Goal: Transaction & Acquisition: Book appointment/travel/reservation

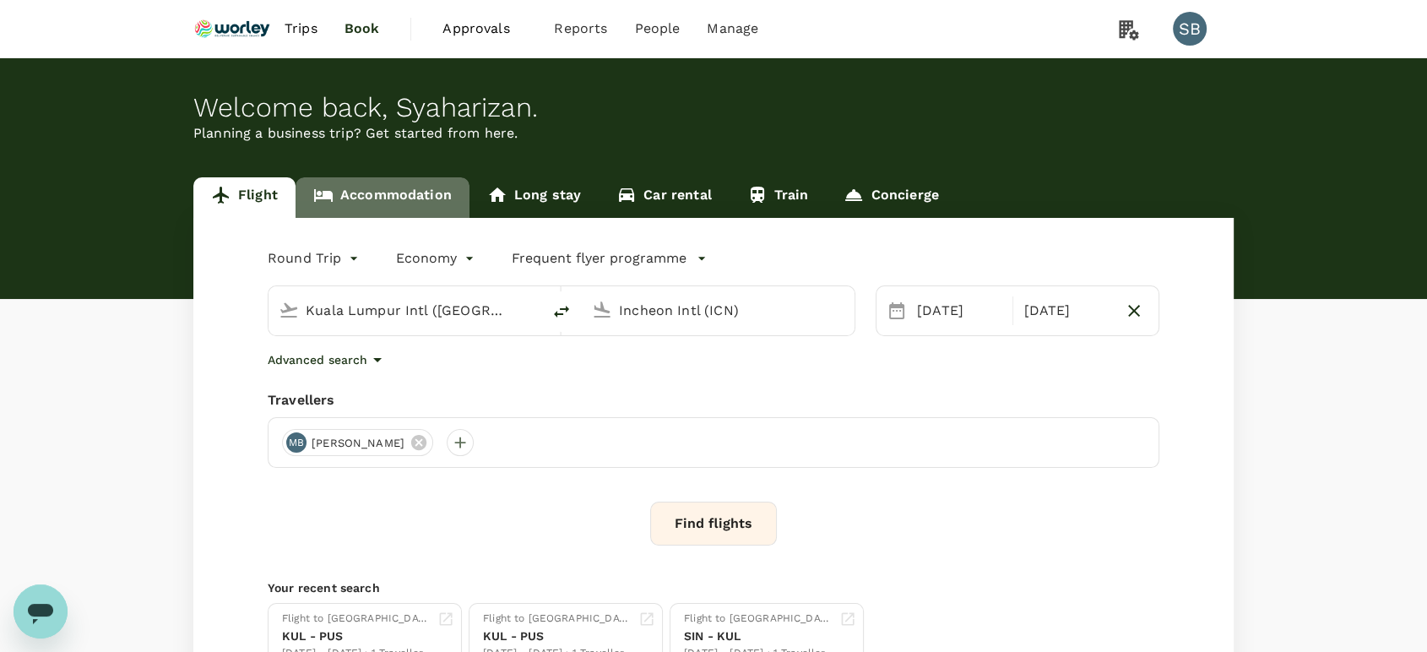
click at [405, 199] on link "Accommodation" at bounding box center [383, 197] width 174 height 41
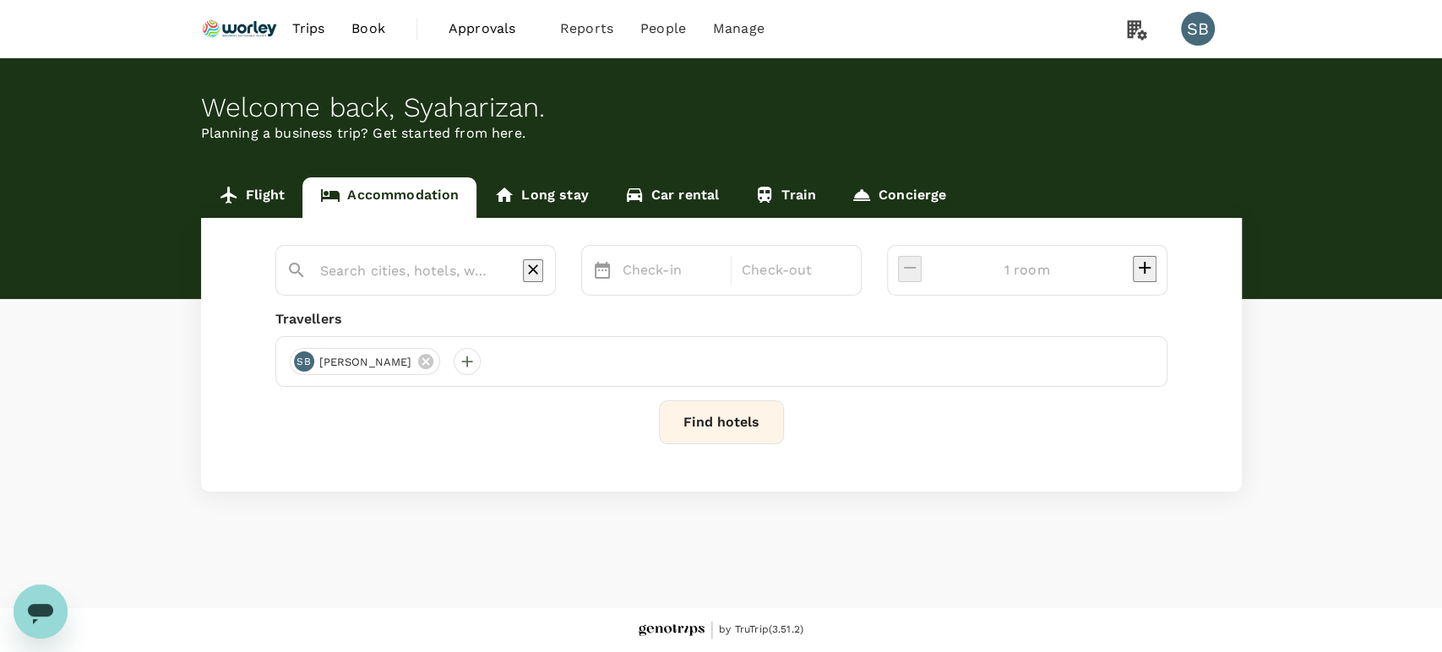
type input "2 rooms"
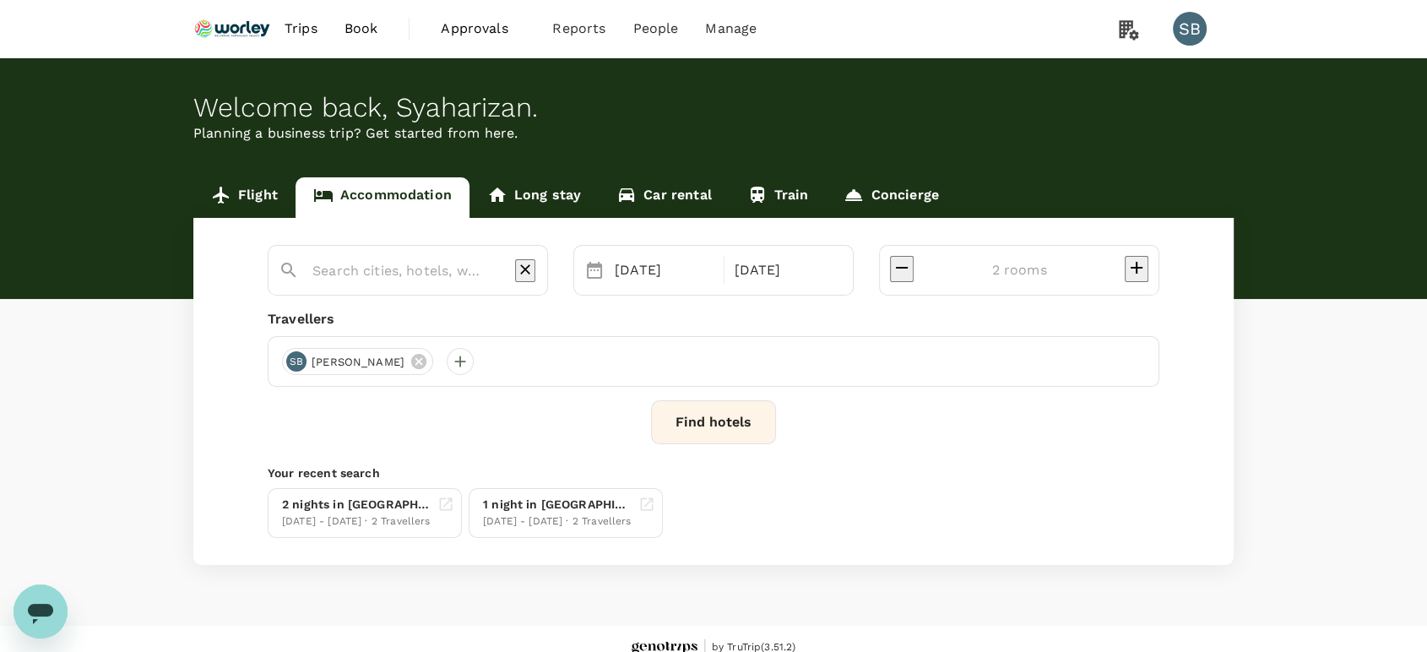
type input "Jiaozhou City"
drag, startPoint x: 580, startPoint y: 274, endPoint x: 547, endPoint y: 274, distance: 32.9
click at [534, 273] on icon "Clear" at bounding box center [525, 269] width 17 height 17
click at [593, 361] on icon at bounding box center [583, 361] width 19 height 19
click at [427, 361] on icon at bounding box center [418, 361] width 15 height 15
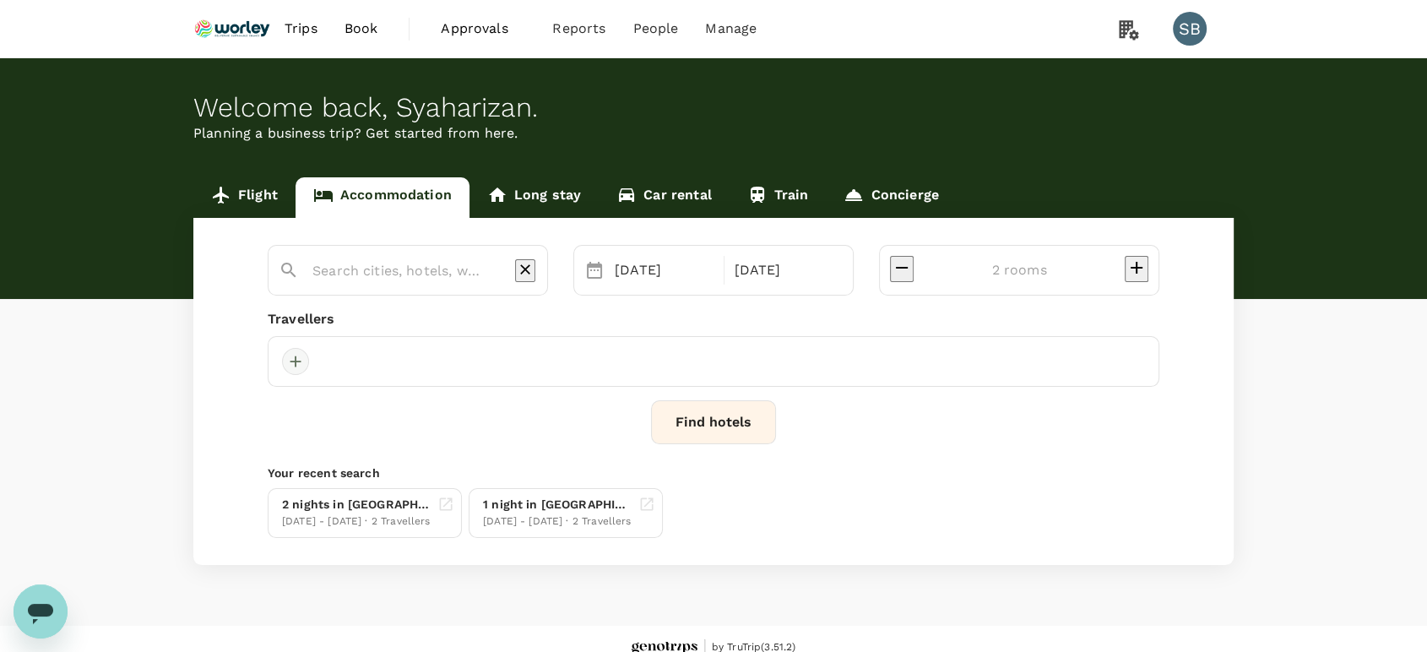
click at [305, 361] on div at bounding box center [295, 361] width 27 height 27
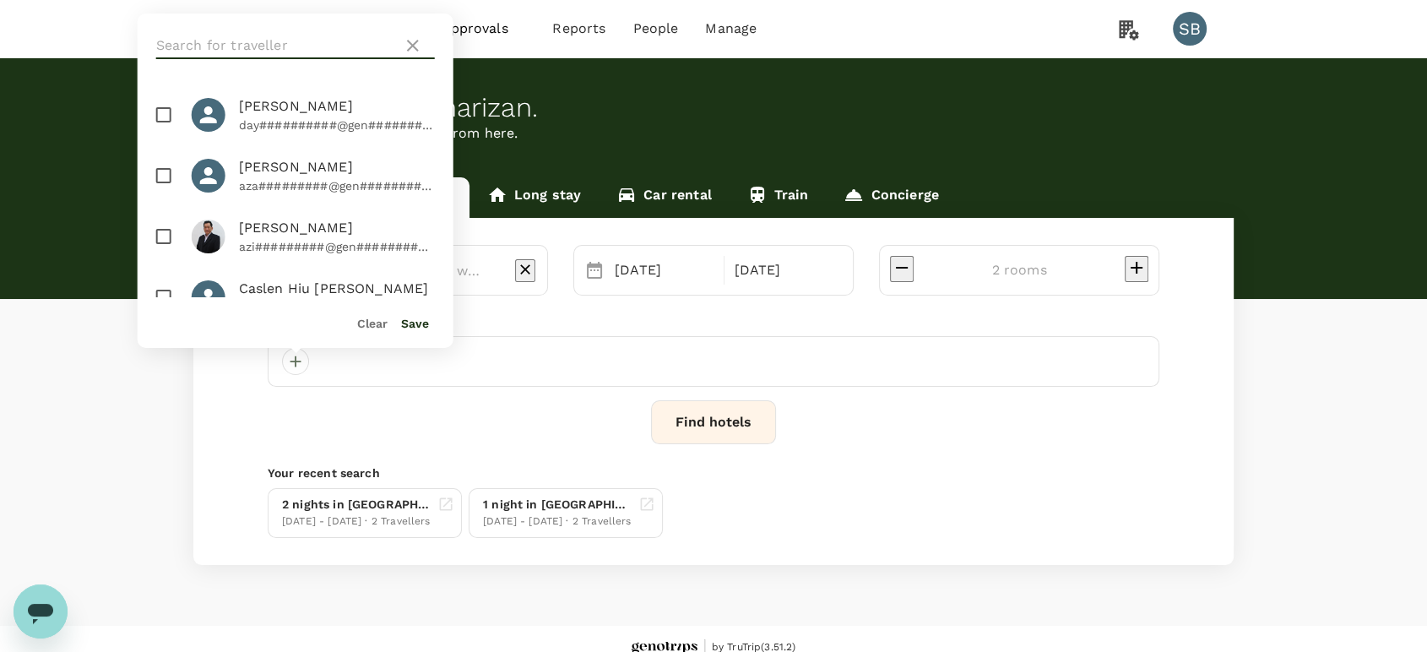
drag, startPoint x: 250, startPoint y: 47, endPoint x: 316, endPoint y: 295, distance: 256.1
click at [250, 46] on input "text" at bounding box center [276, 45] width 240 height 27
type input "y"
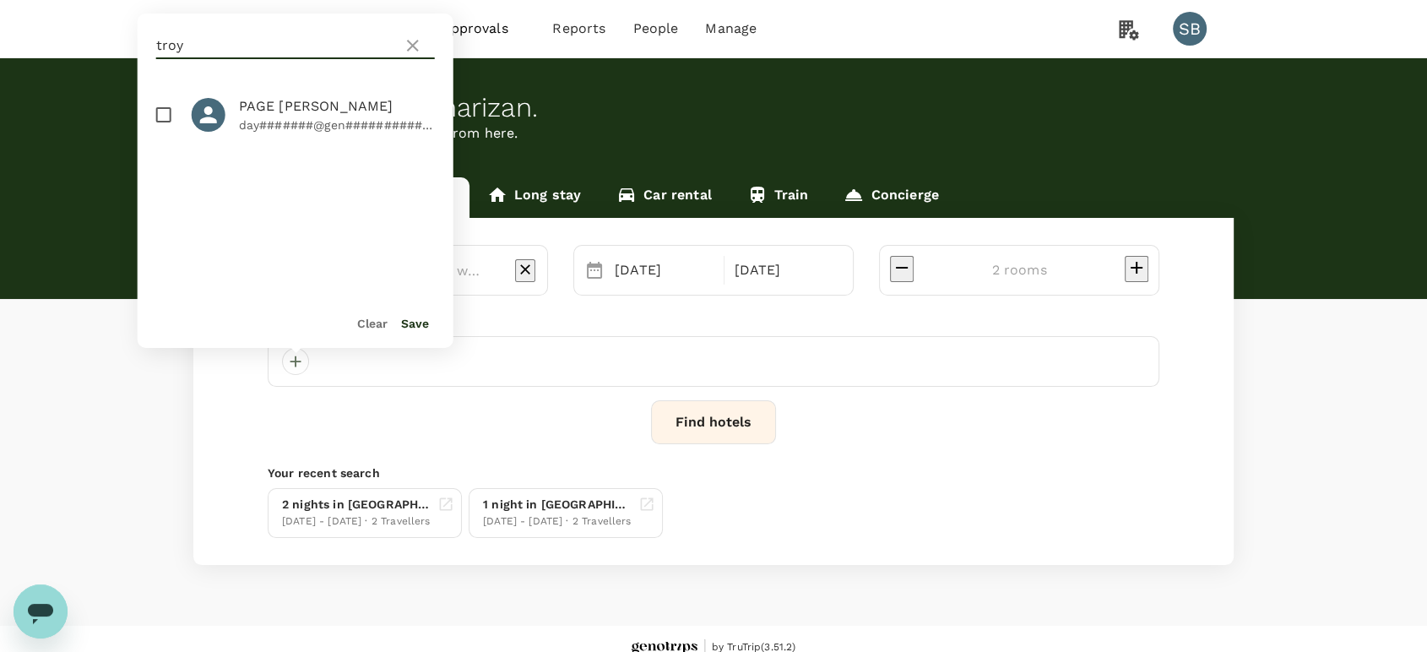
type input "troy"
click at [158, 115] on input "checkbox" at bounding box center [163, 114] width 35 height 35
checkbox input "true"
click at [416, 320] on button "Save" at bounding box center [415, 324] width 28 height 14
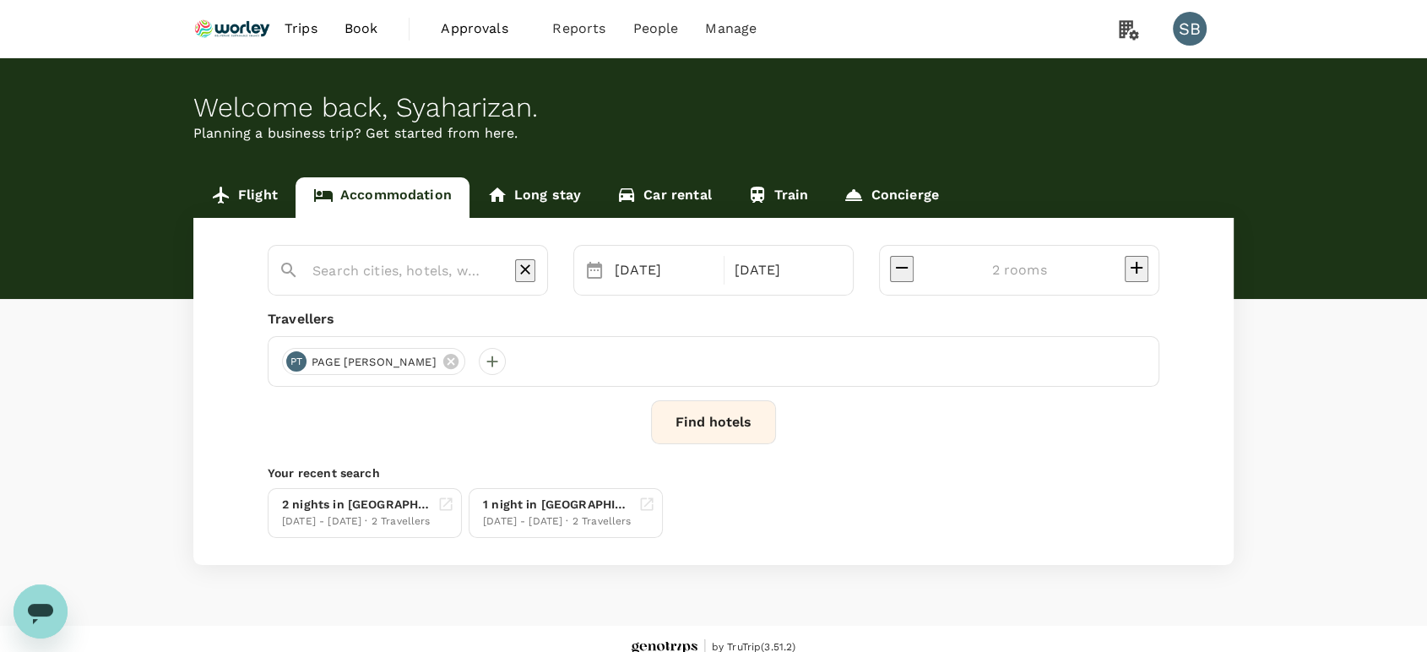
click at [434, 247] on div at bounding box center [418, 264] width 238 height 41
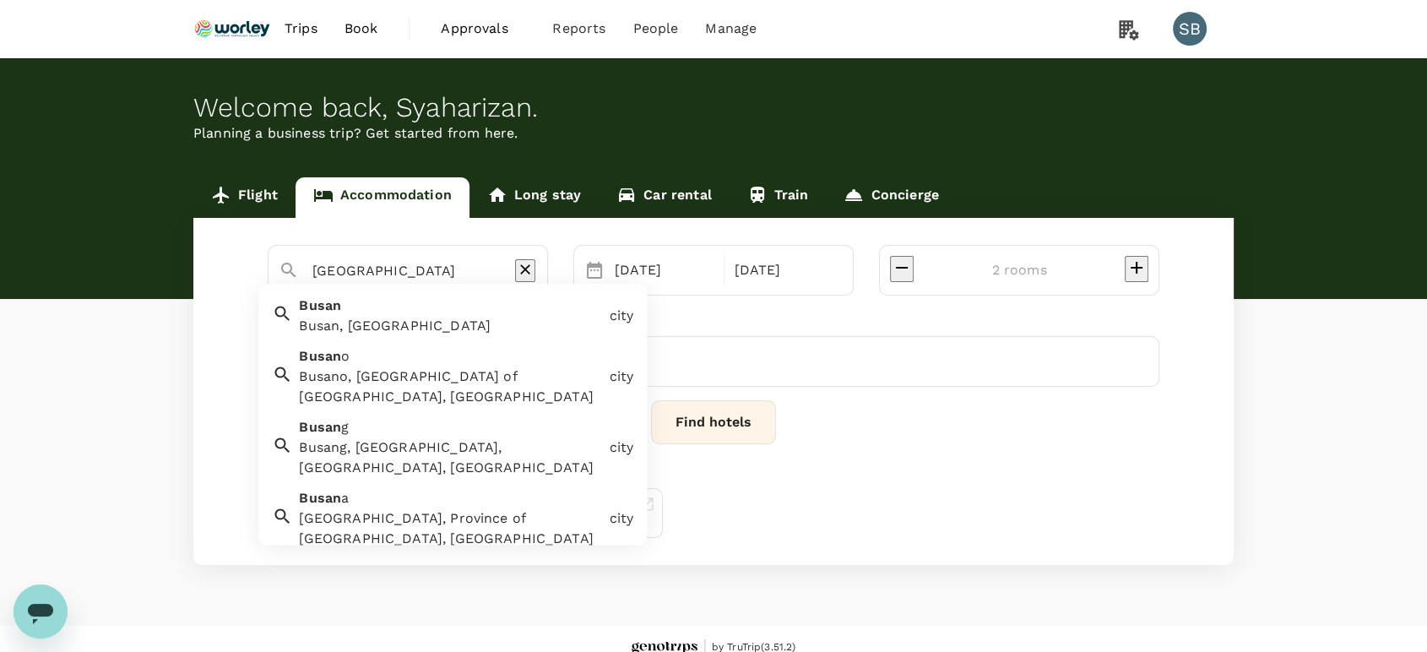
click at [501, 323] on div "Busan, South Korea" at bounding box center [450, 327] width 303 height 20
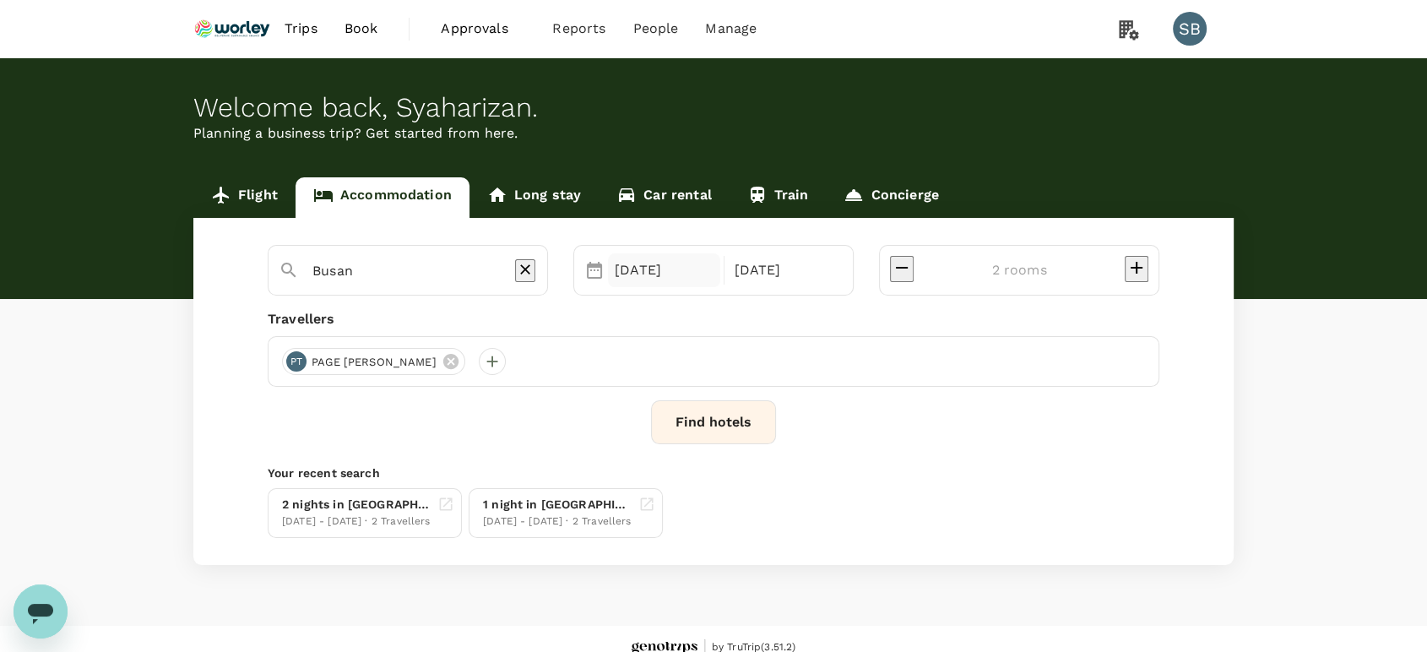
type input "Busan"
click at [685, 269] on div "22 Sep" at bounding box center [664, 270] width 112 height 34
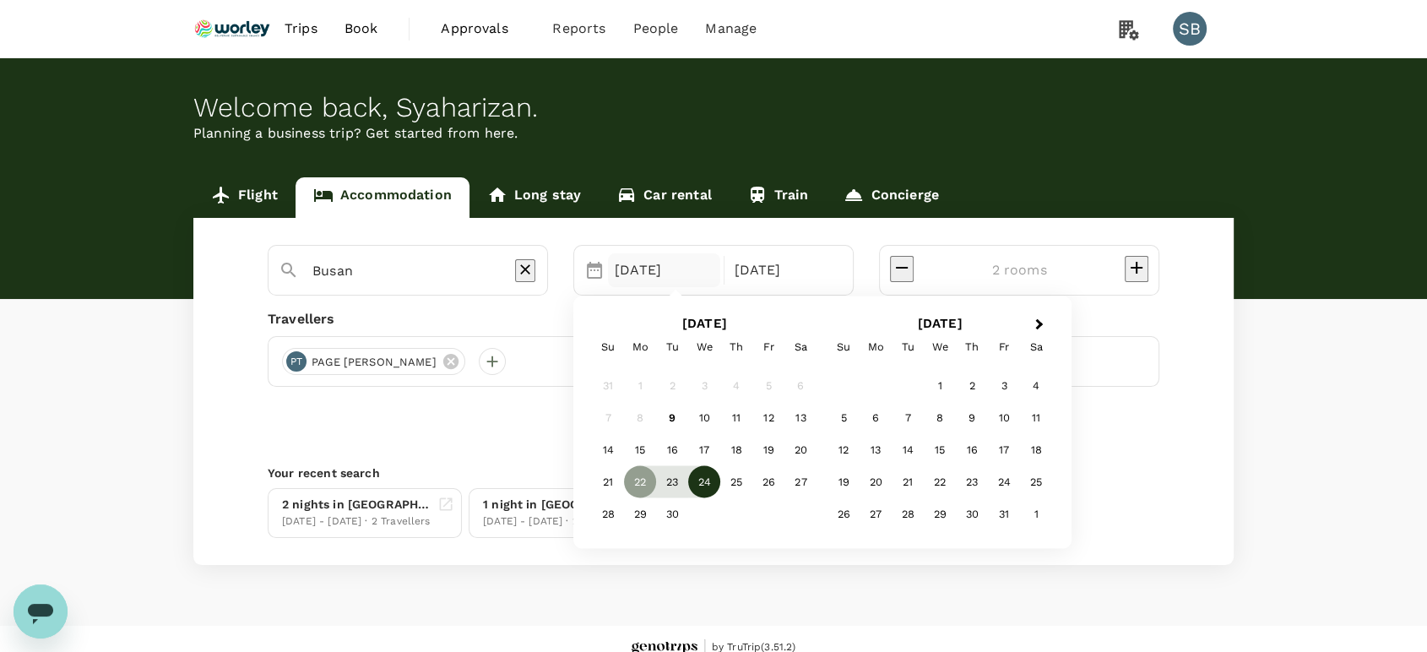
click at [720, 478] on div "24" at bounding box center [704, 481] width 32 height 32
click at [785, 480] on div "26" at bounding box center [768, 481] width 32 height 32
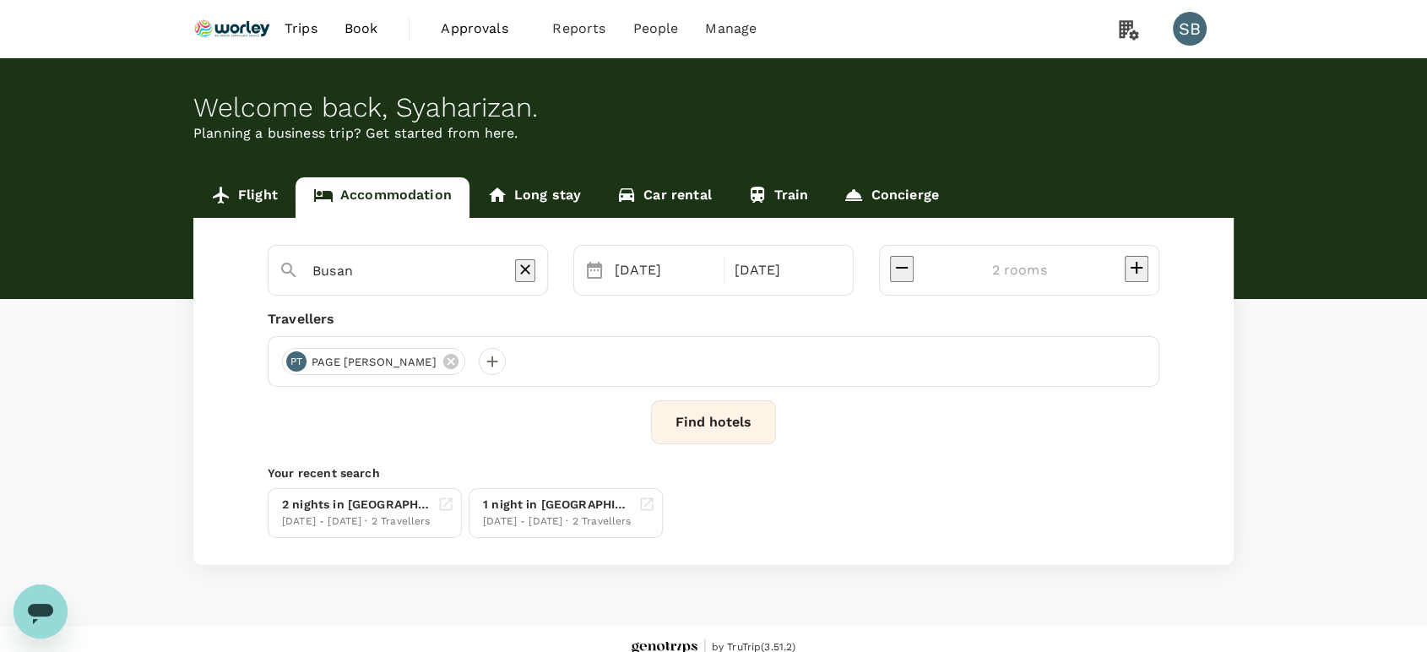
click at [914, 271] on button "decrease" at bounding box center [902, 269] width 24 height 26
type input "1 room"
click at [853, 443] on div "Find hotels" at bounding box center [714, 422] width 892 height 44
click at [709, 432] on button "Find hotels" at bounding box center [713, 422] width 125 height 44
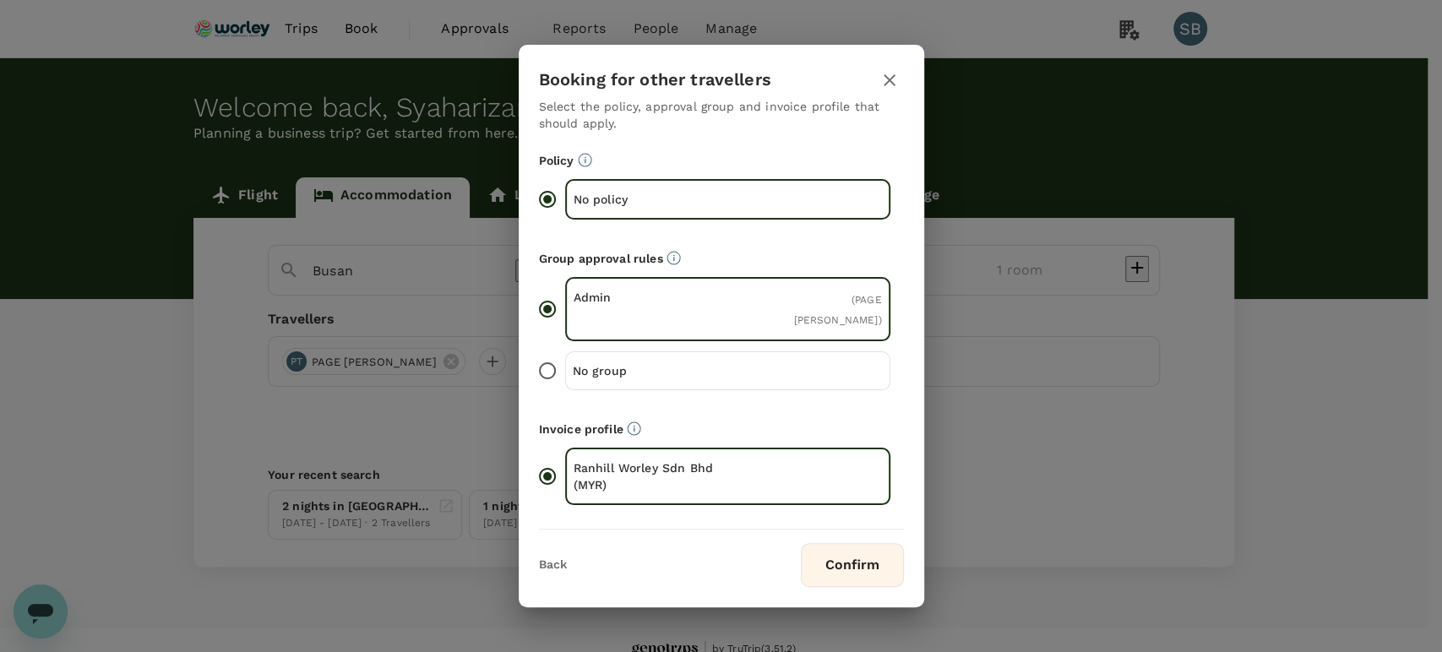
click at [862, 554] on button "Confirm" at bounding box center [852, 565] width 103 height 44
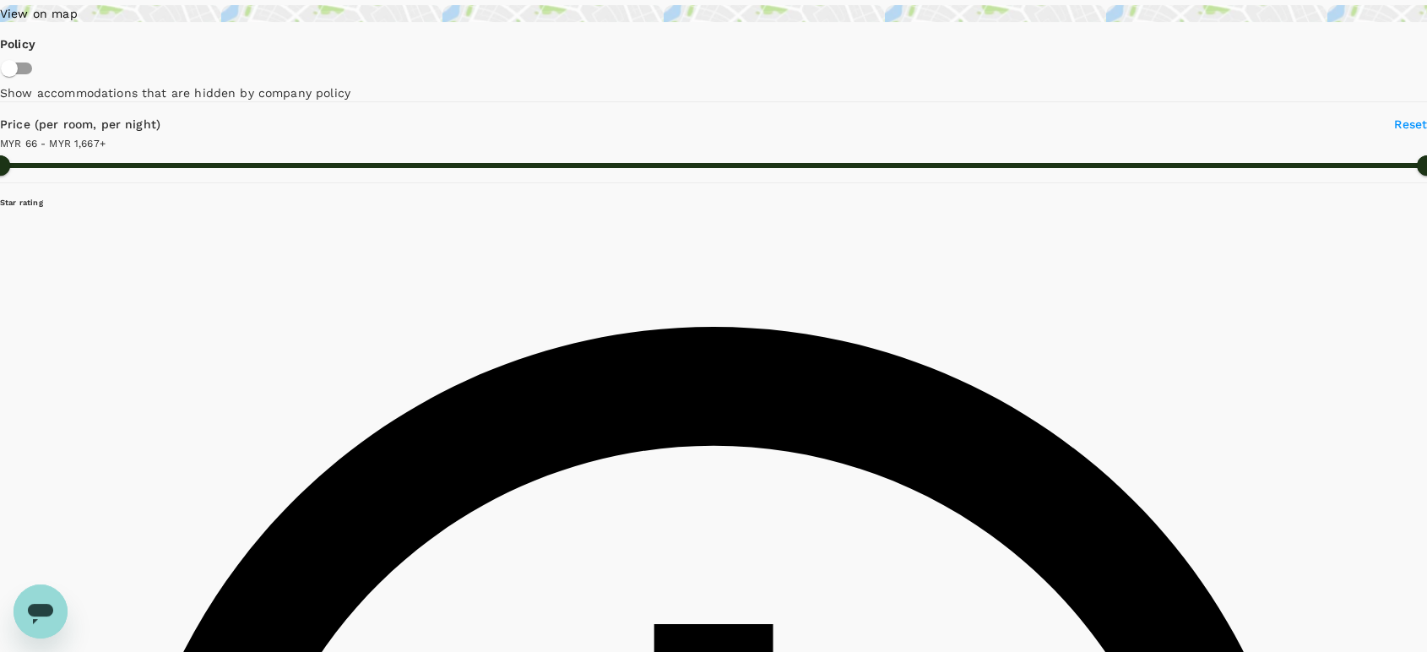
scroll to position [94, 0]
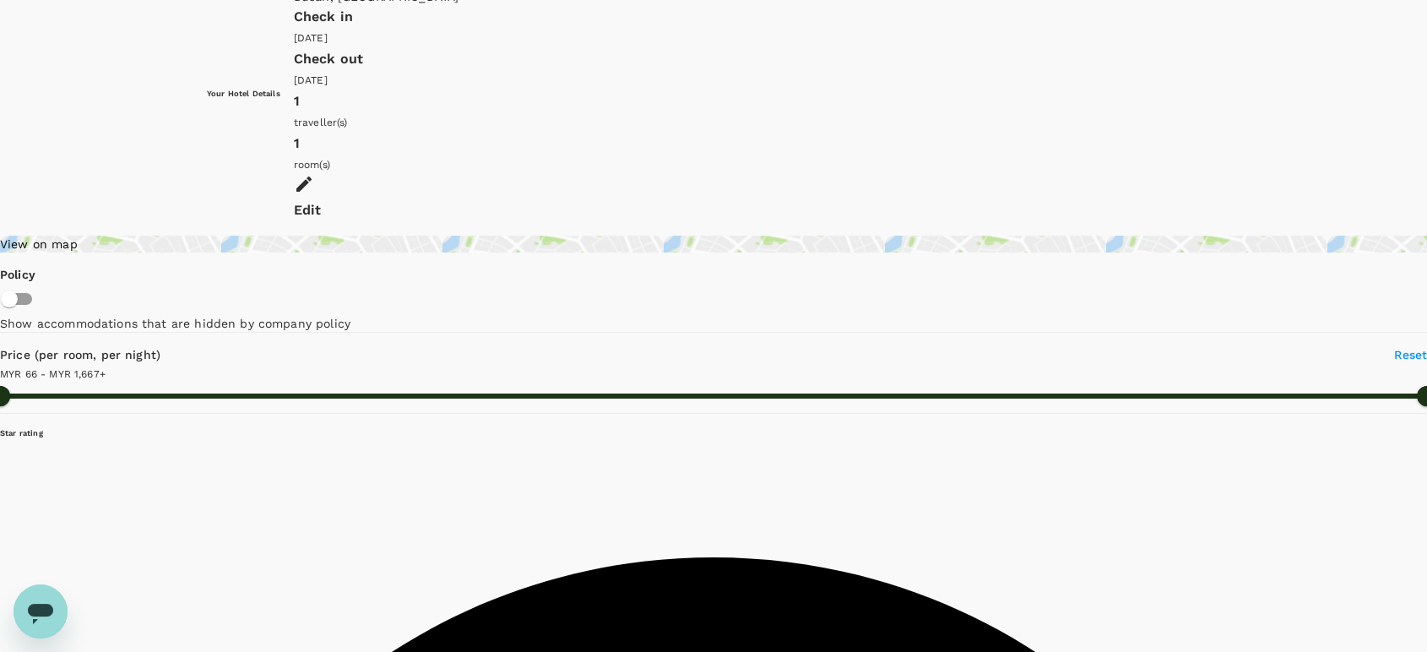
type input "1666.15"
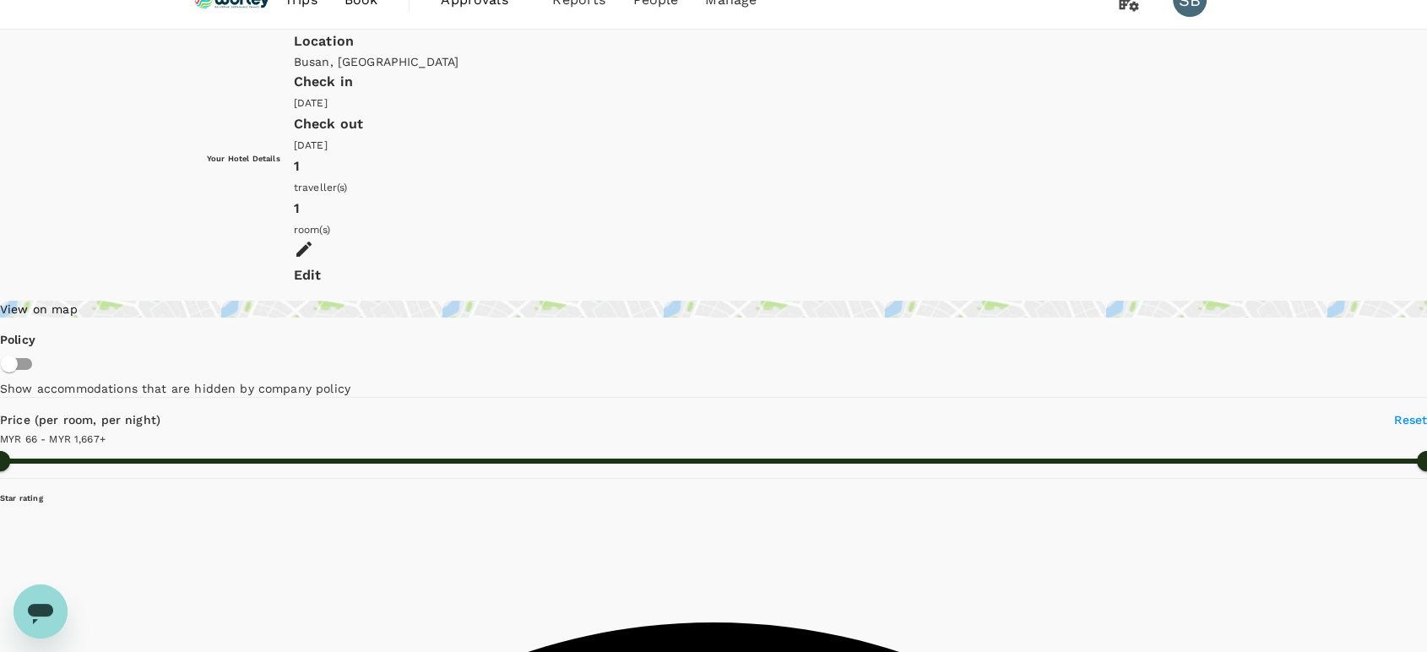
scroll to position [0, 0]
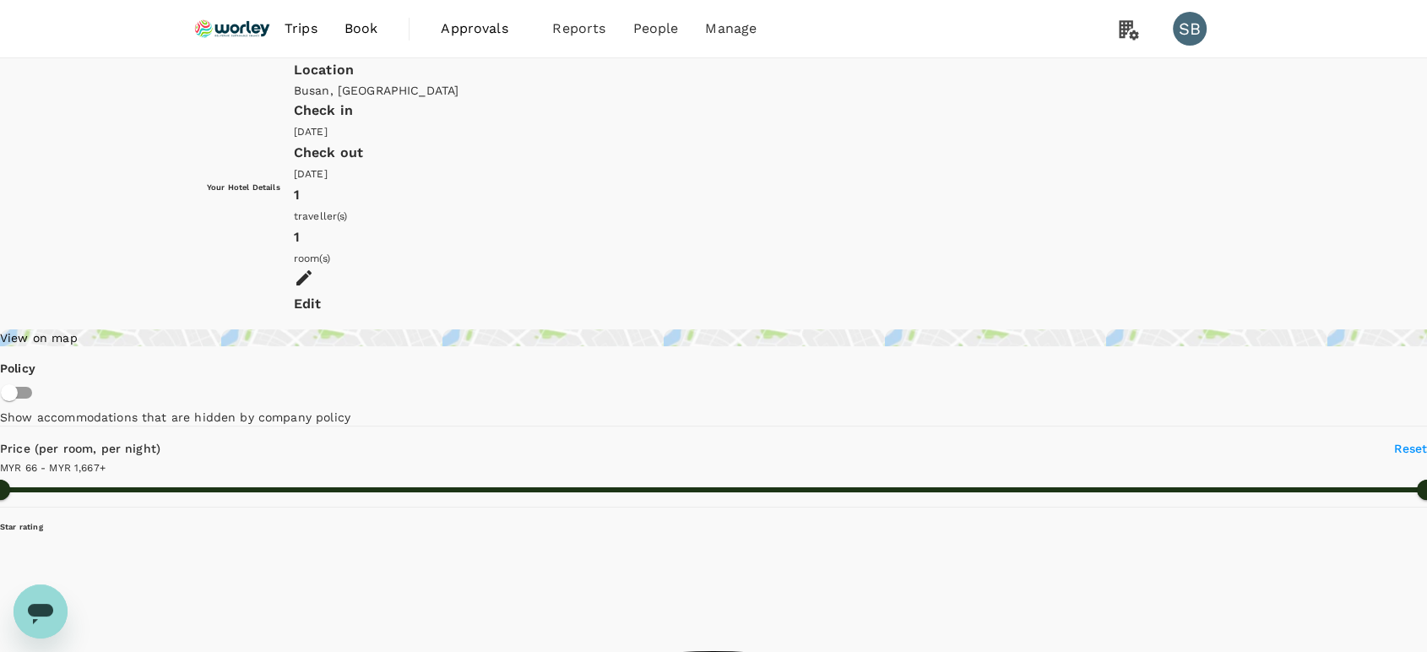
click at [1189, 292] on div "Edit" at bounding box center [757, 304] width 926 height 24
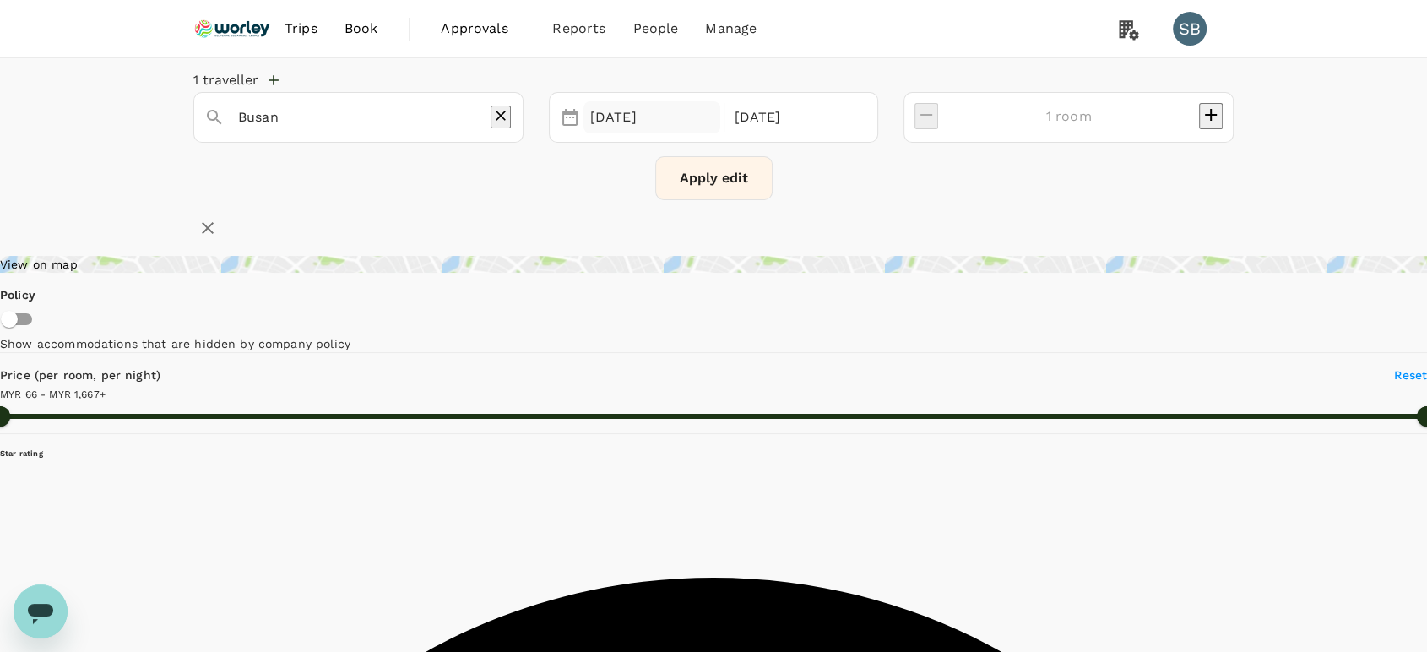
click at [708, 125] on div "24 Sep" at bounding box center [652, 117] width 137 height 33
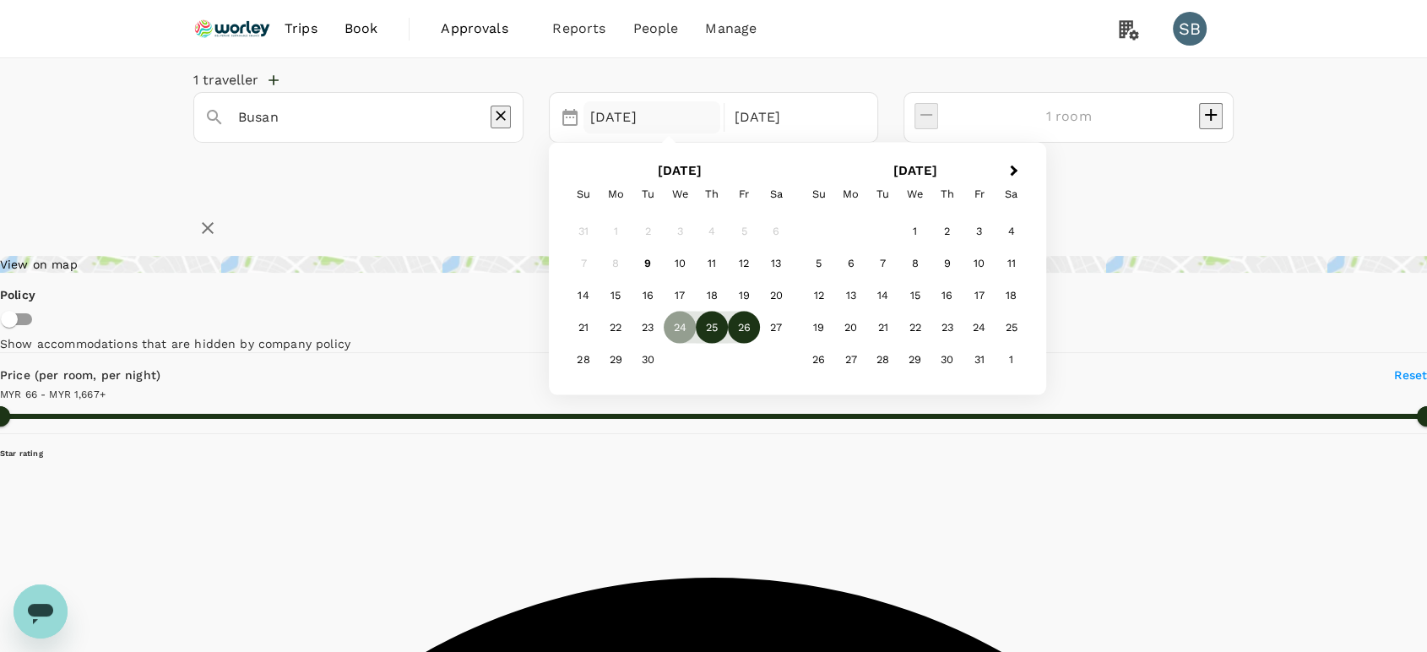
click at [728, 339] on div "25" at bounding box center [712, 328] width 32 height 32
click at [1186, 242] on div "1 traveller Busan Selected date: Thursday, September 25th, 2025 25 Sep 26 Sep N…" at bounding box center [713, 150] width 1427 height 184
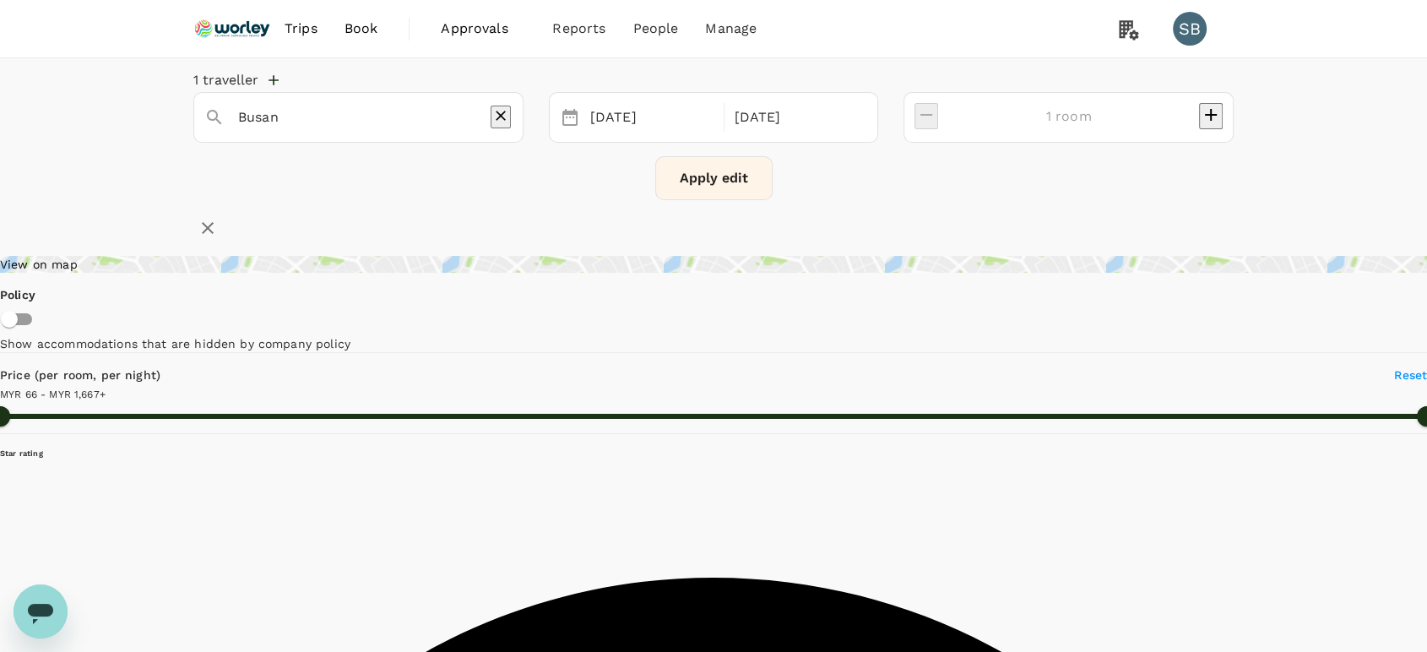
click at [704, 194] on button "Apply edit" at bounding box center [713, 178] width 117 height 44
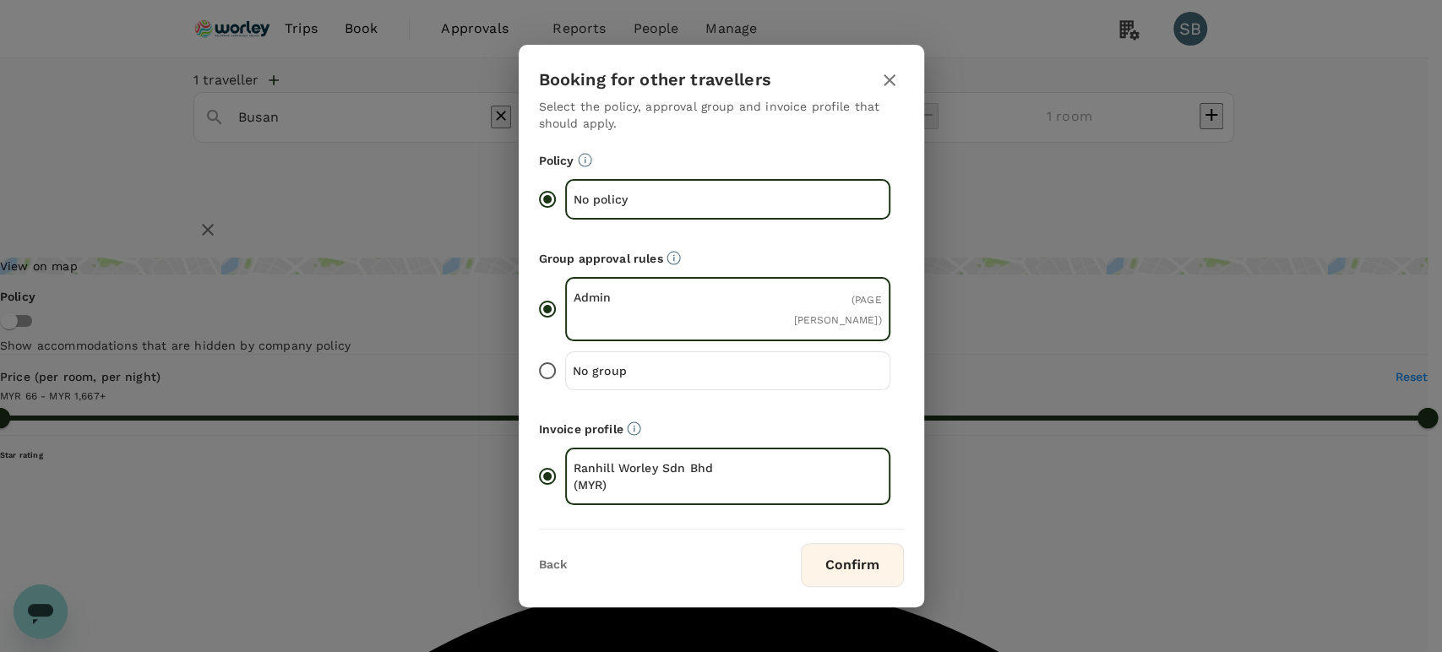
click at [863, 561] on button "Confirm" at bounding box center [852, 565] width 103 height 44
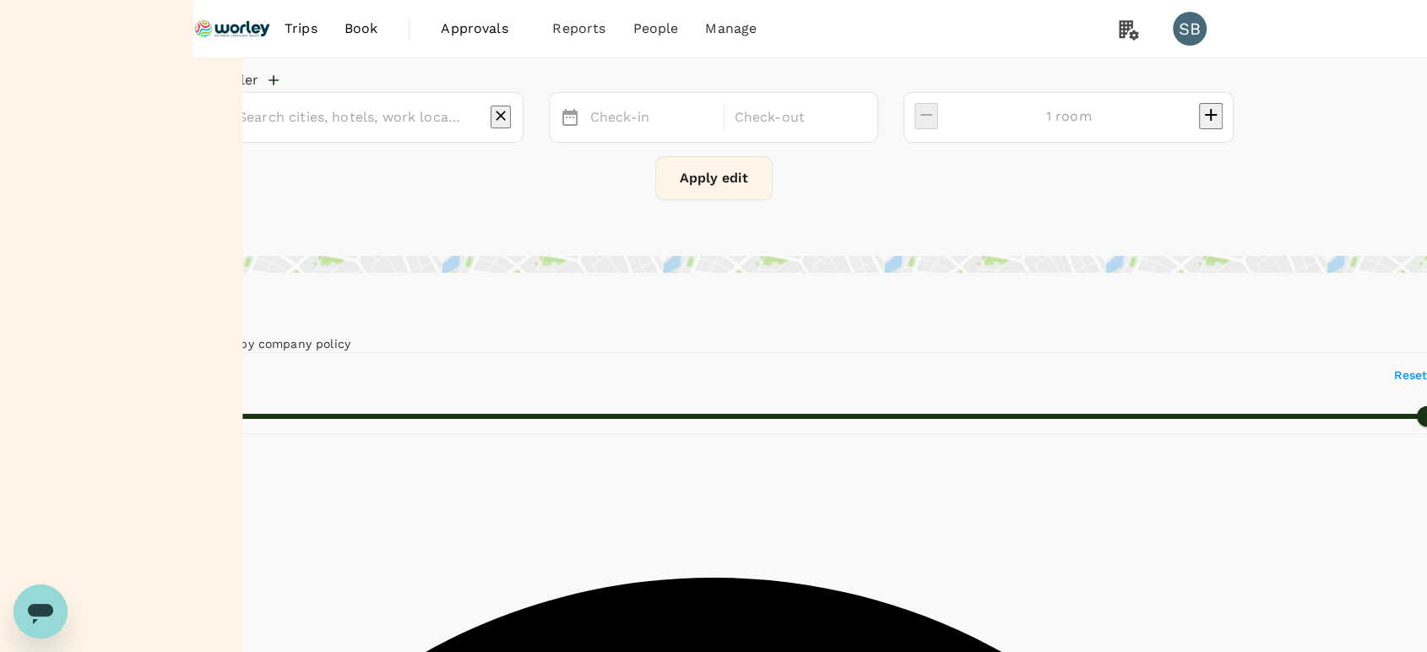
type input "Busan"
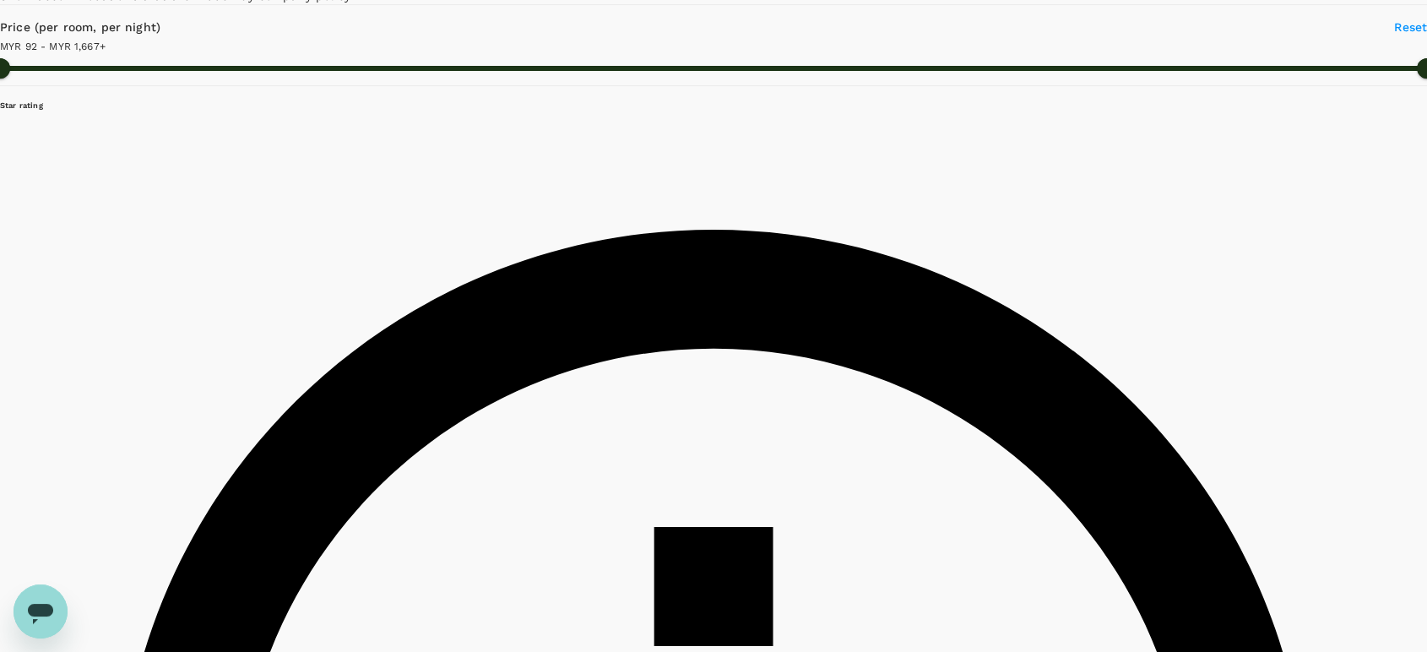
scroll to position [187, 0]
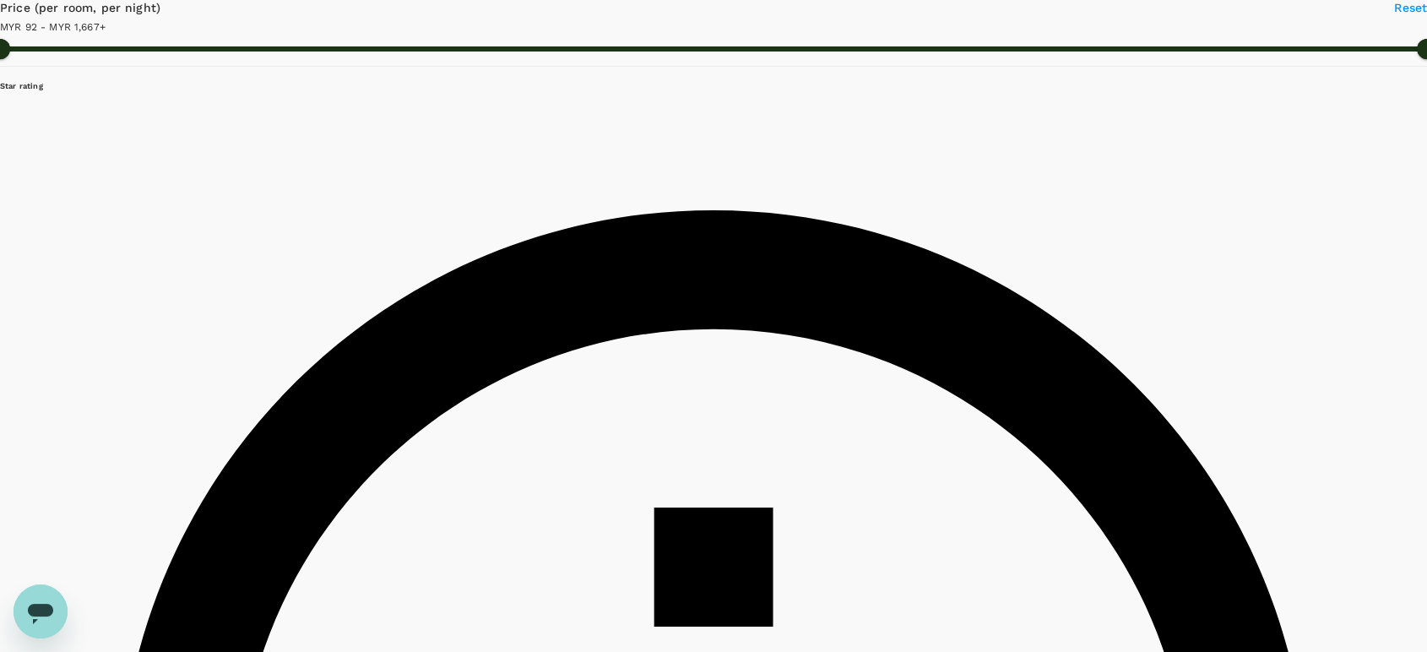
scroll to position [469, 0]
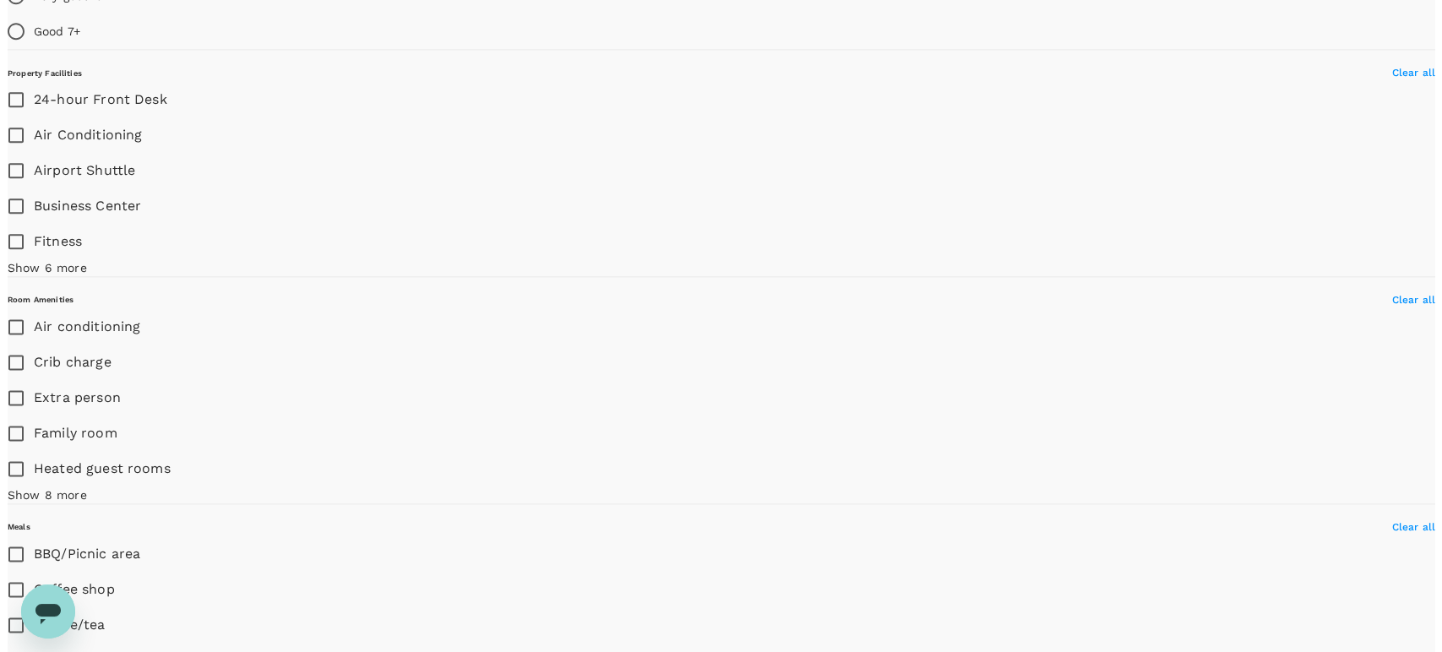
scroll to position [2252, 0]
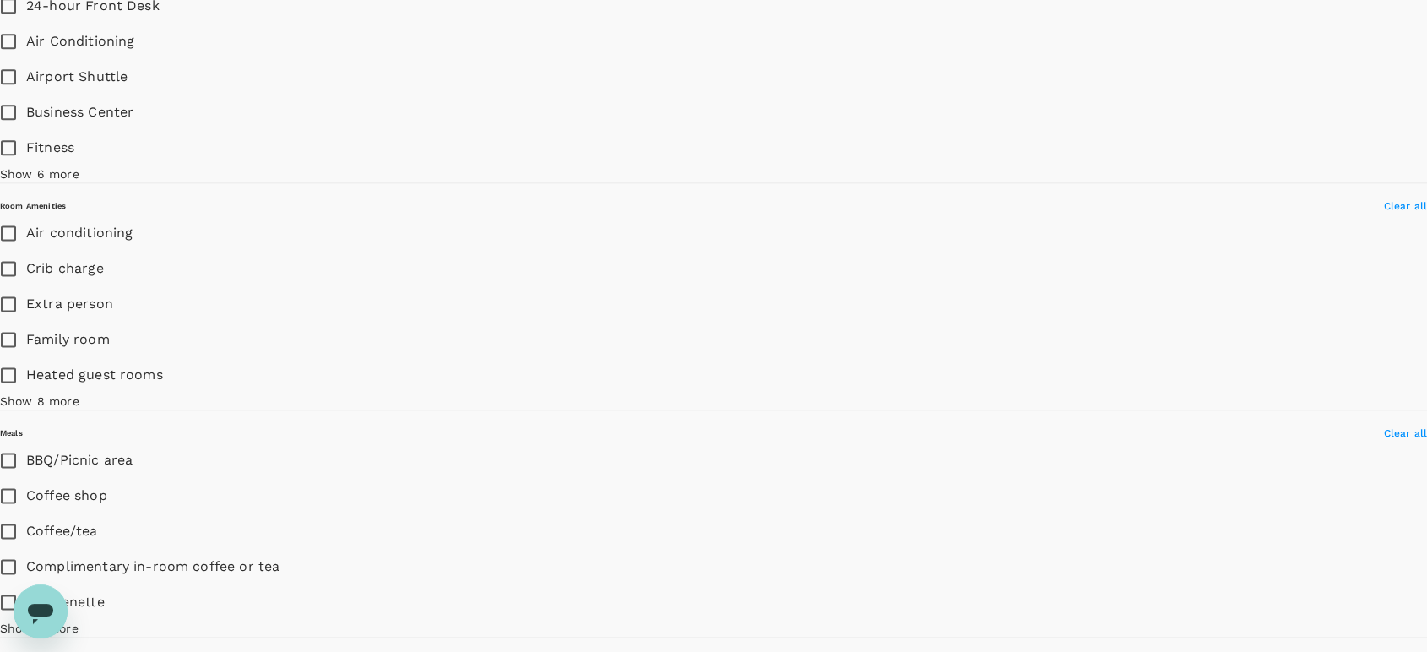
type input "1666.12"
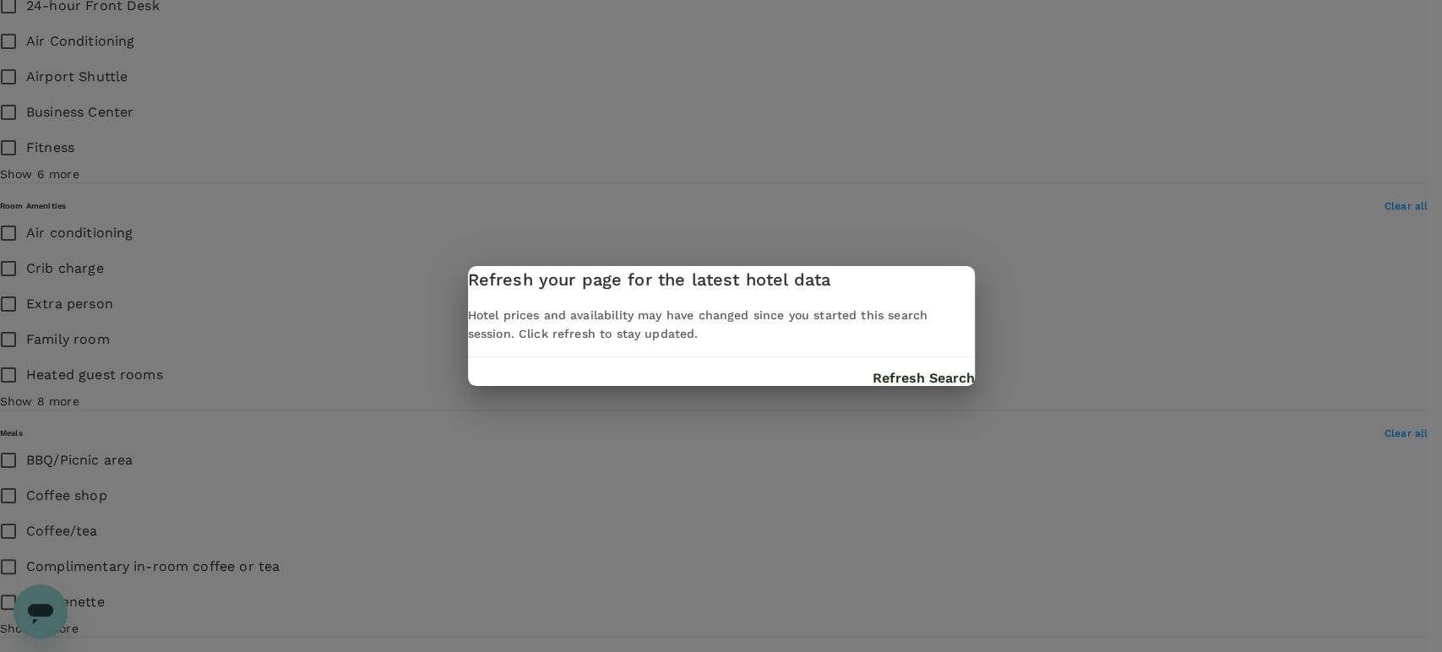
click at [872, 386] on button "Refresh Search" at bounding box center [923, 378] width 102 height 15
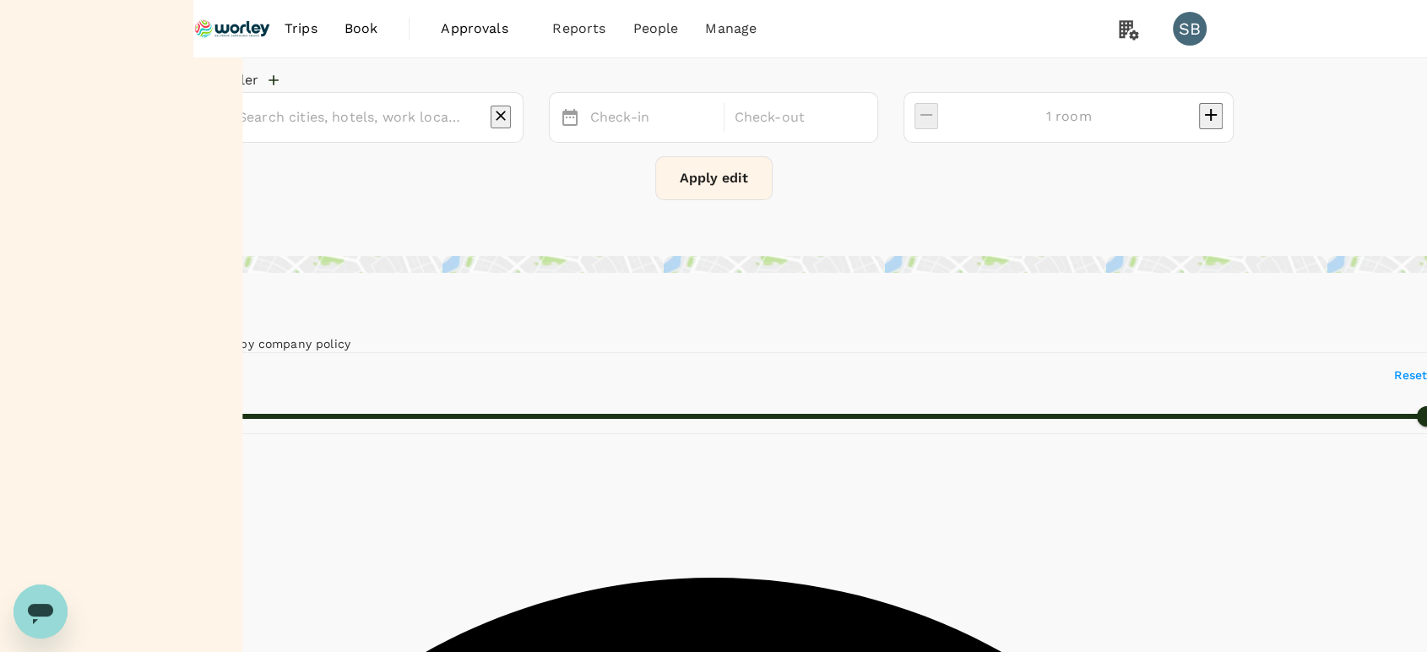
type input "Busan"
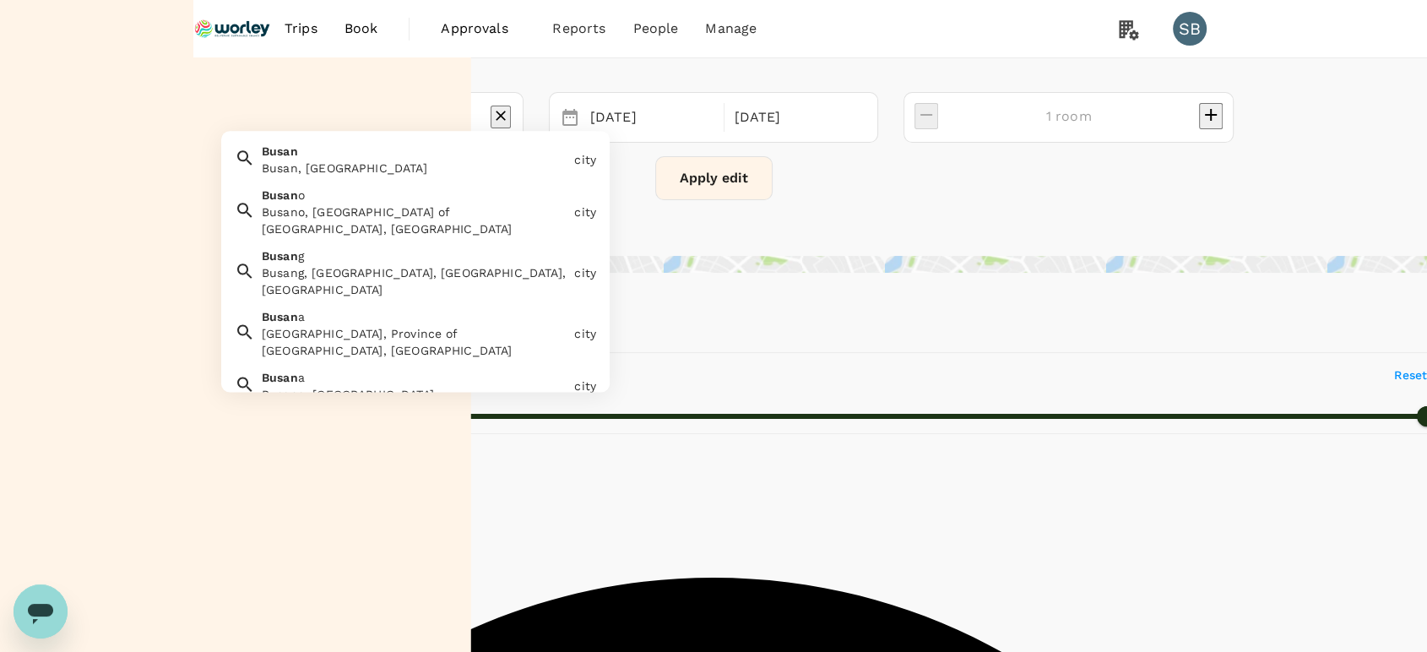
click at [313, 120] on input "Busan" at bounding box center [351, 117] width 227 height 26
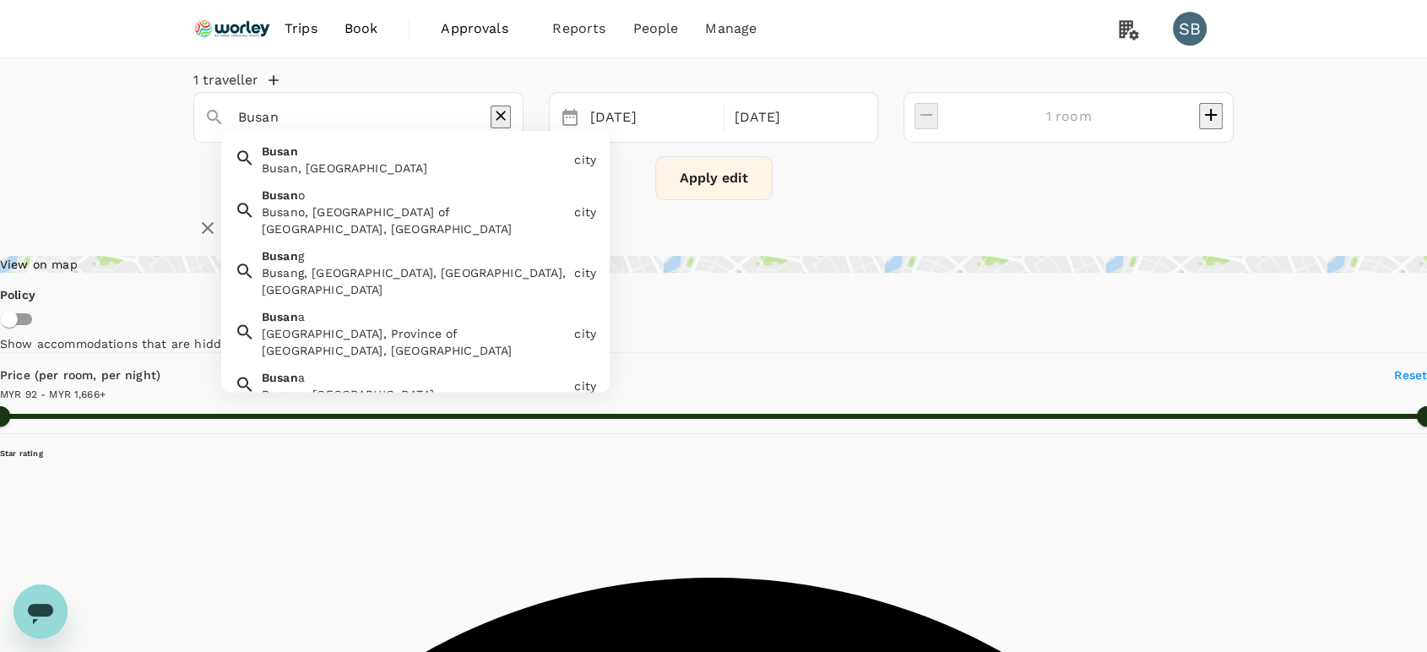
type input "1666.11"
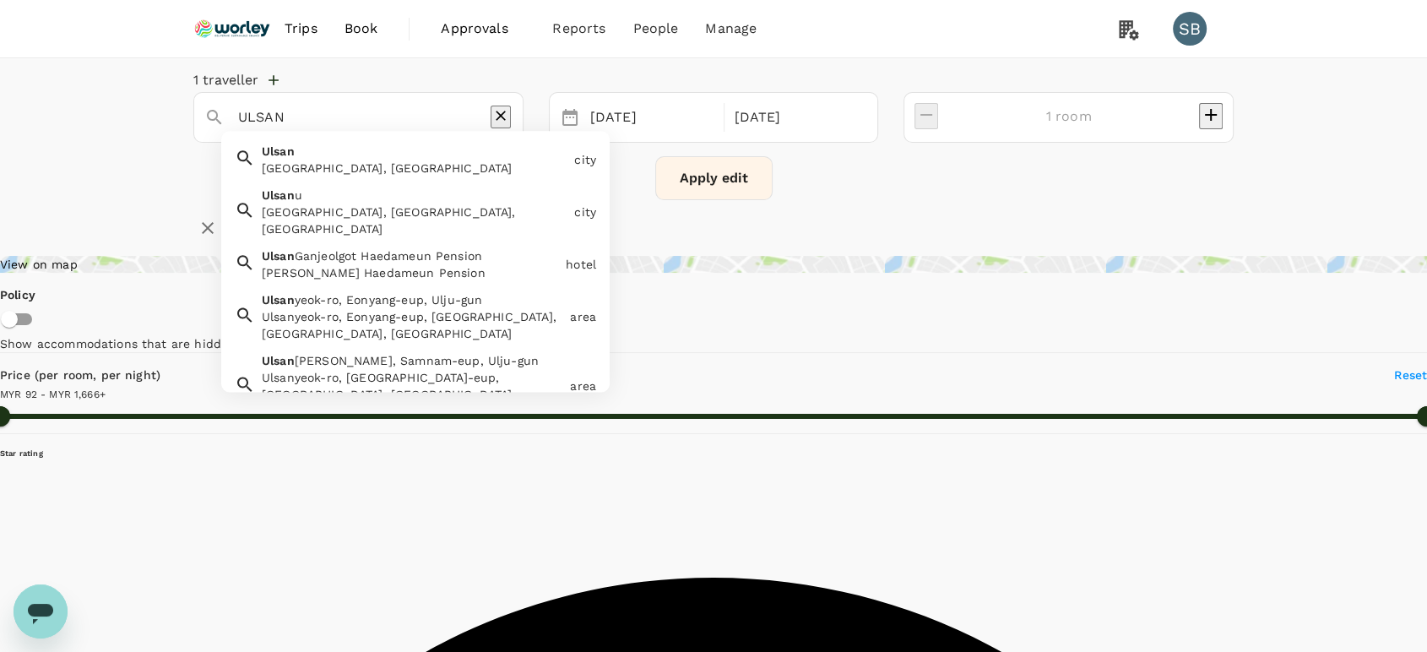
click at [317, 177] on div "Ulsan, South Korea" at bounding box center [415, 168] width 306 height 17
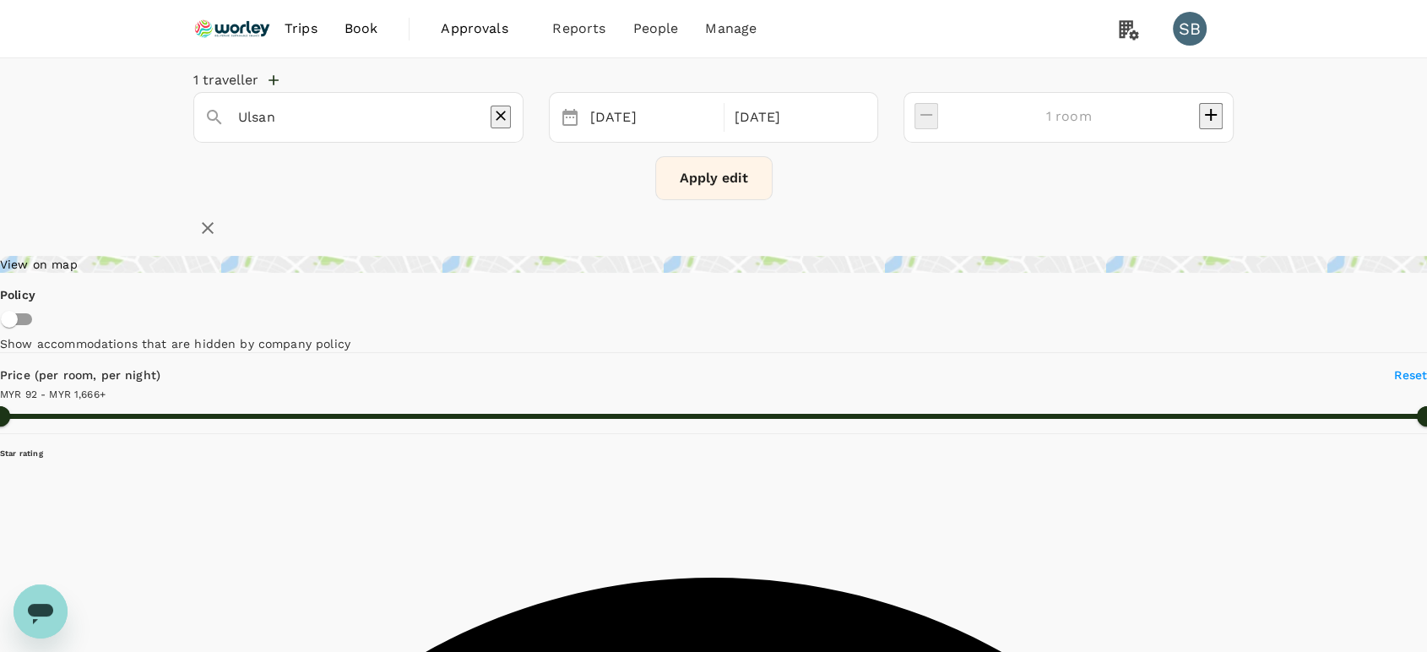
type input "Ulsan"
click at [714, 182] on button "Apply edit" at bounding box center [713, 178] width 117 height 44
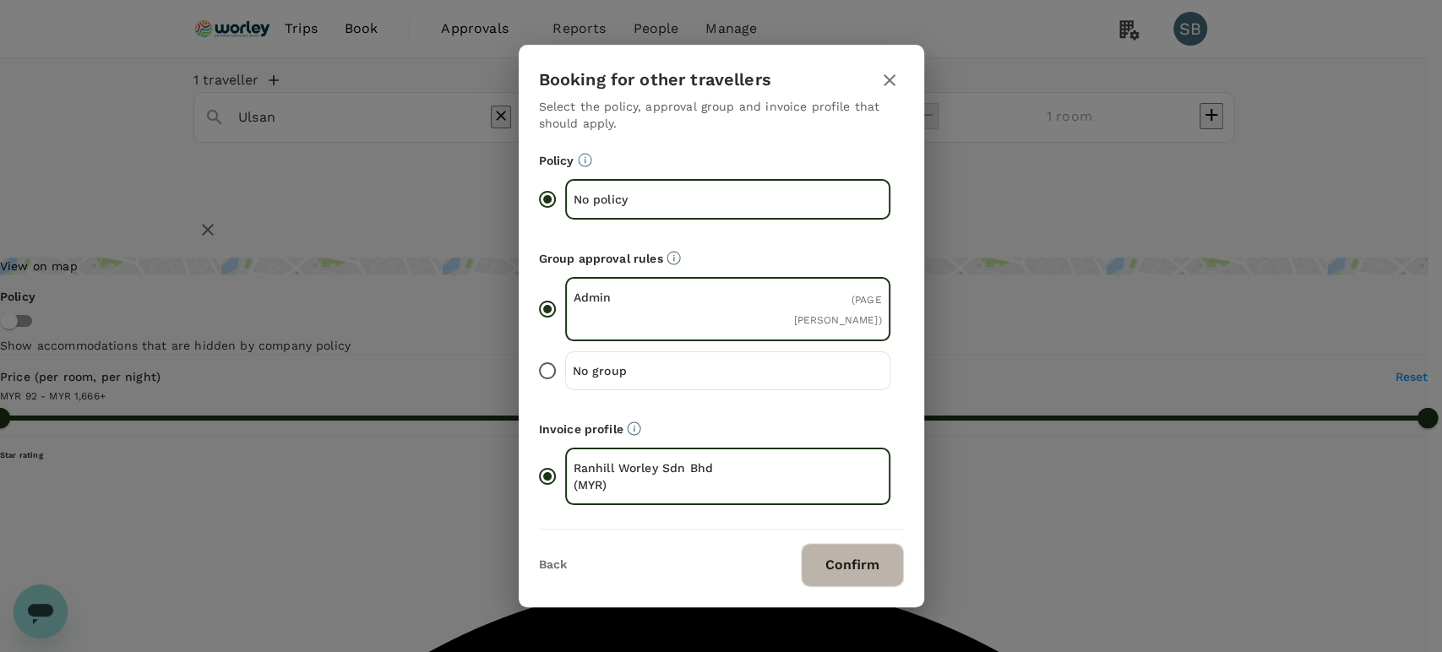
click at [835, 552] on button "Confirm" at bounding box center [852, 565] width 103 height 44
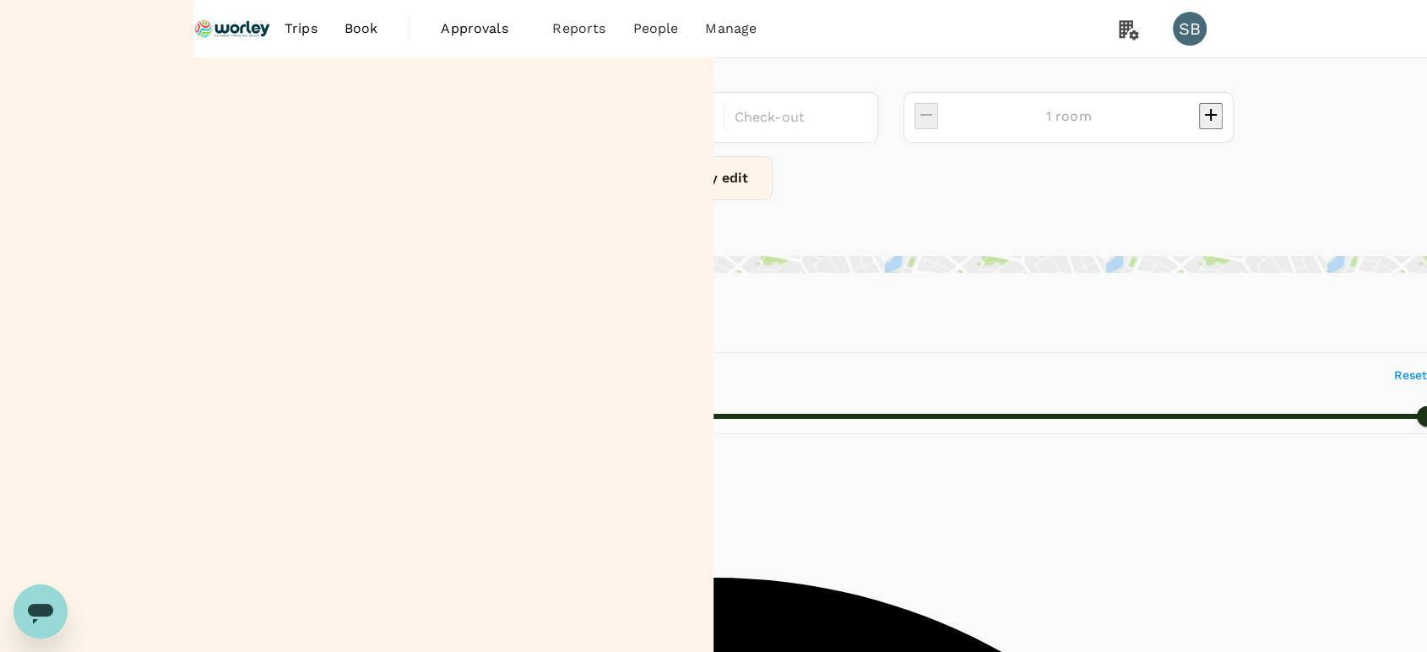
type input "Ulsan"
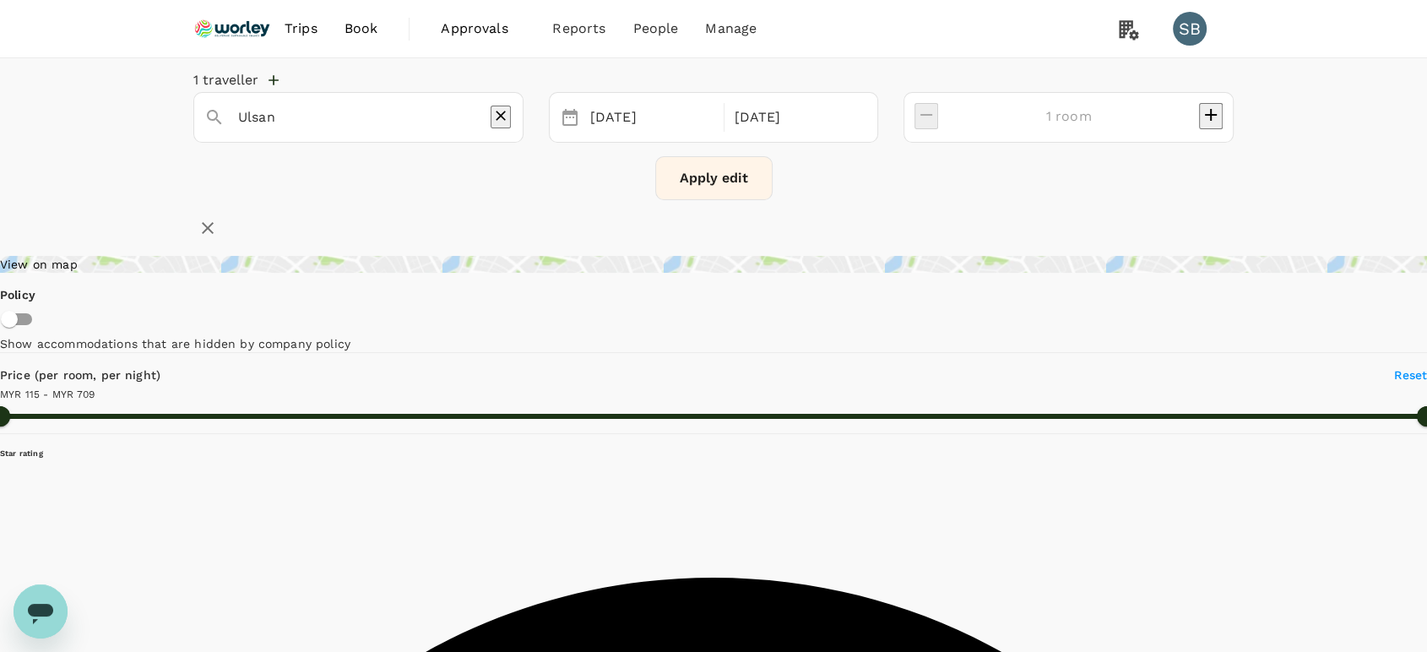
type input "708.6"
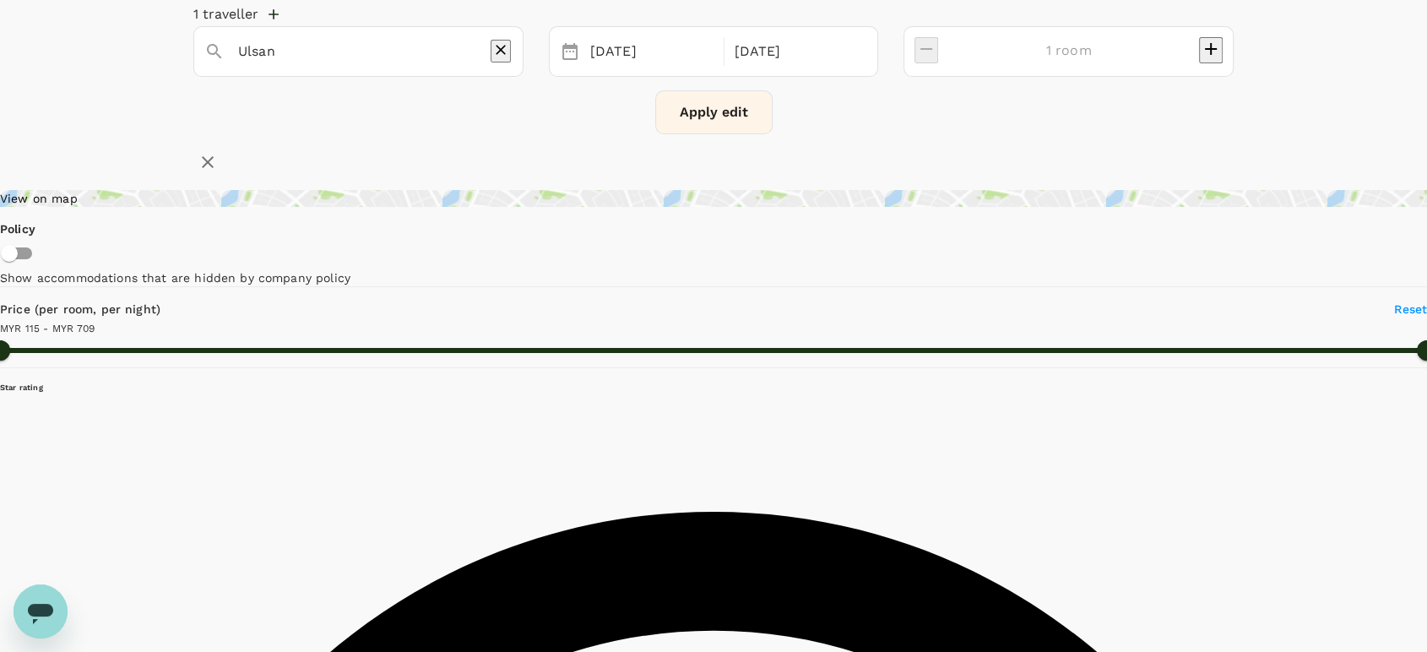
scroll to position [94, 0]
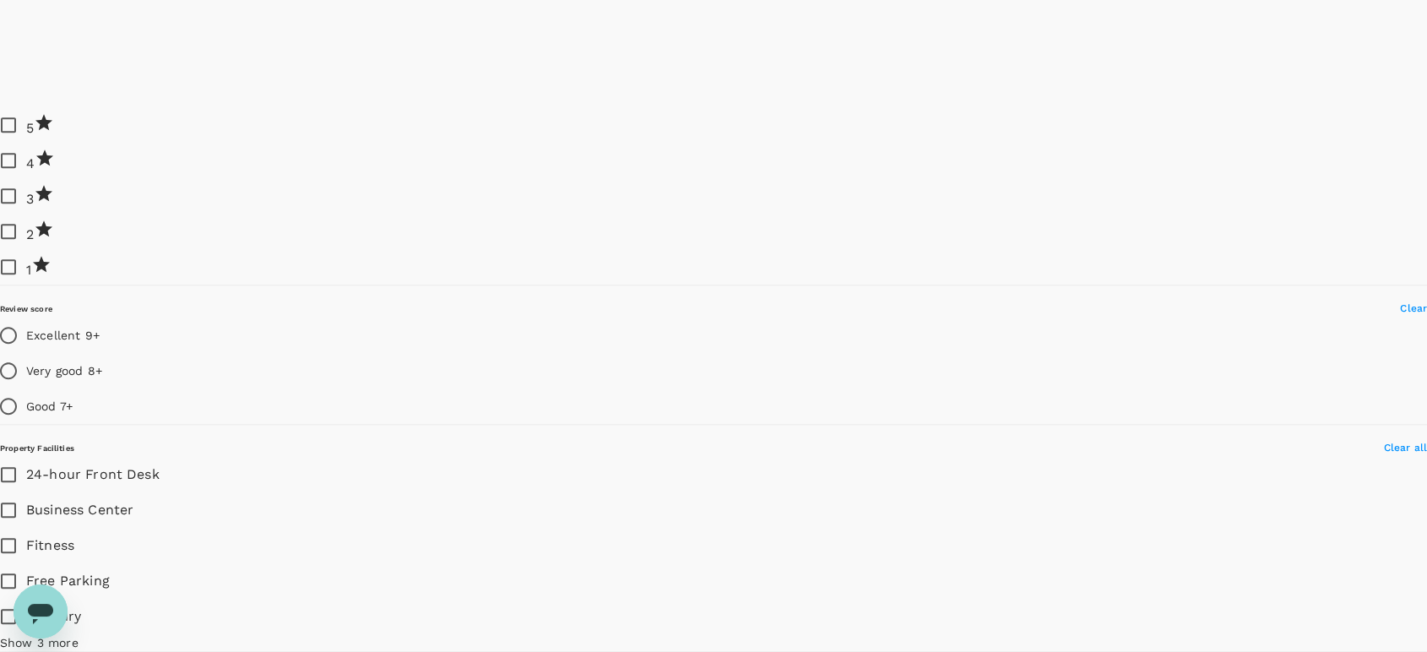
scroll to position [1970, 0]
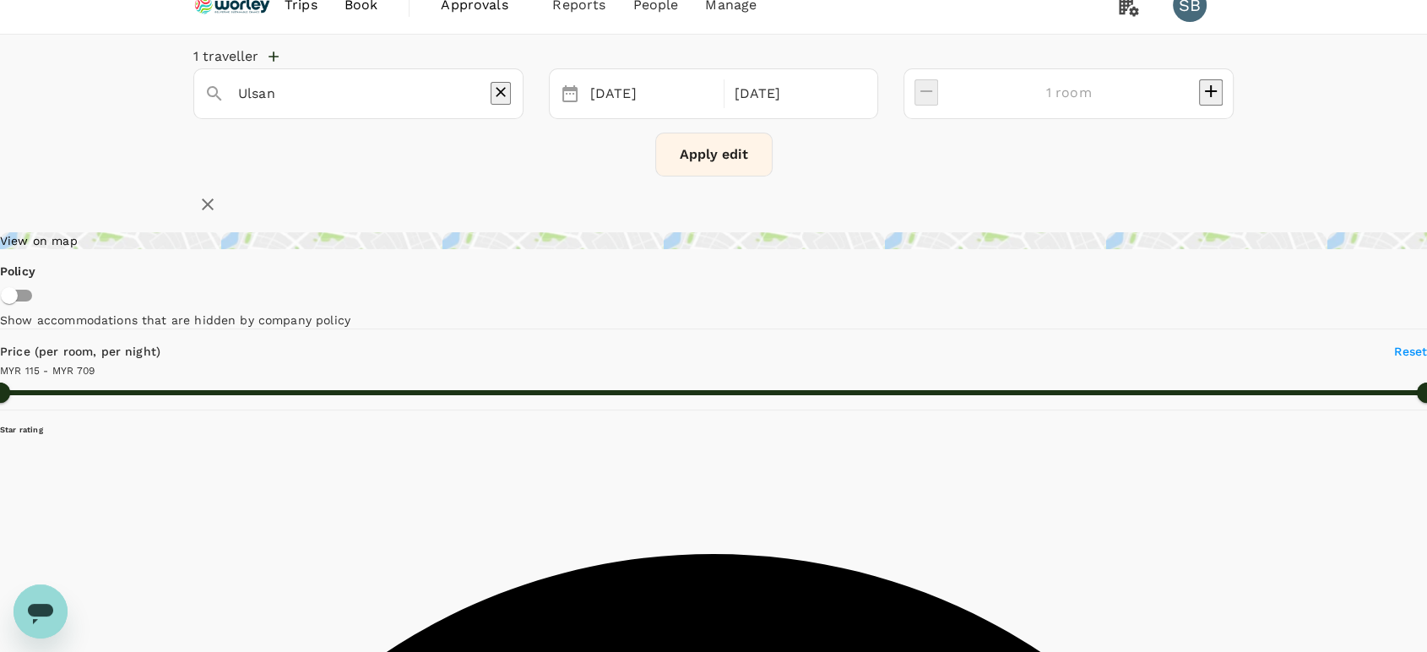
scroll to position [0, 0]
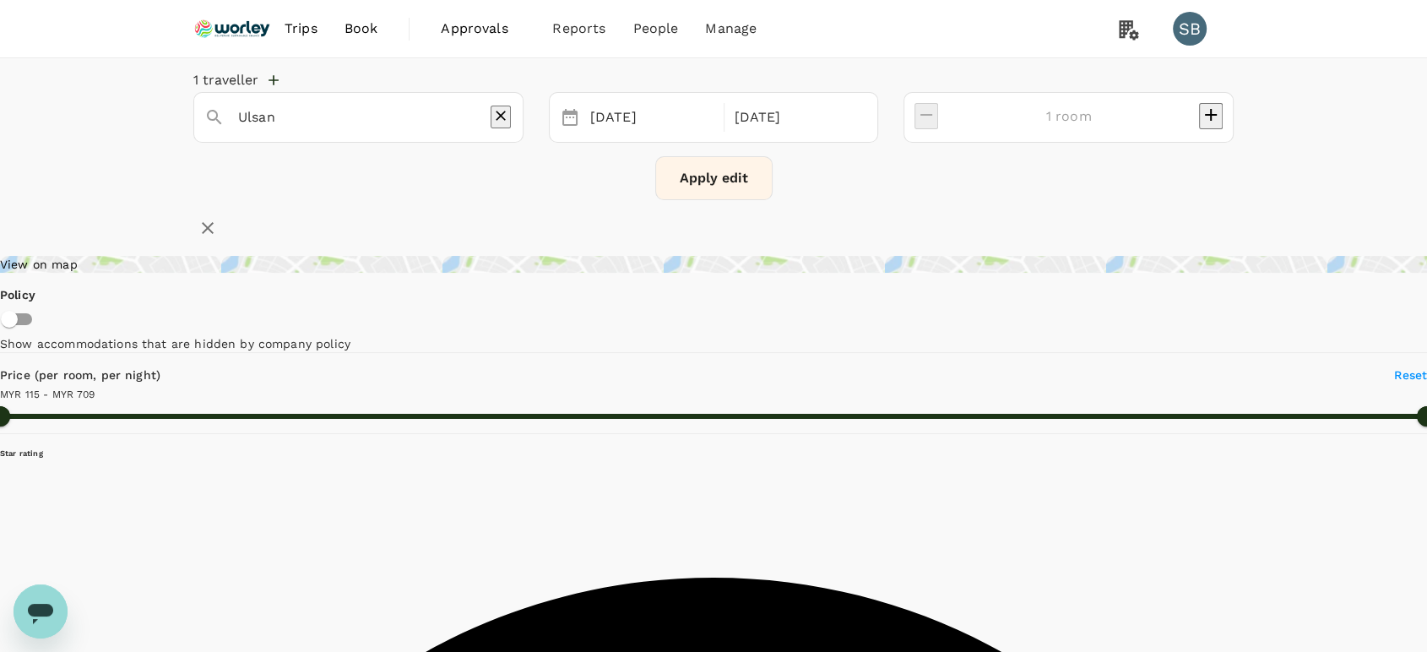
click at [240, 21] on img at bounding box center [232, 28] width 78 height 37
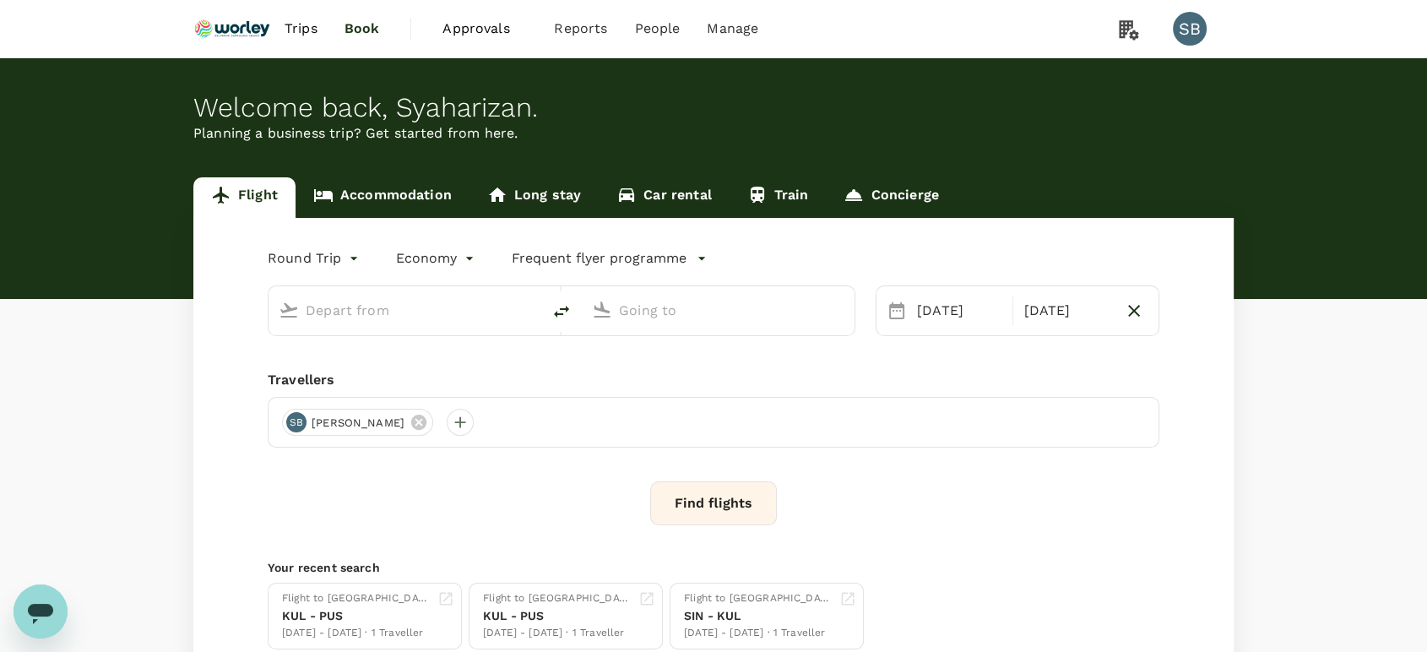
type input "Kuala Lumpur Intl (KUL)"
type input "Incheon Intl (ICN)"
type input "Kuala Lumpur Intl (KUL)"
type input "Incheon Intl (ICN)"
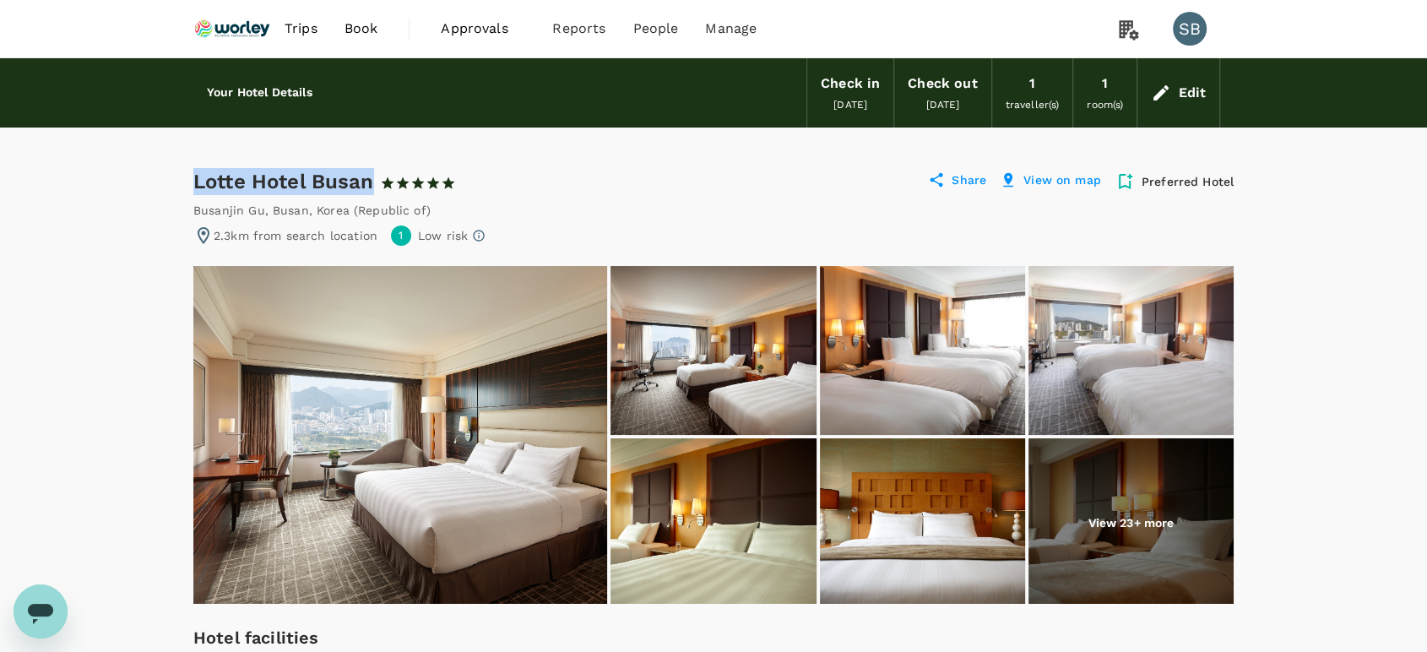
drag, startPoint x: 372, startPoint y: 180, endPoint x: 191, endPoint y: 171, distance: 181.8
drag, startPoint x: 443, startPoint y: 208, endPoint x: 193, endPoint y: 208, distance: 250.0
click at [193, 208] on div "Busanjin Gu , Busan , Korea (Republic of)" at bounding box center [713, 210] width 1040 height 17
copy div "Busanjin Gu , Busan , Korea (Republic of)"
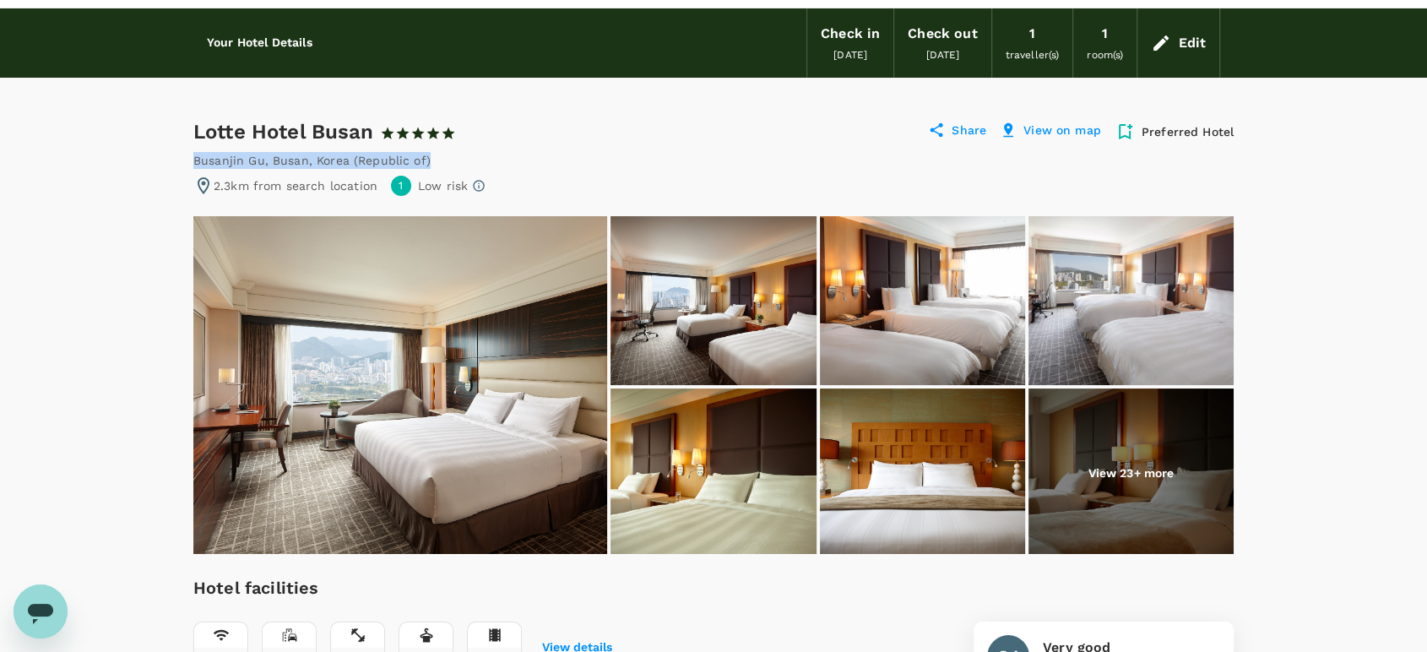
scroll to position [187, 0]
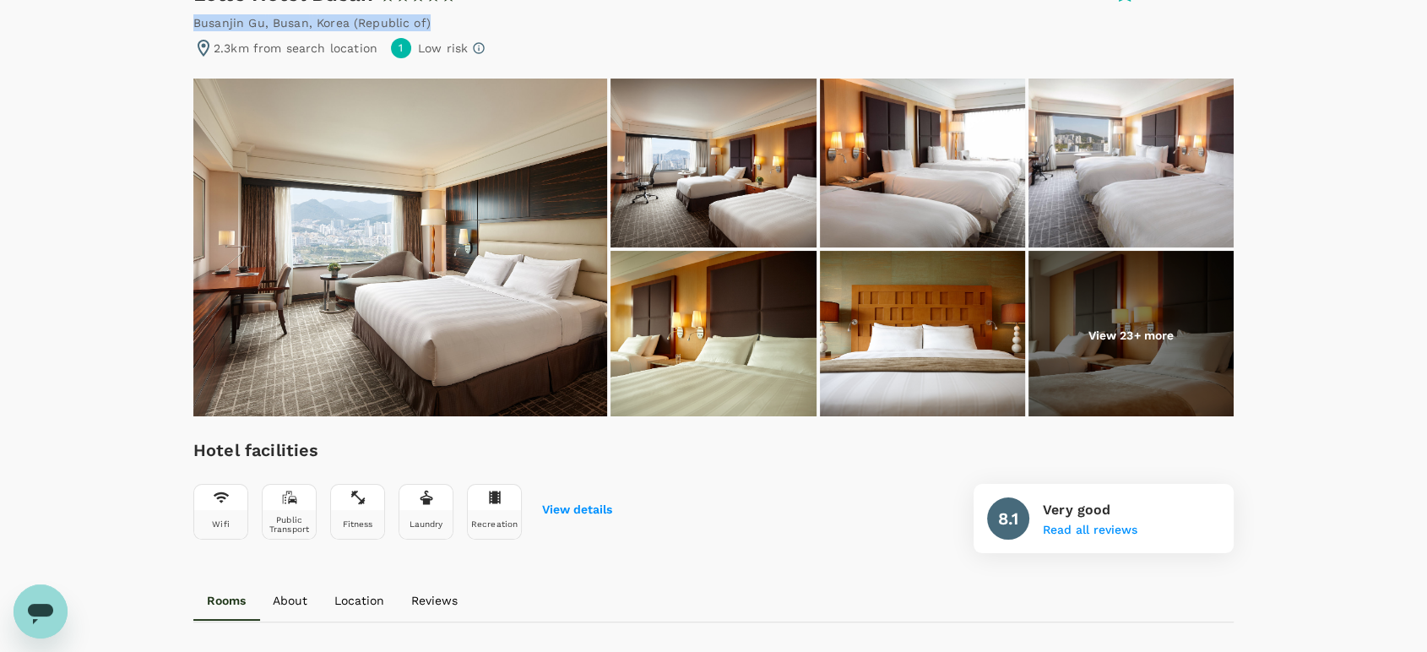
click at [343, 172] on img at bounding box center [400, 248] width 414 height 338
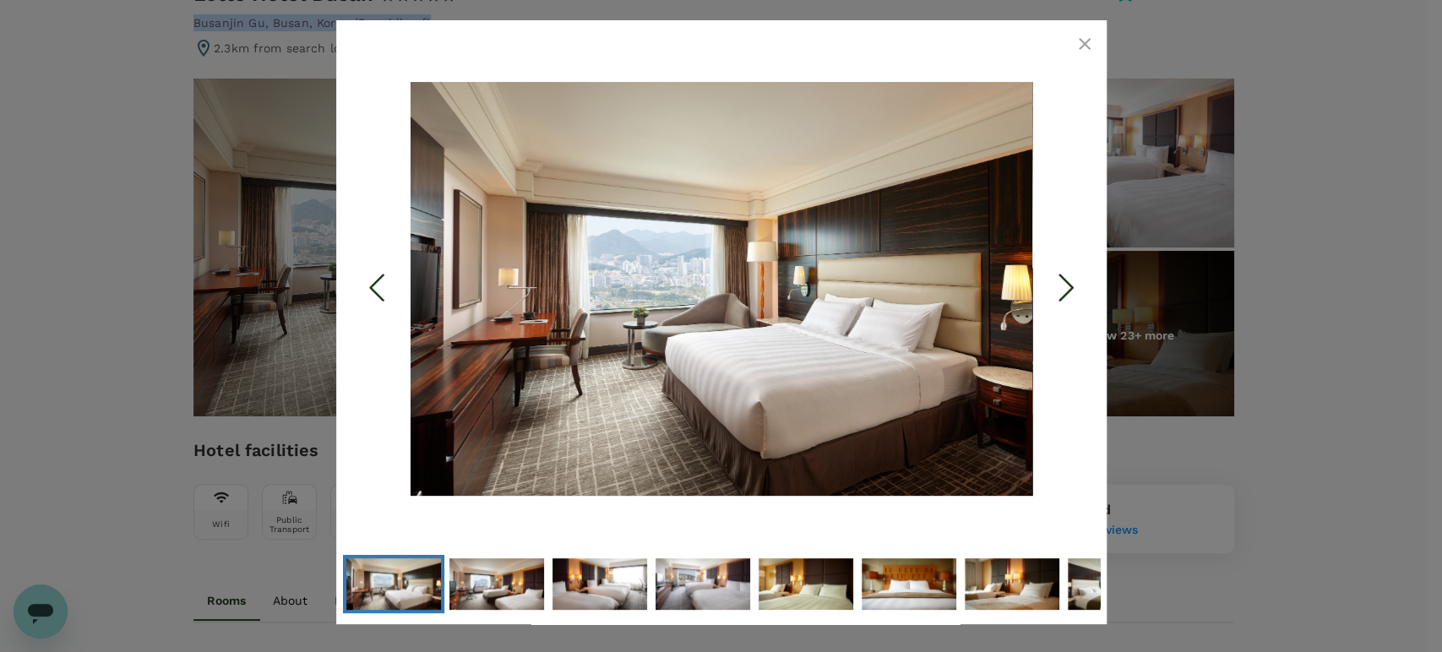
click at [1070, 289] on polyline "Next Slide" at bounding box center [1065, 287] width 13 height 25
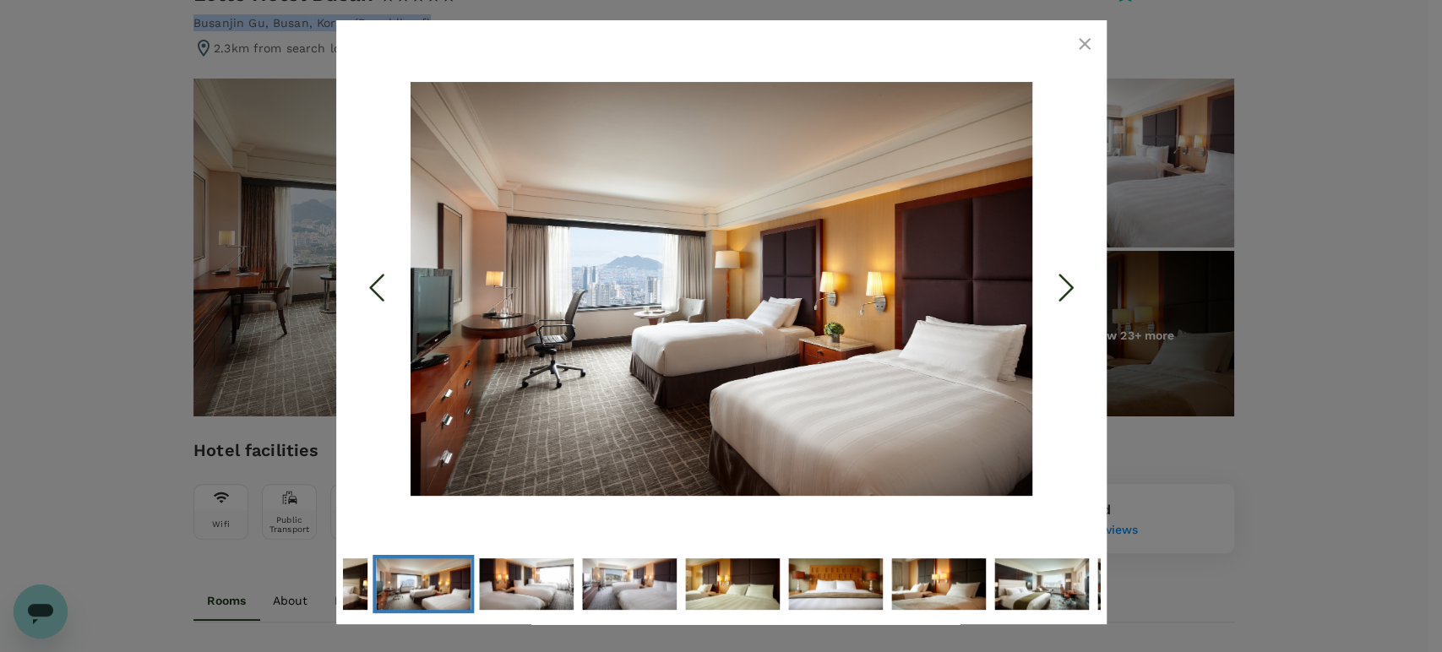
click at [1069, 288] on icon "Next Slide" at bounding box center [1065, 288] width 51 height 51
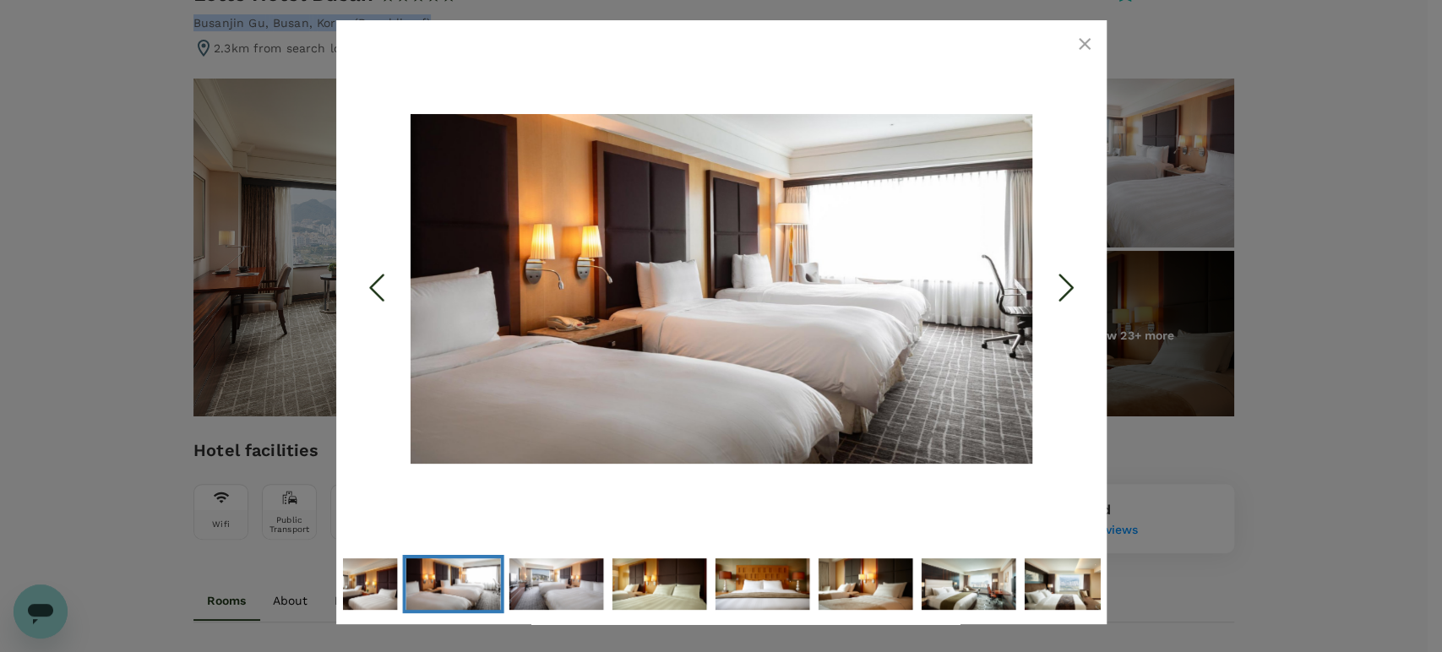
click at [1069, 288] on icon "Next Slide" at bounding box center [1065, 288] width 51 height 51
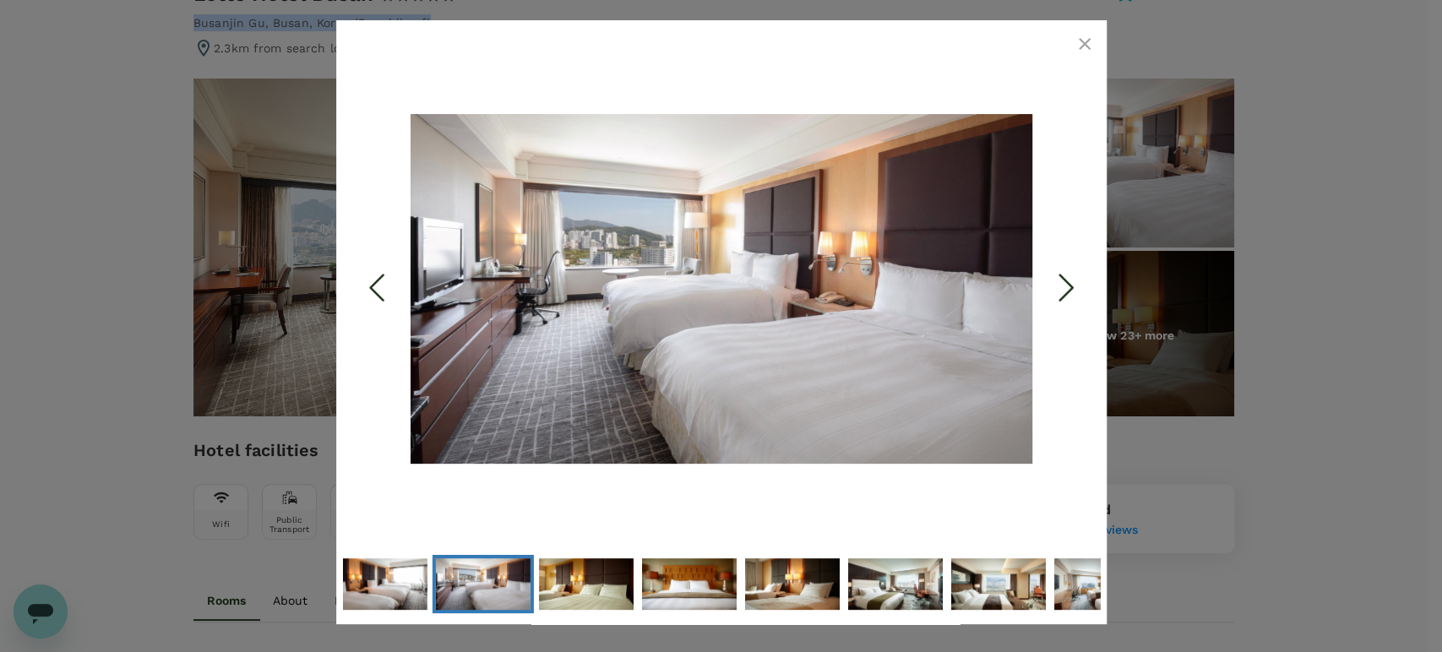
click at [1069, 288] on icon "Next Slide" at bounding box center [1065, 288] width 51 height 51
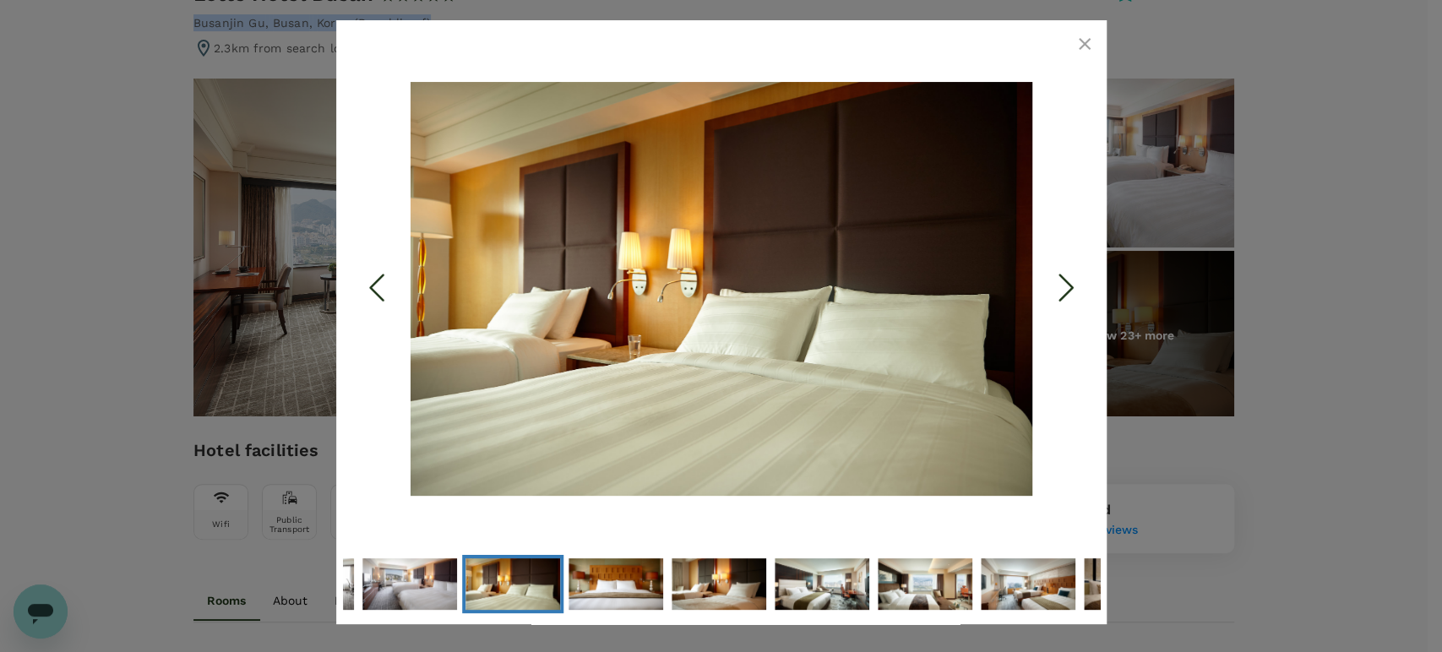
click at [1069, 288] on icon "Next Slide" at bounding box center [1065, 288] width 51 height 51
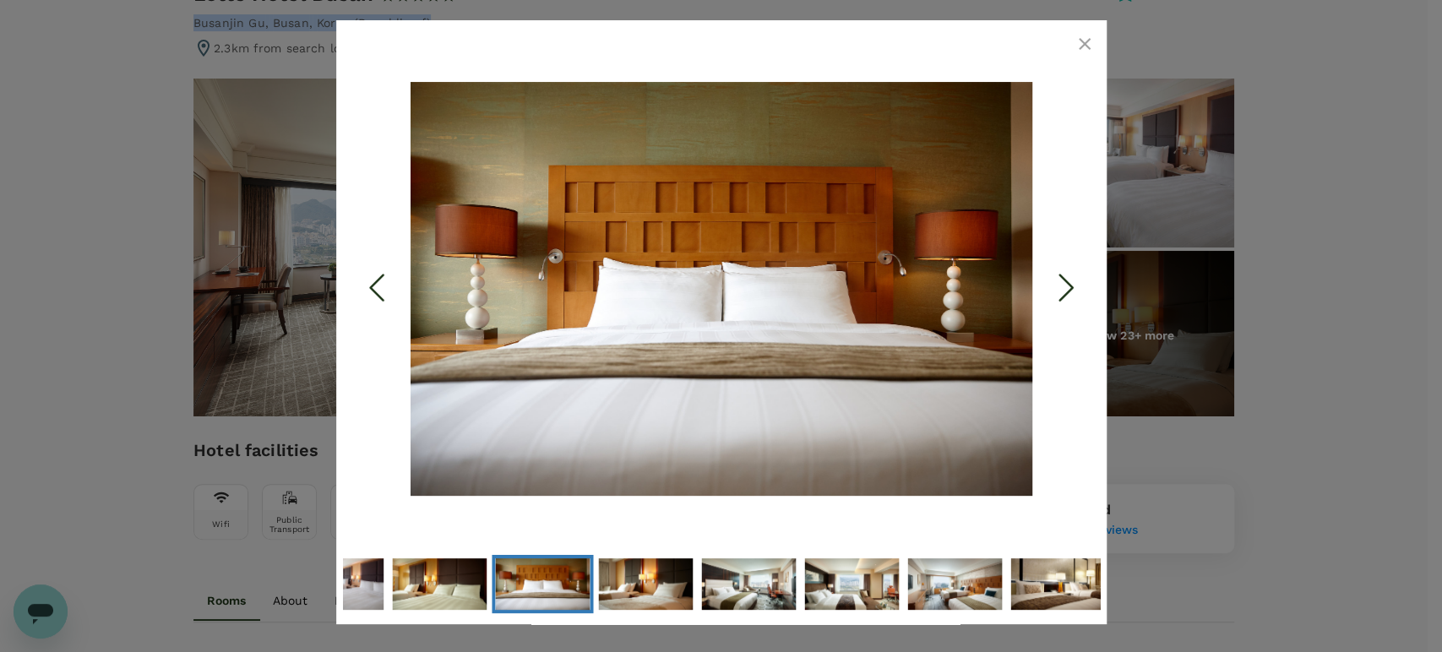
click at [1069, 288] on icon "Next Slide" at bounding box center [1065, 288] width 51 height 51
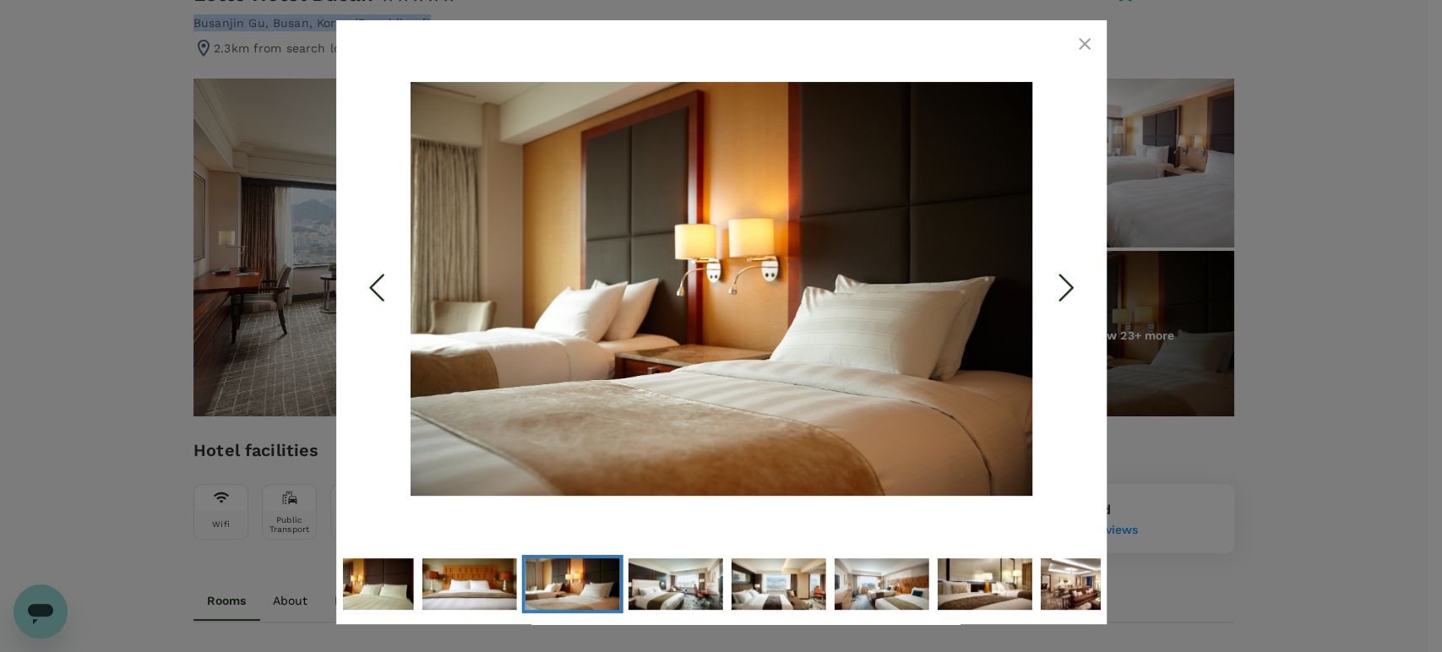
click at [1069, 288] on icon "Next Slide" at bounding box center [1065, 288] width 51 height 51
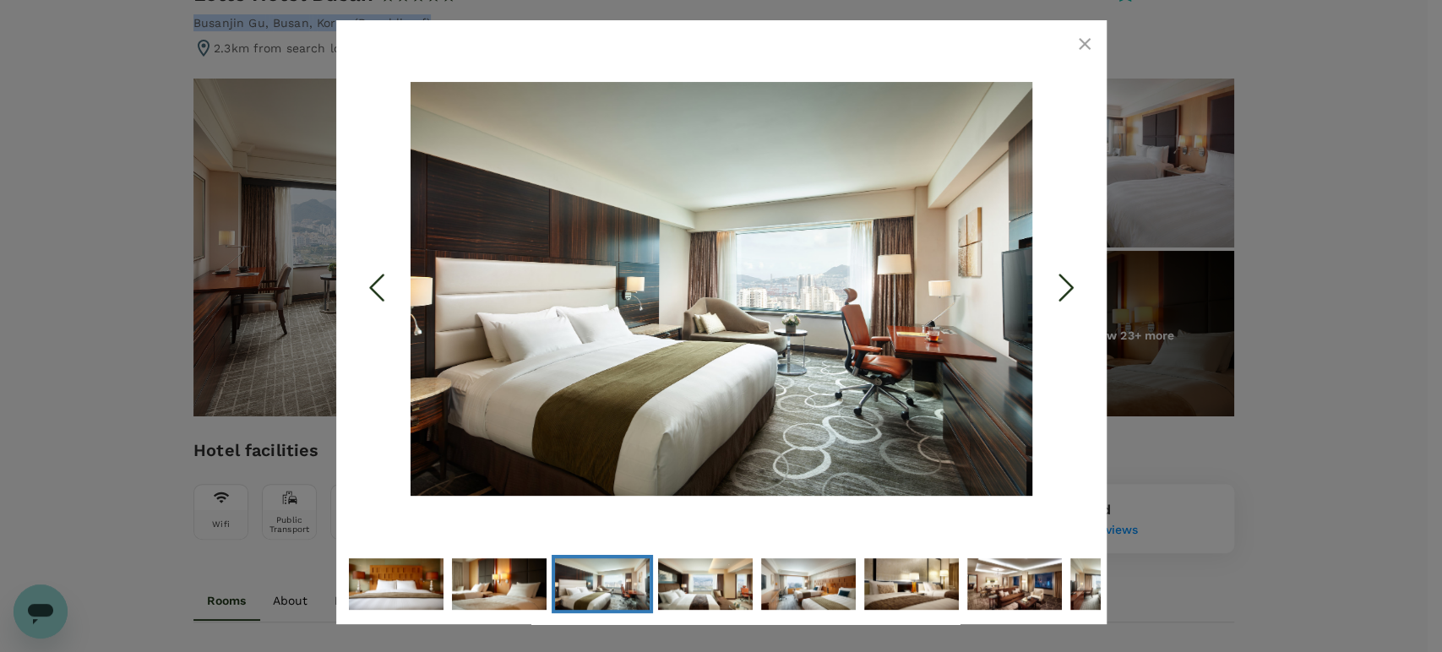
click at [1059, 285] on icon "Next Slide" at bounding box center [1065, 288] width 51 height 51
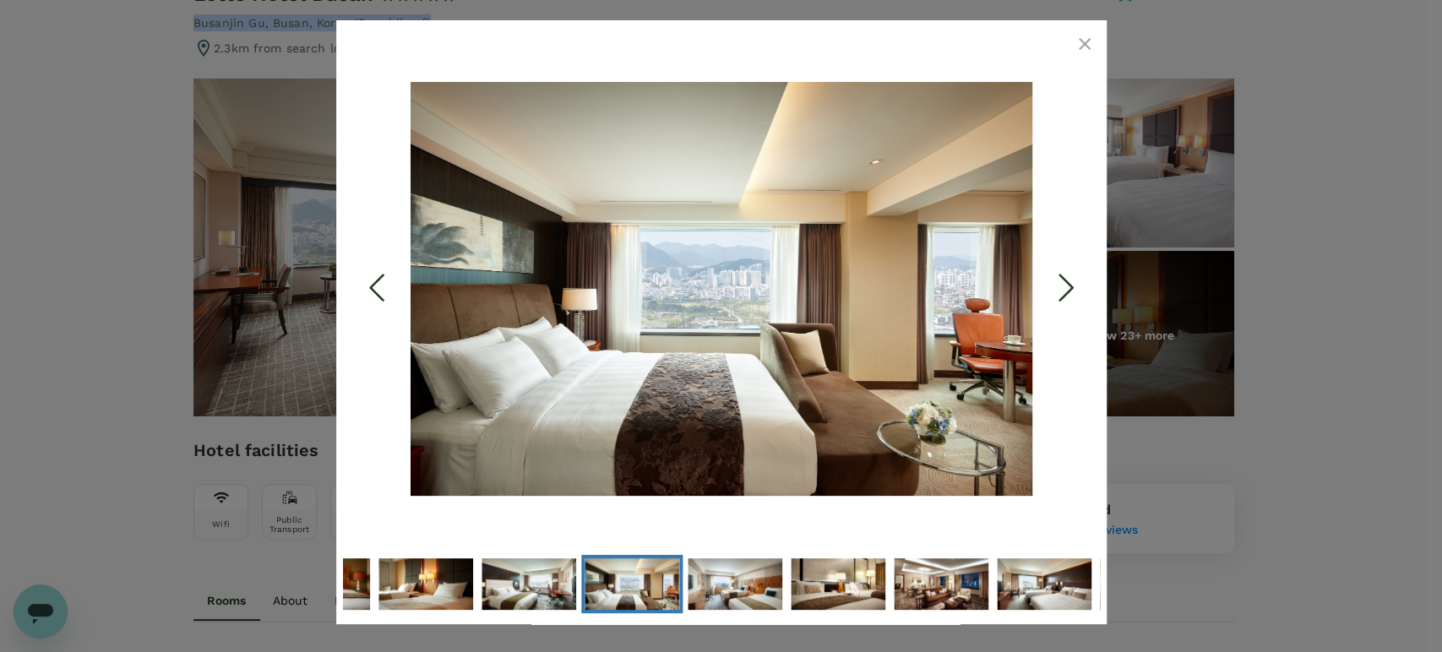
click at [1057, 284] on icon "Next Slide" at bounding box center [1065, 288] width 51 height 51
click at [1057, 283] on icon "Next Slide" at bounding box center [1065, 288] width 51 height 51
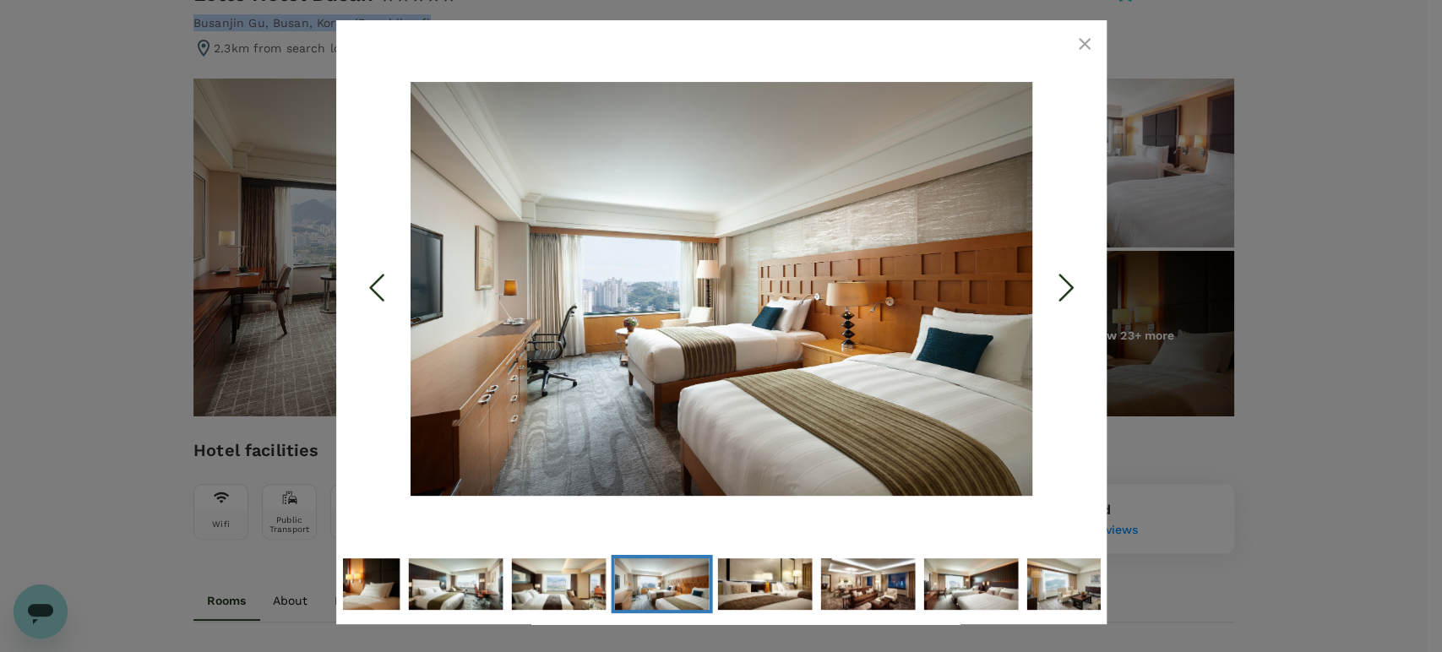
click at [1058, 283] on icon "Next Slide" at bounding box center [1065, 288] width 51 height 51
click at [1059, 282] on icon "Next Slide" at bounding box center [1065, 288] width 51 height 51
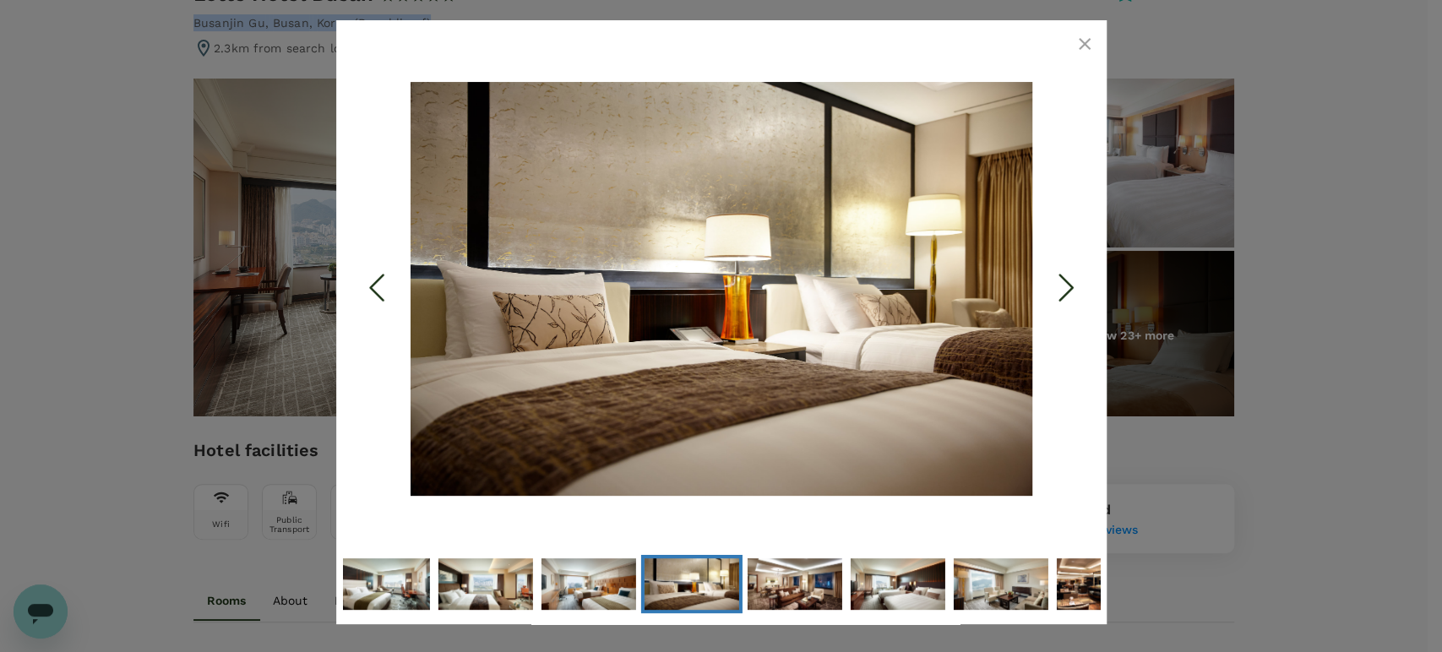
click at [1059, 282] on icon "Next Slide" at bounding box center [1065, 288] width 51 height 51
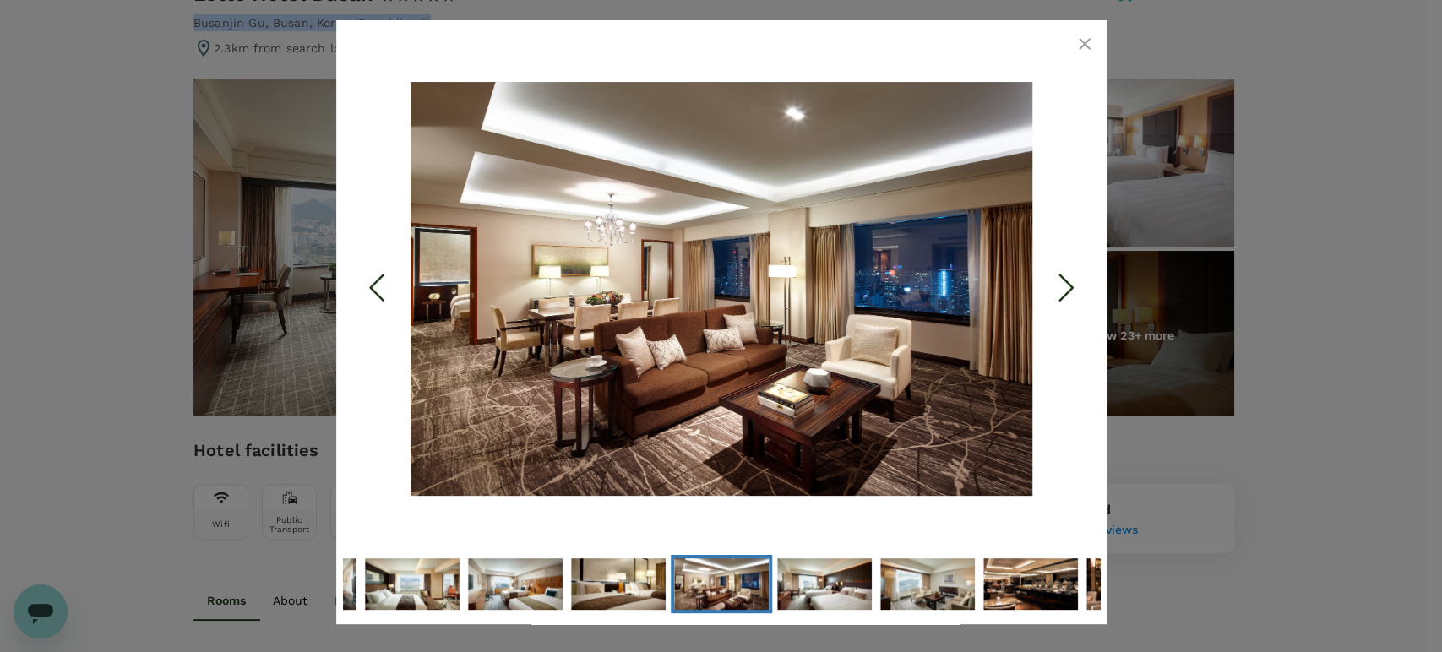
click at [1059, 282] on icon "Next Slide" at bounding box center [1065, 288] width 51 height 51
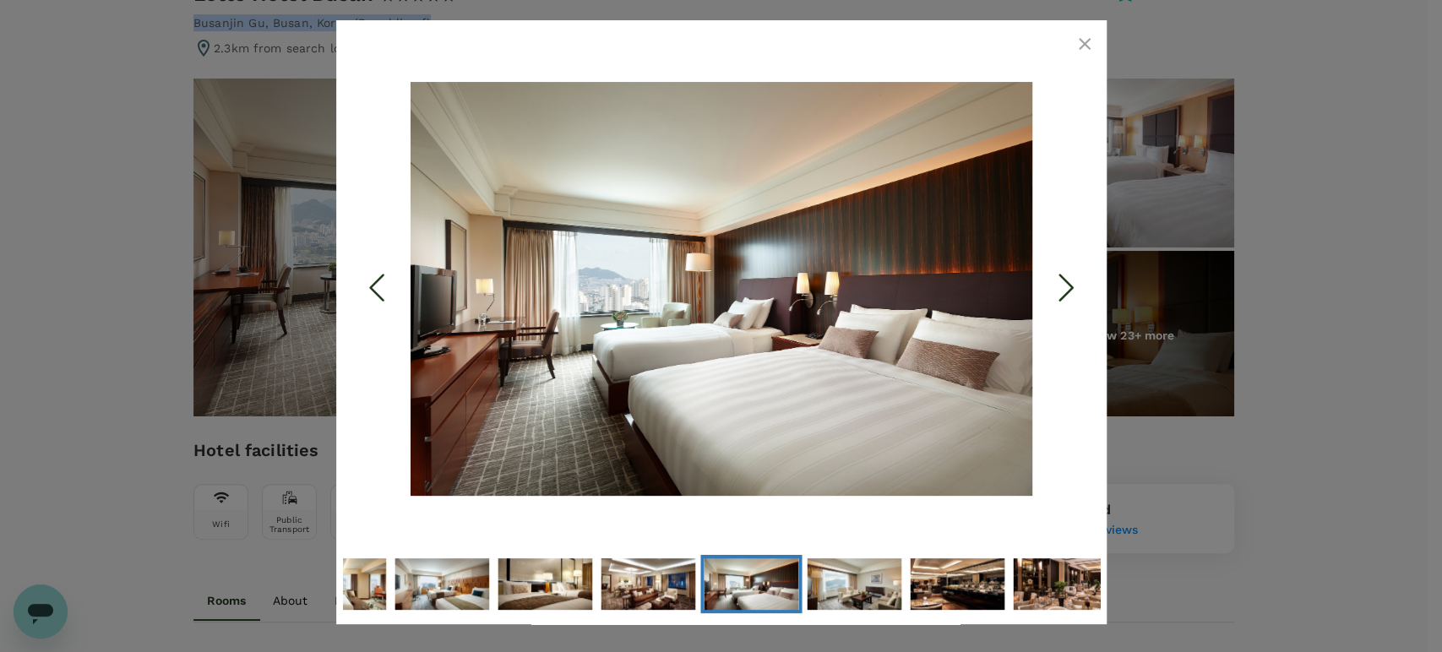
click at [1059, 282] on icon "Next Slide" at bounding box center [1065, 288] width 51 height 51
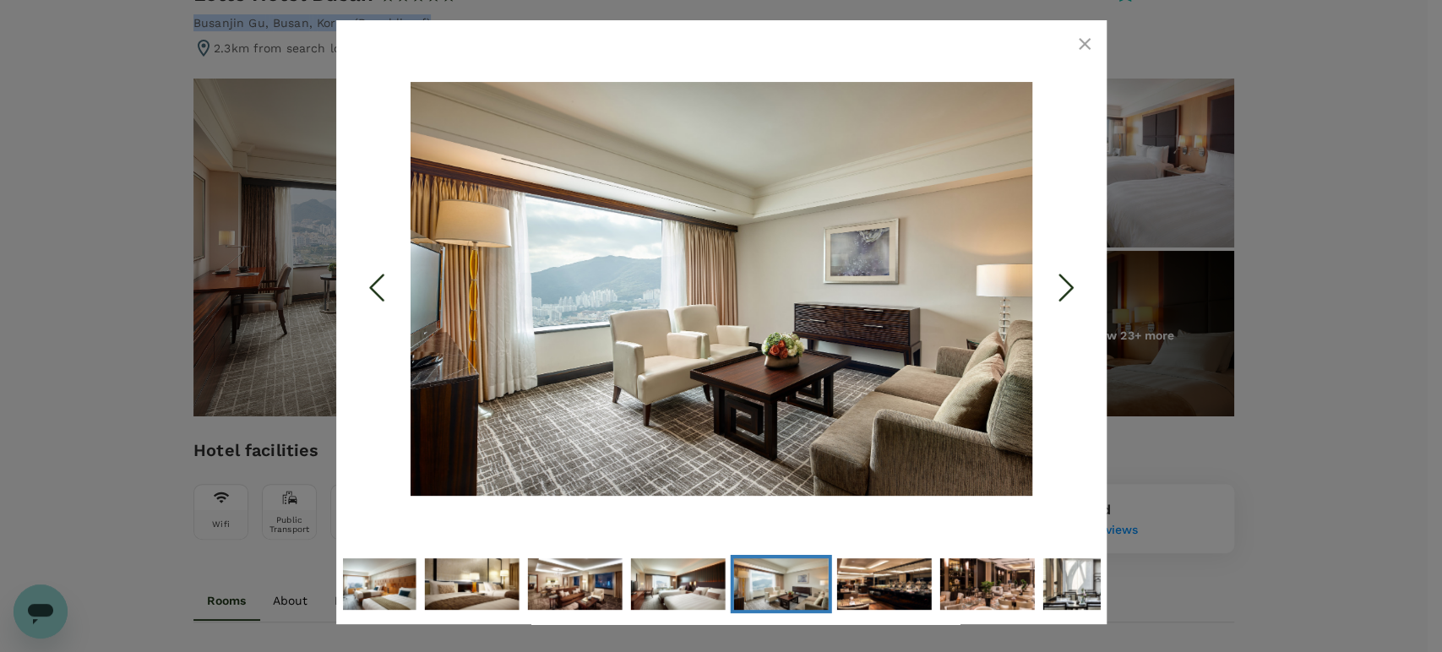
click at [1059, 282] on icon "Next Slide" at bounding box center [1065, 288] width 51 height 51
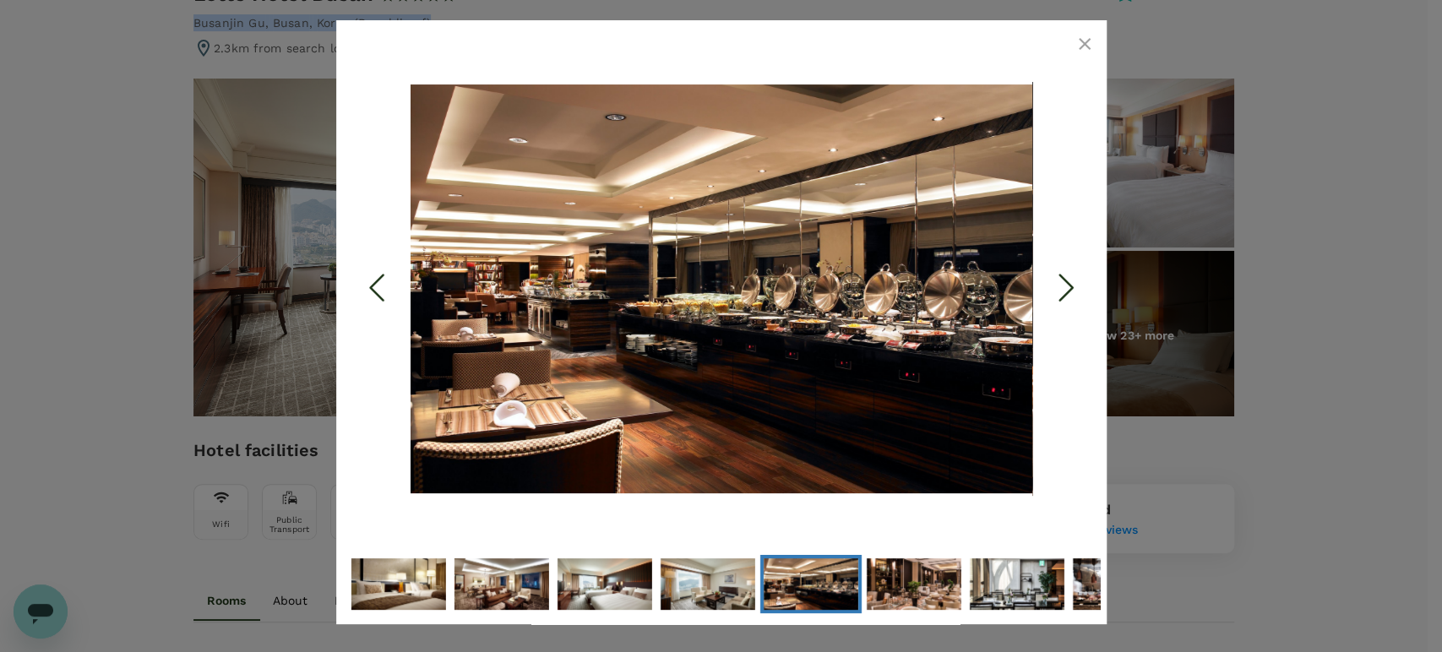
click at [1059, 282] on icon "Next Slide" at bounding box center [1065, 288] width 51 height 51
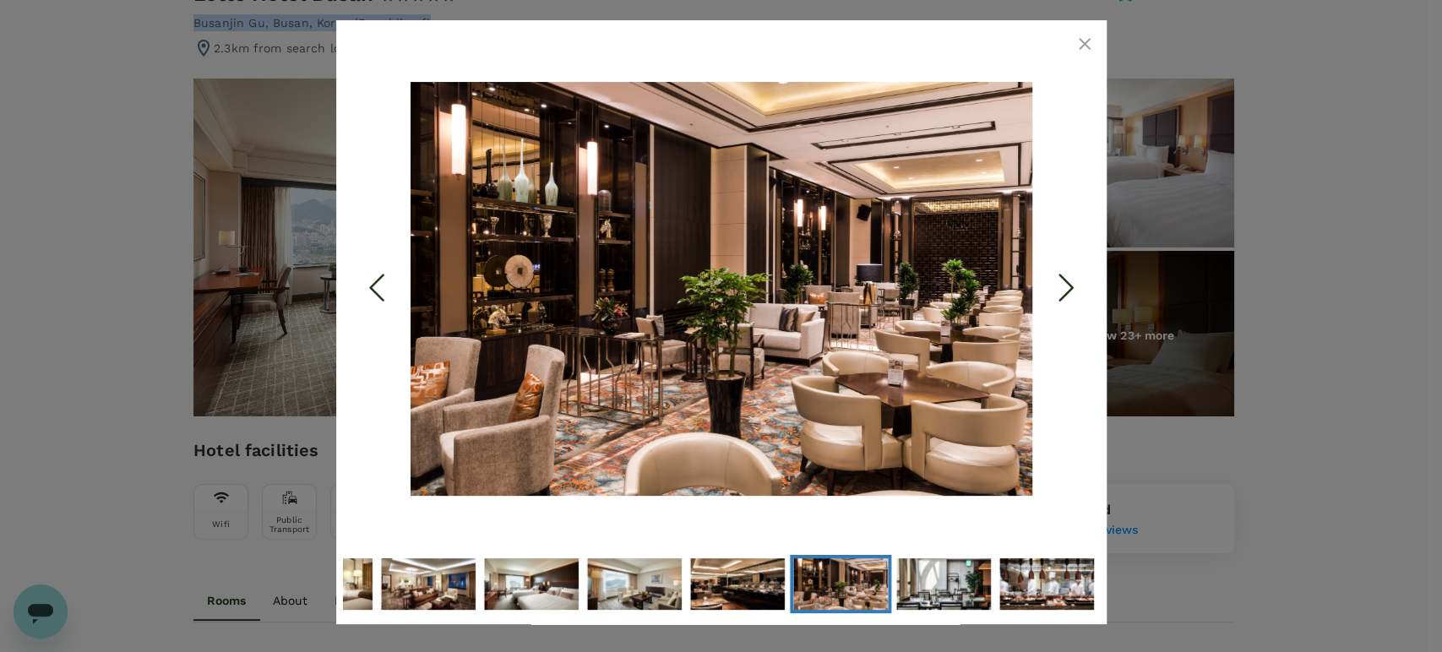
click at [1059, 282] on icon "Next Slide" at bounding box center [1065, 288] width 51 height 51
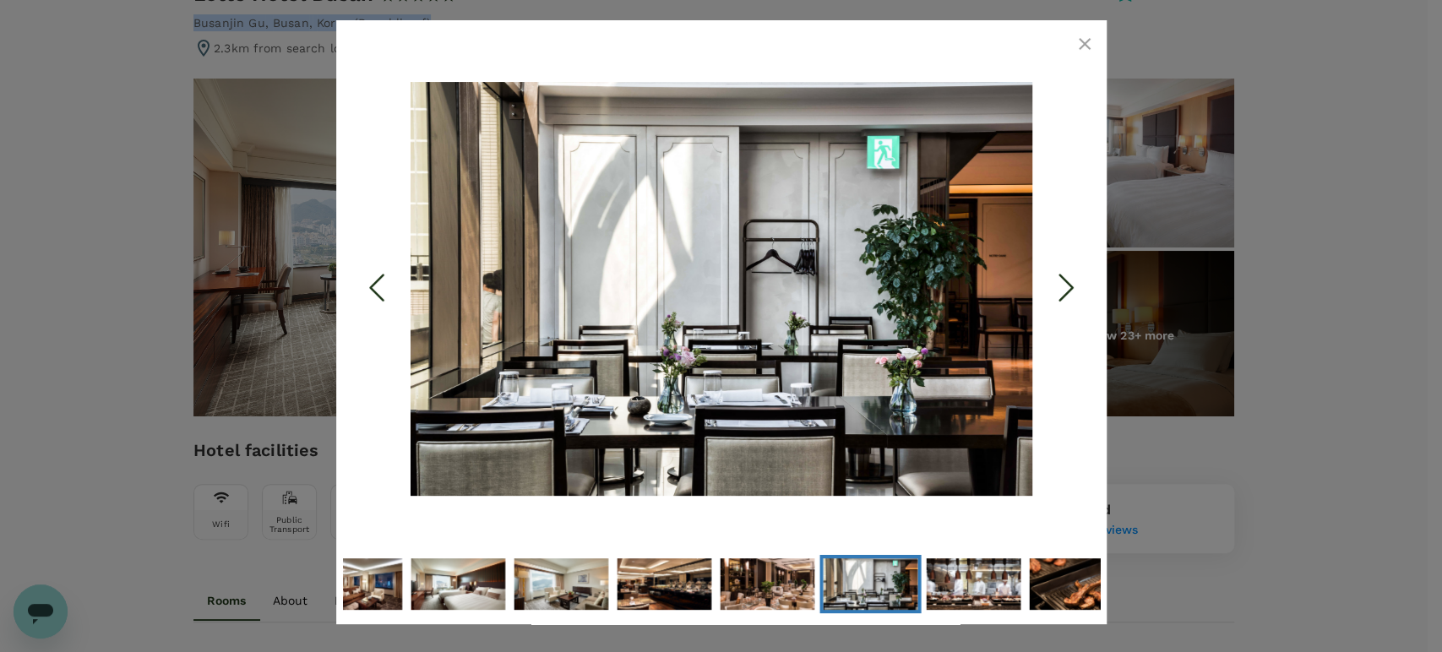
click at [1059, 282] on icon "Next Slide" at bounding box center [1065, 288] width 51 height 51
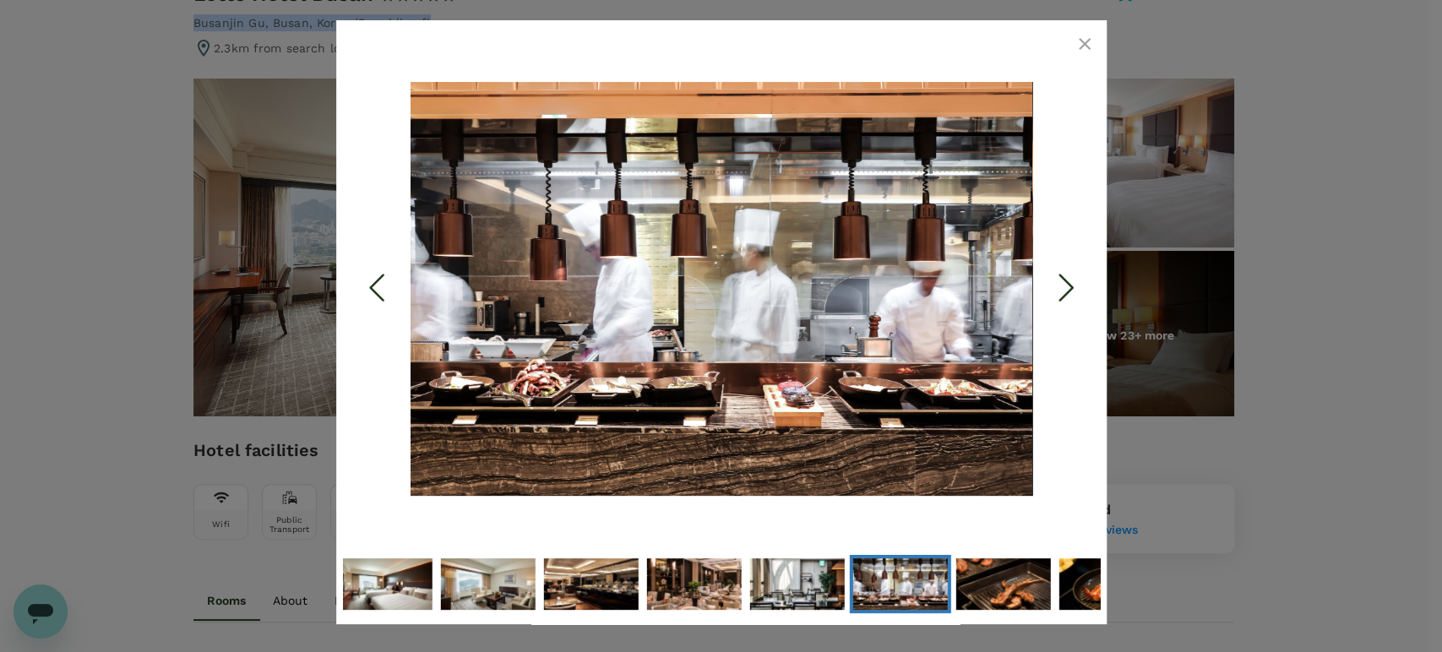
click at [1059, 282] on icon "Next Slide" at bounding box center [1065, 288] width 51 height 51
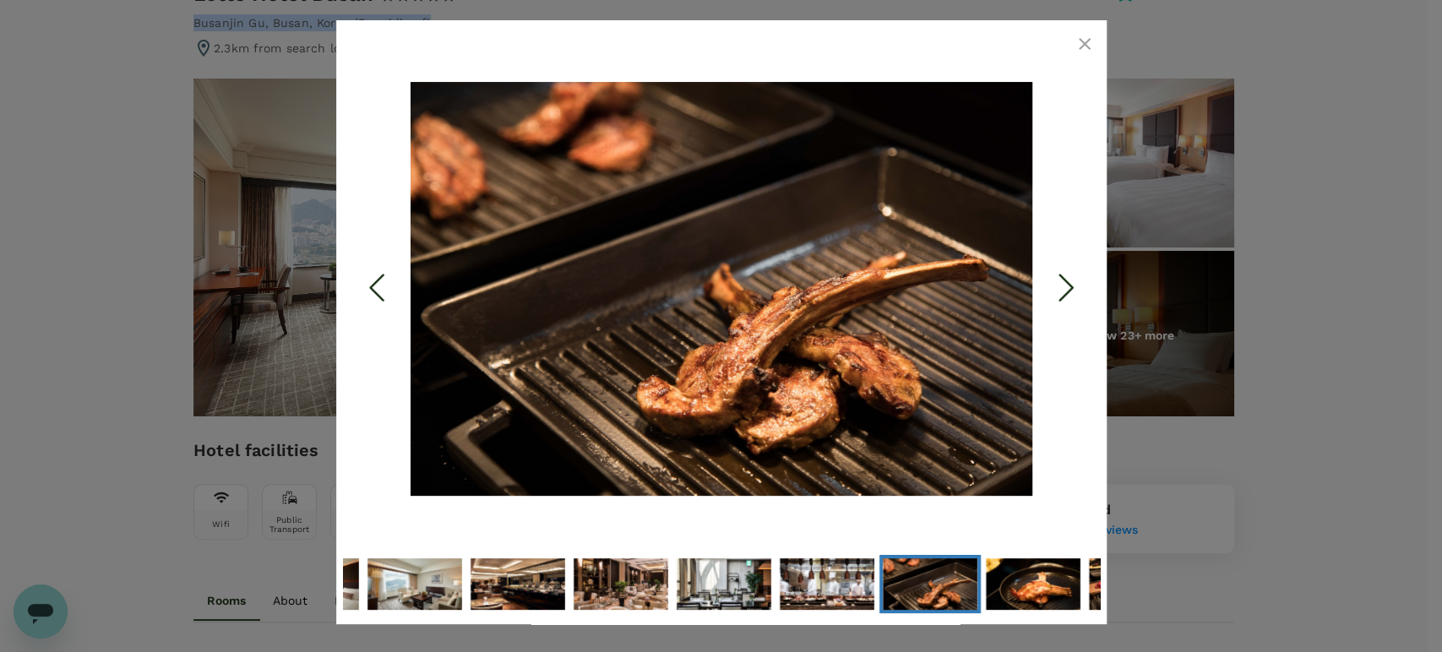
click at [1059, 278] on icon "Next Slide" at bounding box center [1065, 288] width 51 height 51
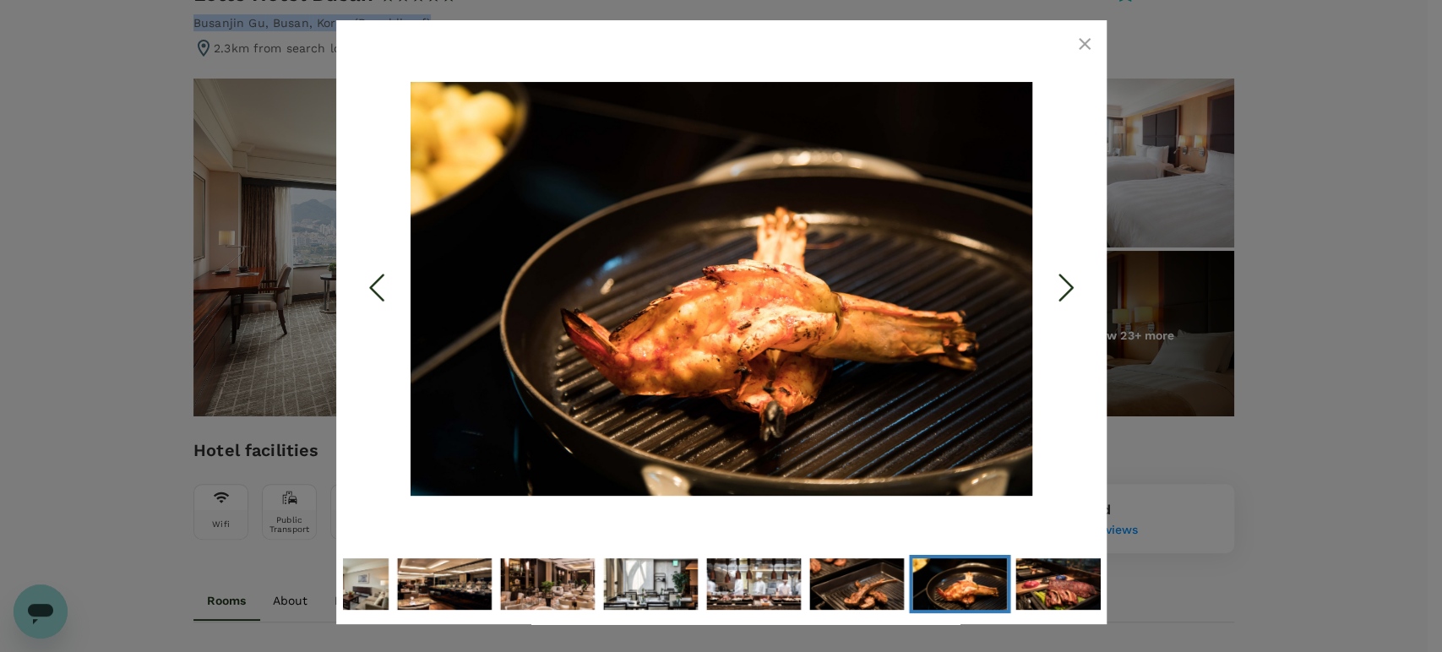
click at [1059, 277] on icon "Next Slide" at bounding box center [1065, 288] width 51 height 51
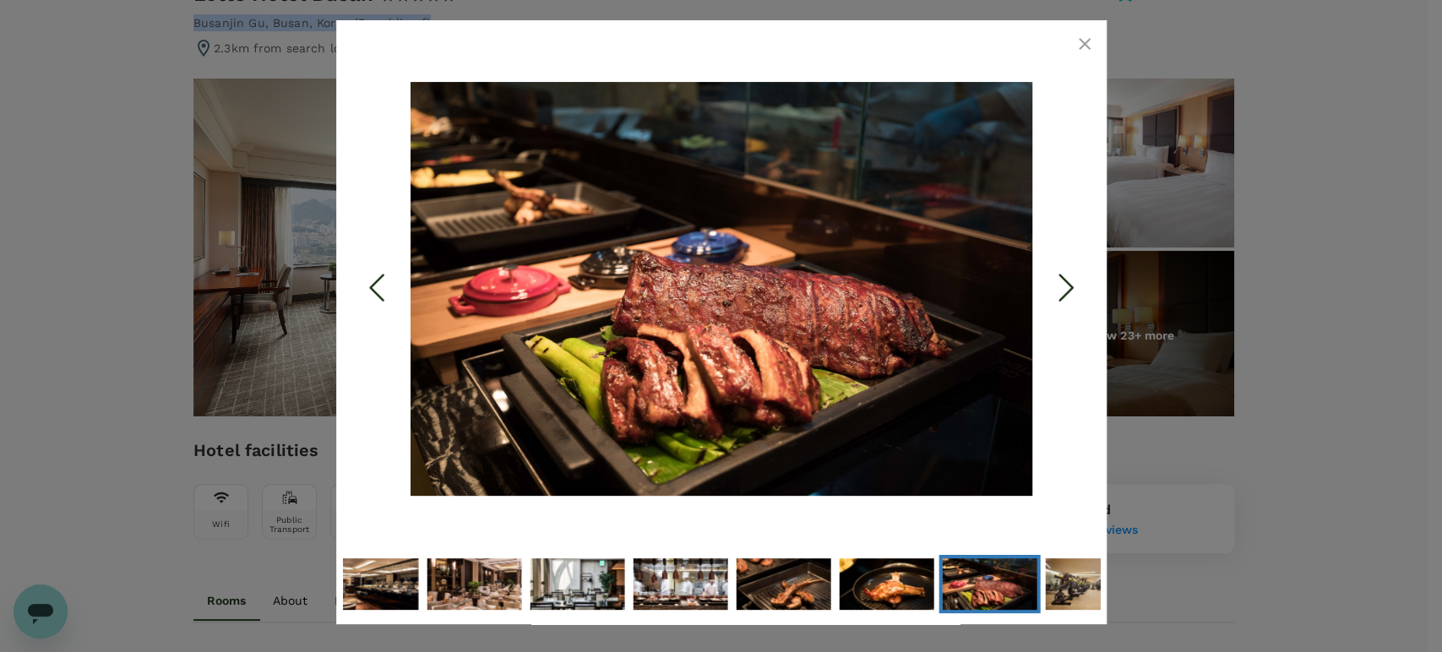
click at [1059, 277] on icon "Next Slide" at bounding box center [1065, 288] width 51 height 51
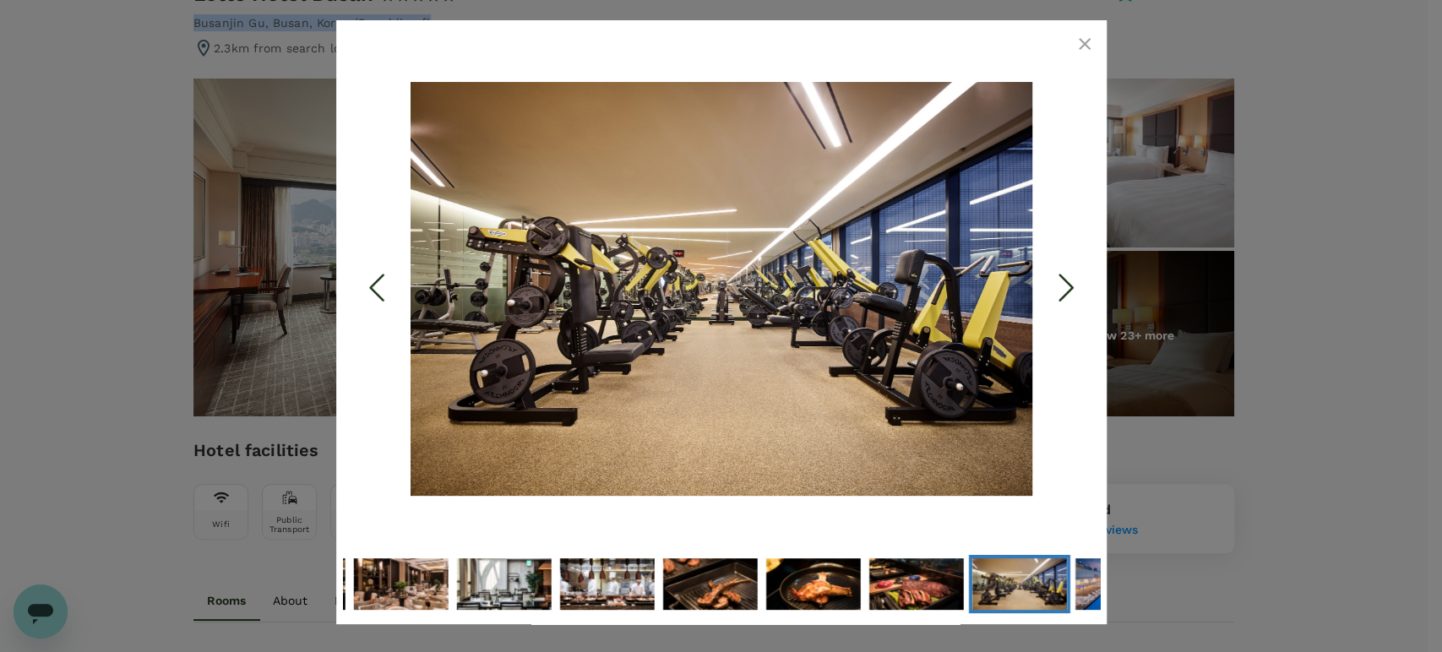
click at [1059, 277] on icon "Next Slide" at bounding box center [1065, 288] width 51 height 51
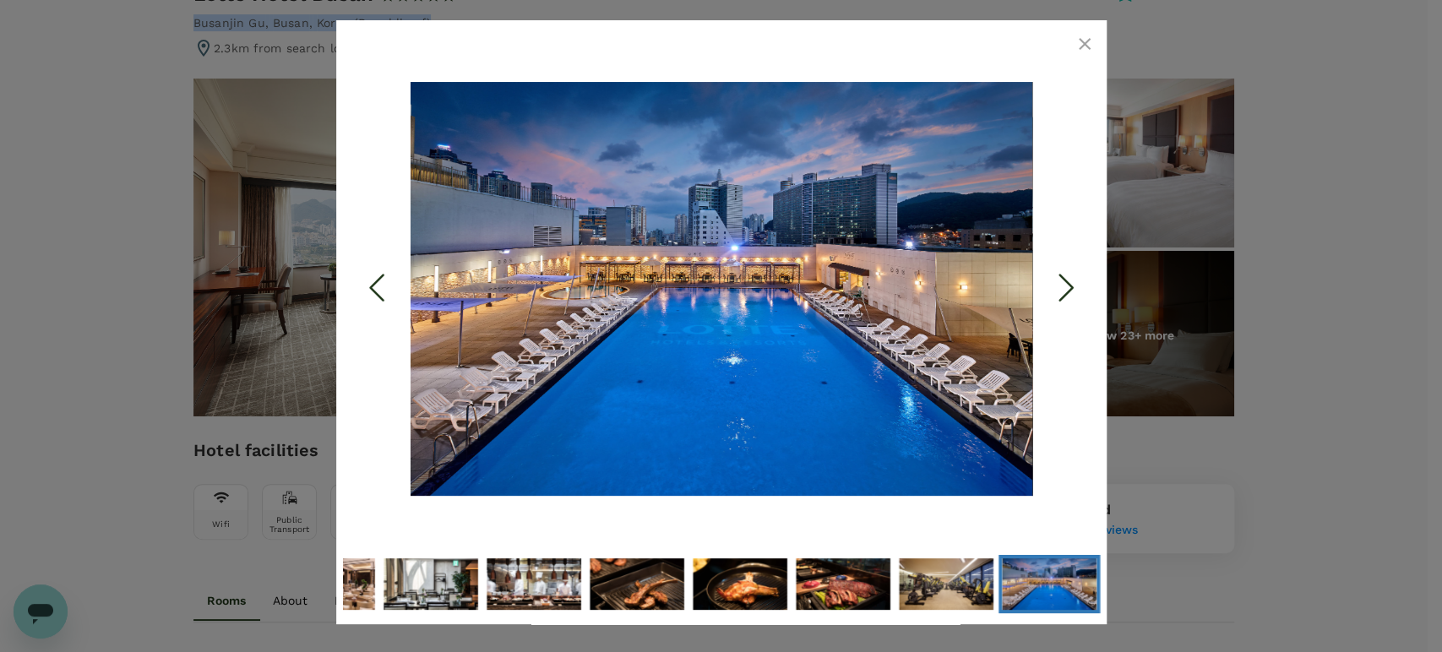
click at [1059, 277] on icon "Next Slide" at bounding box center [1065, 288] width 51 height 51
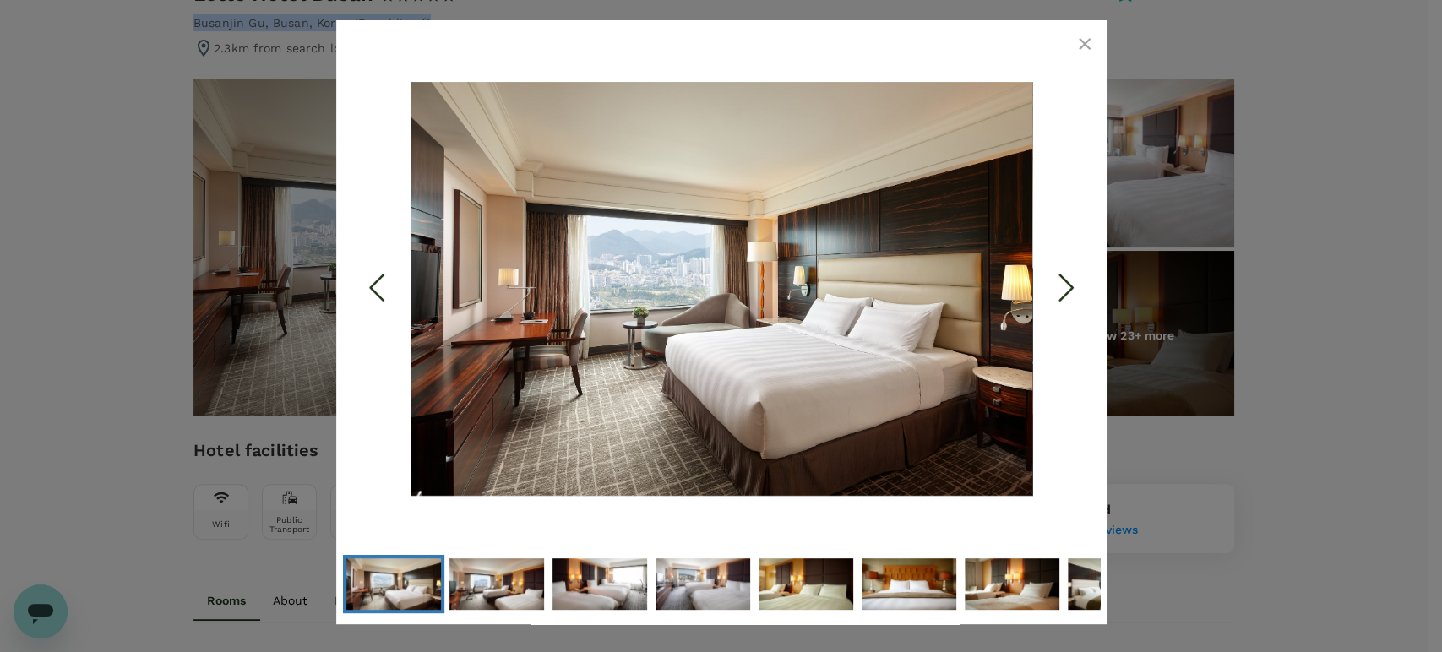
click at [1083, 47] on icon "button" at bounding box center [1084, 44] width 20 height 20
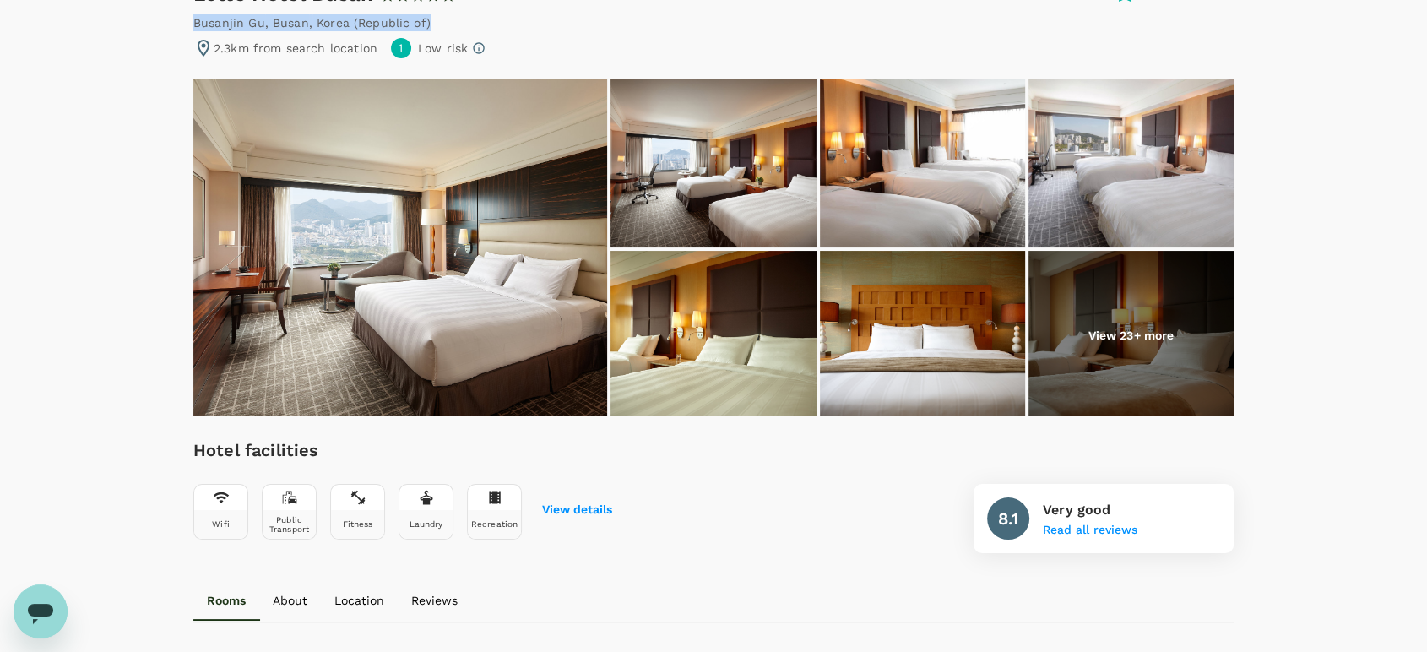
copy div "Busanjin Gu , Busan , Korea (Republic of)"
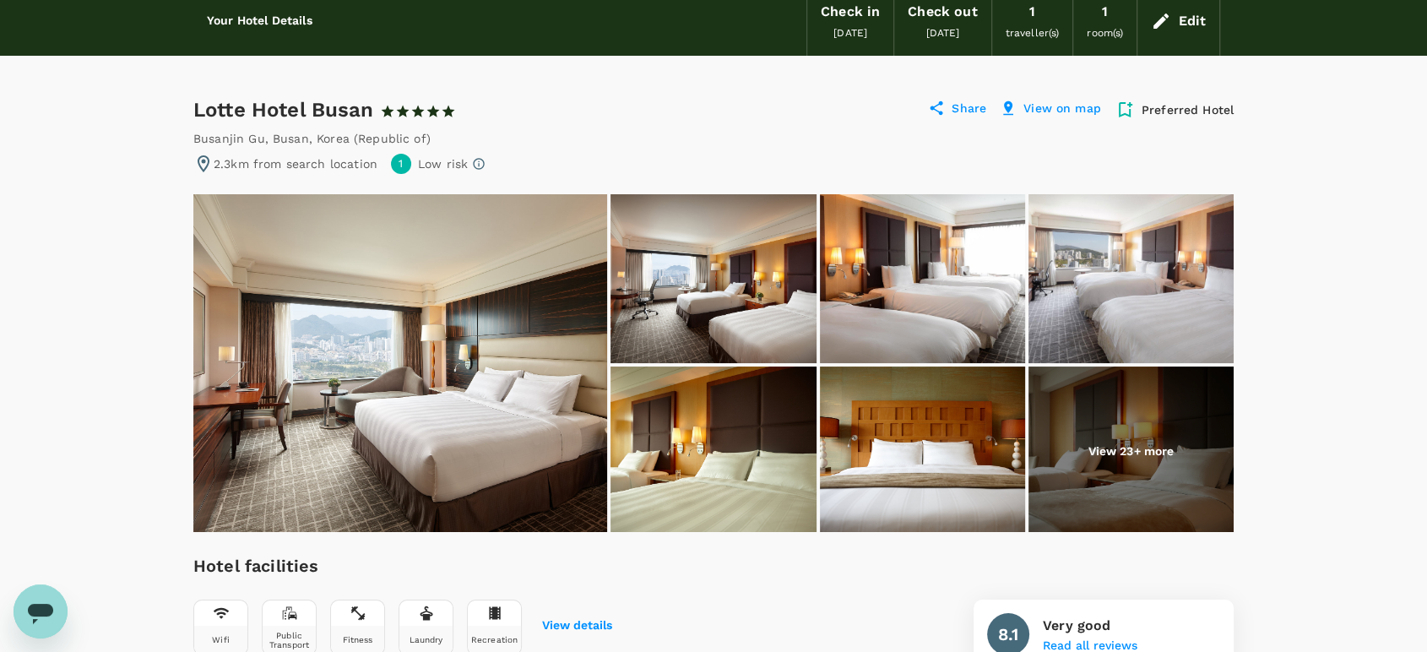
scroll to position [0, 0]
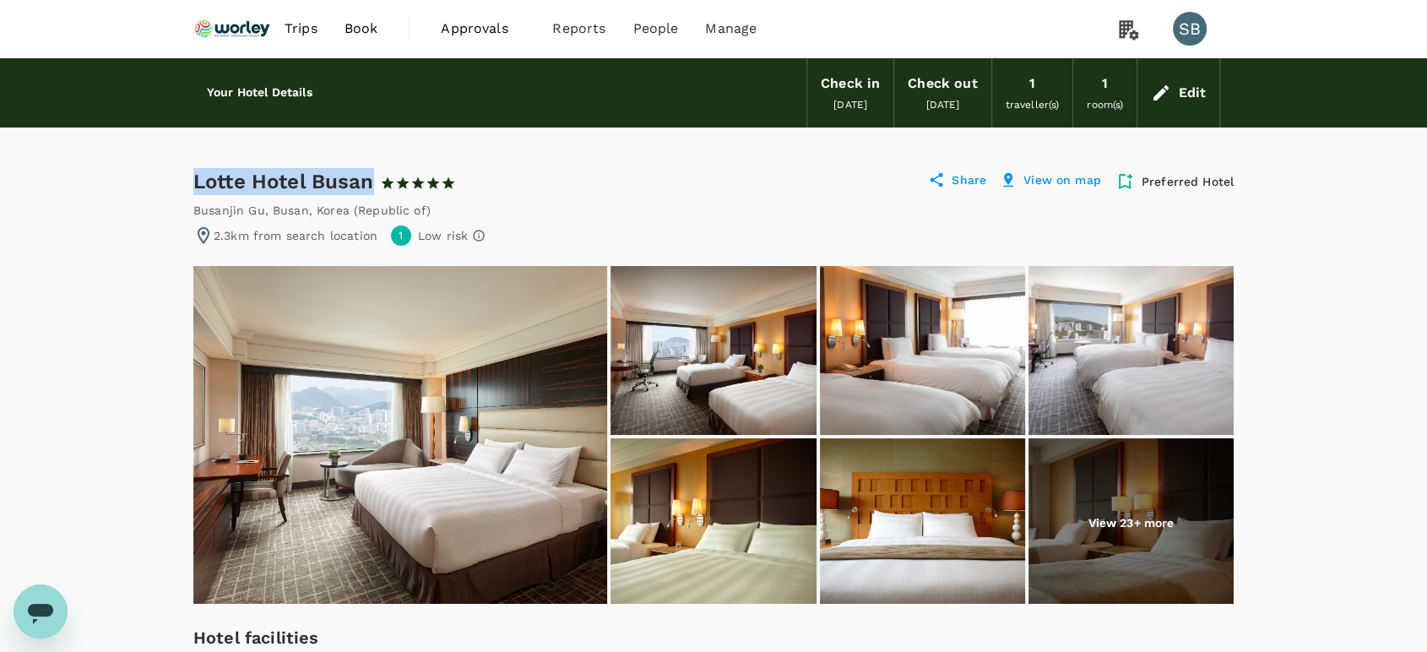
drag, startPoint x: 374, startPoint y: 178, endPoint x: 186, endPoint y: 180, distance: 188.3
copy div "Lotte Hotel Busan"
click at [485, 363] on img at bounding box center [400, 435] width 414 height 338
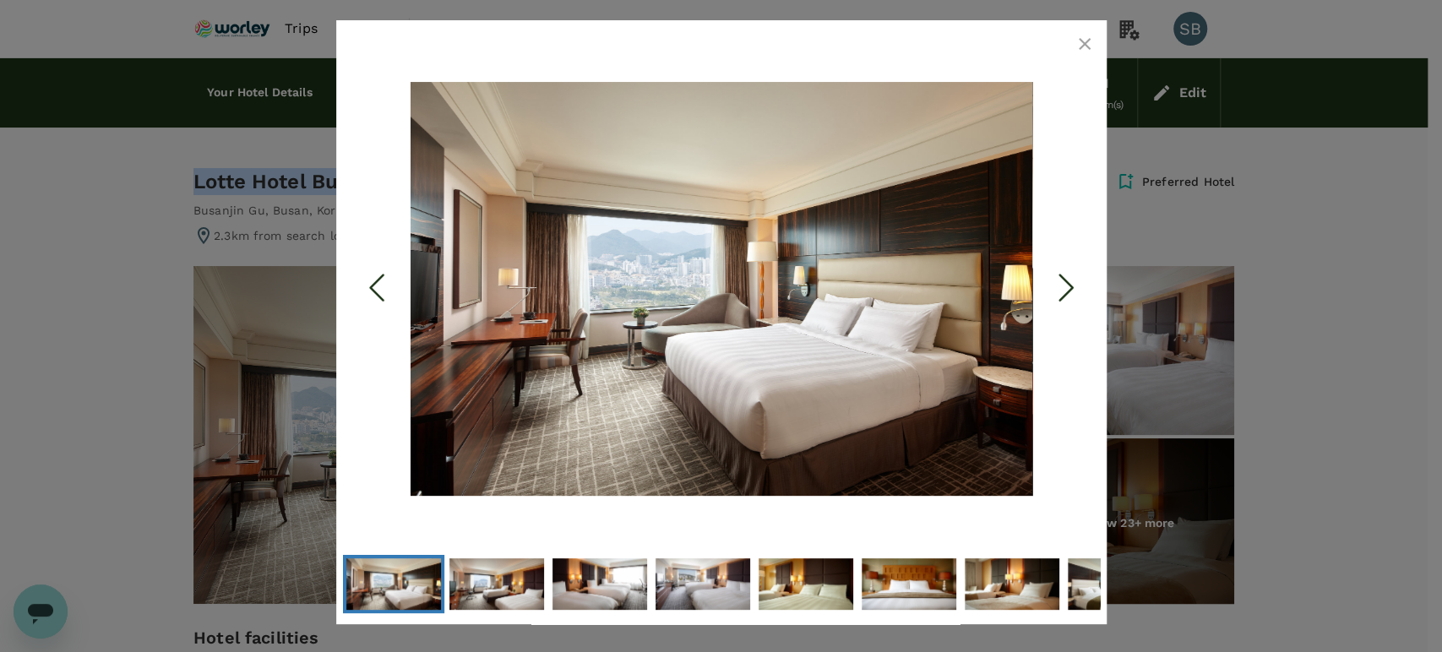
click at [1065, 281] on icon "Next Slide" at bounding box center [1065, 288] width 51 height 51
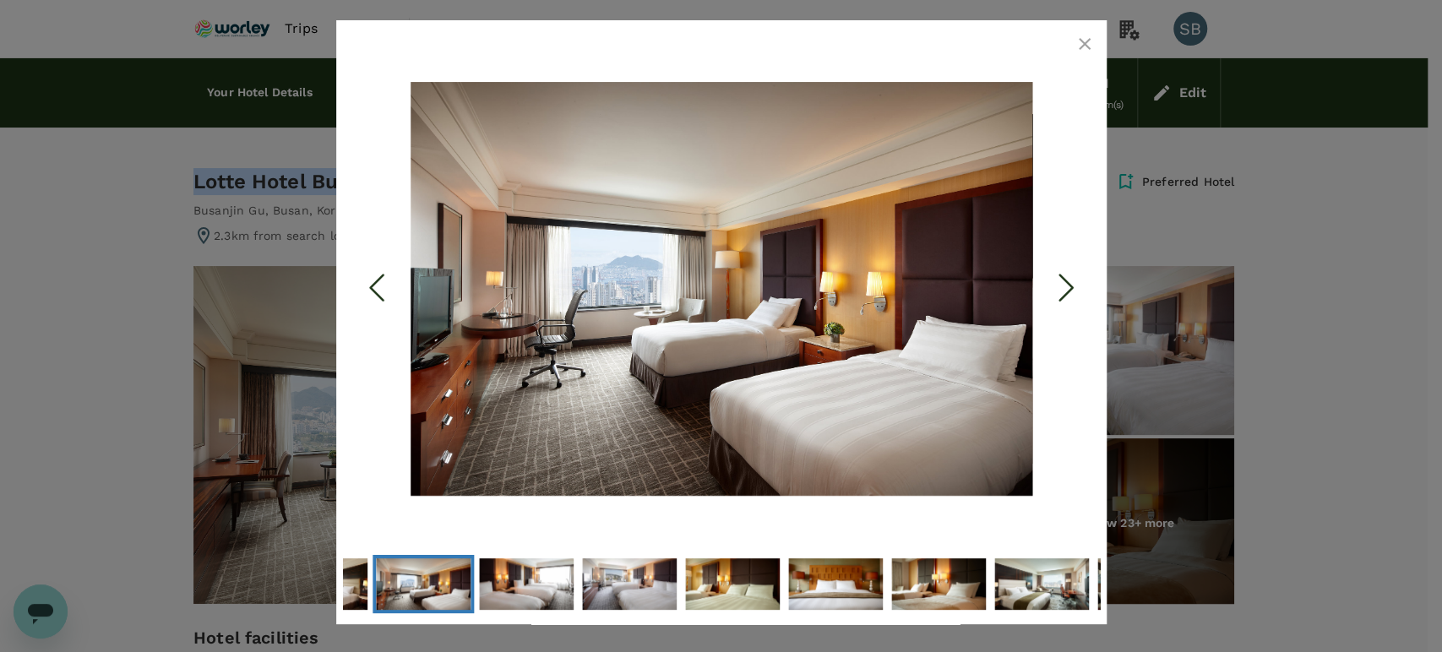
click at [1065, 281] on polyline "Next Slide" at bounding box center [1065, 287] width 13 height 25
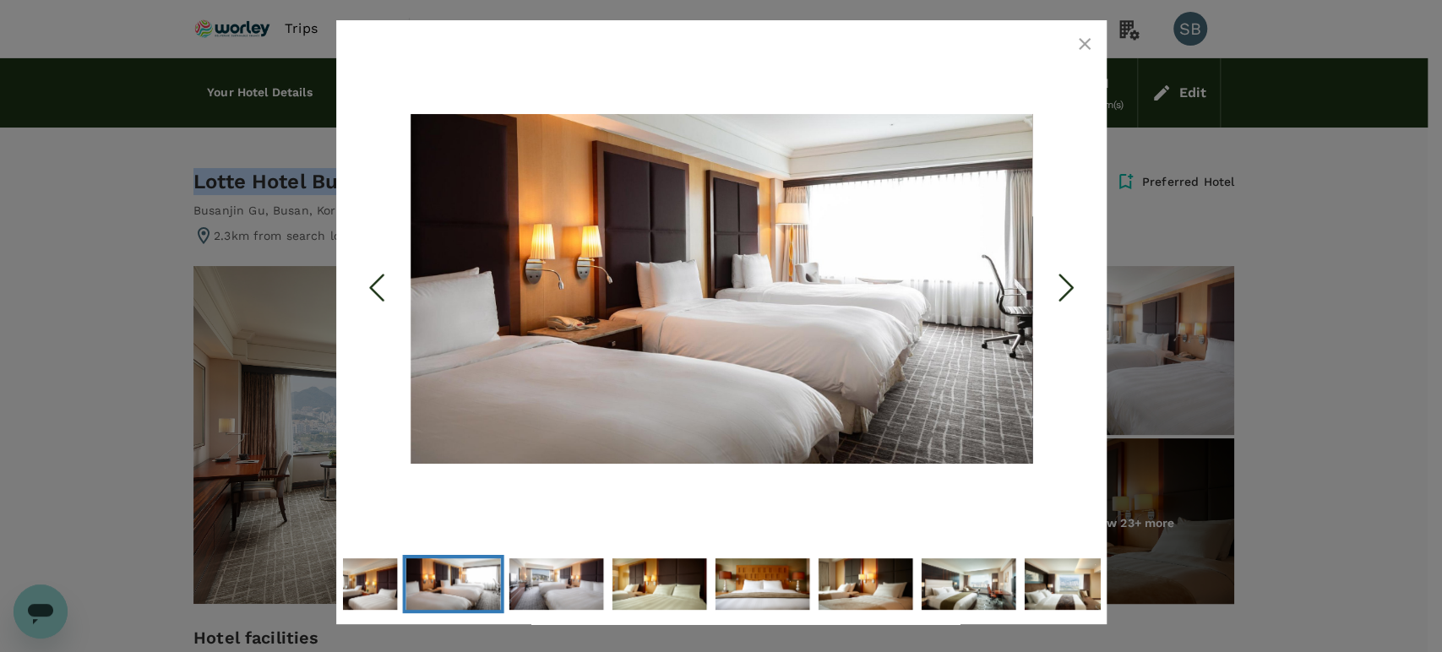
click at [1065, 281] on polyline "Next Slide" at bounding box center [1065, 287] width 13 height 25
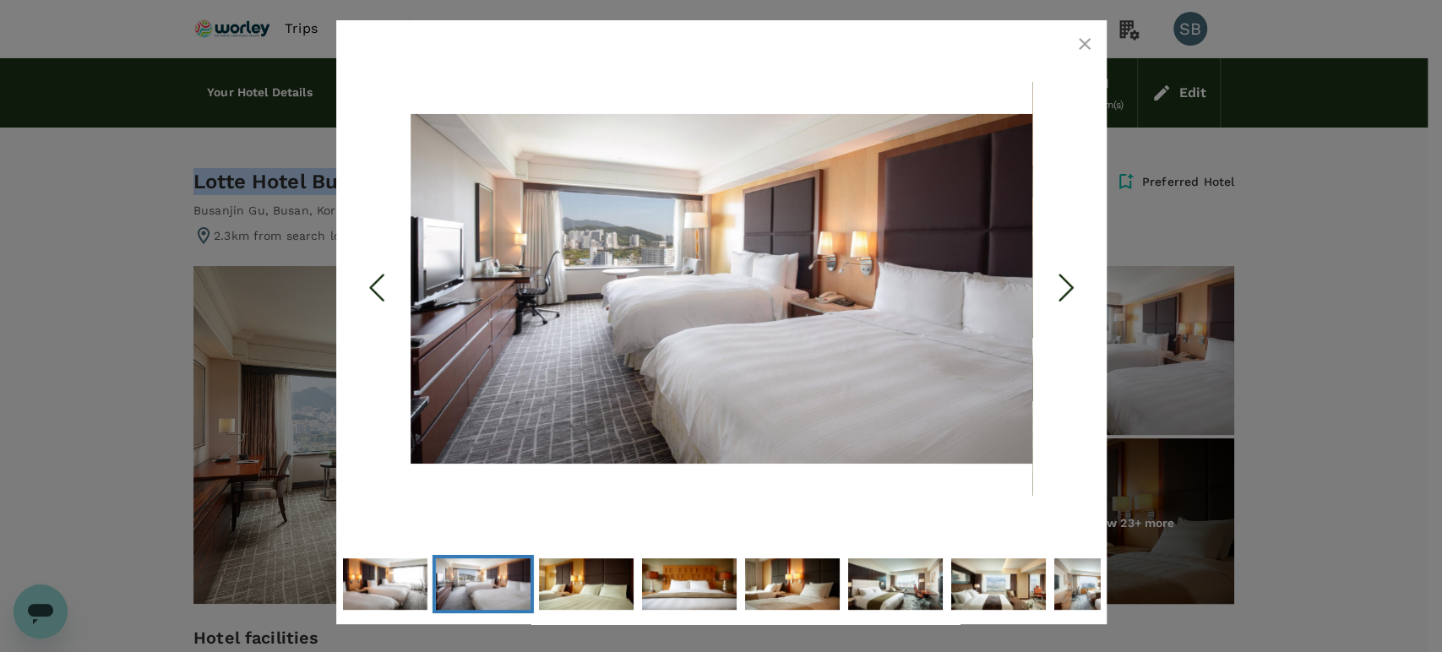
click at [1065, 281] on polyline "Next Slide" at bounding box center [1065, 287] width 13 height 25
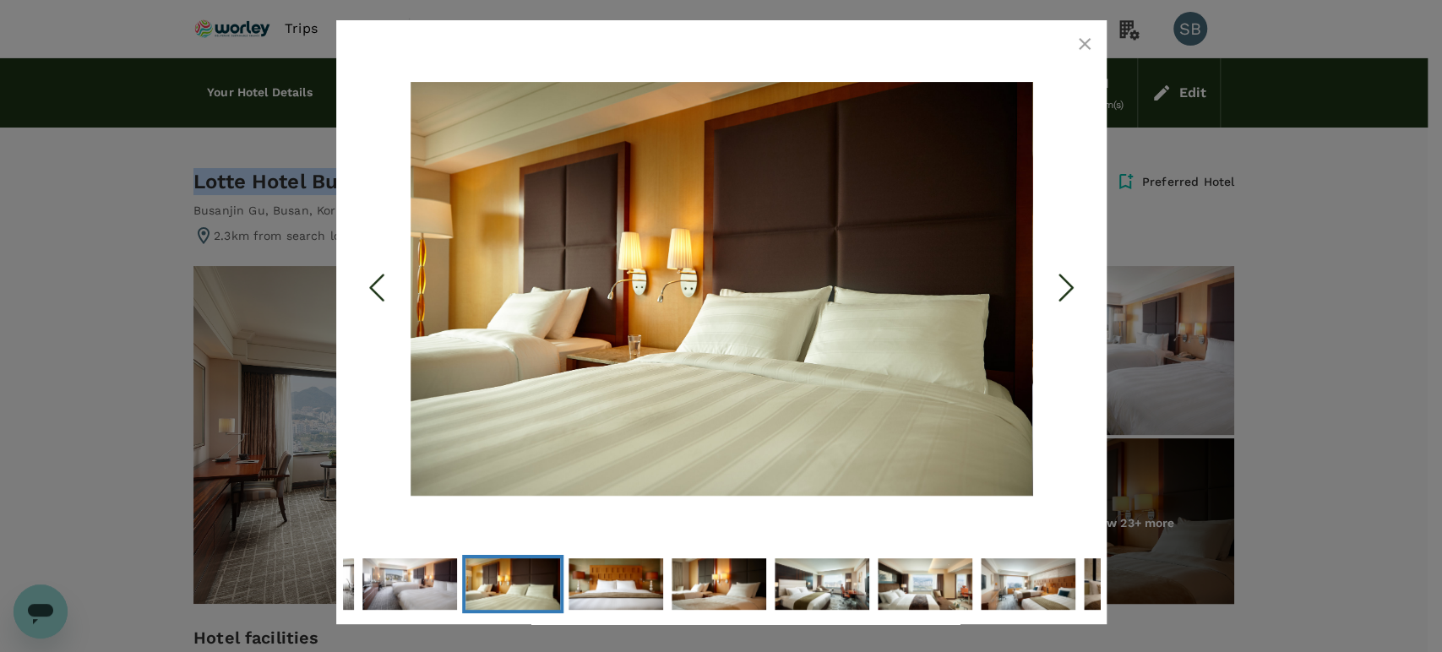
click at [1065, 281] on polyline "Next Slide" at bounding box center [1065, 287] width 13 height 25
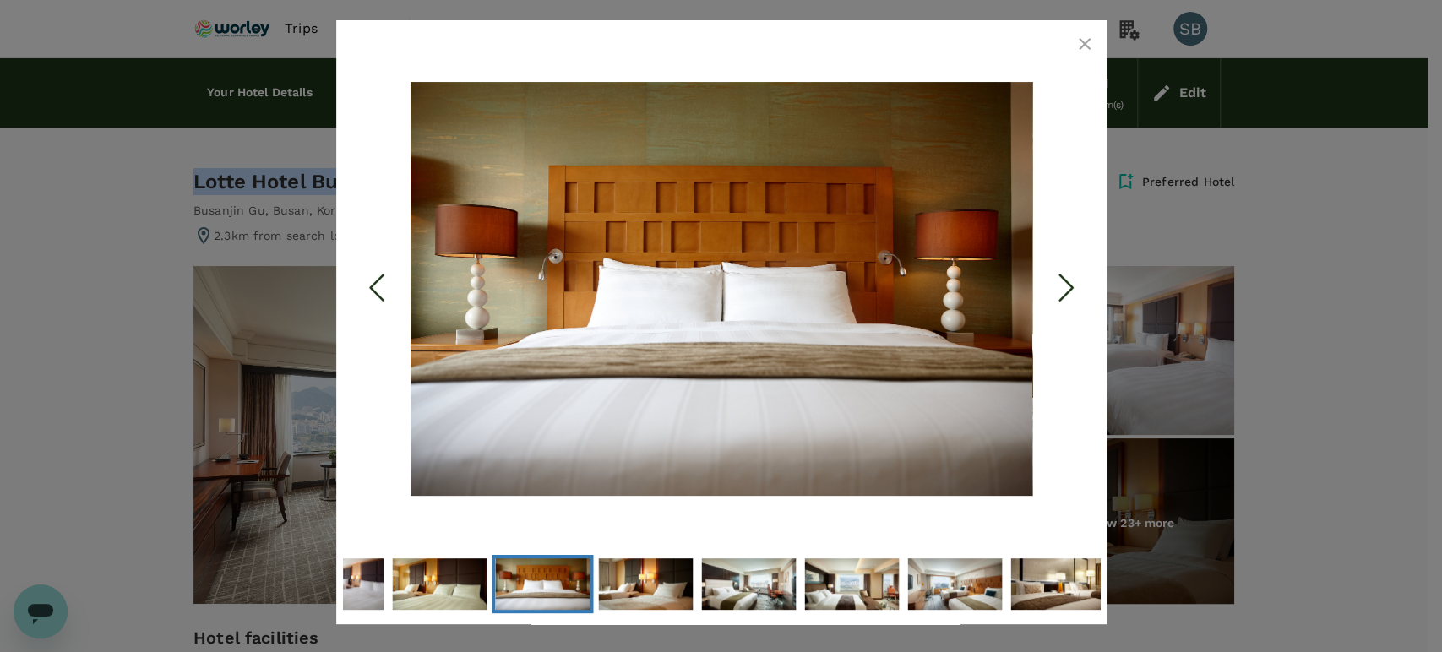
click at [1065, 281] on polyline "Next Slide" at bounding box center [1065, 287] width 13 height 25
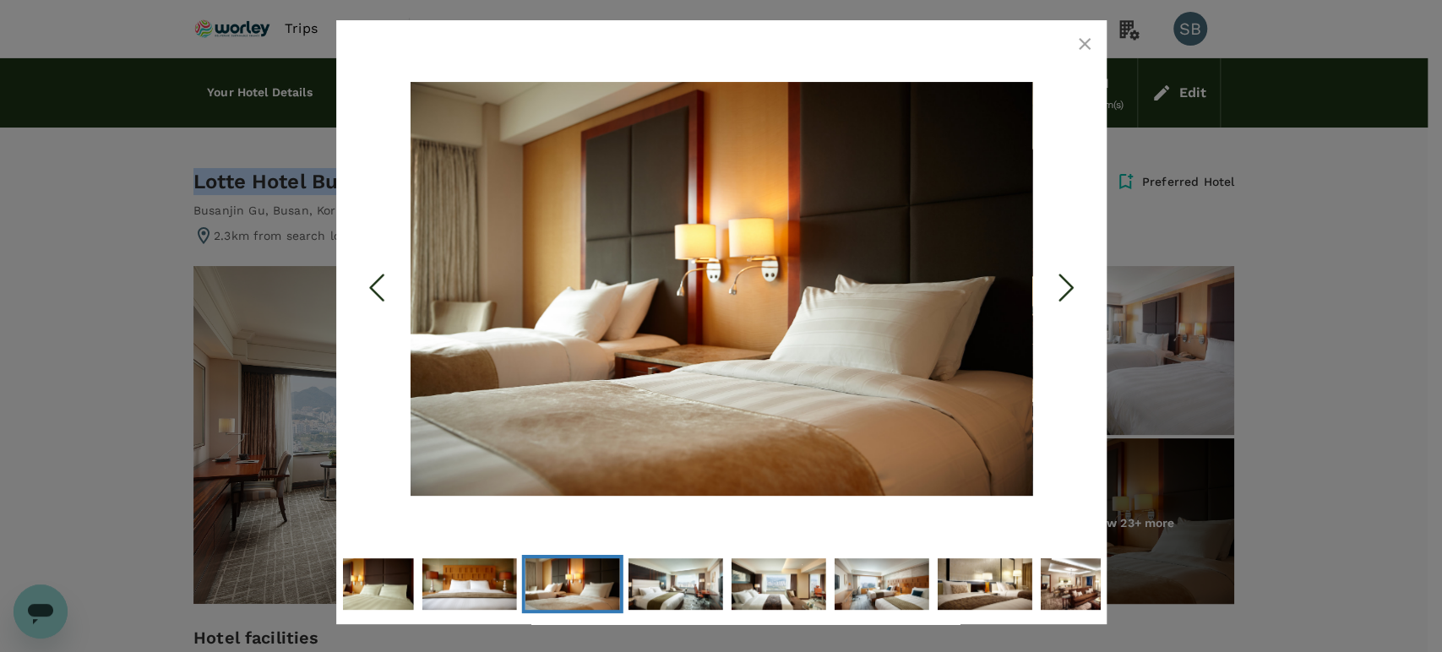
click at [1065, 281] on polyline "Next Slide" at bounding box center [1065, 287] width 13 height 25
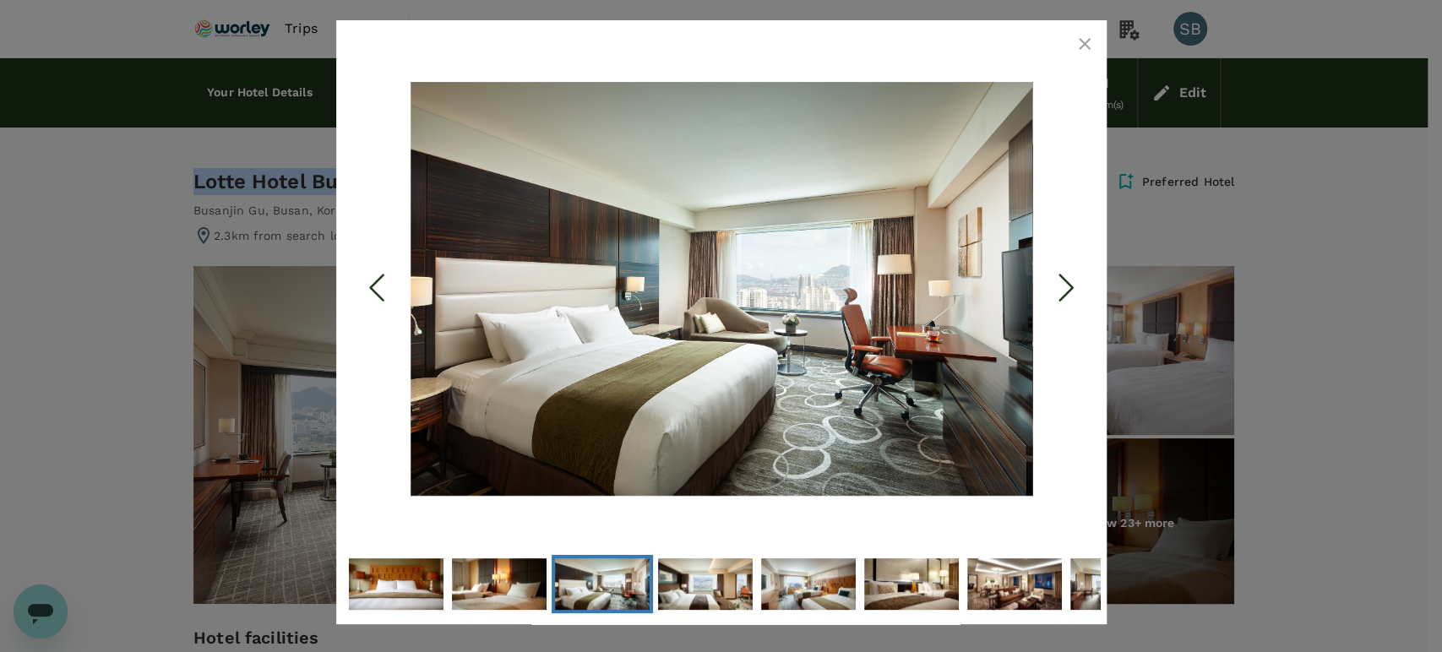
click at [1064, 280] on polyline "Next Slide" at bounding box center [1065, 287] width 13 height 25
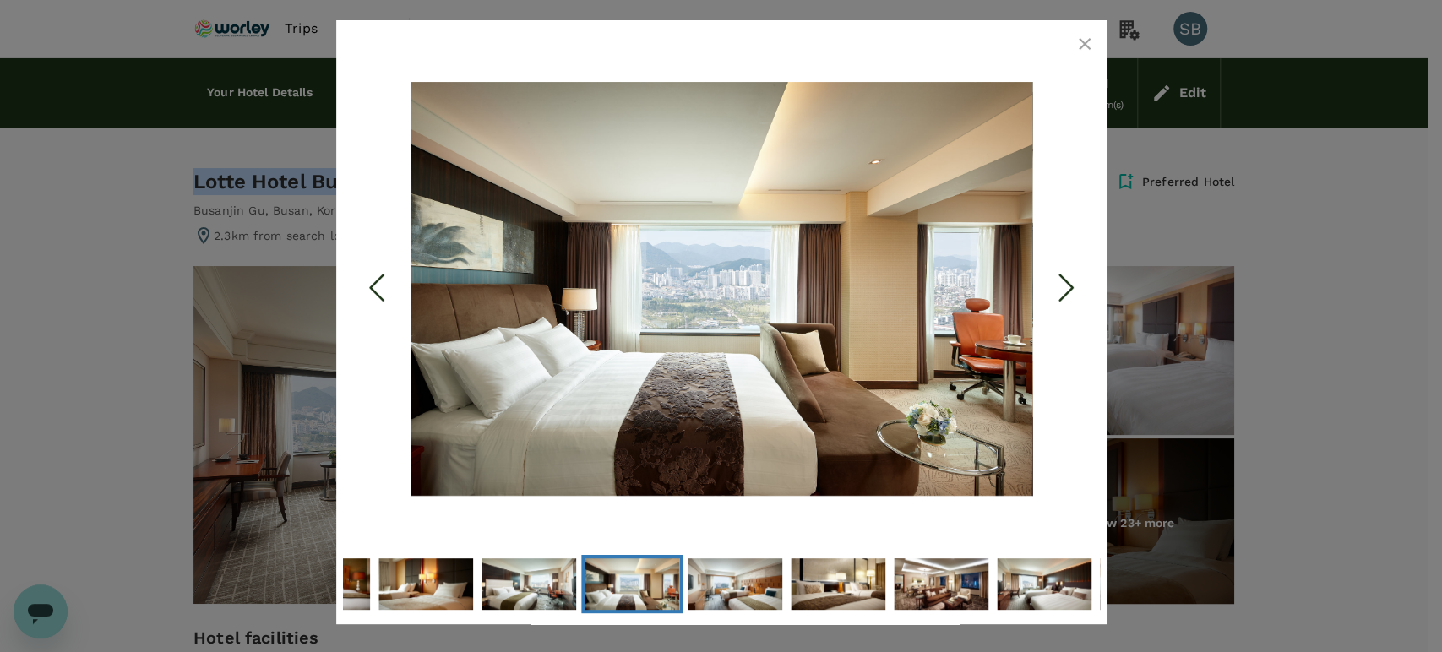
click at [1064, 280] on polyline "Next Slide" at bounding box center [1065, 287] width 13 height 25
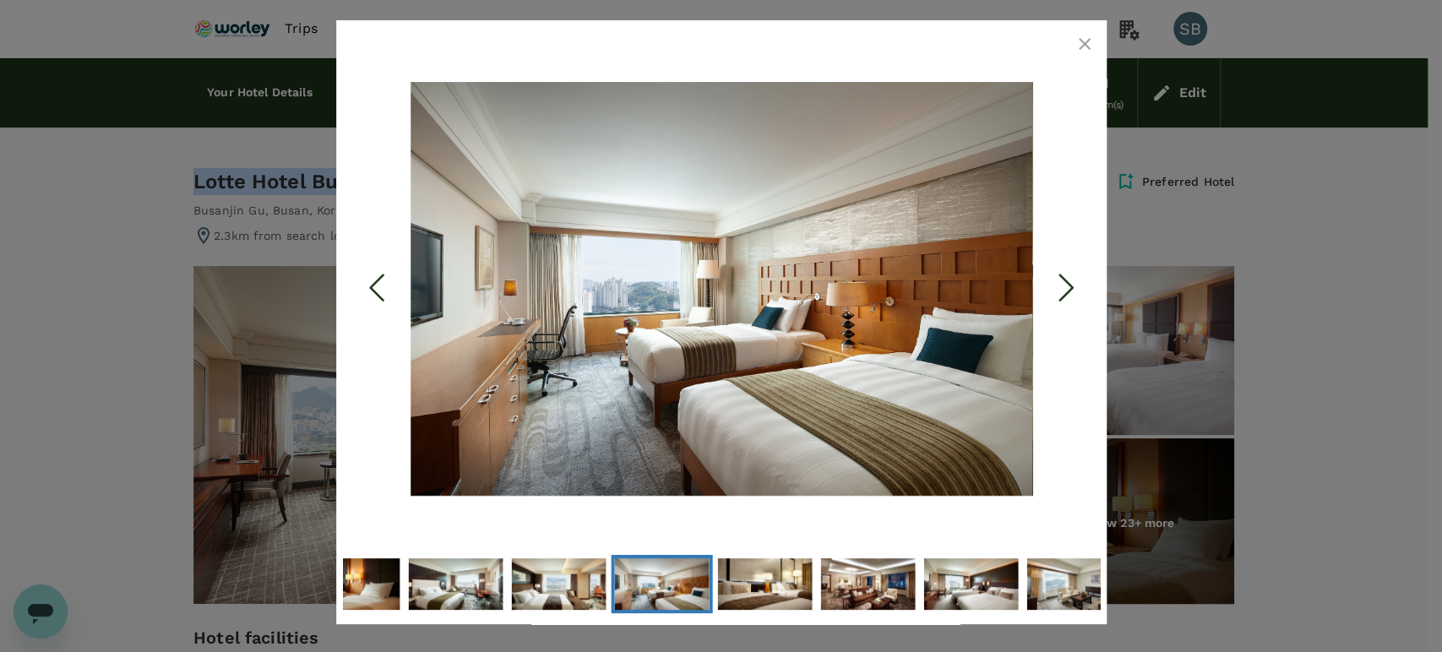
click at [1064, 277] on icon "Next Slide" at bounding box center [1065, 288] width 51 height 51
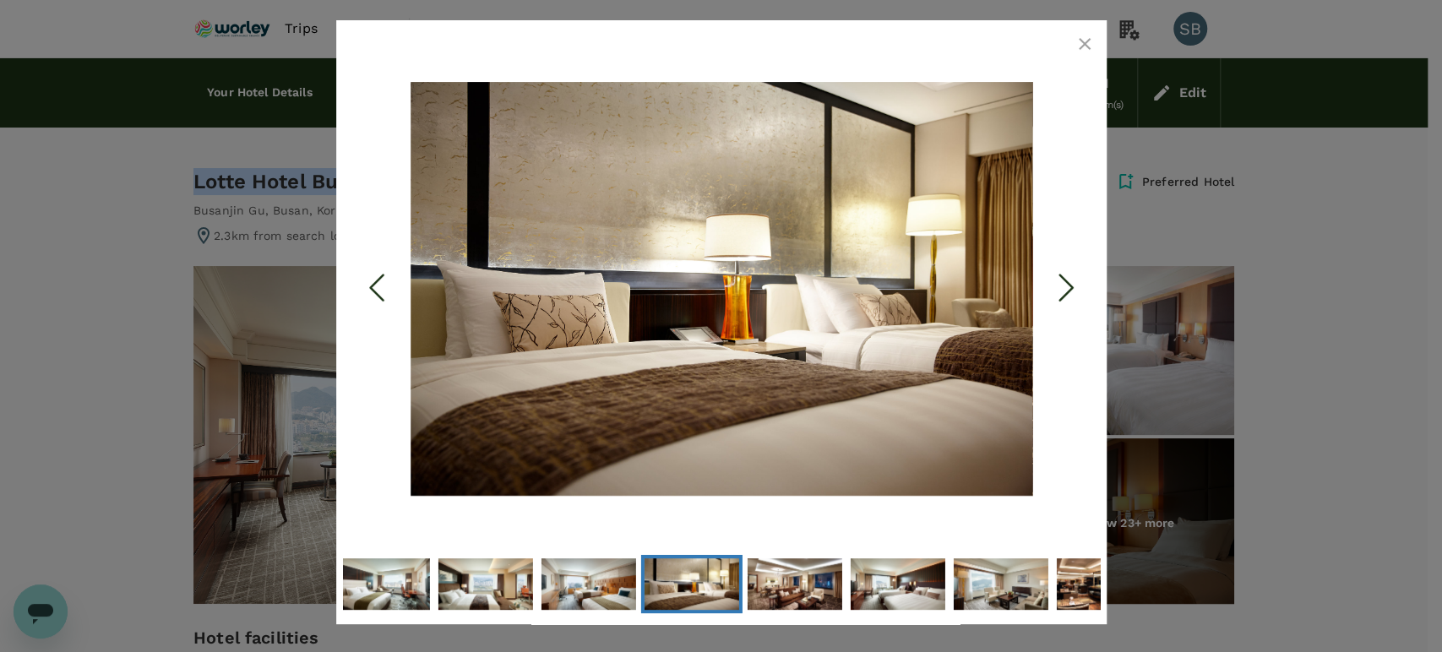
click at [1064, 277] on icon "Next Slide" at bounding box center [1065, 288] width 51 height 51
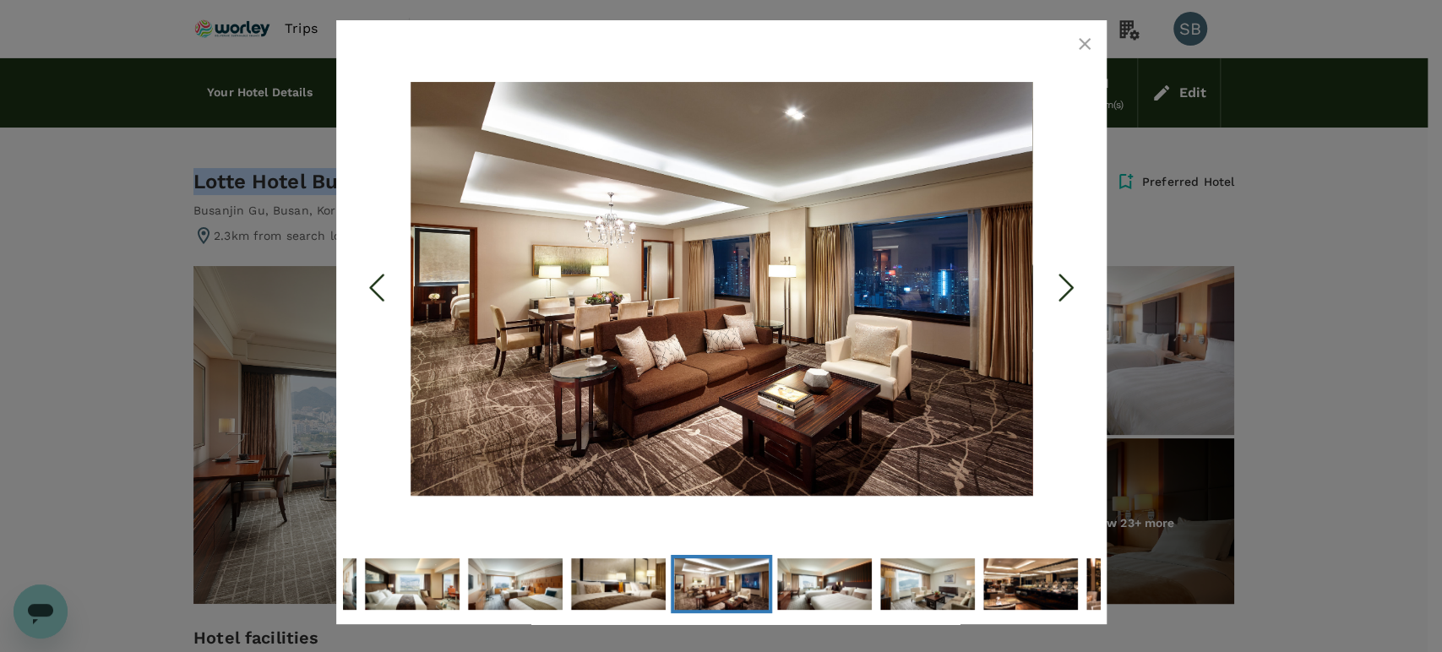
click at [1063, 275] on icon "Next Slide" at bounding box center [1065, 288] width 51 height 51
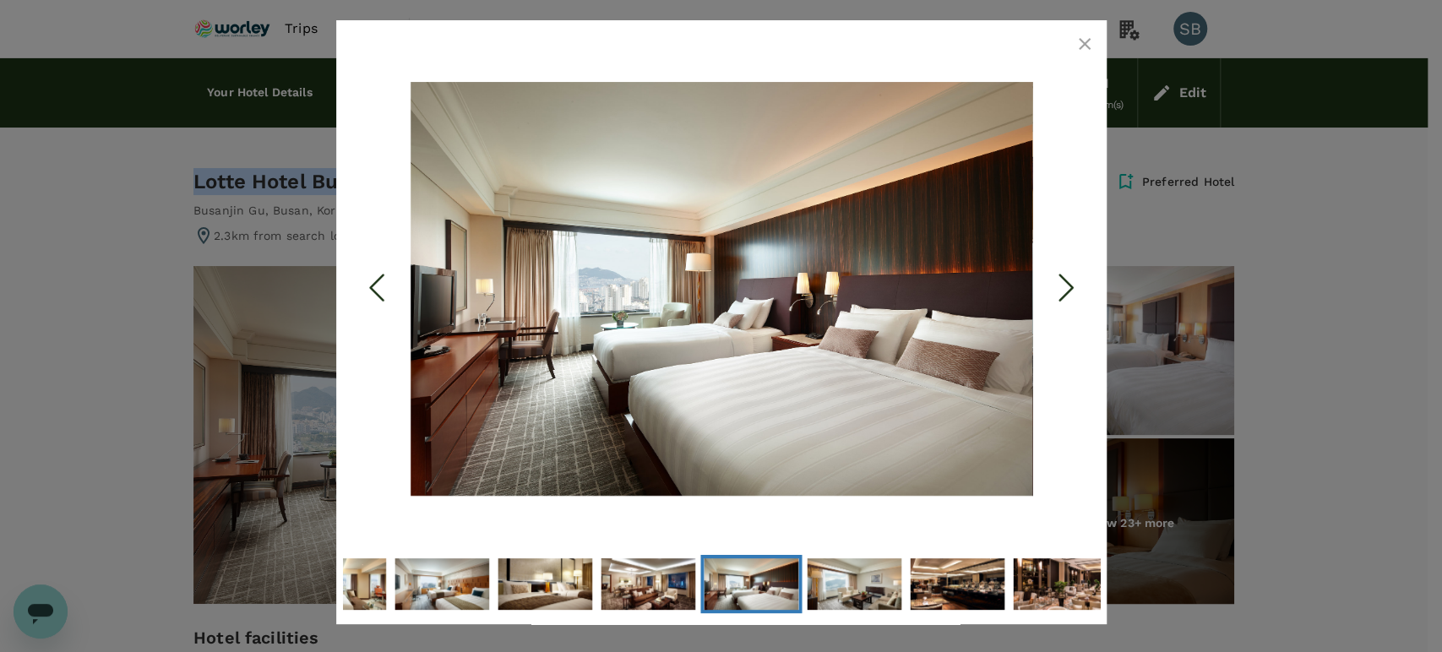
click at [1063, 275] on icon "Next Slide" at bounding box center [1065, 288] width 51 height 51
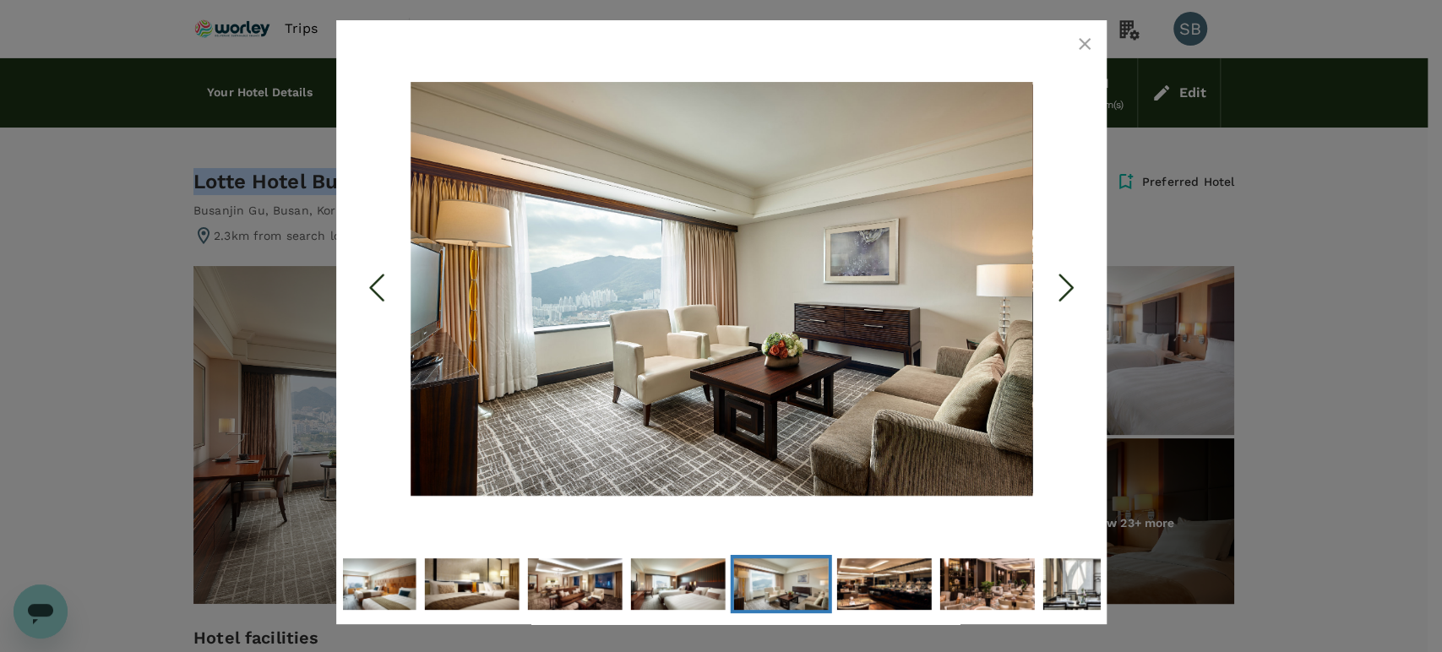
click at [1063, 275] on icon "Next Slide" at bounding box center [1065, 288] width 51 height 51
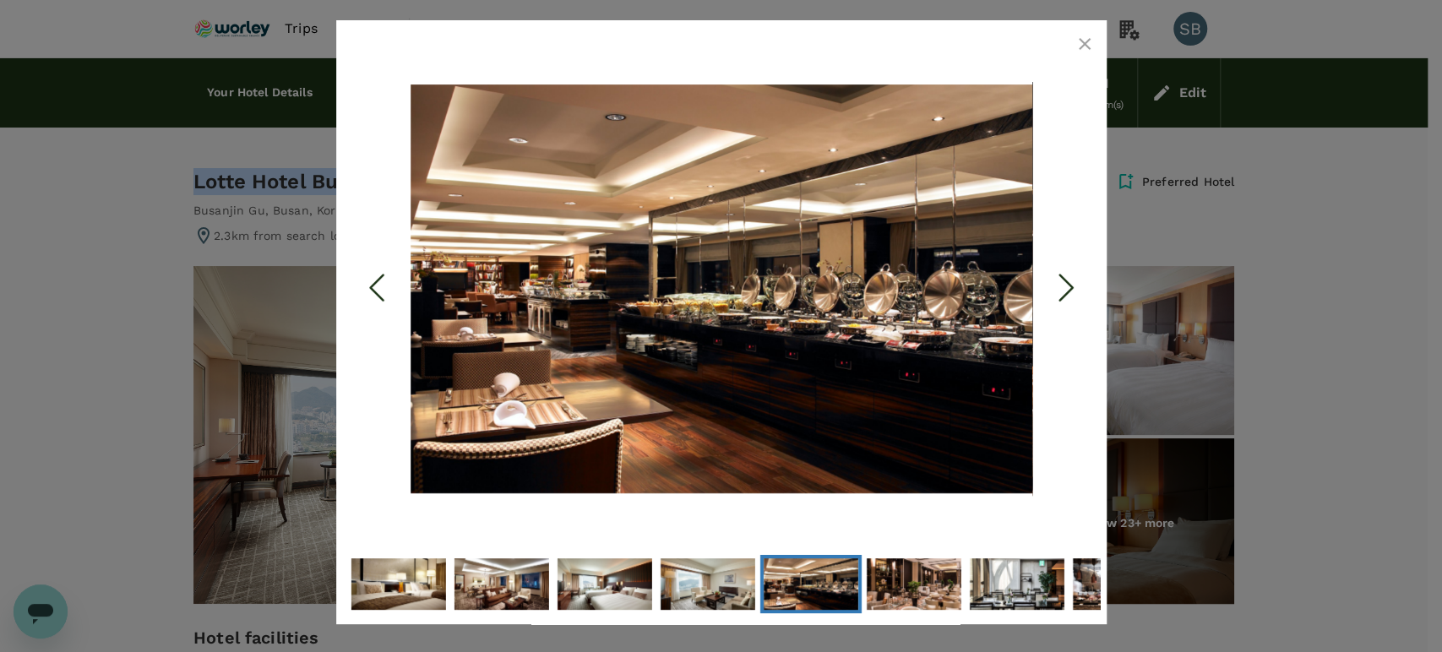
click at [1063, 274] on icon "Next Slide" at bounding box center [1065, 288] width 51 height 51
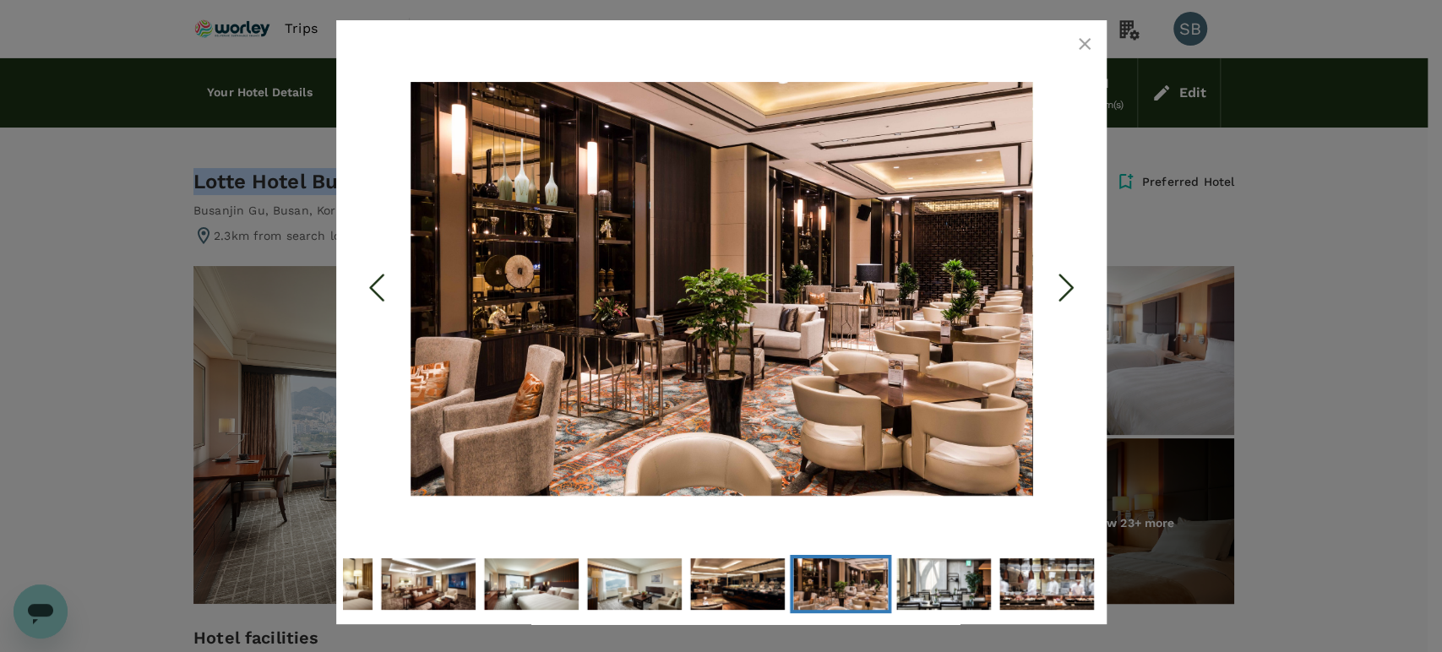
click at [1063, 274] on icon "Next Slide" at bounding box center [1065, 288] width 51 height 51
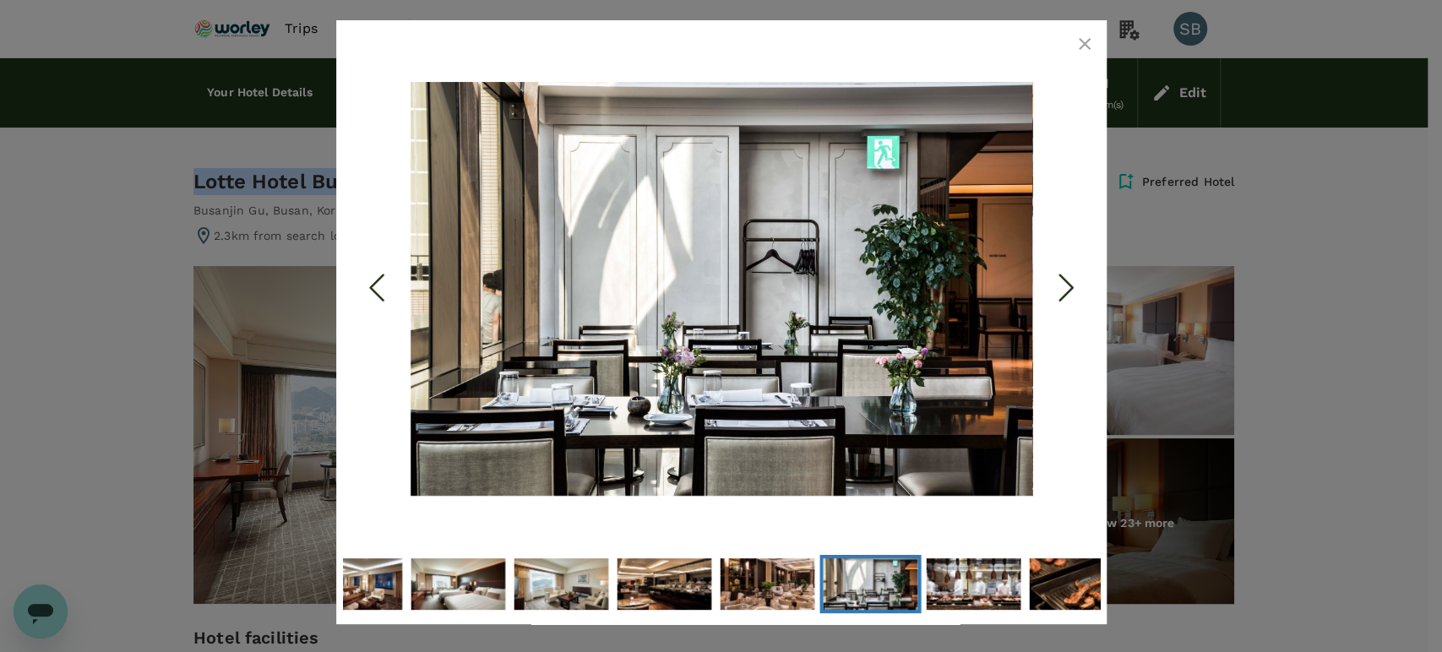
click at [1063, 274] on icon "Next Slide" at bounding box center [1065, 288] width 51 height 51
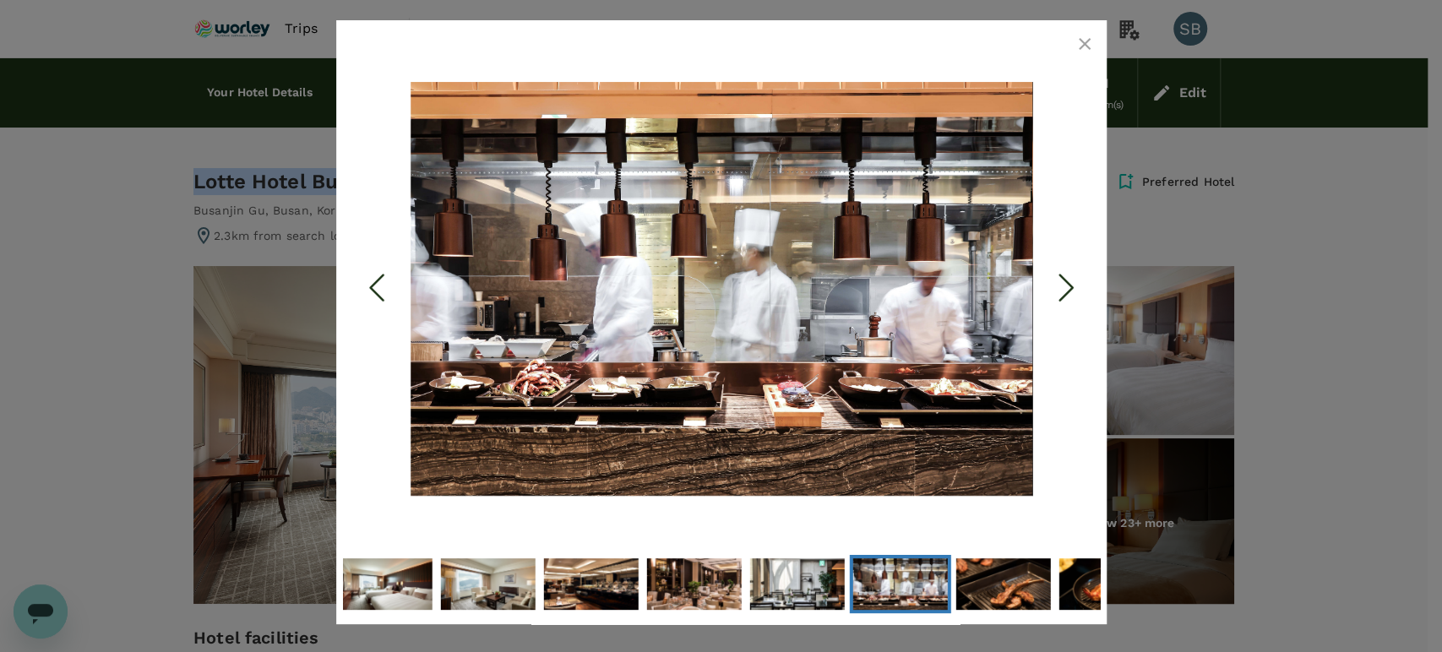
click at [1063, 274] on icon "Next Slide" at bounding box center [1065, 288] width 51 height 51
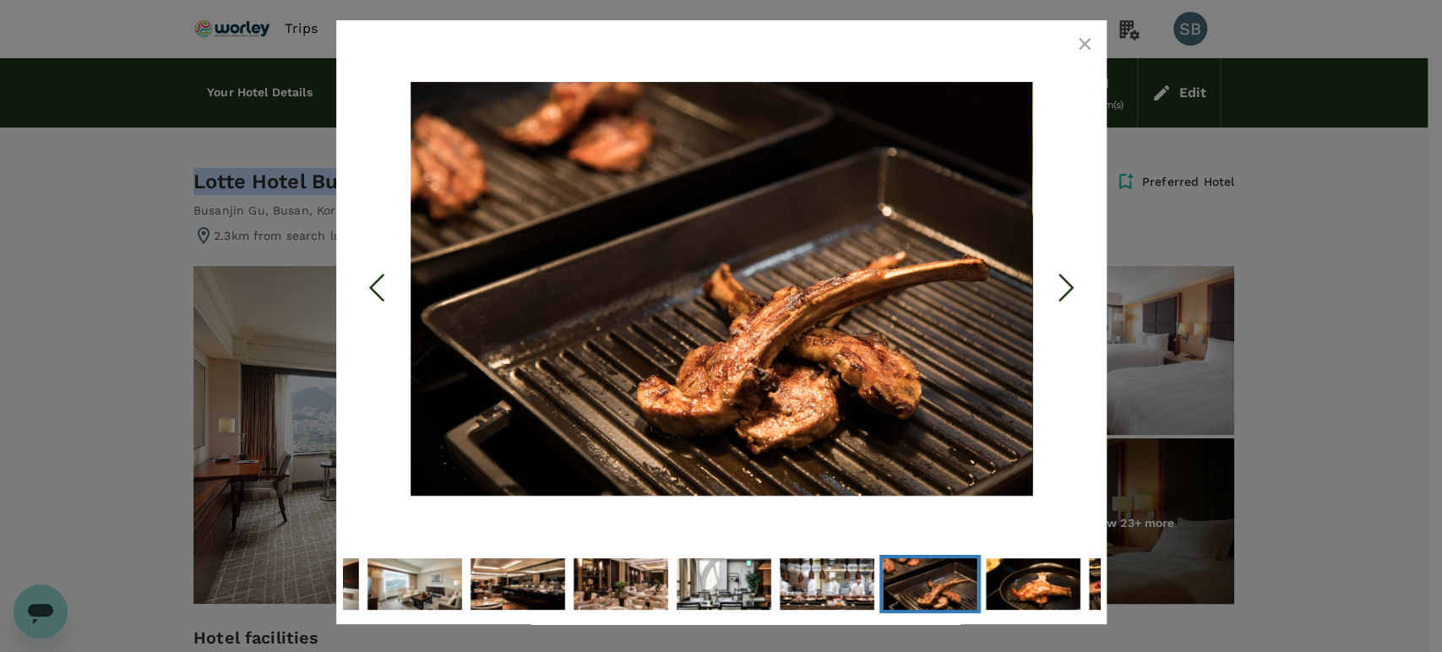
click at [1063, 274] on icon "Next Slide" at bounding box center [1065, 288] width 51 height 51
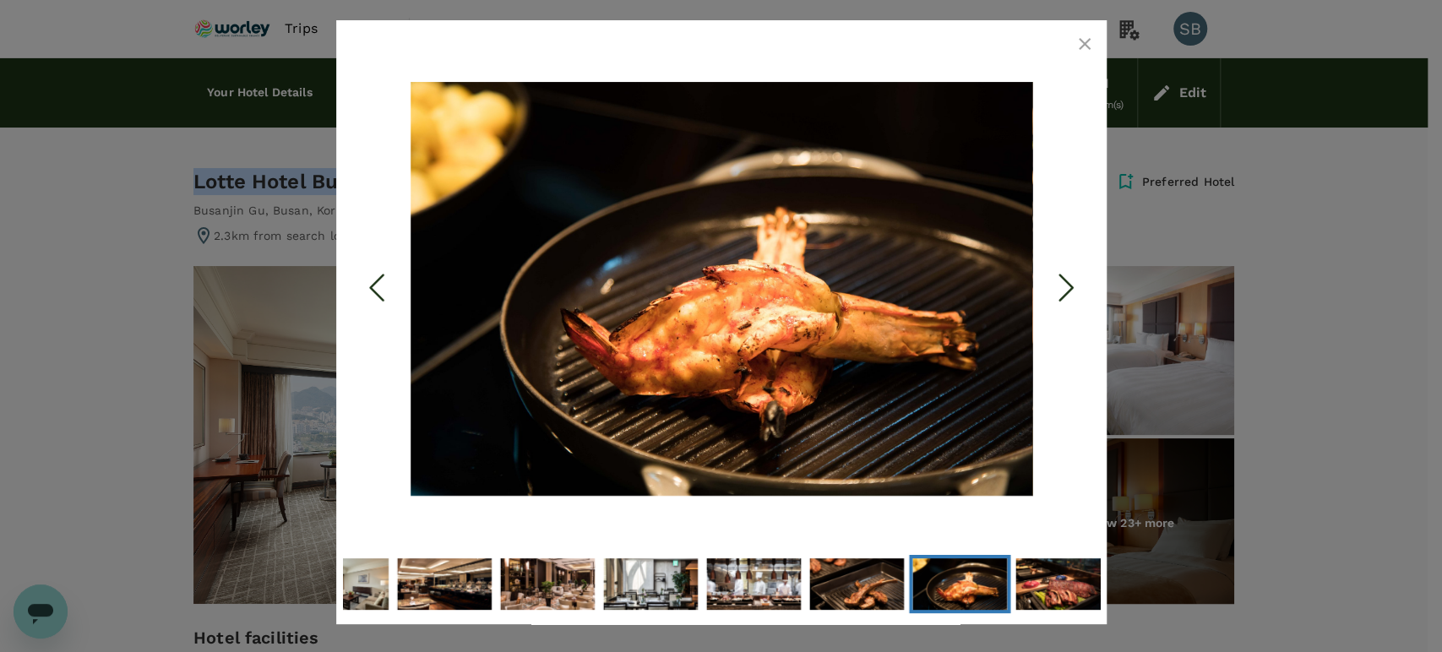
click at [1063, 274] on icon "Next Slide" at bounding box center [1065, 288] width 51 height 51
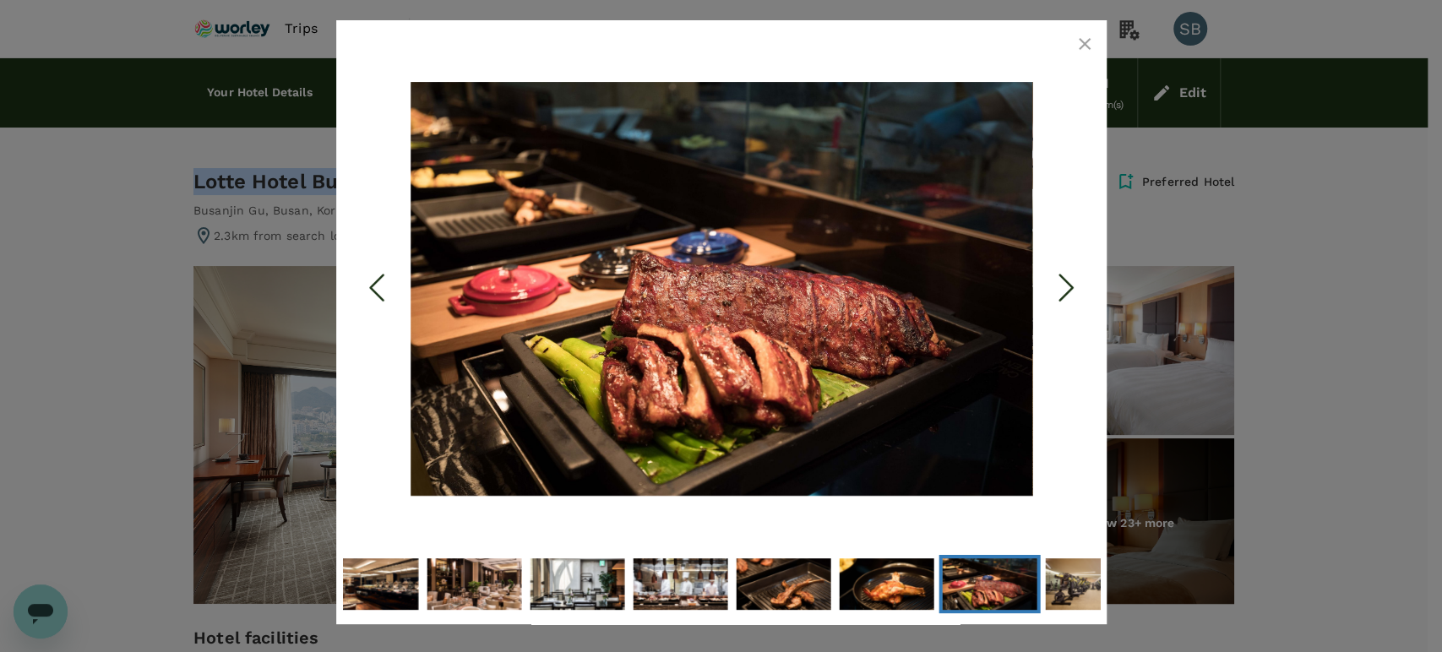
click at [1064, 272] on icon "Next Slide" at bounding box center [1065, 288] width 51 height 51
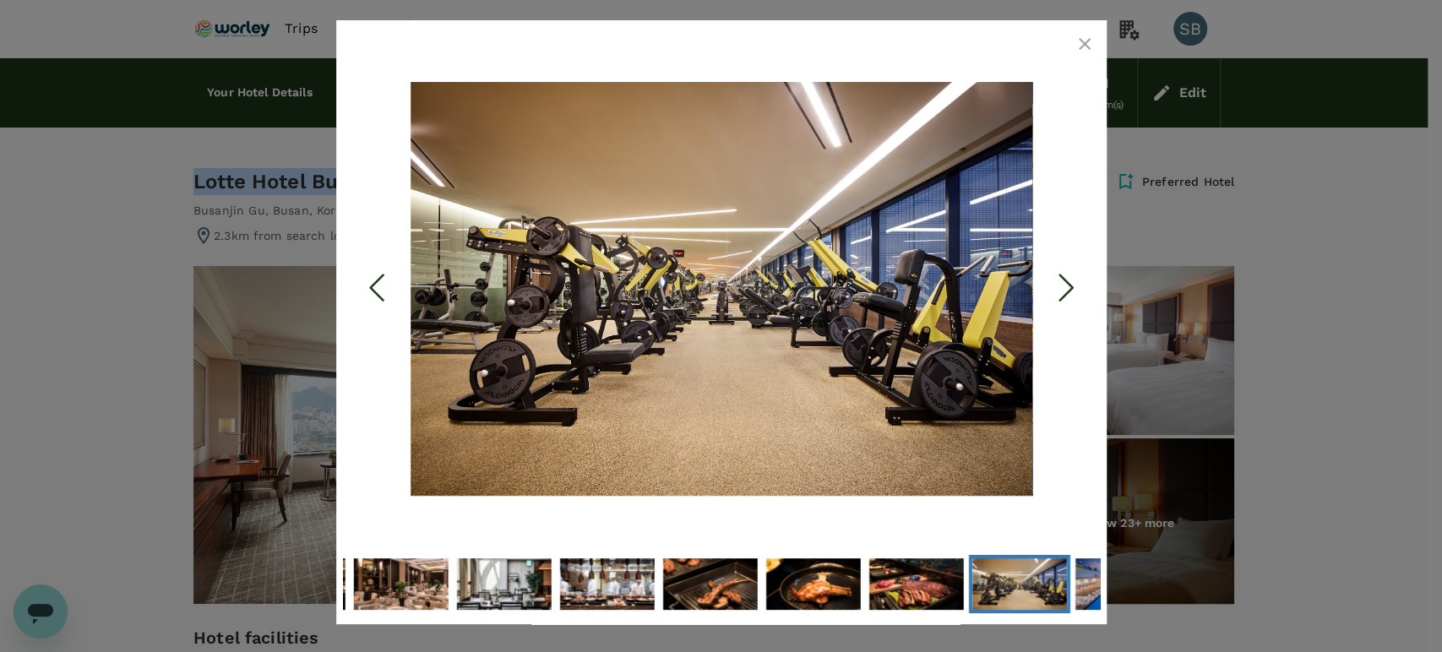
click at [1064, 272] on icon "Next Slide" at bounding box center [1065, 288] width 51 height 51
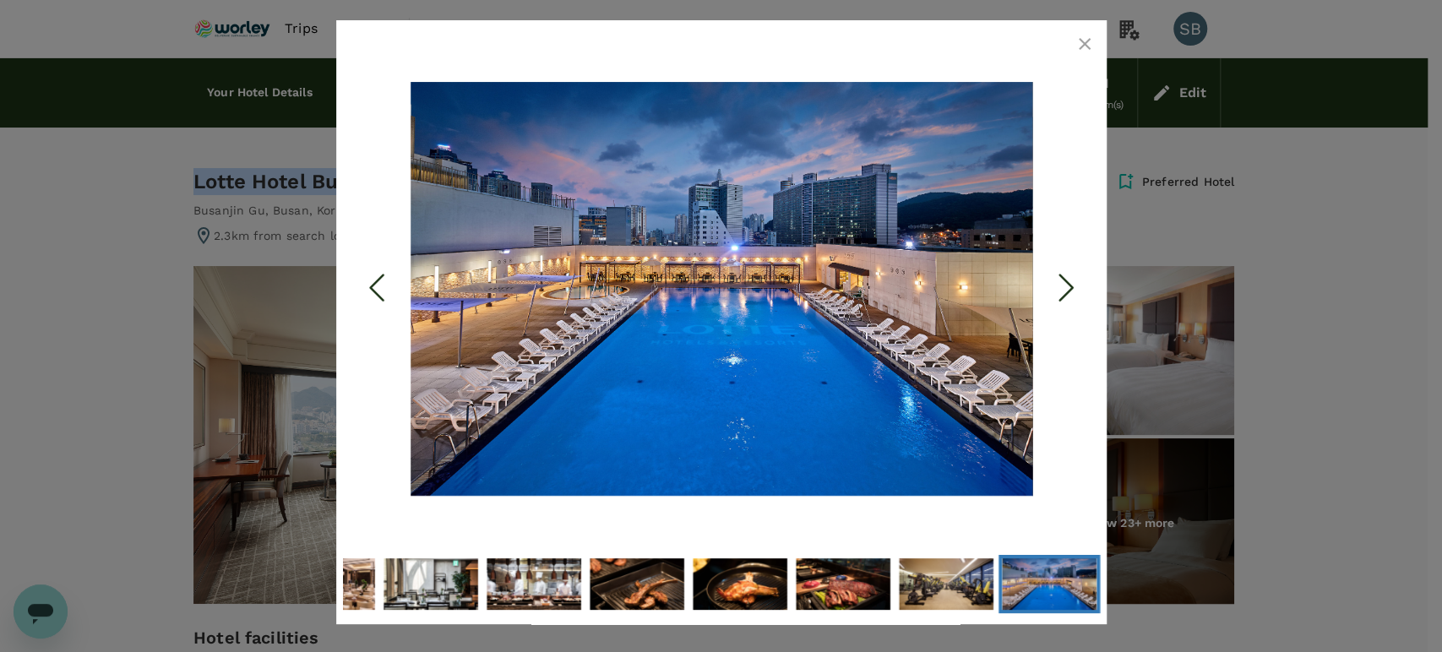
click at [1064, 272] on icon "Next Slide" at bounding box center [1065, 288] width 51 height 51
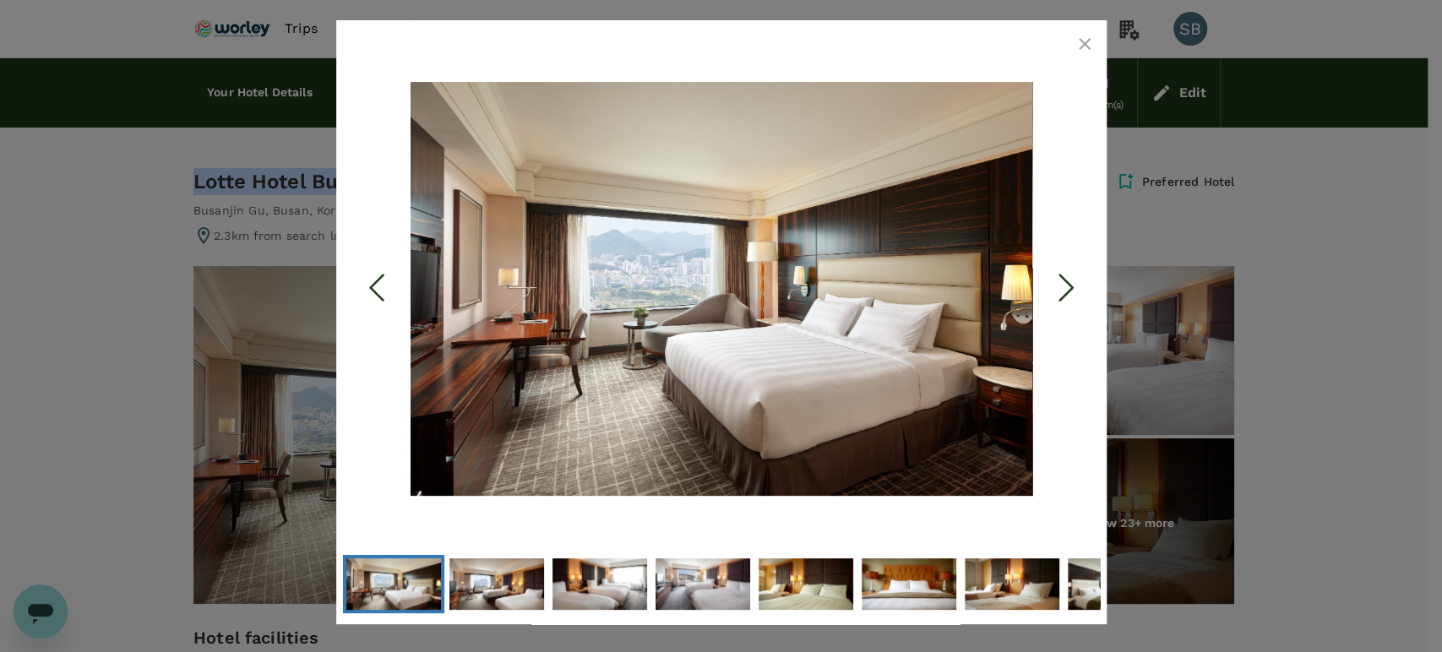
click at [1082, 41] on icon "button" at bounding box center [1084, 44] width 20 height 20
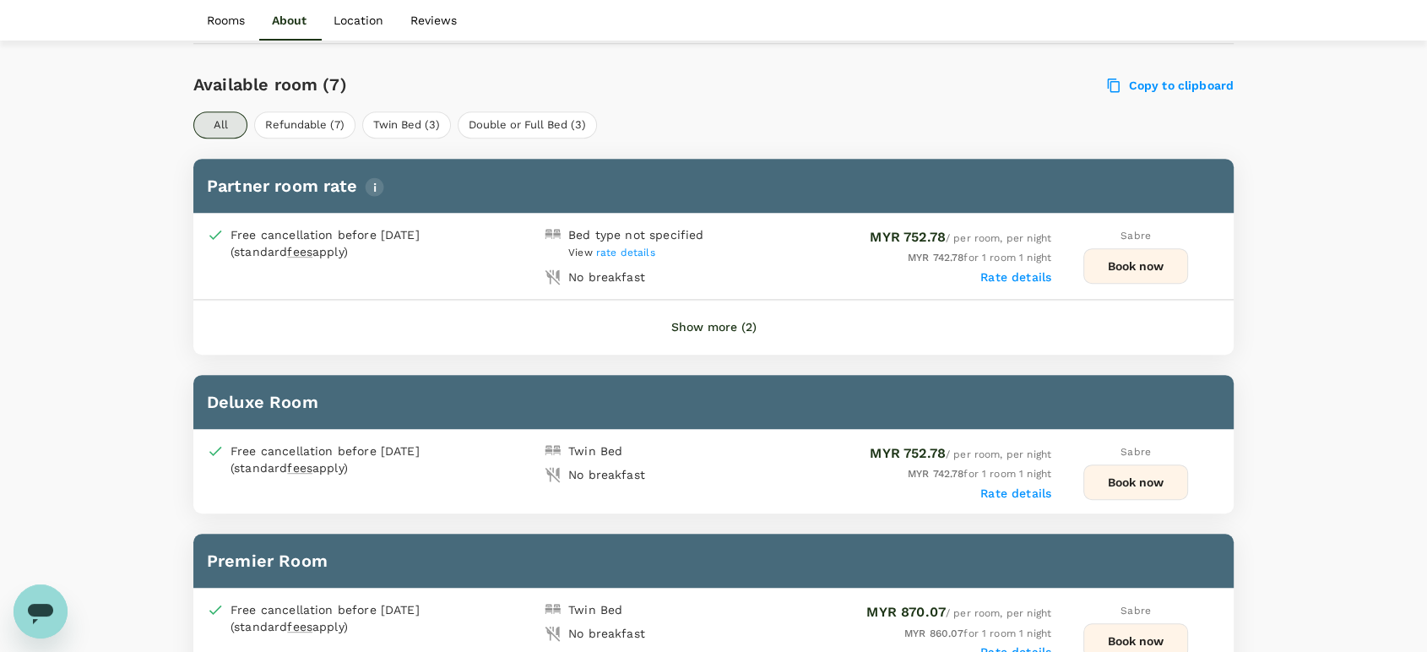
scroll to position [656, 0]
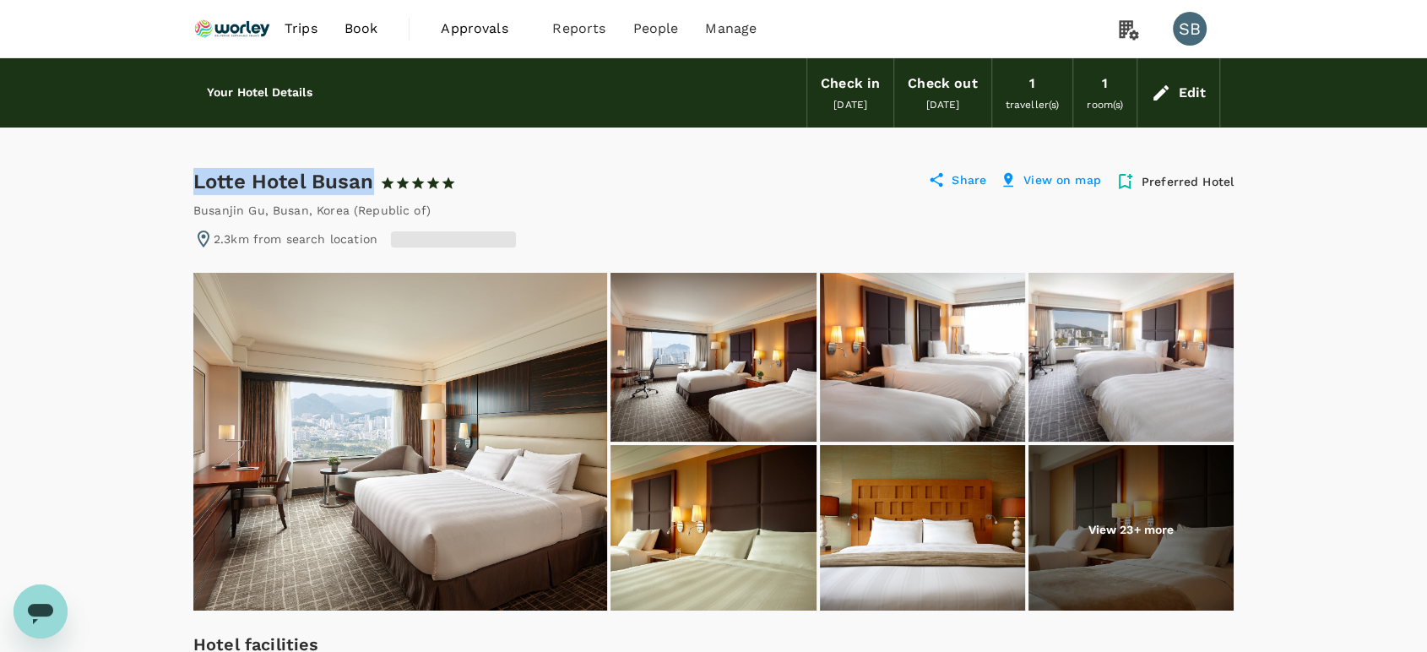
drag, startPoint x: 369, startPoint y: 183, endPoint x: 193, endPoint y: 158, distance: 177.5
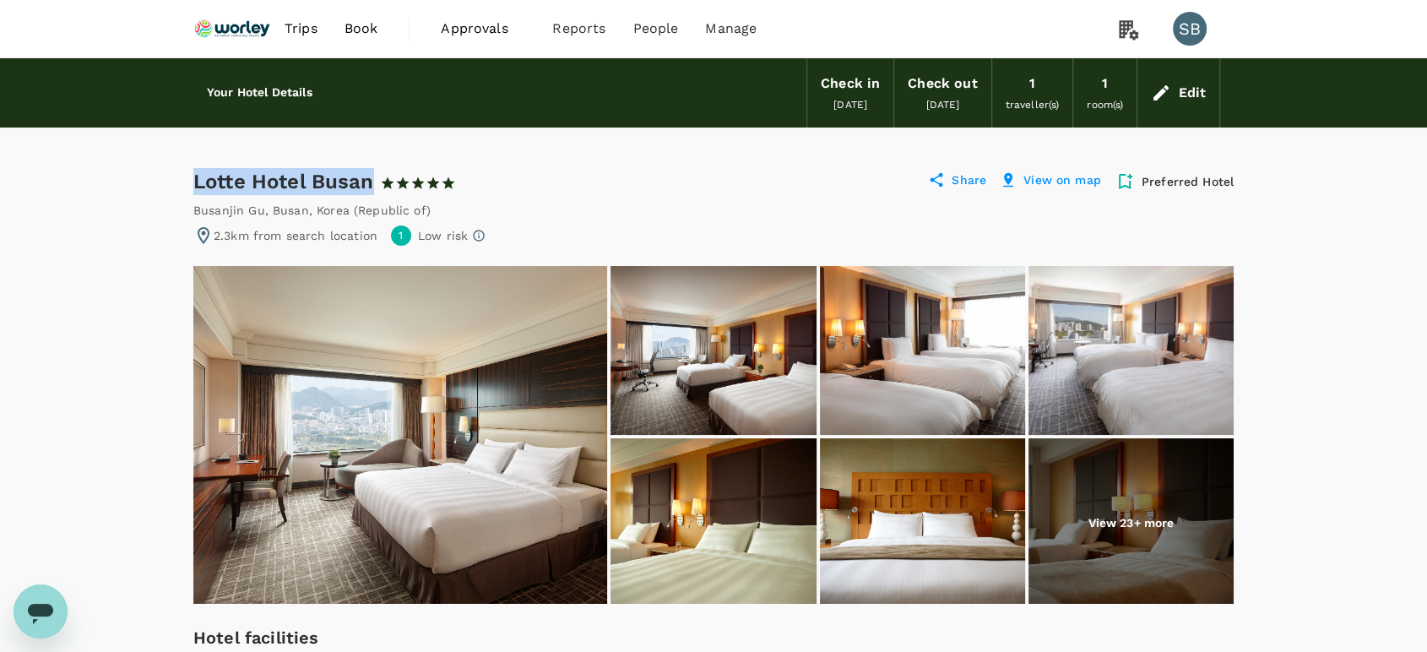
copy div "Lotte Hotel Busan"
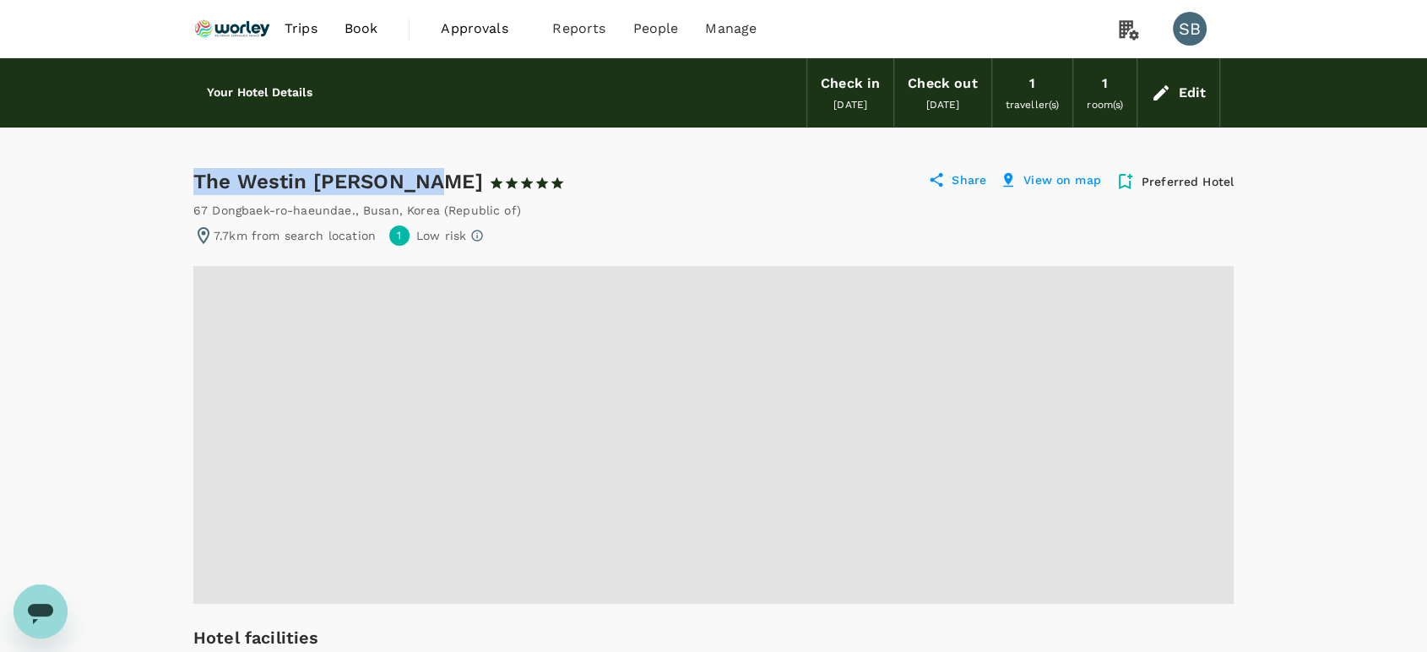
drag, startPoint x: 385, startPoint y: 171, endPoint x: 188, endPoint y: 170, distance: 196.8
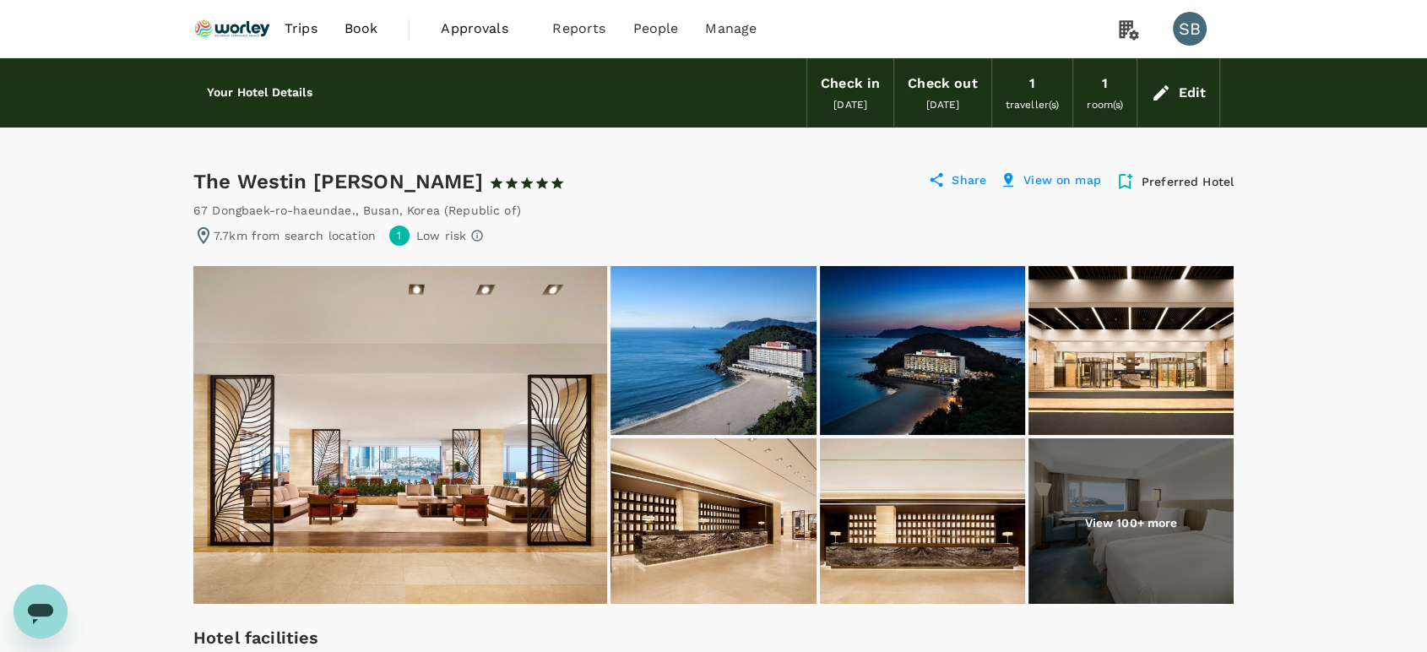
drag, startPoint x: 440, startPoint y: 179, endPoint x: 195, endPoint y: 171, distance: 245.0
click at [195, 171] on div "The Westin Josun Busan 1 Star 2 Stars 3 Stars 4 Stars 5 Stars" at bounding box center [379, 181] width 372 height 27
copy div "The Westin Josun Busan"
drag, startPoint x: 518, startPoint y: 210, endPoint x: 196, endPoint y: 207, distance: 321.8
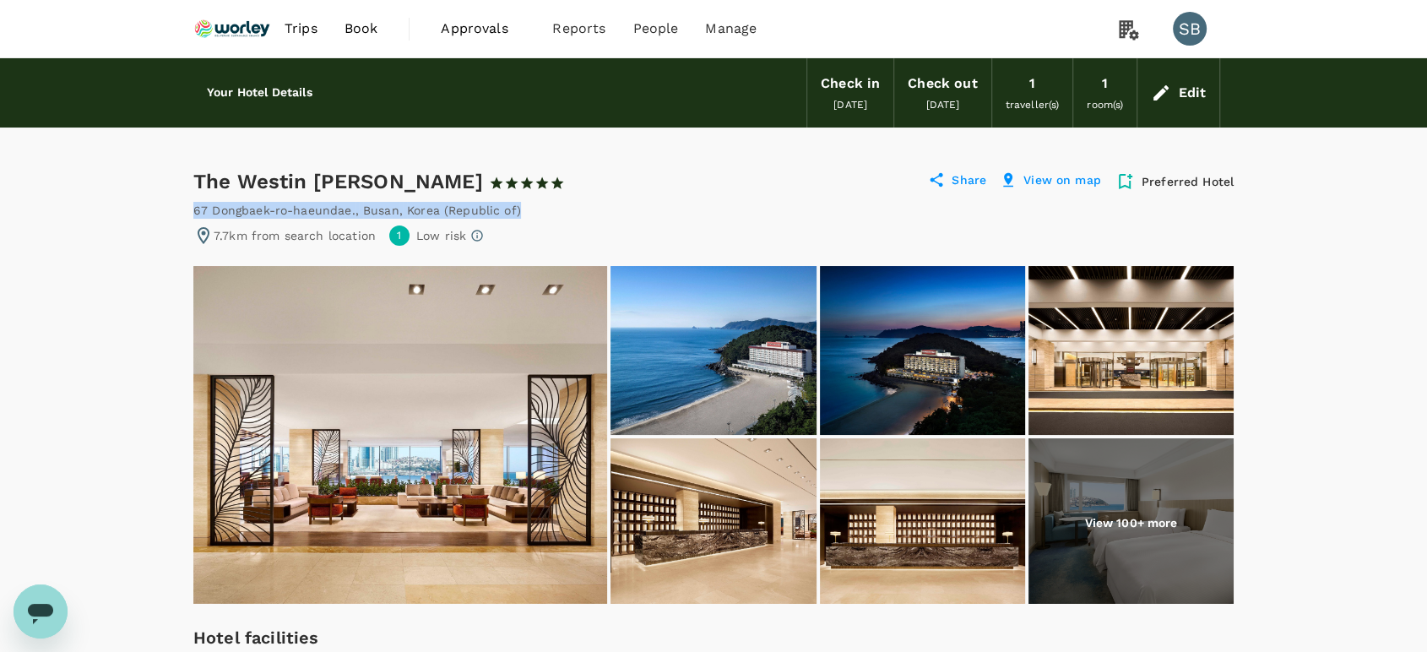
click at [196, 207] on div "67 Dongbaek-ro-haeundae. , Busan , Korea (Republic of)" at bounding box center [713, 210] width 1040 height 17
copy div "67 Dongbaek-ro-haeundae. , Busan , Korea (Republic of)"
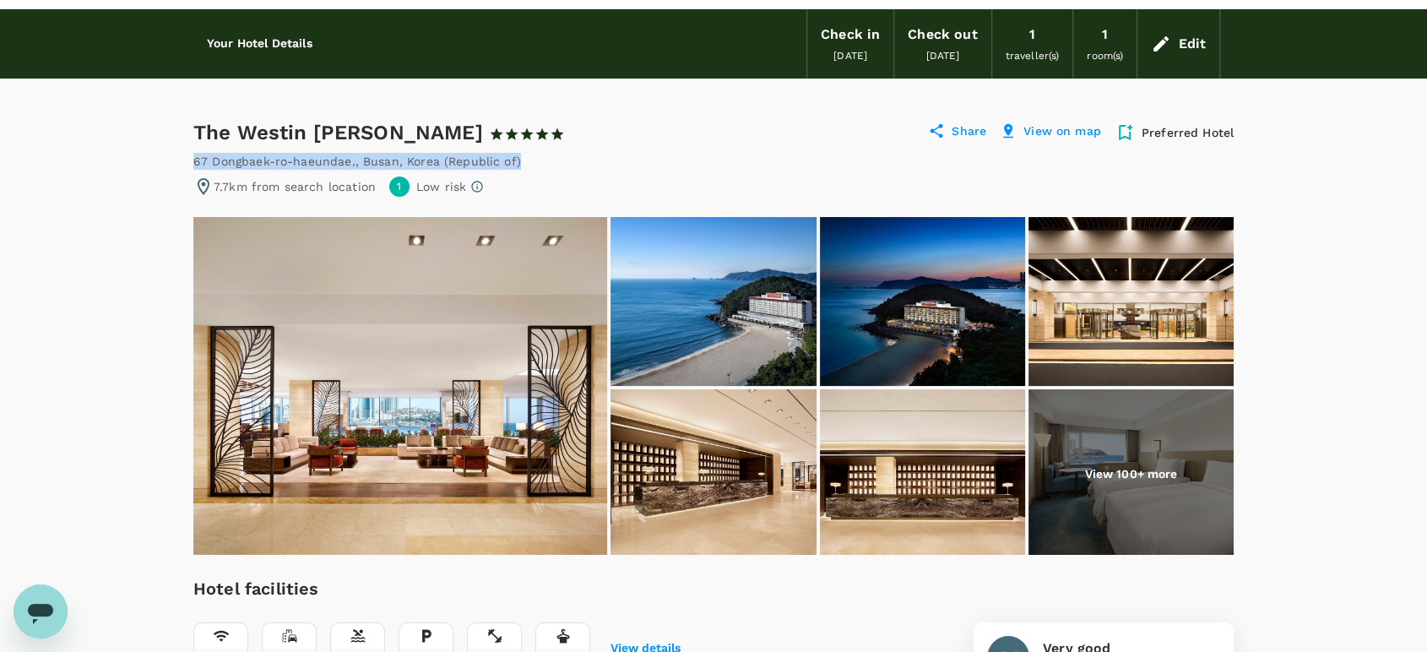
scroll to position [94, 0]
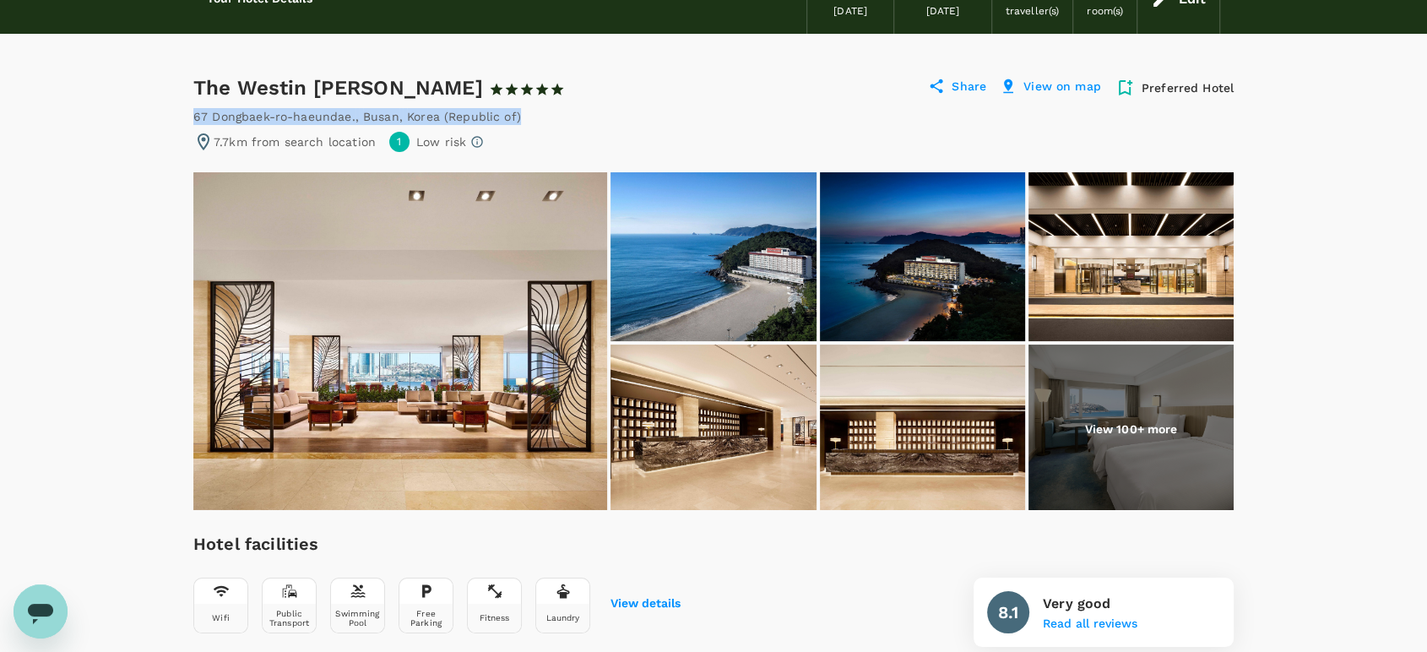
click at [511, 298] on img at bounding box center [400, 341] width 414 height 338
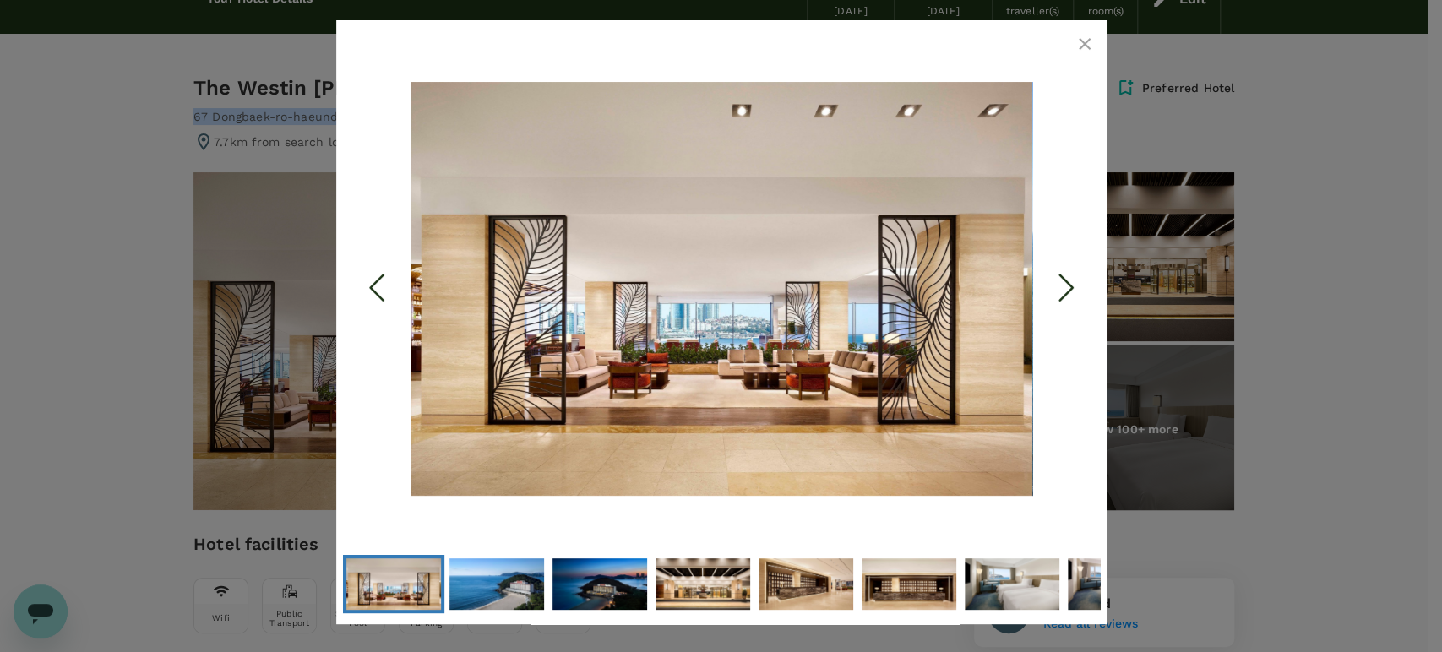
click at [1070, 280] on icon "Next Slide" at bounding box center [1065, 288] width 51 height 51
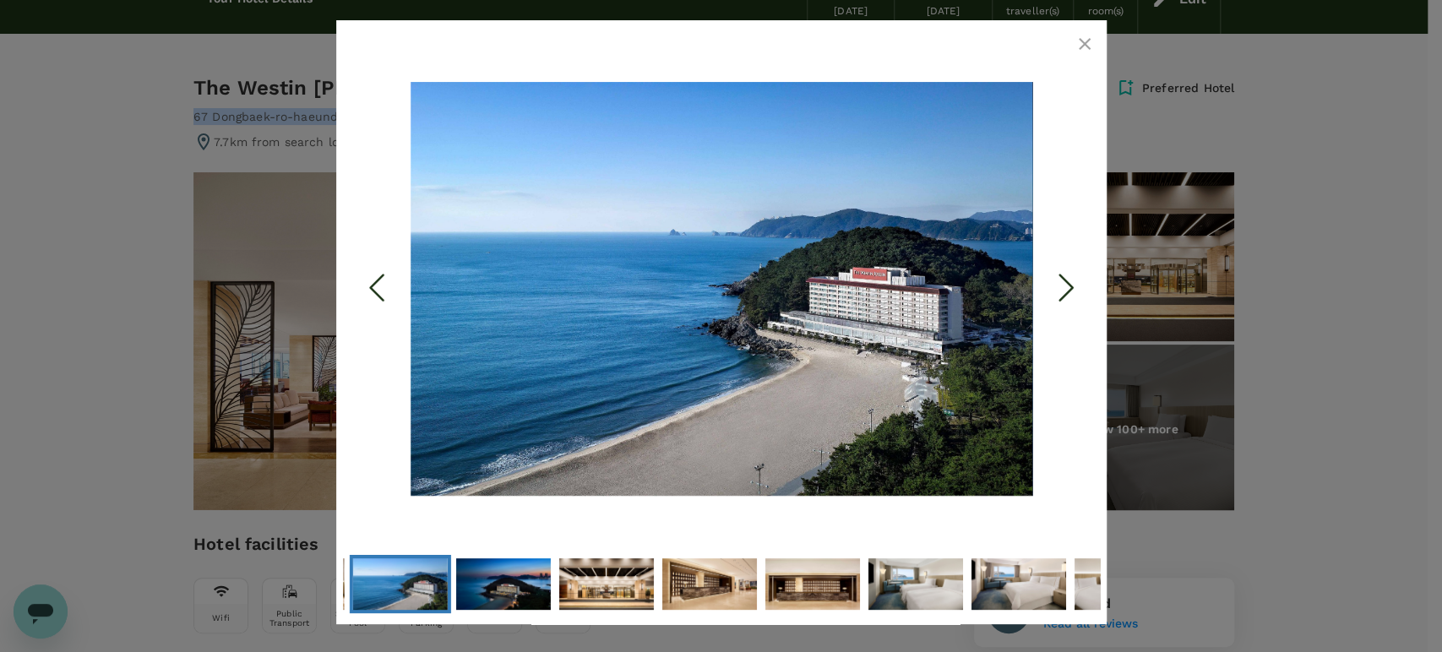
click at [1068, 280] on icon "Next Slide" at bounding box center [1065, 288] width 51 height 51
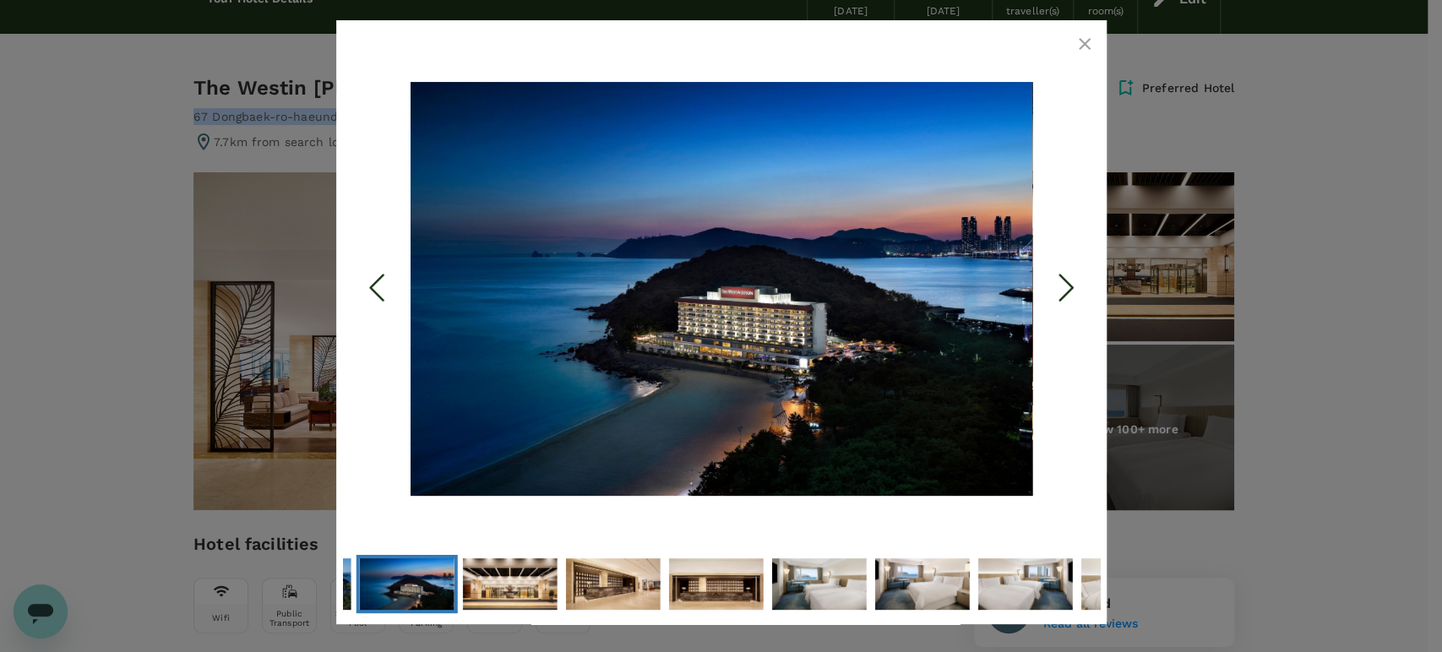
click at [1087, 43] on icon "button" at bounding box center [1084, 44] width 20 height 20
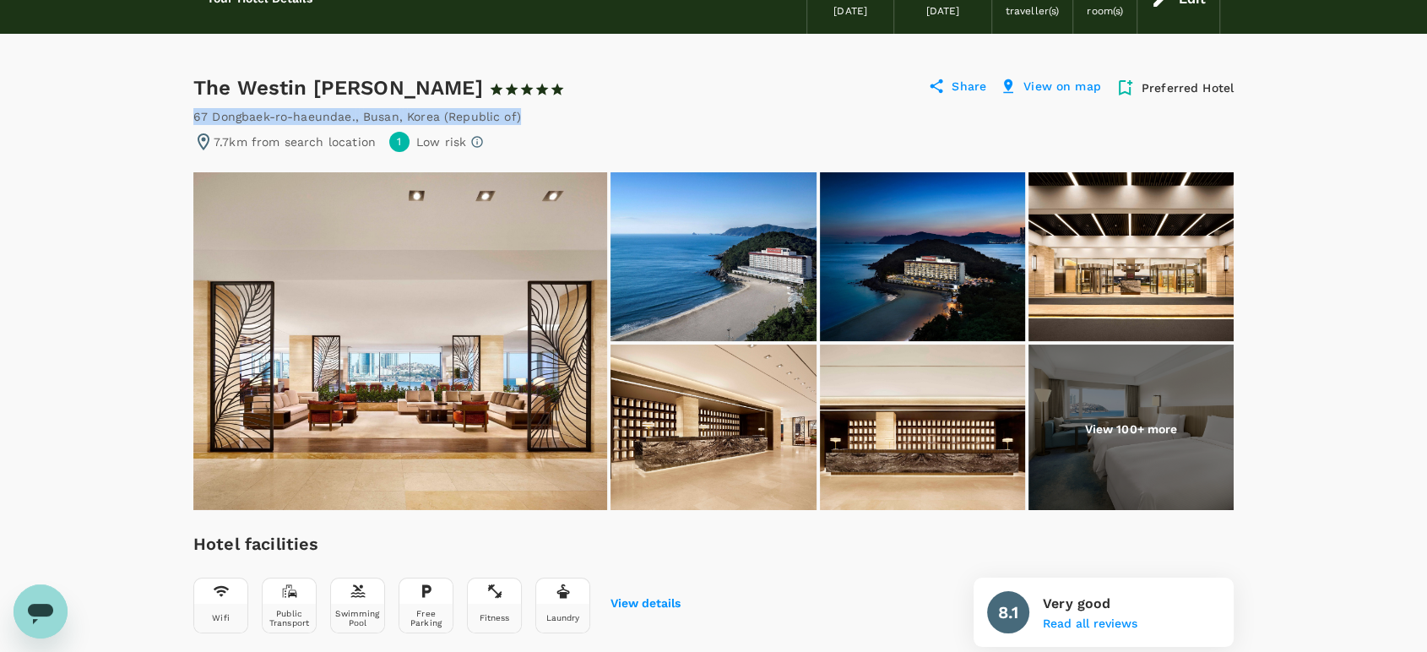
click at [382, 315] on img at bounding box center [400, 341] width 414 height 338
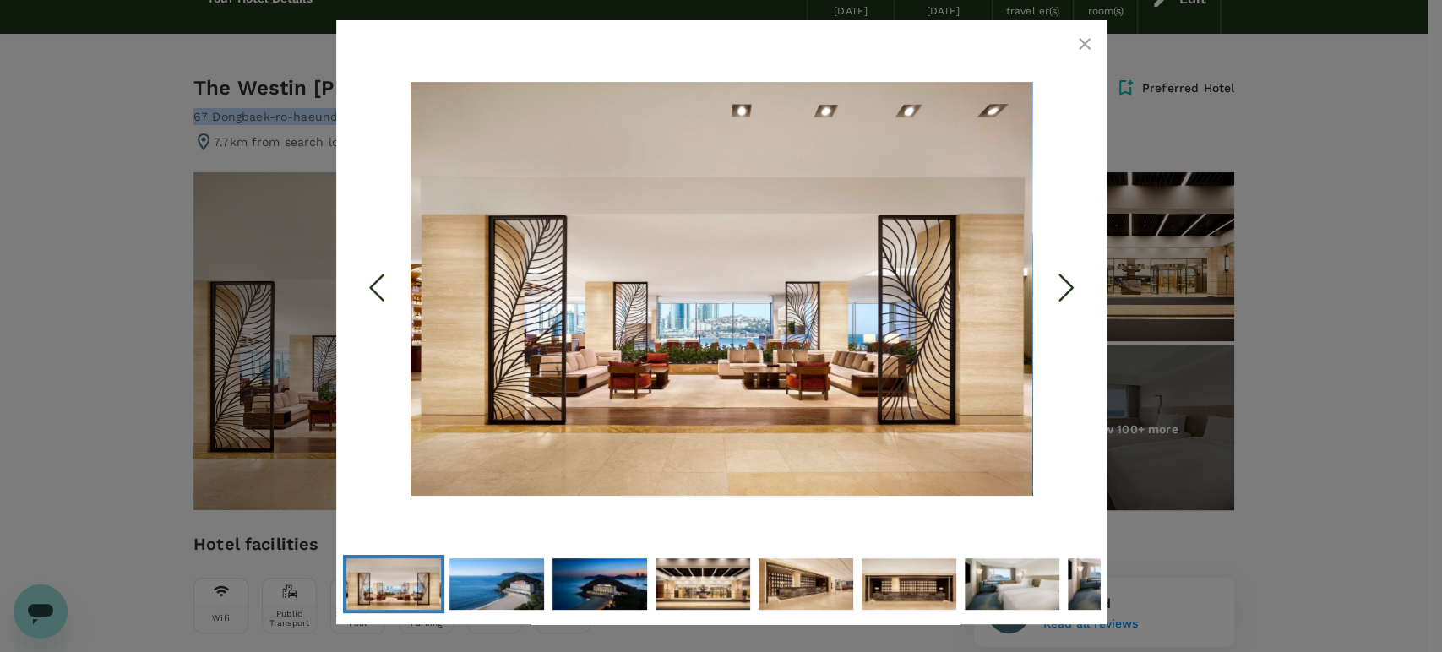
click at [1068, 286] on icon "Next Slide" at bounding box center [1065, 288] width 51 height 51
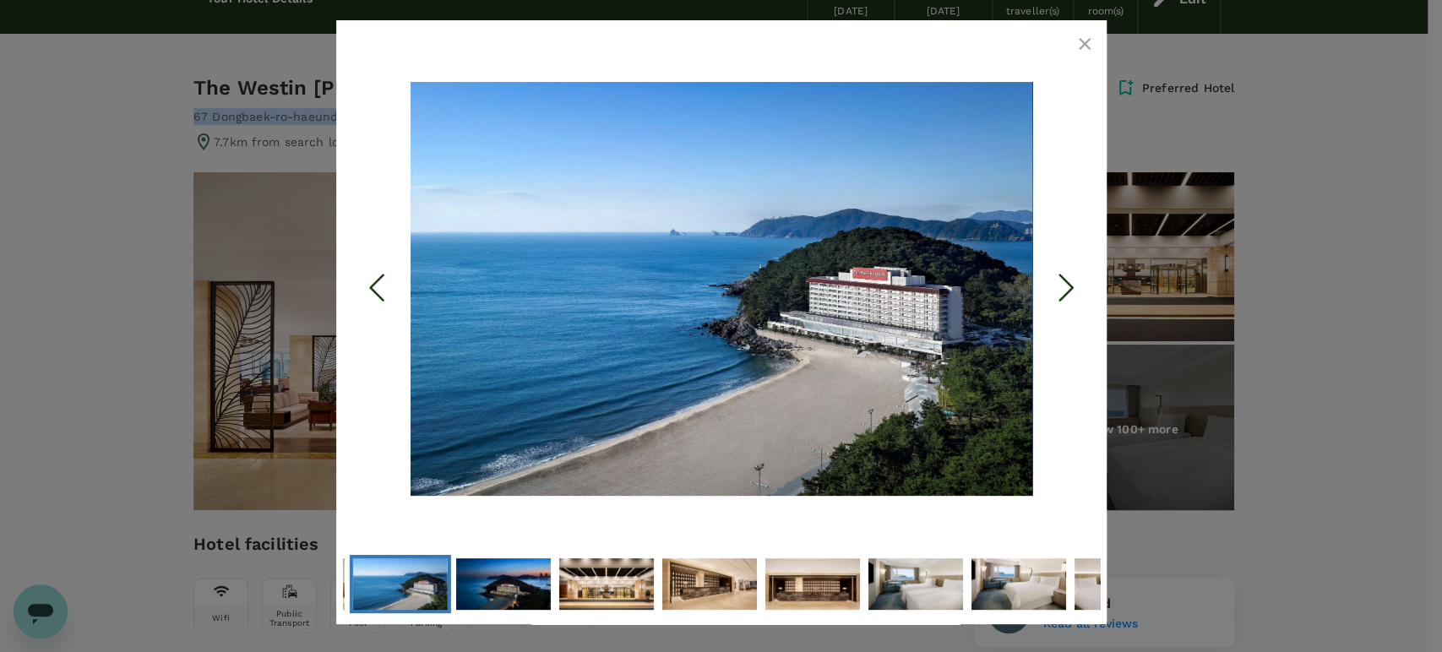
click at [1068, 286] on icon "Next Slide" at bounding box center [1065, 288] width 51 height 51
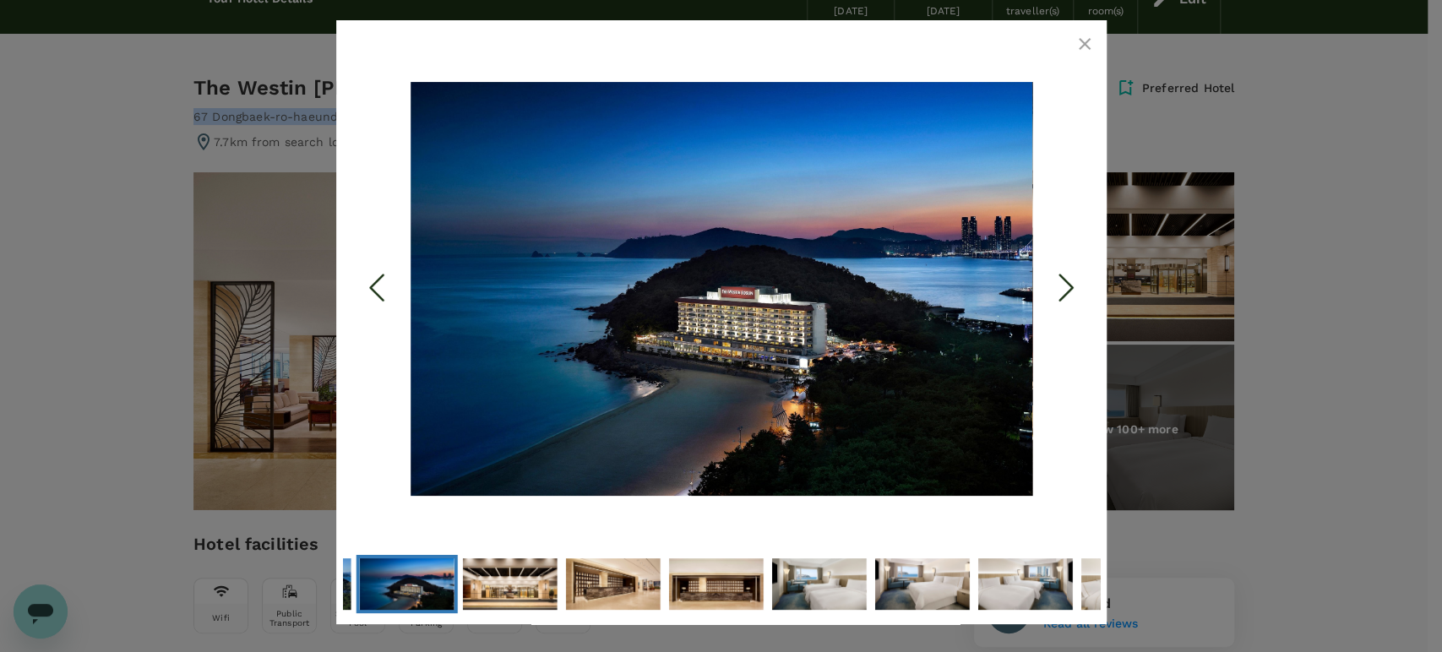
click at [1068, 286] on icon "Next Slide" at bounding box center [1065, 288] width 51 height 51
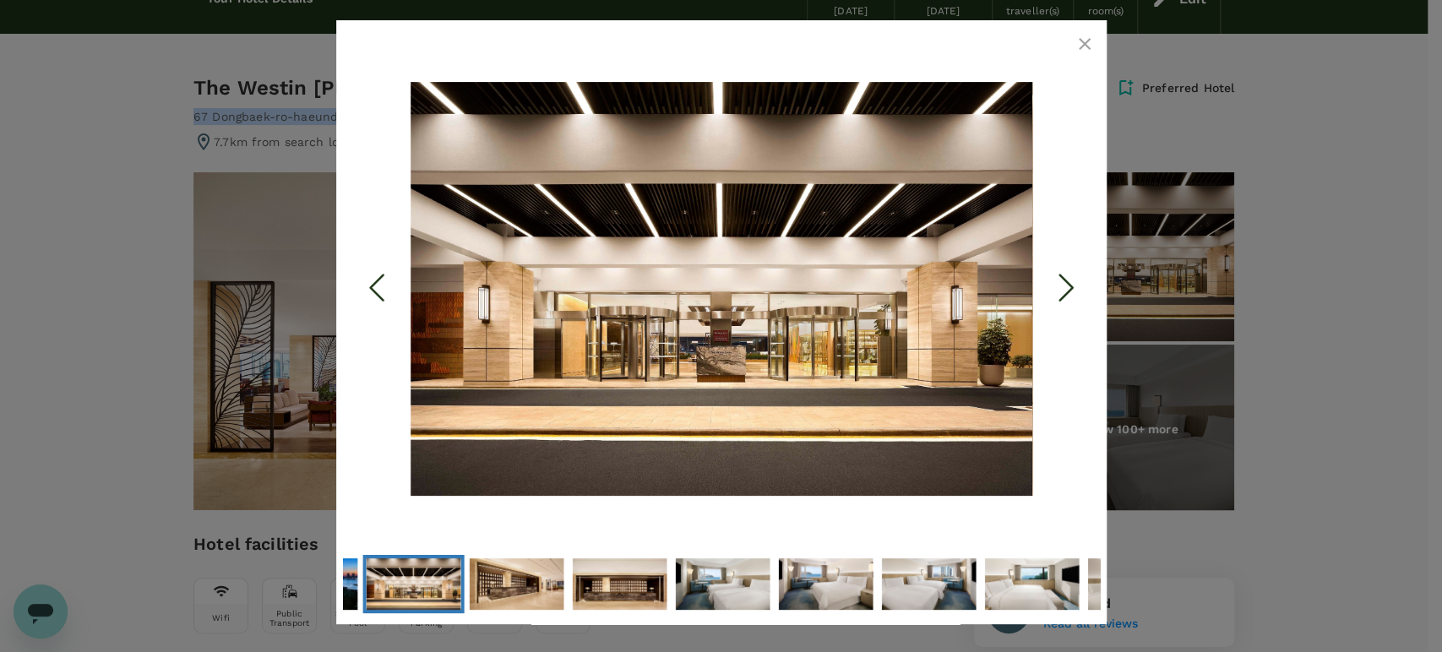
click at [1071, 289] on polyline "Next Slide" at bounding box center [1065, 287] width 13 height 25
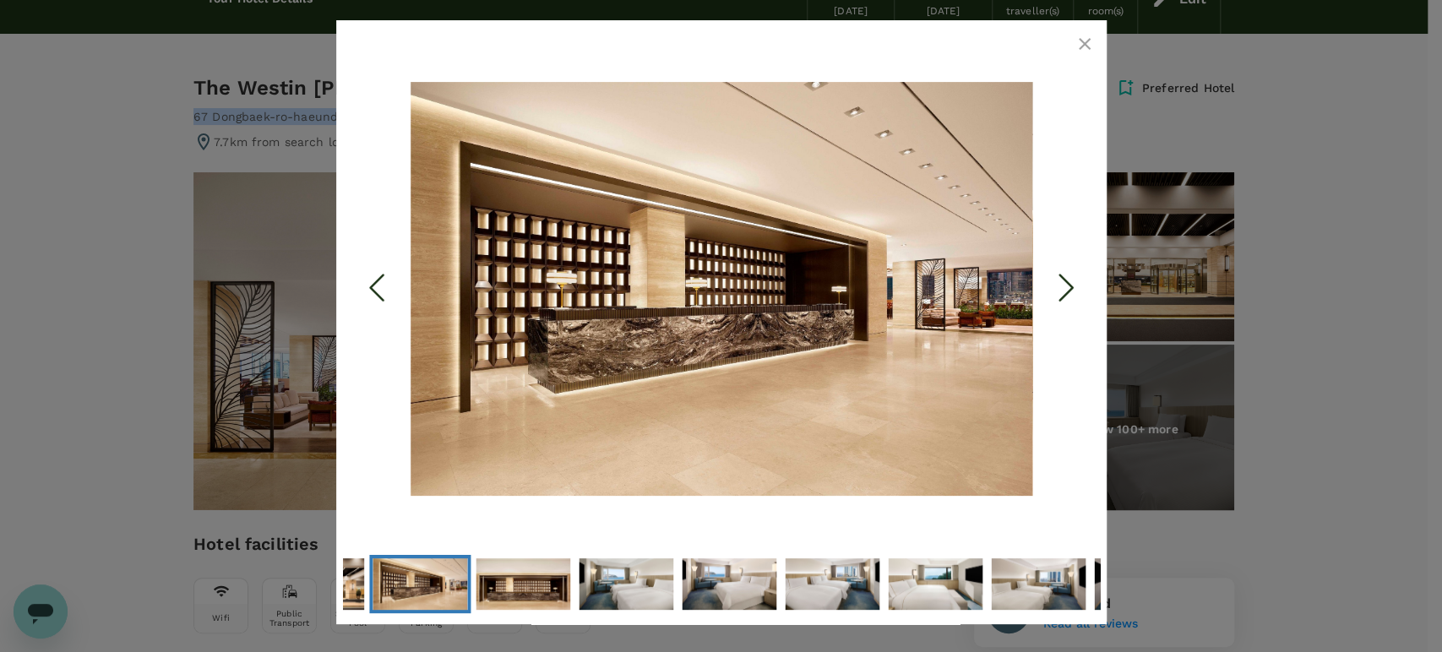
click at [1071, 289] on polyline "Next Slide" at bounding box center [1065, 287] width 13 height 25
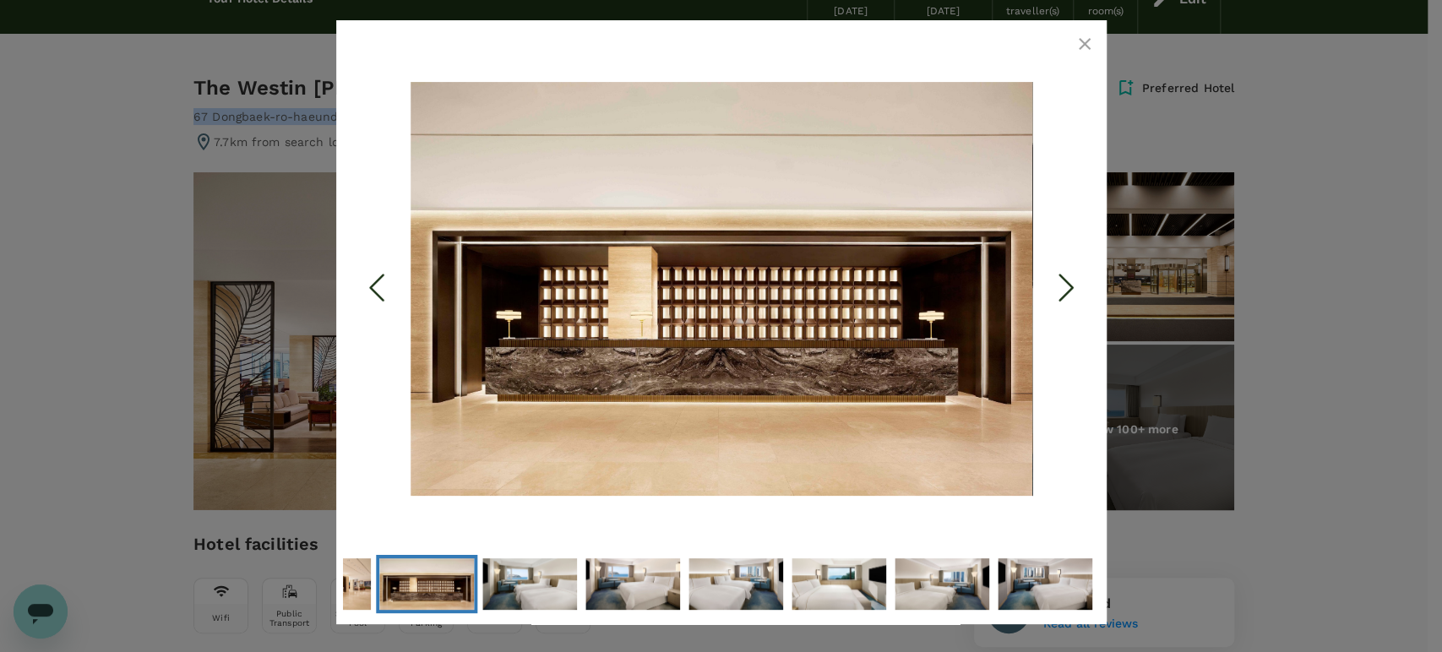
click at [1071, 289] on polyline "Next Slide" at bounding box center [1065, 287] width 13 height 25
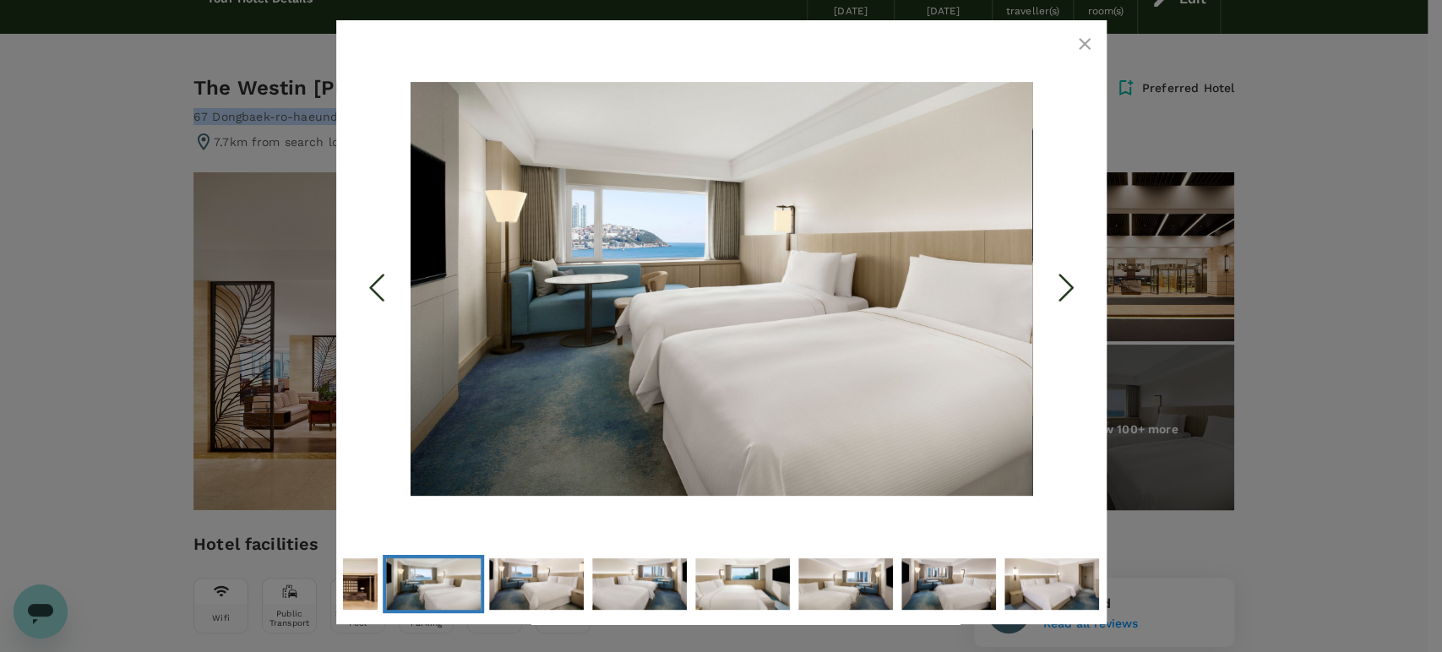
click at [1071, 289] on polyline "Next Slide" at bounding box center [1065, 287] width 13 height 25
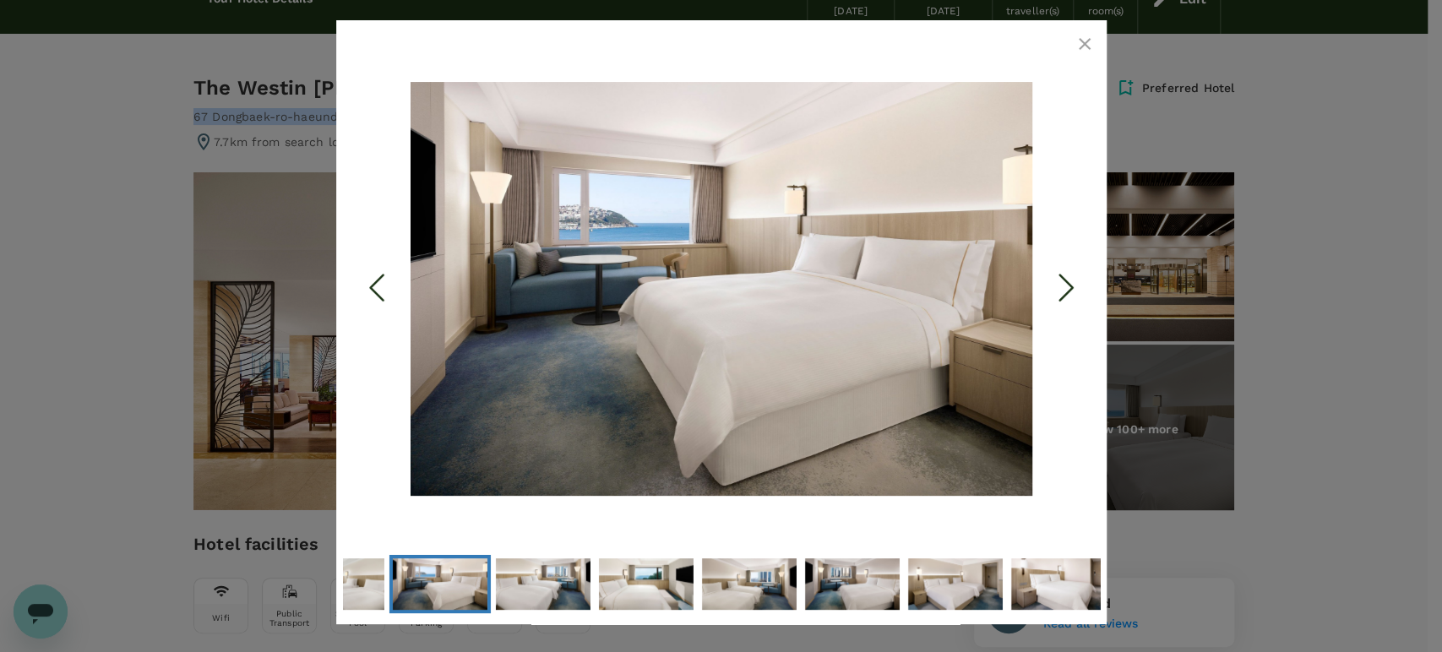
click at [1071, 289] on polyline "Next Slide" at bounding box center [1065, 287] width 13 height 25
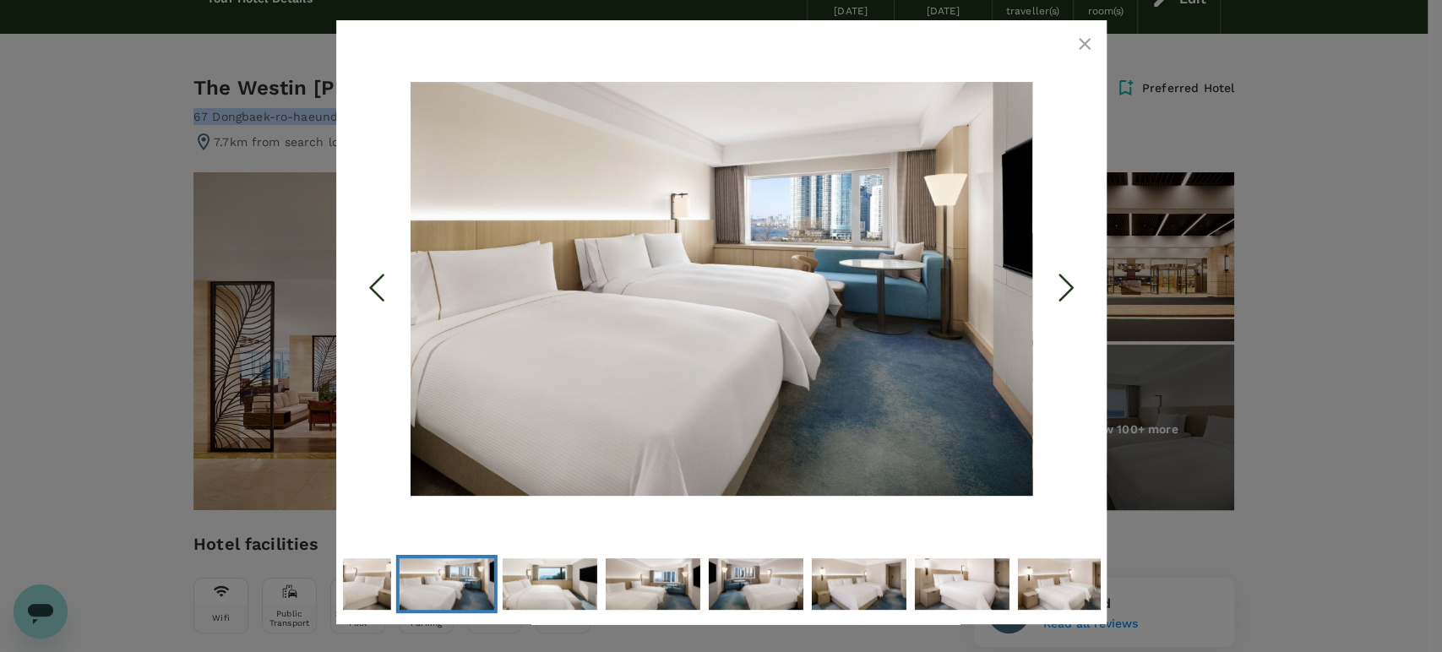
click at [1071, 289] on polyline "Next Slide" at bounding box center [1065, 287] width 13 height 25
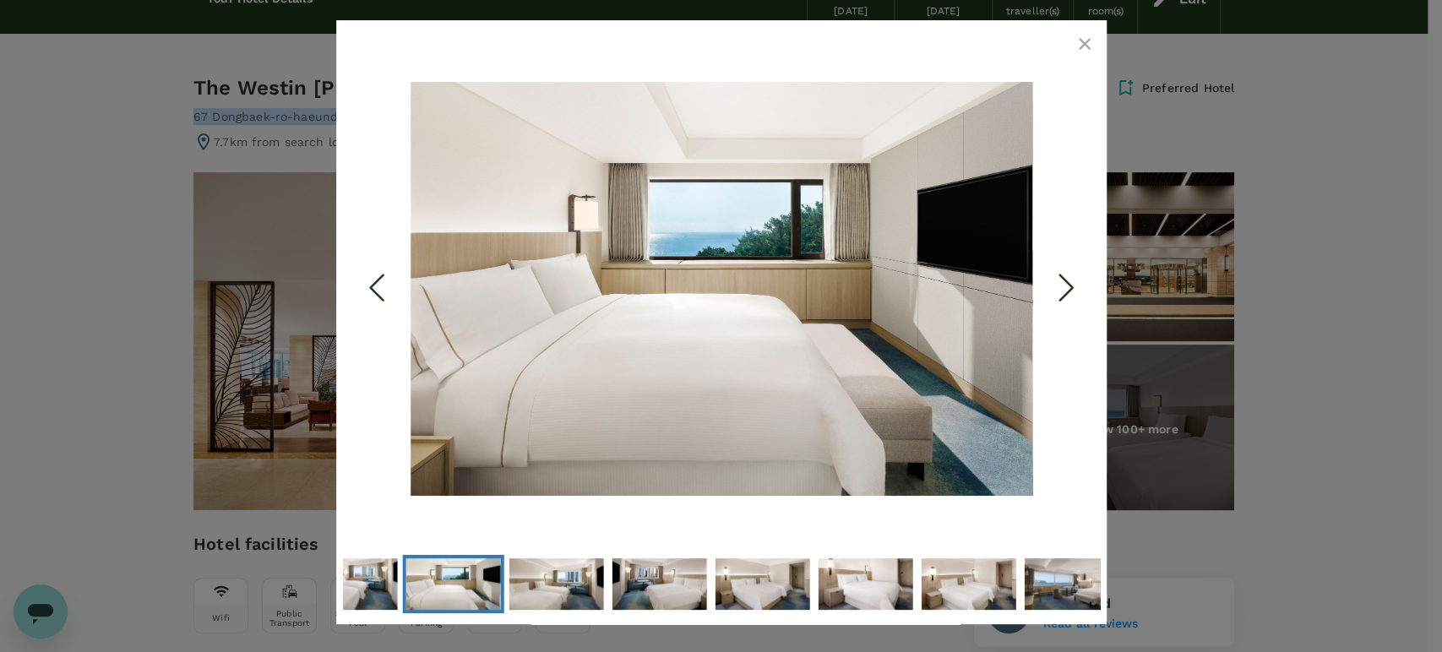
click at [1081, 40] on icon "button" at bounding box center [1084, 44] width 20 height 20
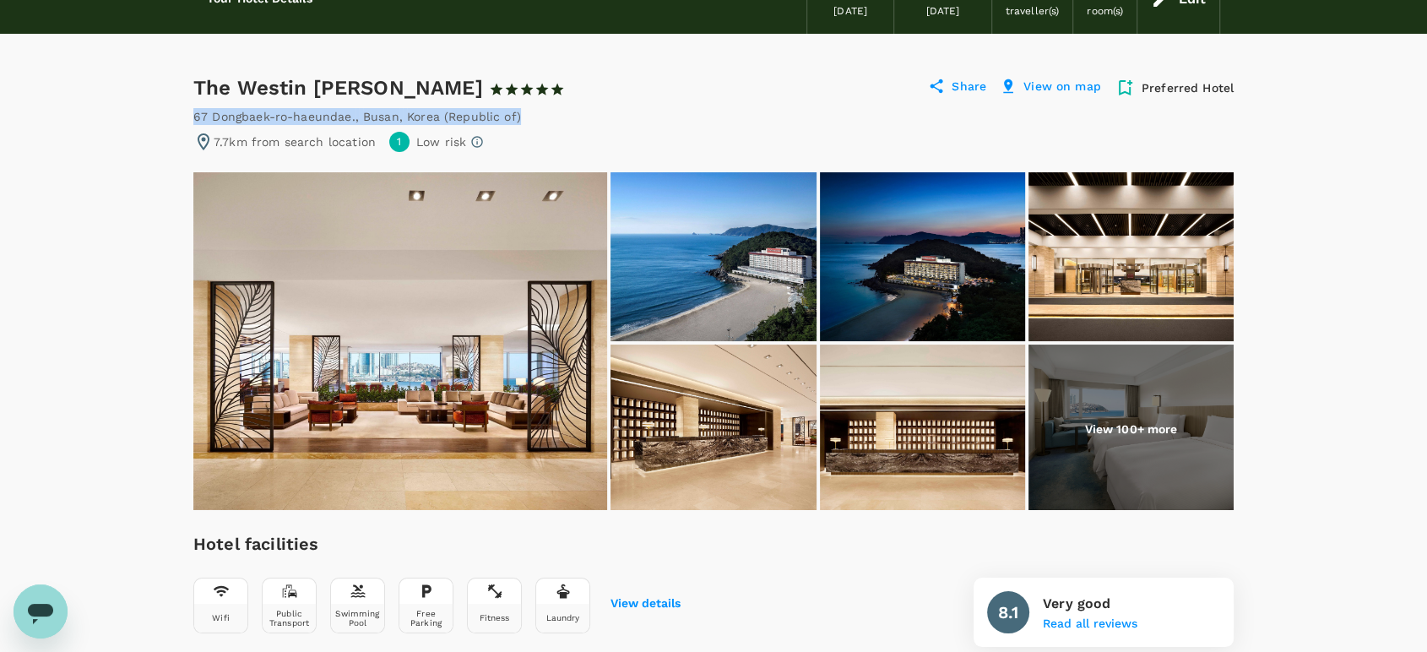
click at [768, 253] on img at bounding box center [713, 256] width 205 height 169
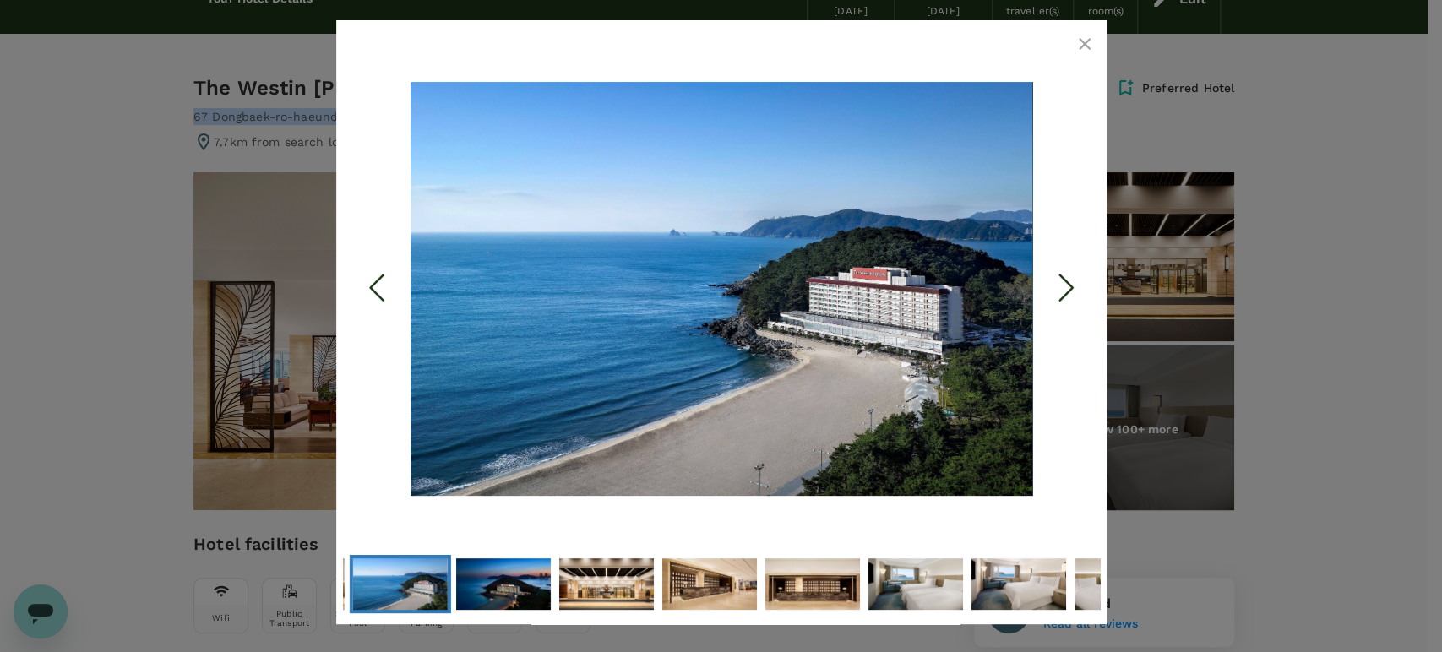
click at [1088, 43] on icon "button" at bounding box center [1084, 44] width 20 height 20
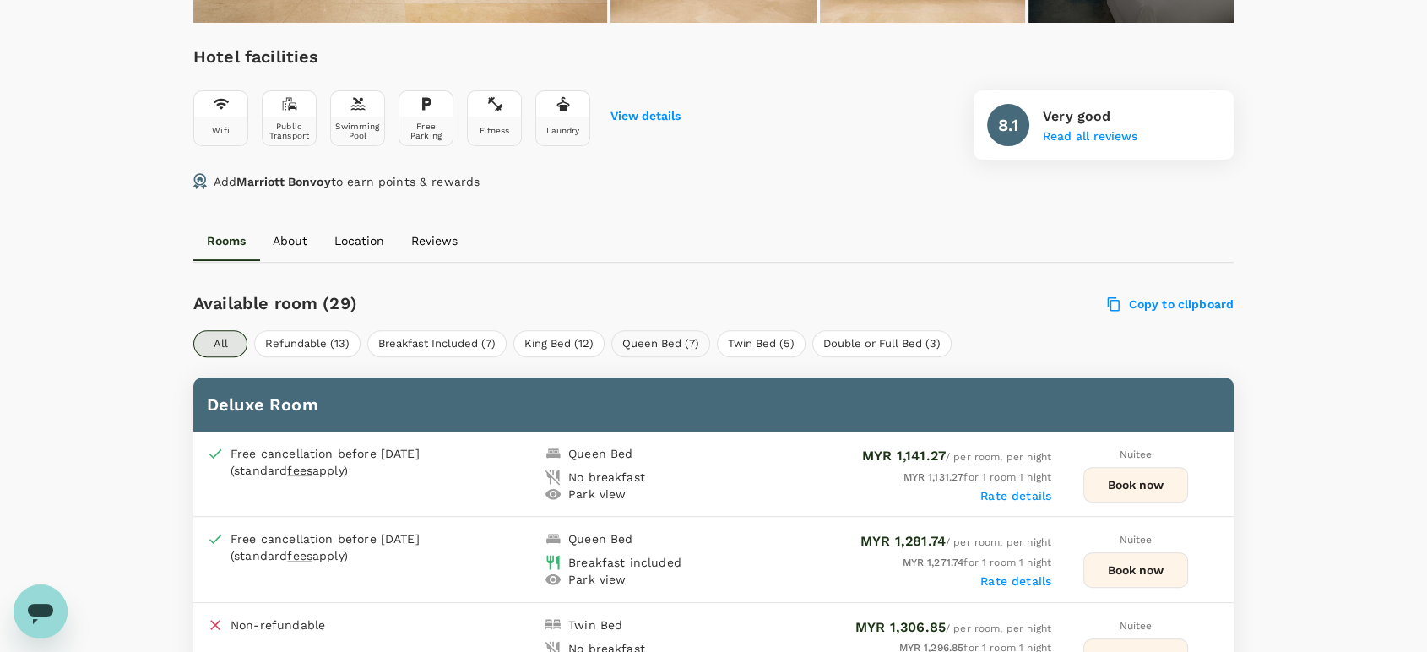
scroll to position [656, 0]
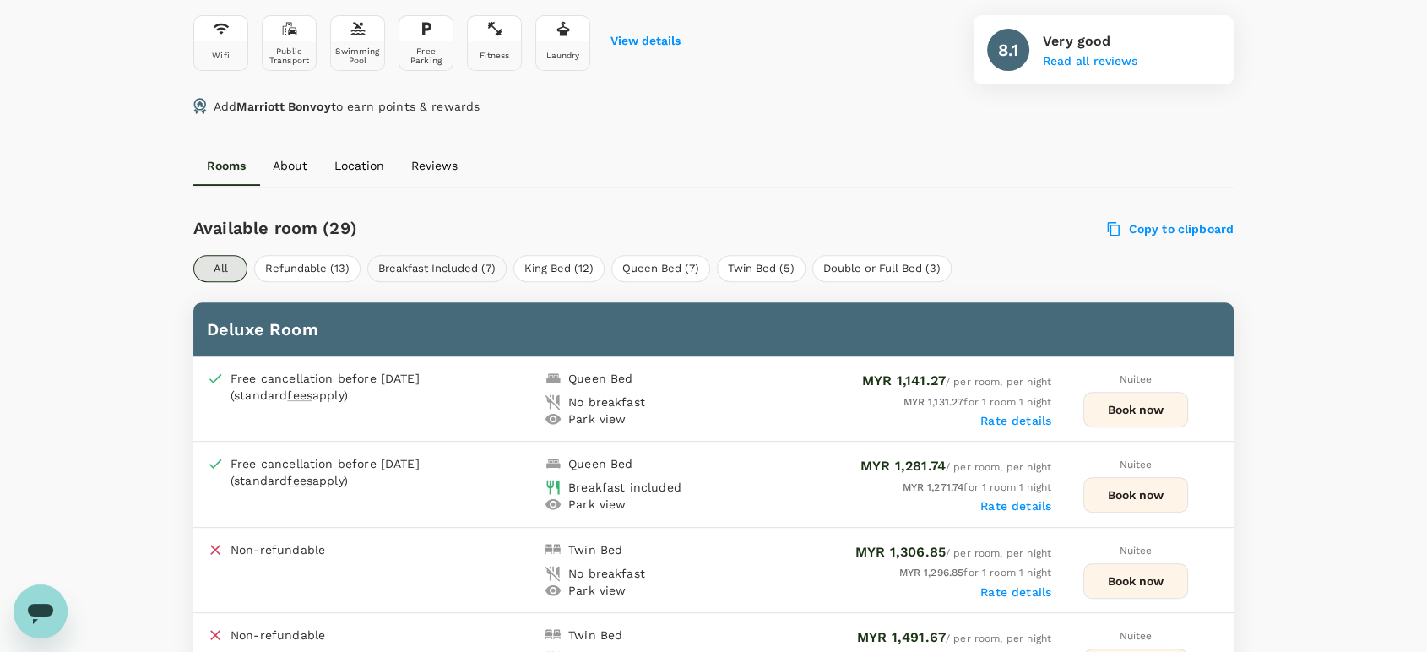
click at [432, 265] on button "Breakfast Included (7)" at bounding box center [436, 268] width 139 height 27
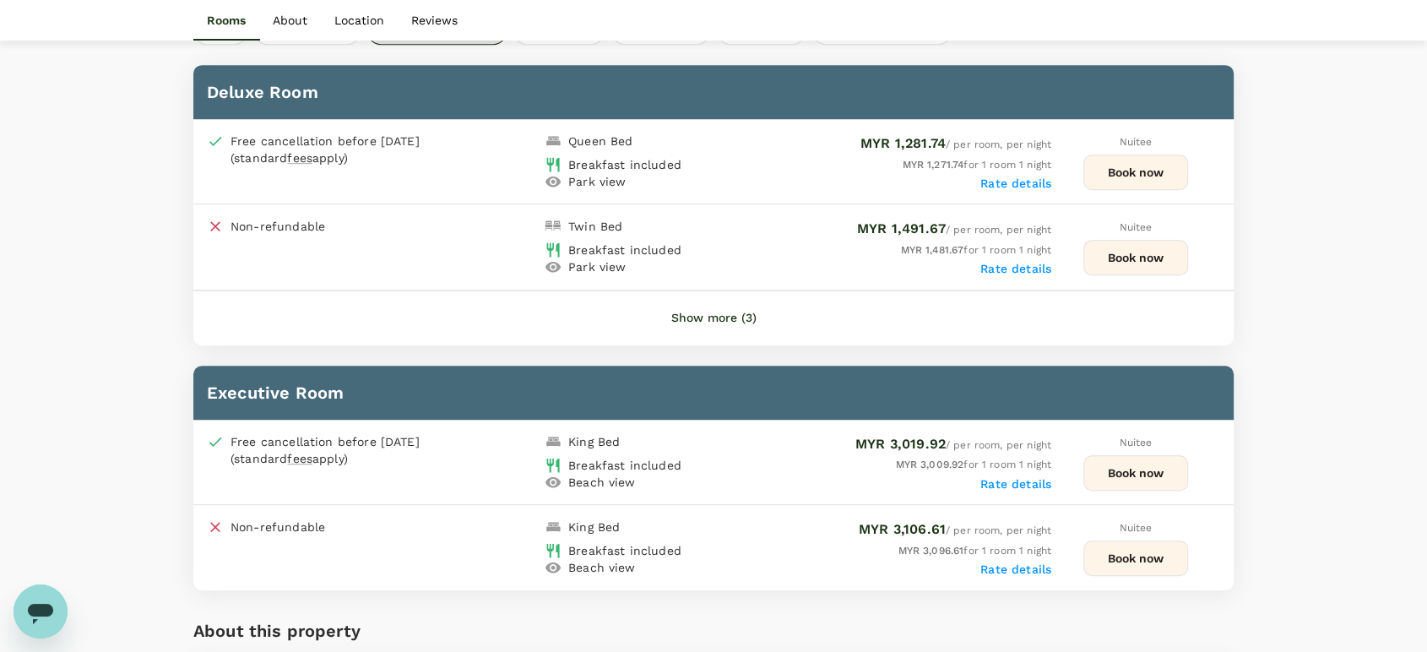
scroll to position [1032, 0]
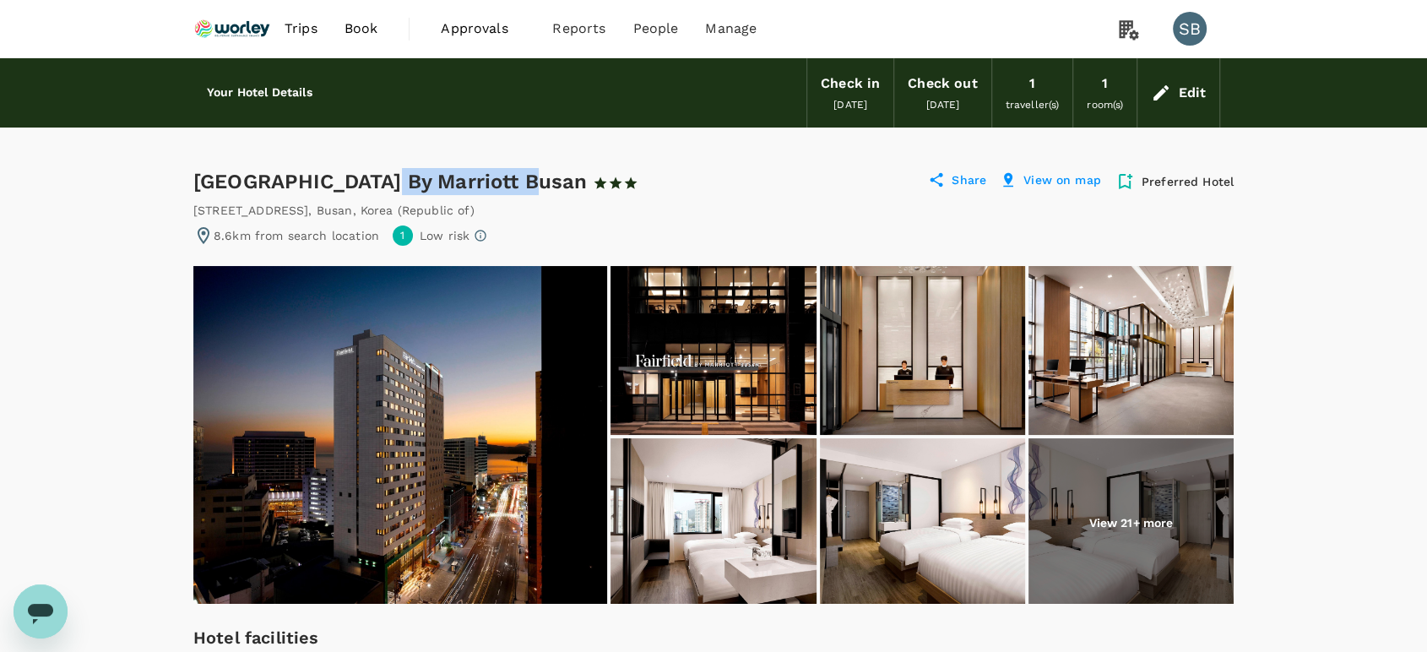
drag, startPoint x: 497, startPoint y: 178, endPoint x: 352, endPoint y: 176, distance: 145.3
click at [352, 176] on div "Fairfield Inn By Marriott Busan 1 Star 2 Stars 3 Stars 4 Stars 5 Stars" at bounding box center [430, 181] width 475 height 27
click at [378, 181] on div "Fairfield Inn By Marriott Busan 1 Star 2 Stars 3 Stars 4 Stars 5 Stars" at bounding box center [430, 181] width 475 height 27
drag, startPoint x: 505, startPoint y: 181, endPoint x: 332, endPoint y: 185, distance: 173.2
click at [332, 185] on div "Fairfield Inn By Marriott Busan 1 Star 2 Stars 3 Stars 4 Stars 5 Stars" at bounding box center [430, 181] width 475 height 27
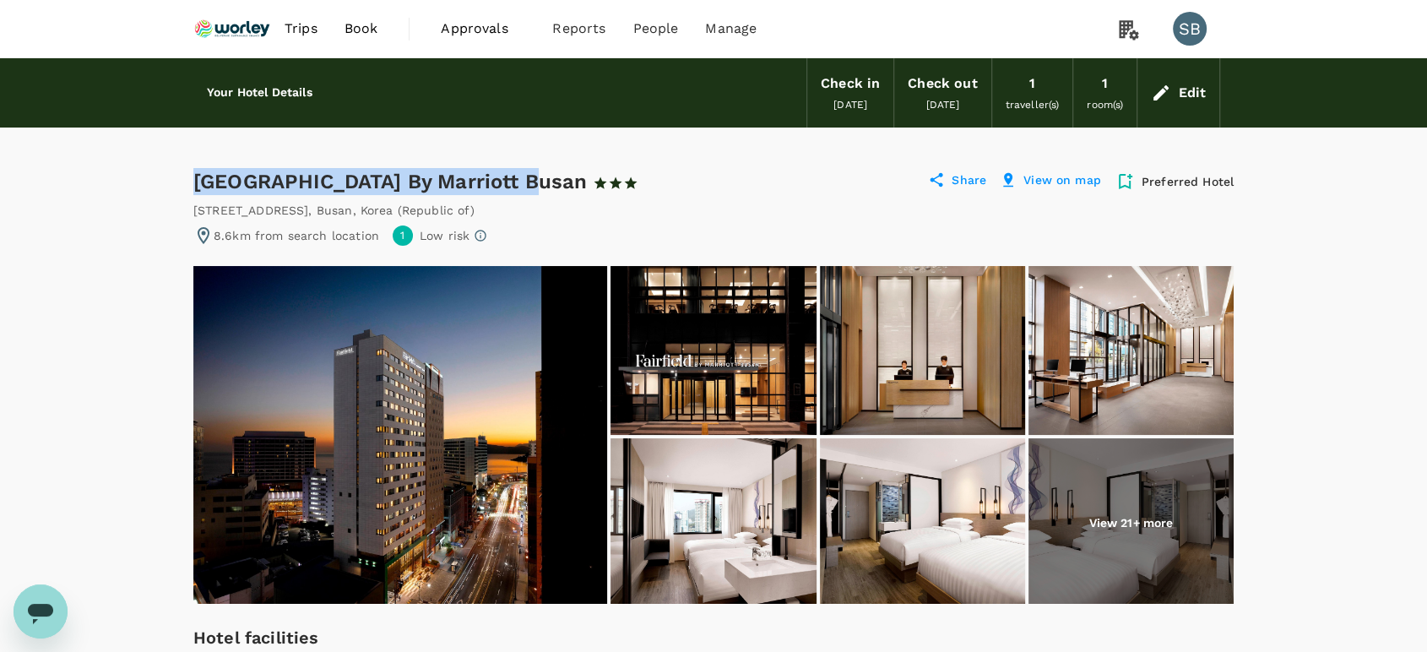
drag, startPoint x: 497, startPoint y: 181, endPoint x: 189, endPoint y: 182, distance: 308.3
copy div "[GEOGRAPHIC_DATA] By Marriott Busan"
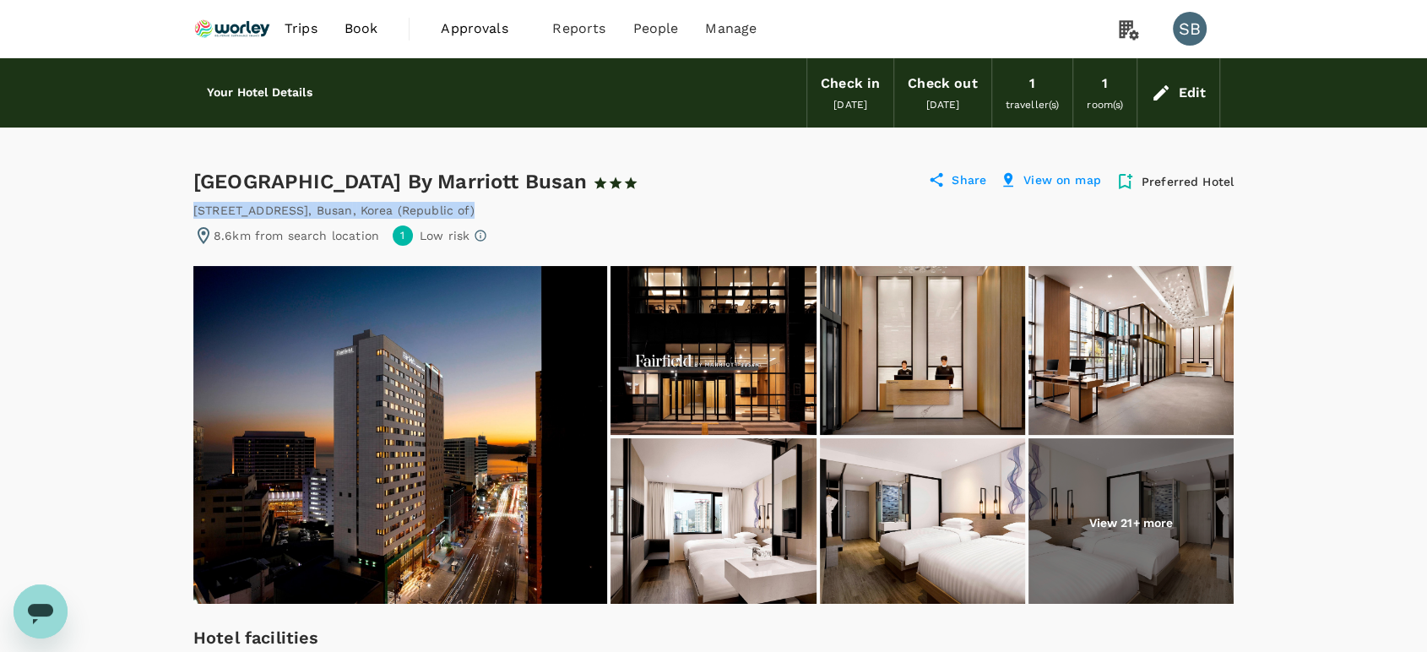
drag, startPoint x: 524, startPoint y: 204, endPoint x: 195, endPoint y: 213, distance: 328.6
click at [195, 213] on div "[STREET_ADDRESS] , [GEOGRAPHIC_DATA] , [GEOGRAPHIC_DATA] (Republic of)" at bounding box center [713, 210] width 1040 height 17
copy div "[STREET_ADDRESS] , [GEOGRAPHIC_DATA] , [GEOGRAPHIC_DATA] (Republic of)"
click at [364, 446] on img at bounding box center [400, 435] width 414 height 338
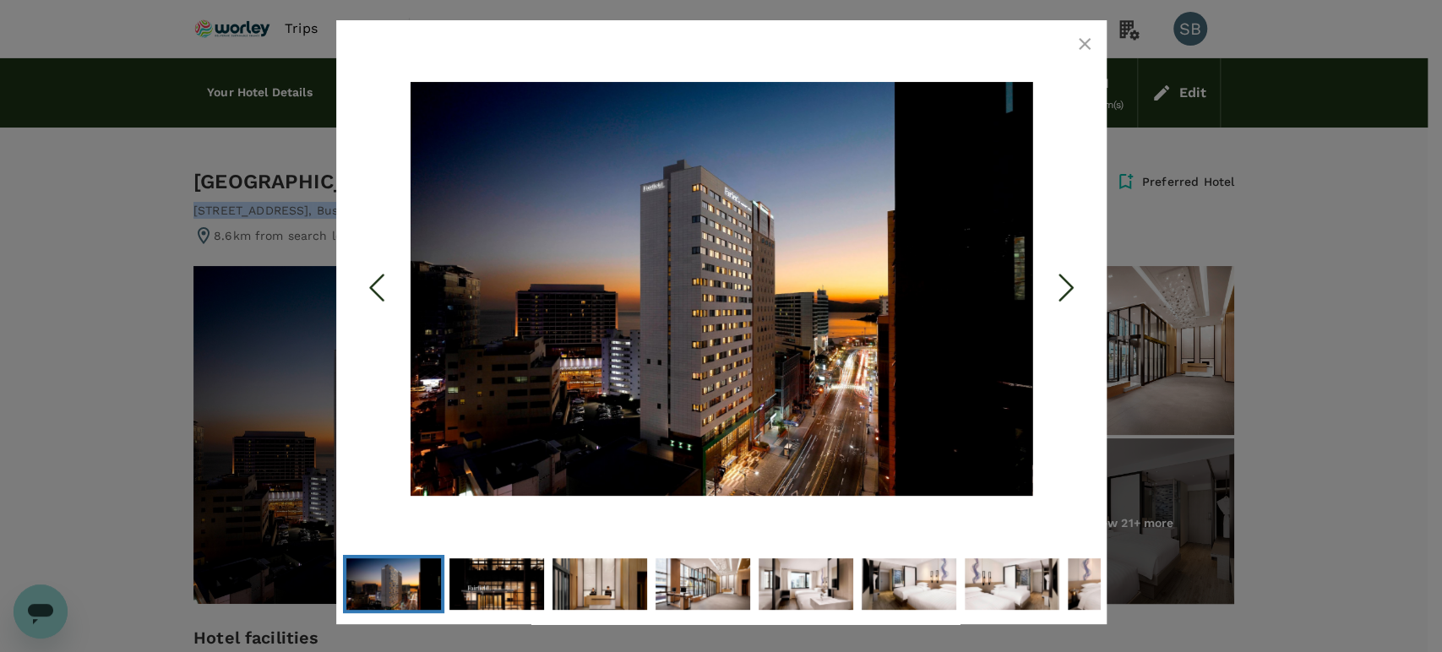
click at [1087, 39] on icon "button" at bounding box center [1084, 44] width 12 height 12
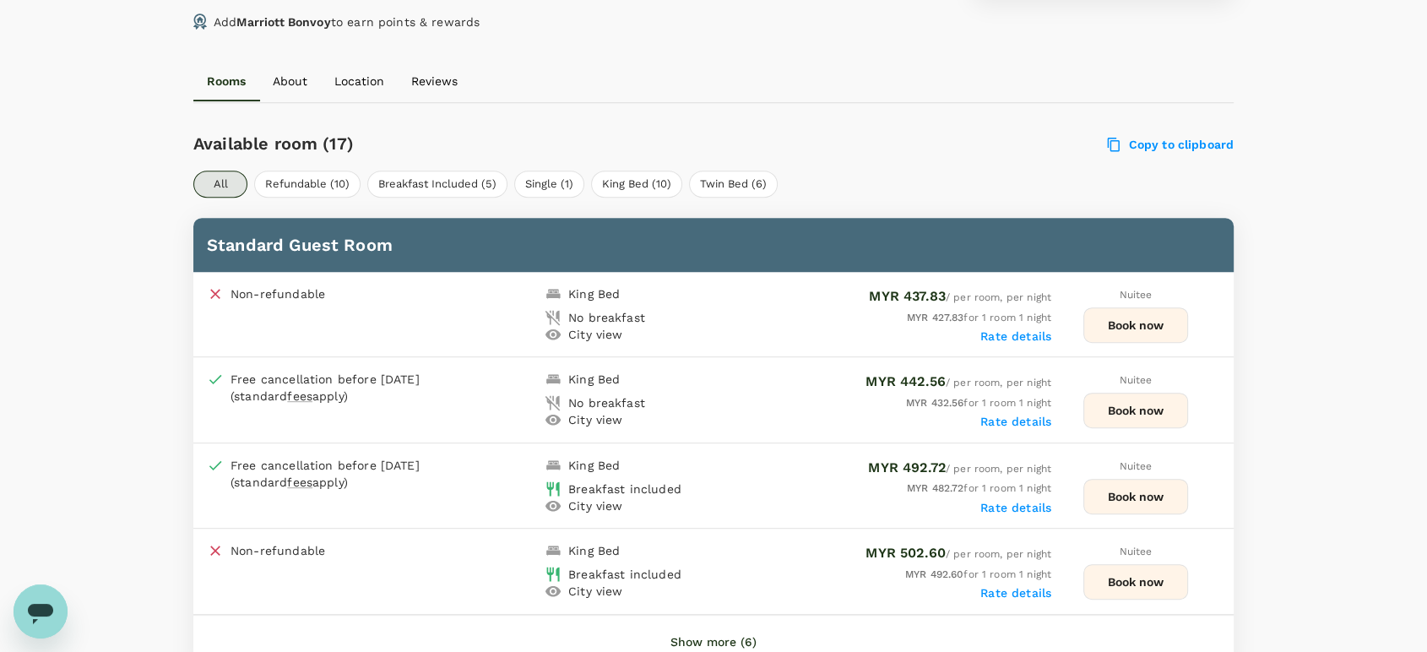
scroll to position [750, 0]
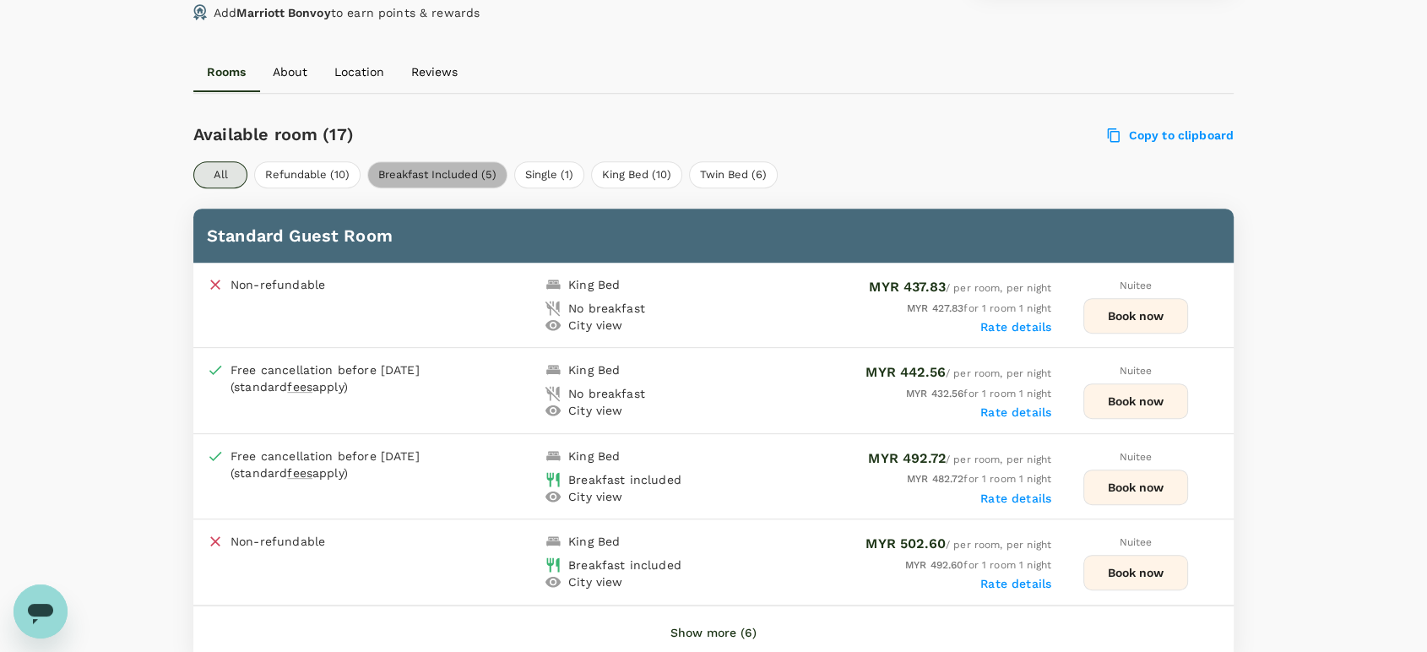
click at [475, 171] on button "Breakfast Included (5)" at bounding box center [437, 174] width 140 height 27
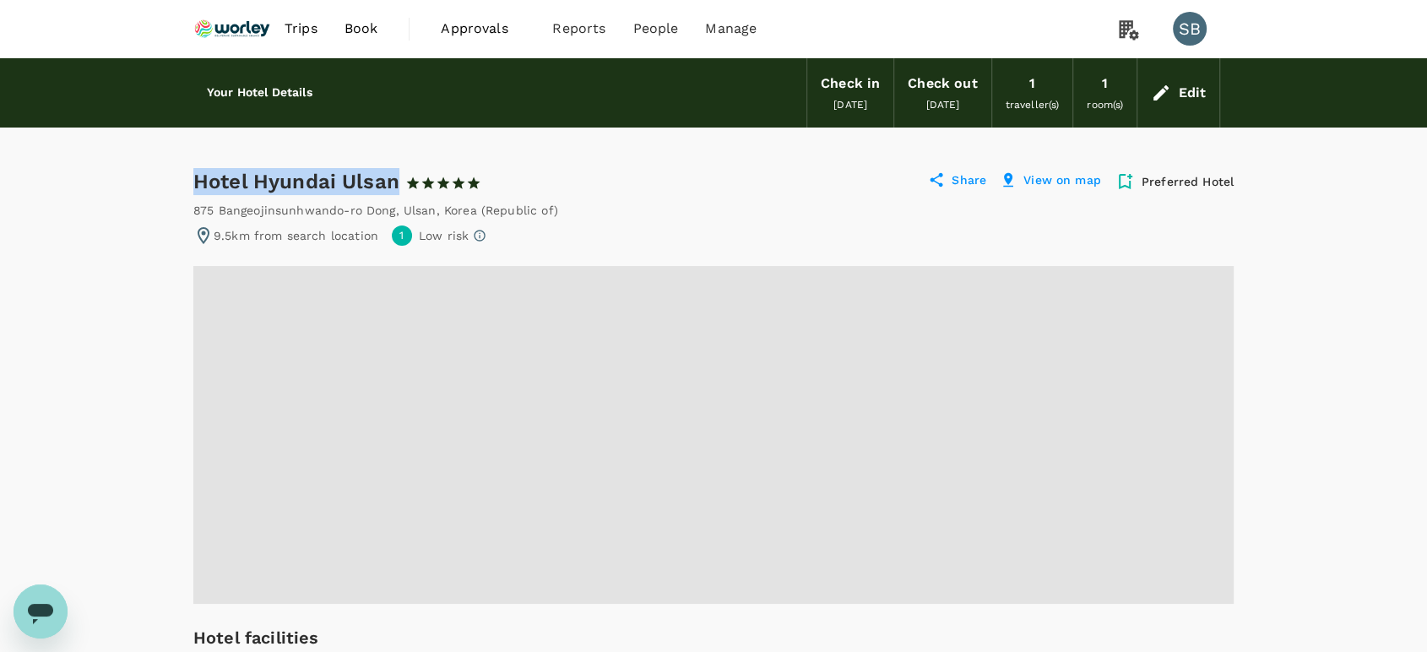
drag, startPoint x: 396, startPoint y: 181, endPoint x: 177, endPoint y: 180, distance: 218.7
copy div "Hotel Hyundai Ulsan"
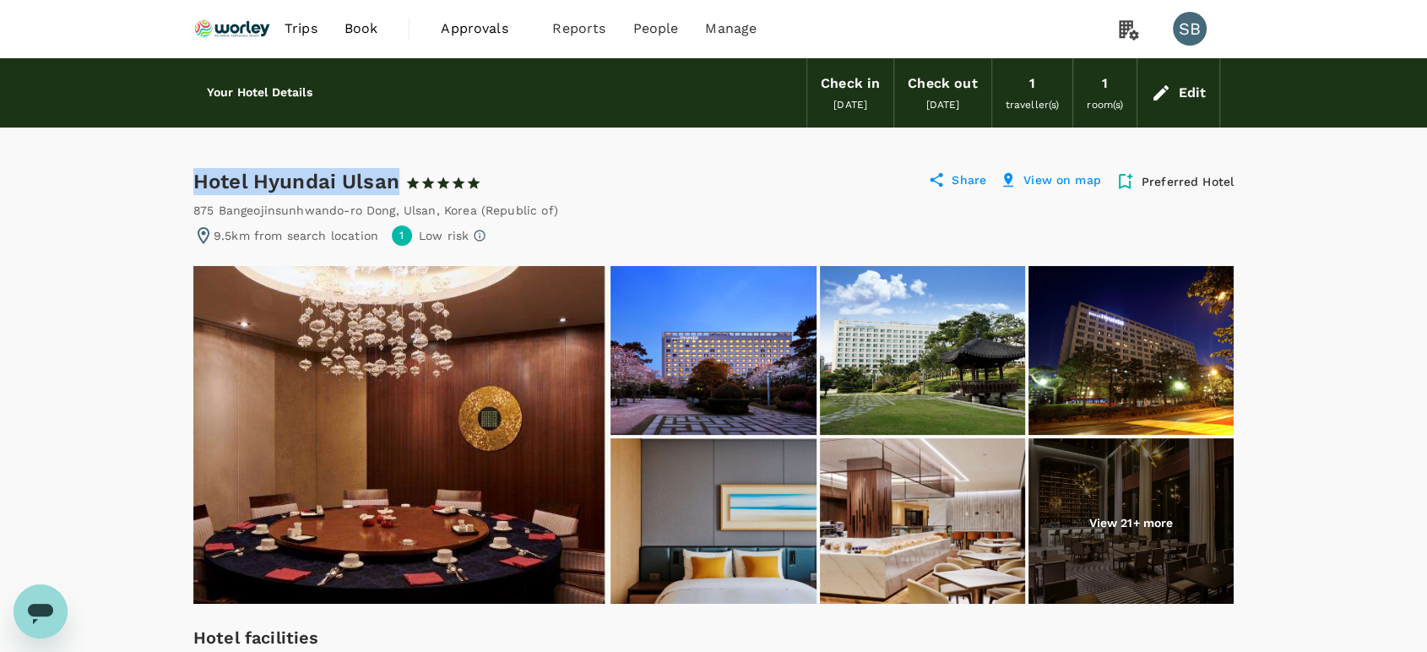
copy div "Hotel Hyundai Ulsan"
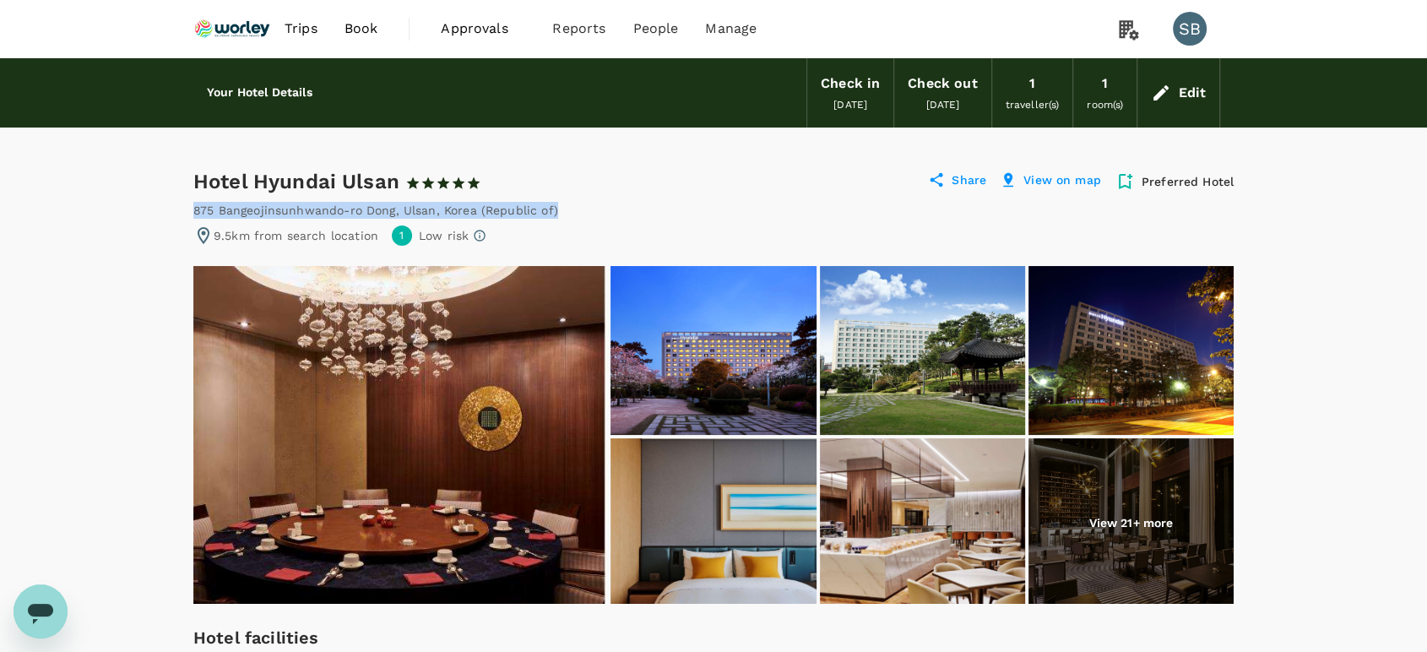
drag, startPoint x: 559, startPoint y: 206, endPoint x: 194, endPoint y: 203, distance: 364.9
click at [194, 203] on div "875 Bangeojinsunhwando-ro Dong , [GEOGRAPHIC_DATA] , [GEOGRAPHIC_DATA] (Republi…" at bounding box center [713, 210] width 1040 height 17
copy div "875 Bangeojinsunhwando-ro Dong , [GEOGRAPHIC_DATA] , [GEOGRAPHIC_DATA] (Republi…"
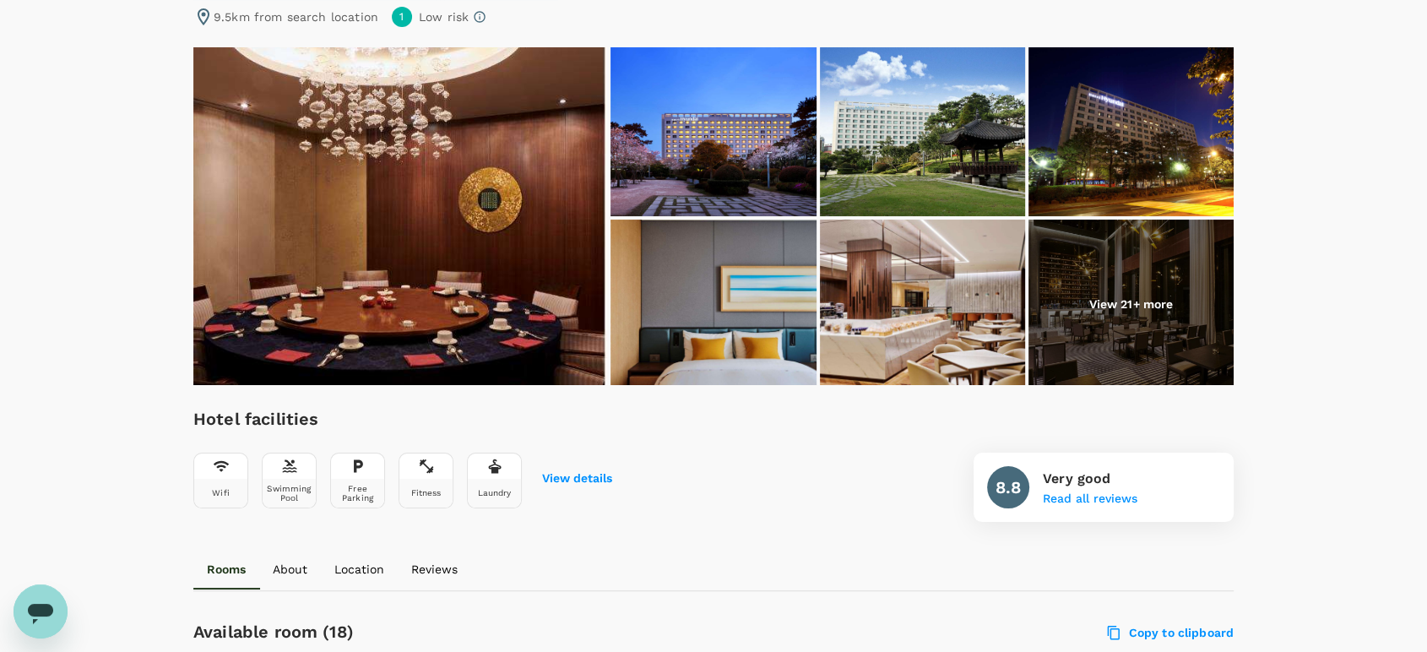
scroll to position [187, 0]
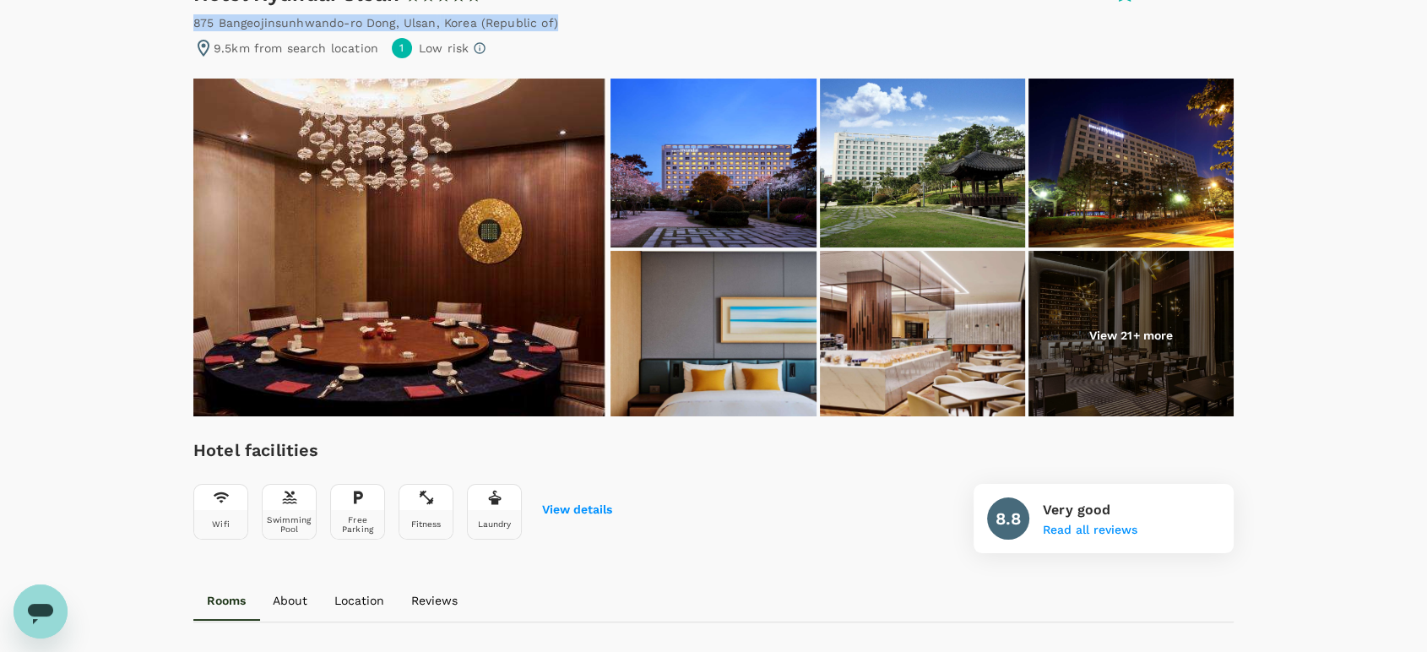
click at [421, 314] on img at bounding box center [400, 248] width 414 height 338
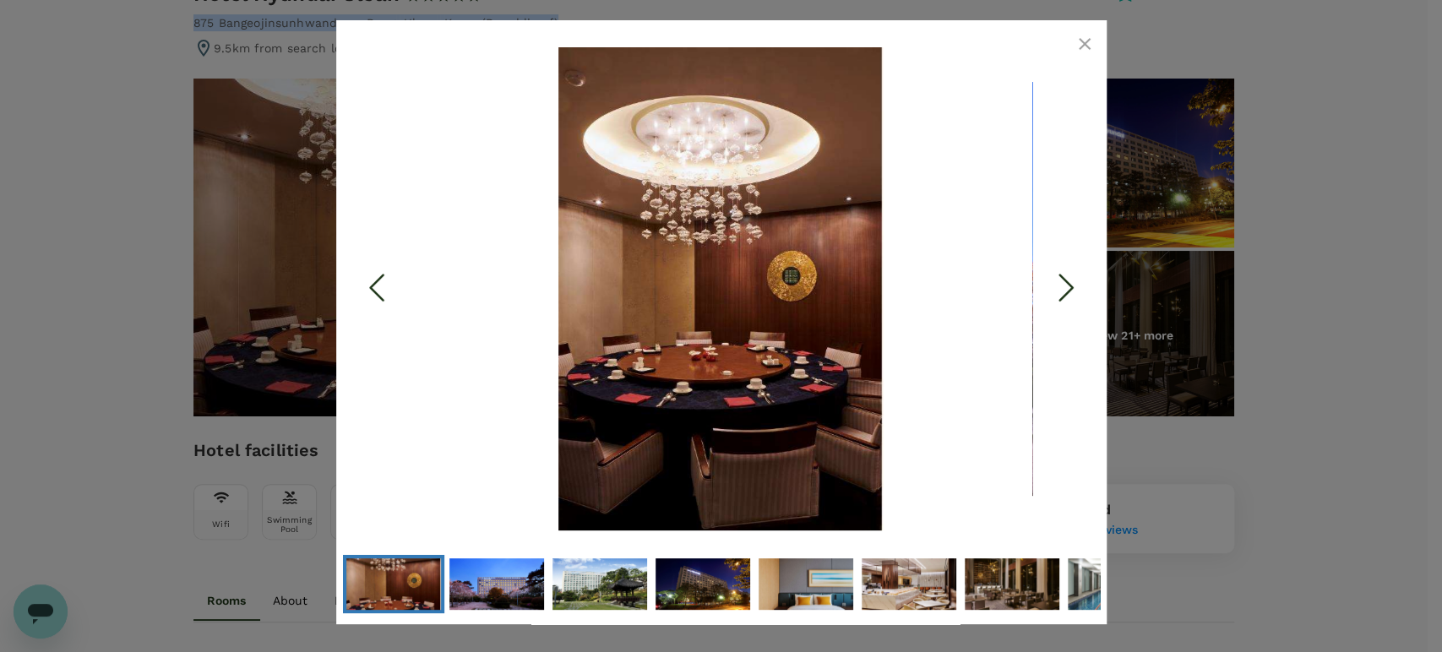
click at [1062, 290] on icon "Next Slide" at bounding box center [1065, 288] width 51 height 51
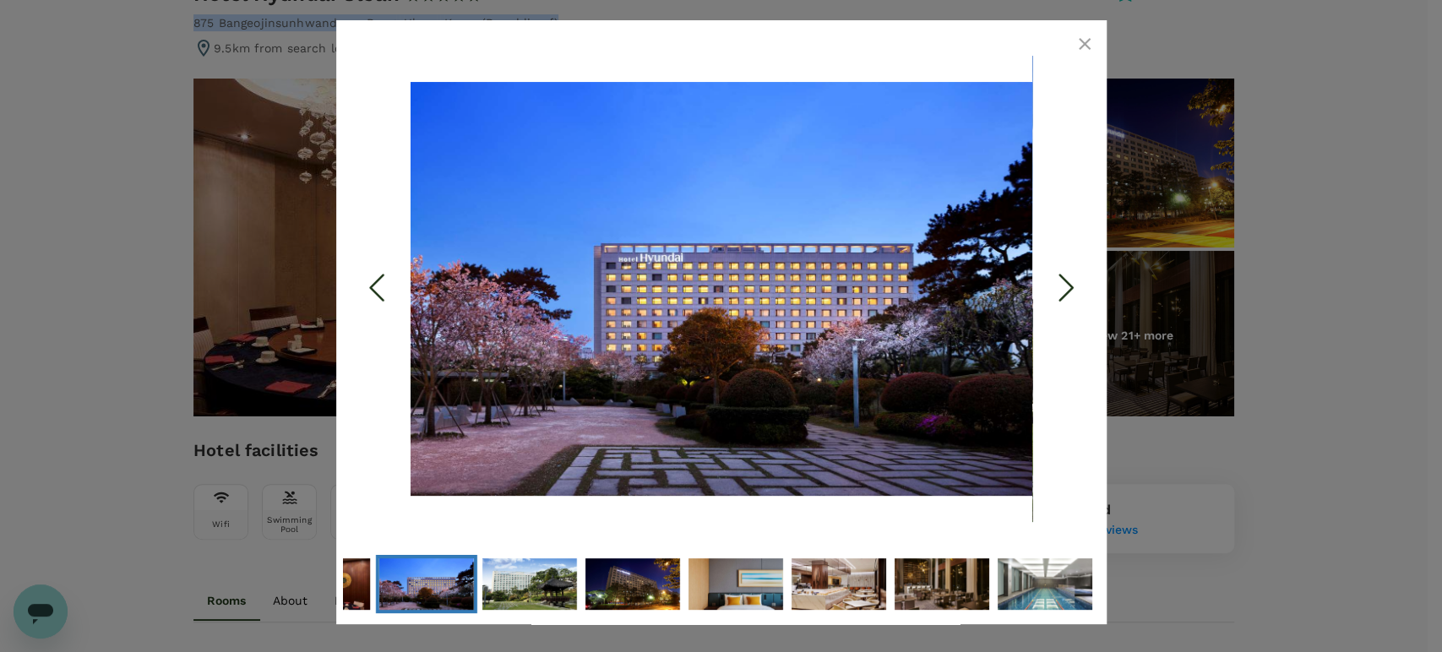
click at [1068, 294] on icon "Next Slide" at bounding box center [1065, 288] width 51 height 51
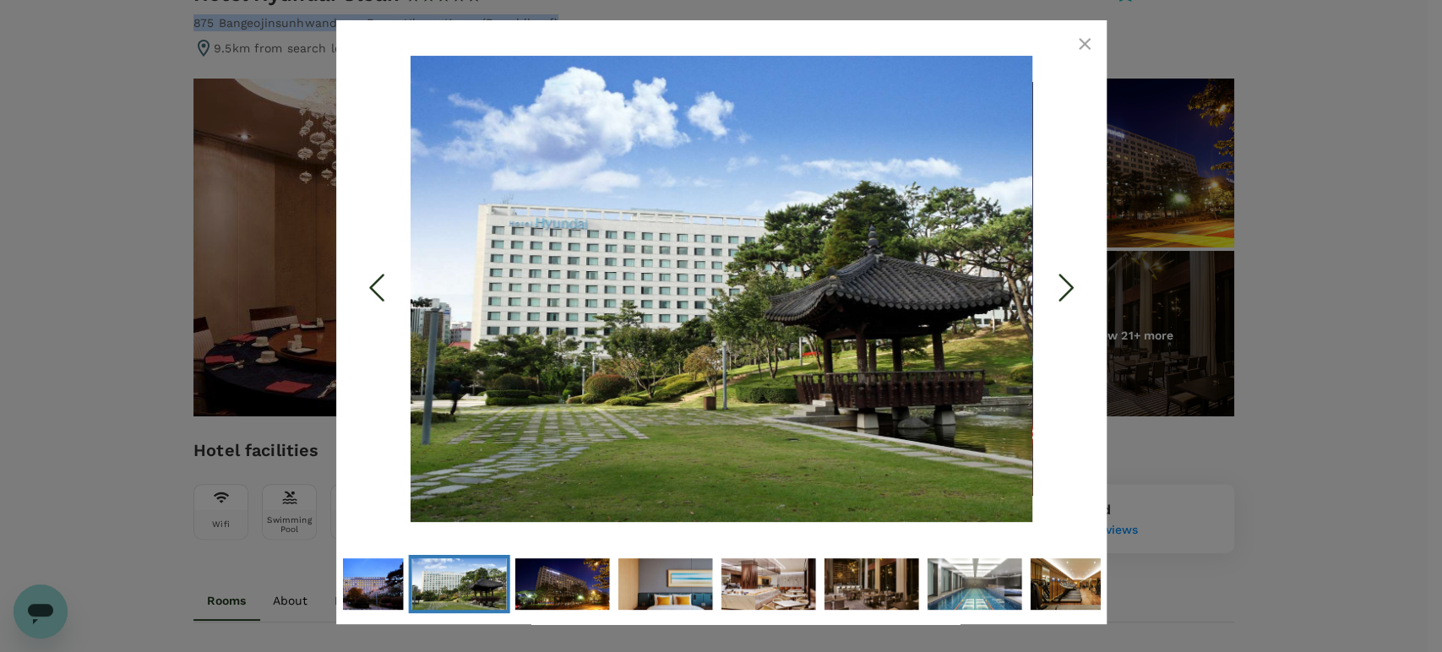
click at [1062, 291] on icon "Next Slide" at bounding box center [1065, 288] width 51 height 51
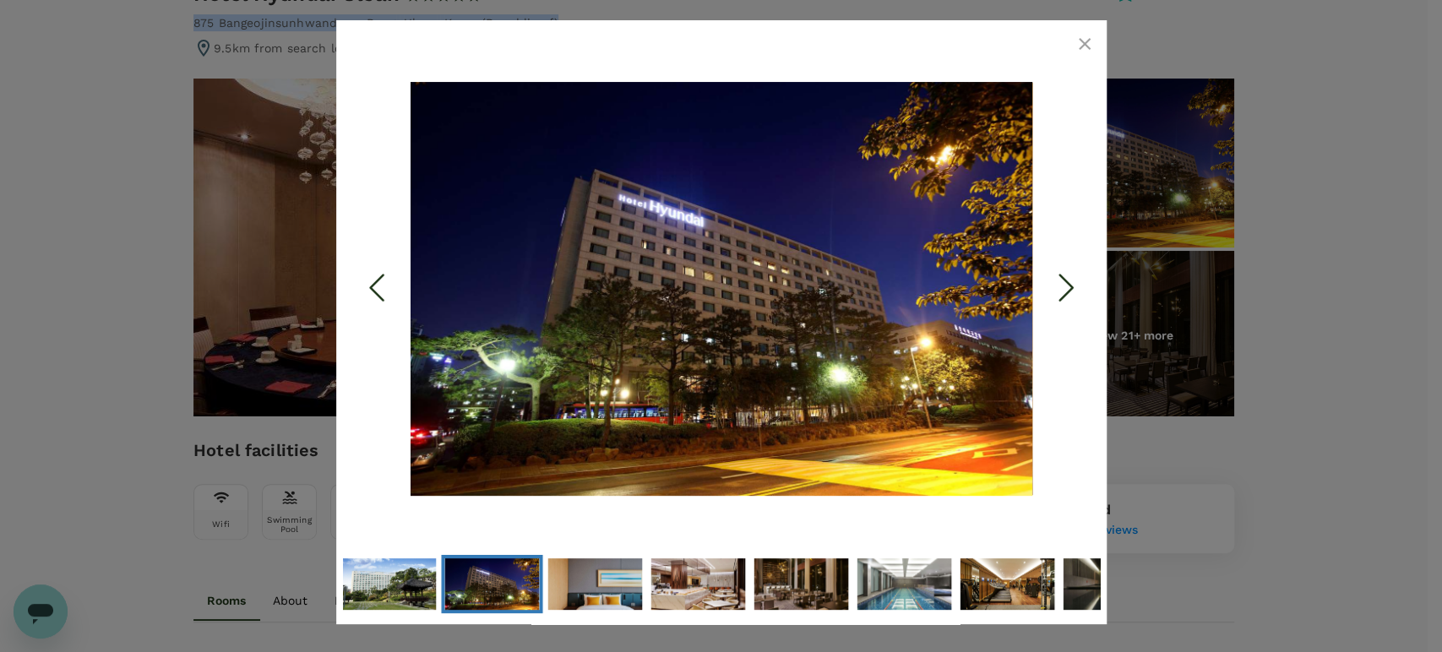
click at [1088, 46] on icon "button" at bounding box center [1084, 44] width 20 height 20
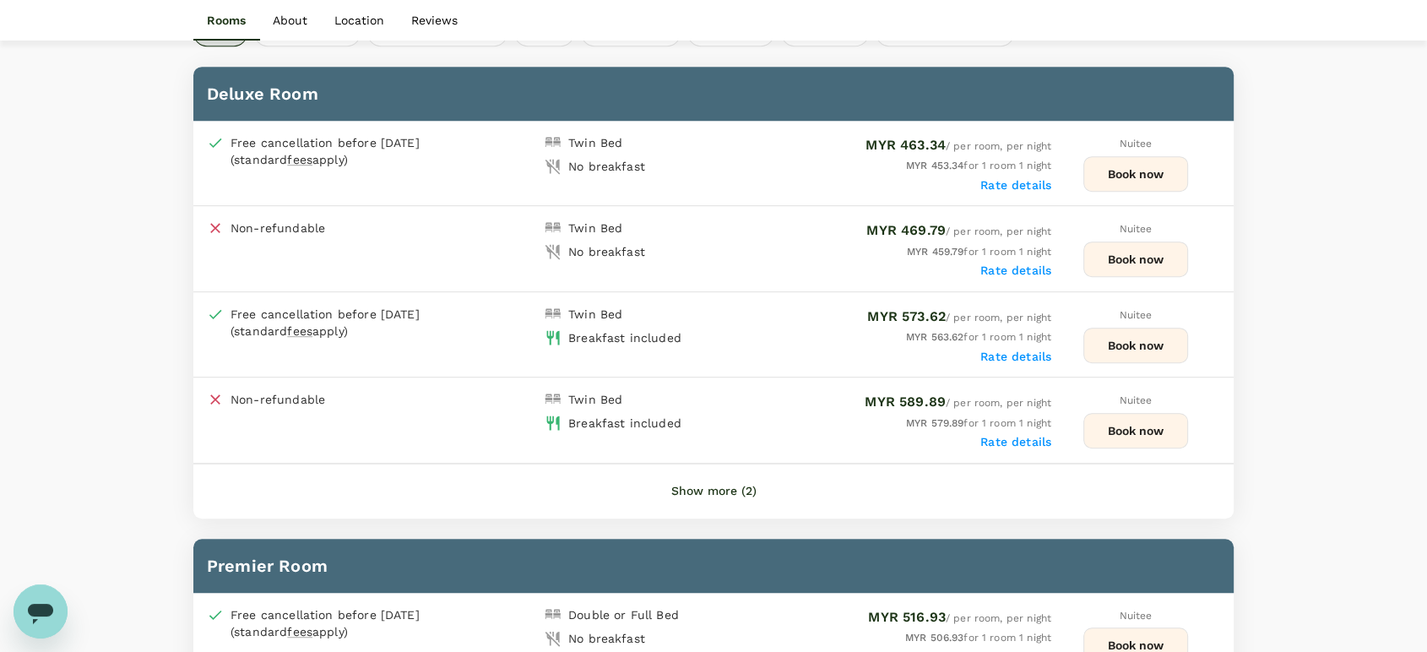
scroll to position [750, 0]
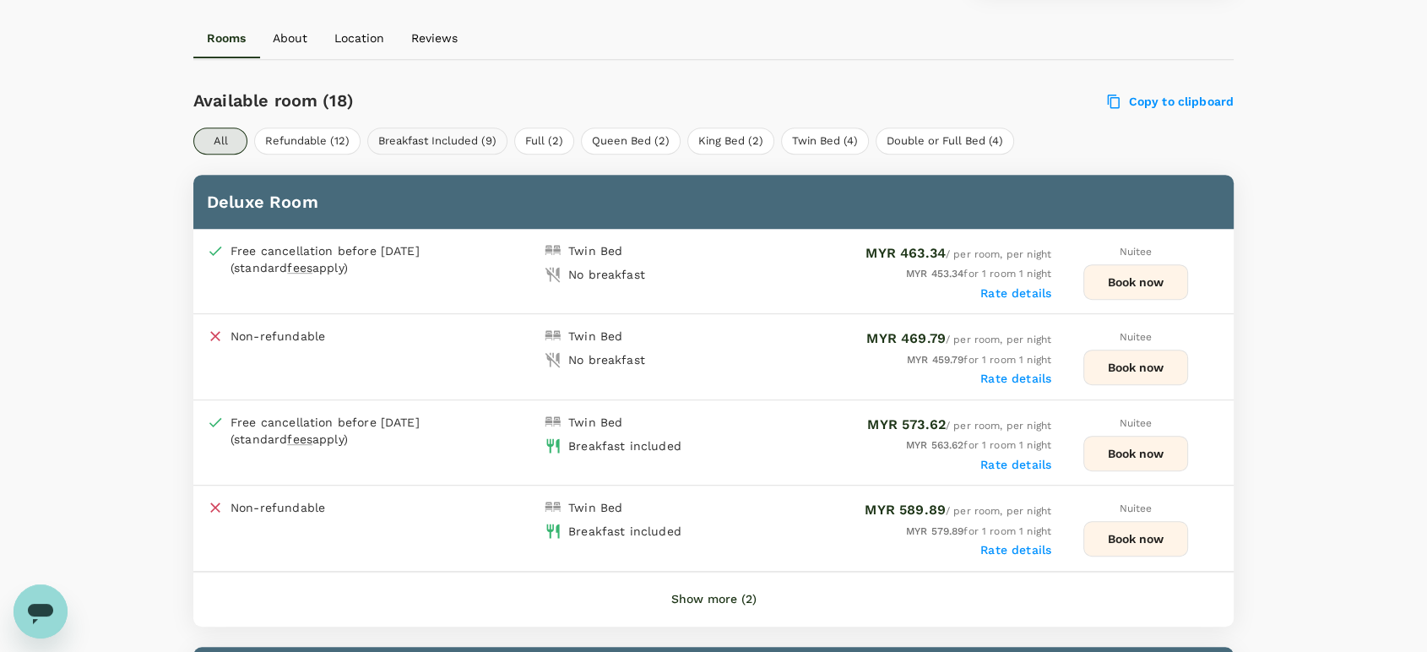
click at [441, 141] on button "Breakfast Included (9)" at bounding box center [437, 141] width 140 height 27
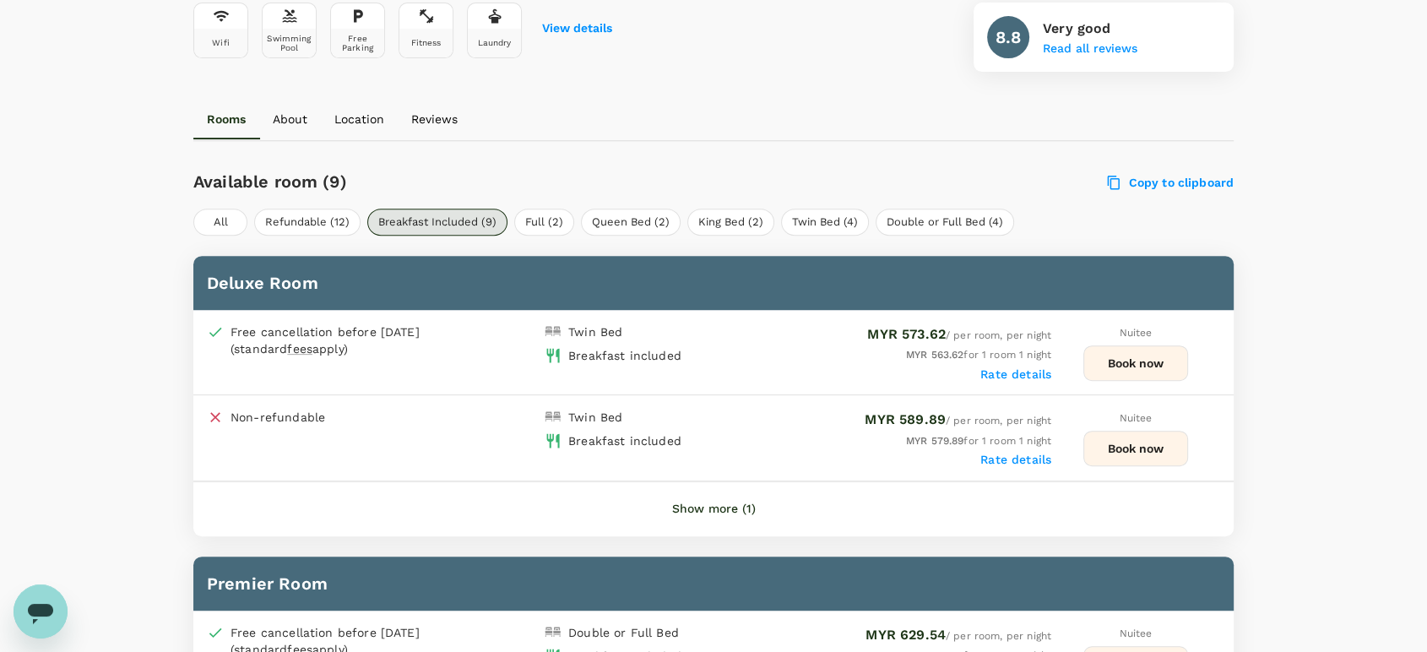
scroll to position [656, 0]
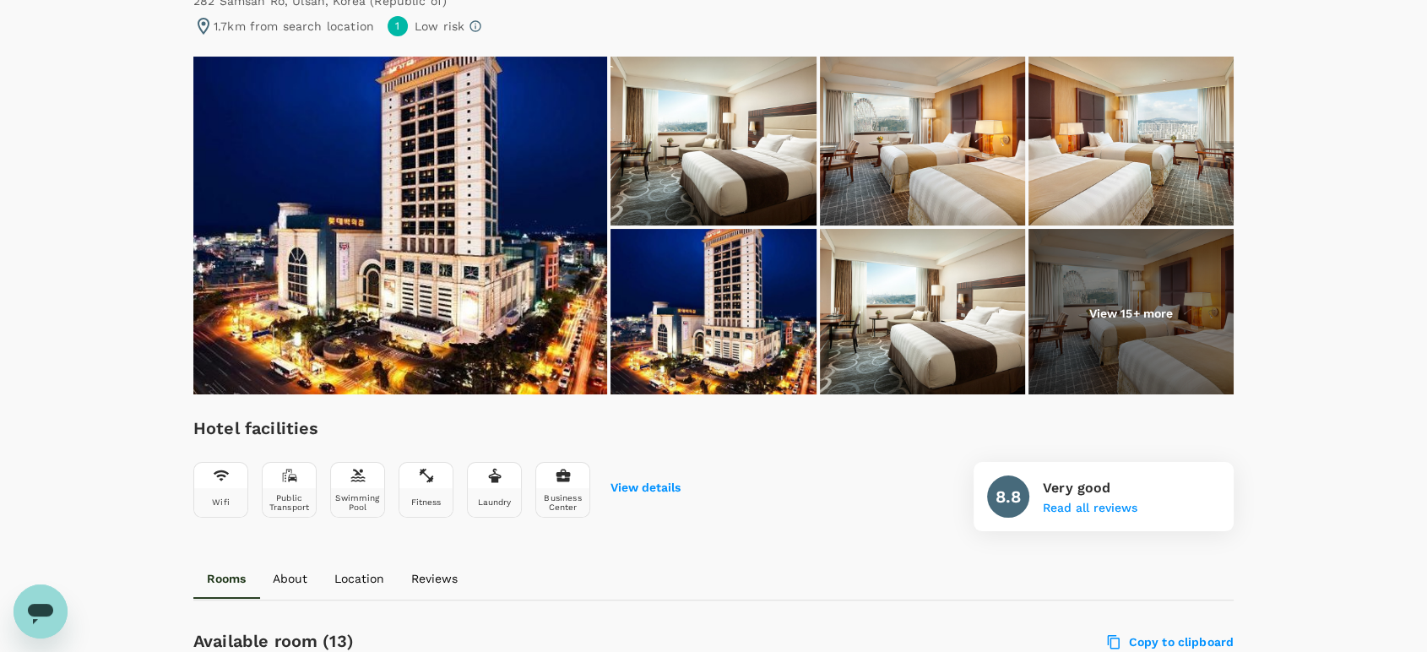
scroll to position [94, 0]
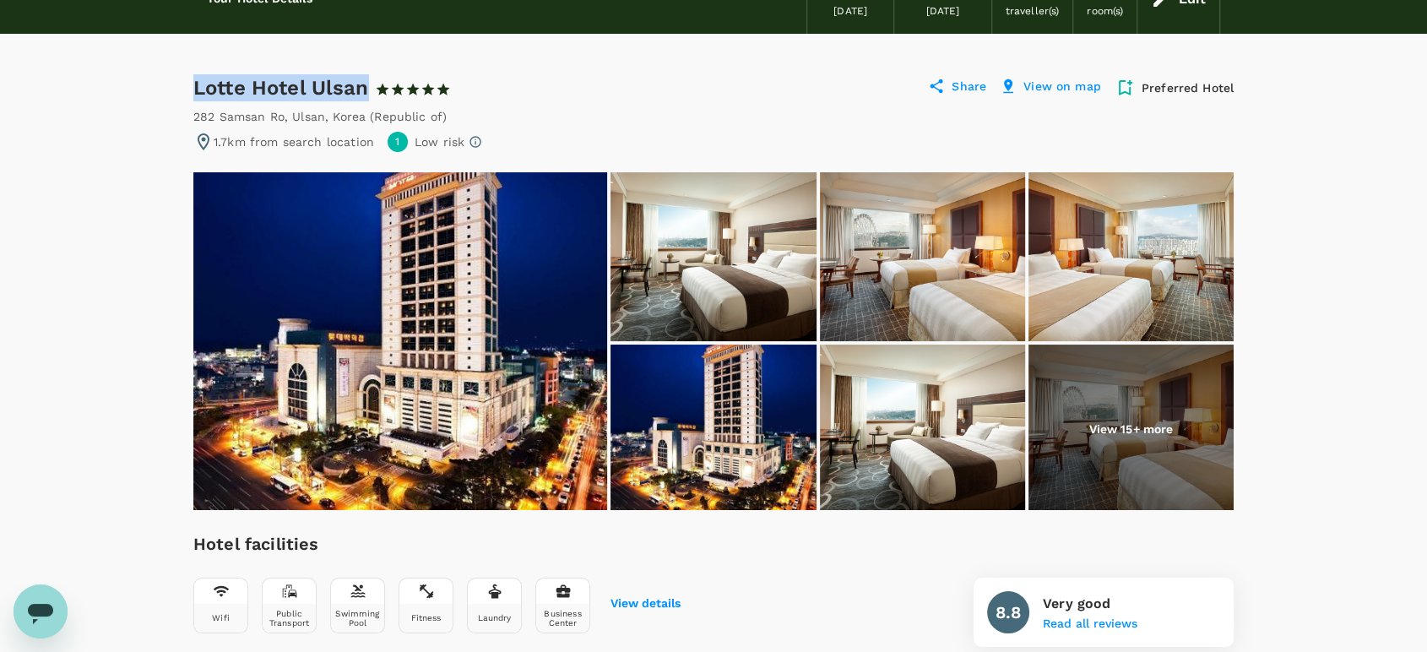
drag, startPoint x: 369, startPoint y: 81, endPoint x: 193, endPoint y: 81, distance: 175.7
click at [193, 81] on div "Lotte Hotel Ulsan 1 Star 2 Stars 3 Stars 4 Stars 5 Stars" at bounding box center [322, 87] width 258 height 27
copy div "Lotte Hotel Ulsan"
drag, startPoint x: 443, startPoint y: 117, endPoint x: 195, endPoint y: 115, distance: 247.5
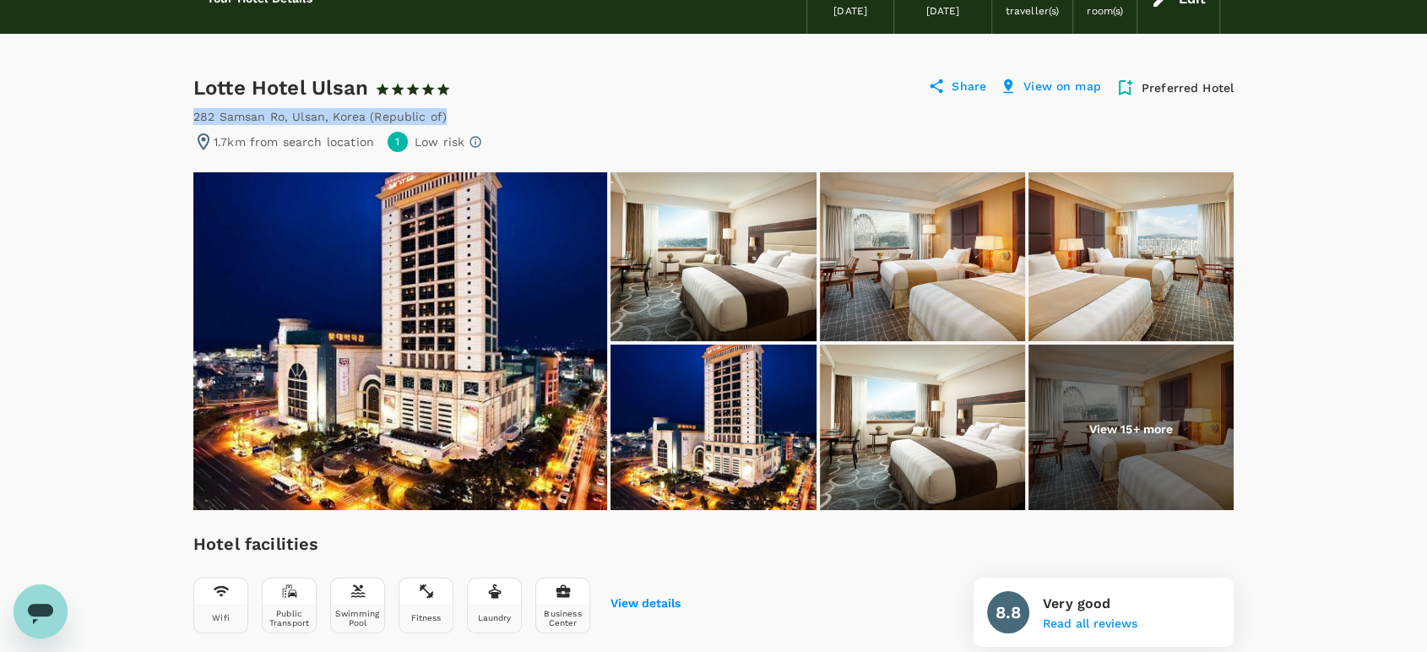
click at [193, 110] on div "282 [PERSON_NAME] , Ulsan , [GEOGRAPHIC_DATA] (Republic of)" at bounding box center [319, 116] width 253 height 17
copy div "282 [PERSON_NAME] , Ulsan , [GEOGRAPHIC_DATA] (Republic of)"
click at [511, 411] on img at bounding box center [400, 341] width 414 height 338
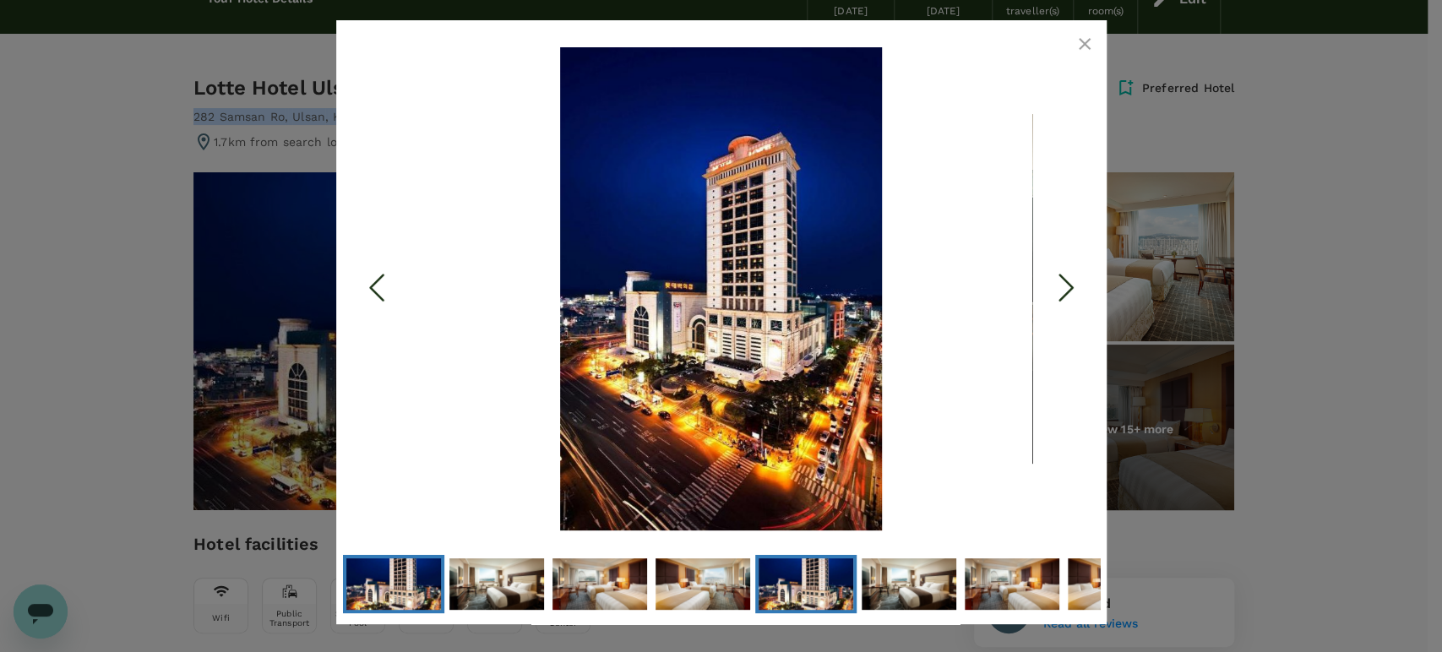
click at [791, 588] on img "Go to Slide 5" at bounding box center [805, 584] width 95 height 142
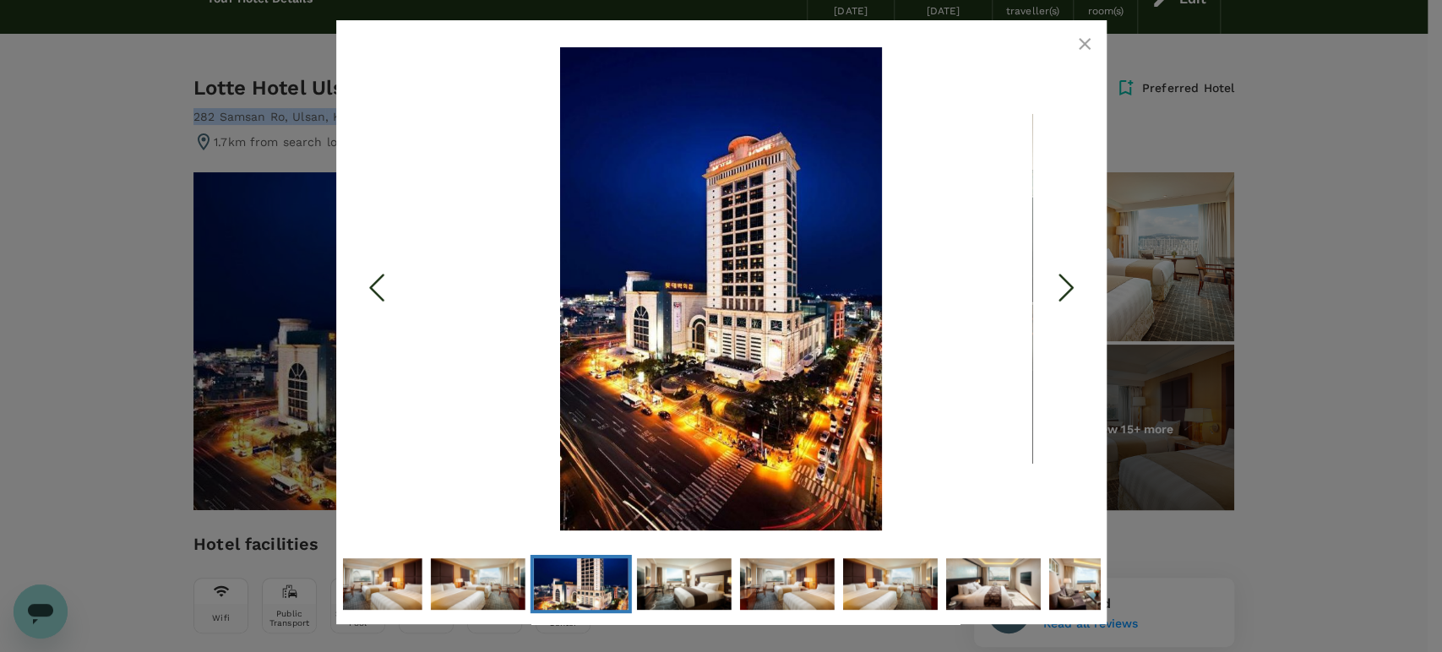
click at [372, 285] on icon "Previous Slide" at bounding box center [376, 288] width 51 height 51
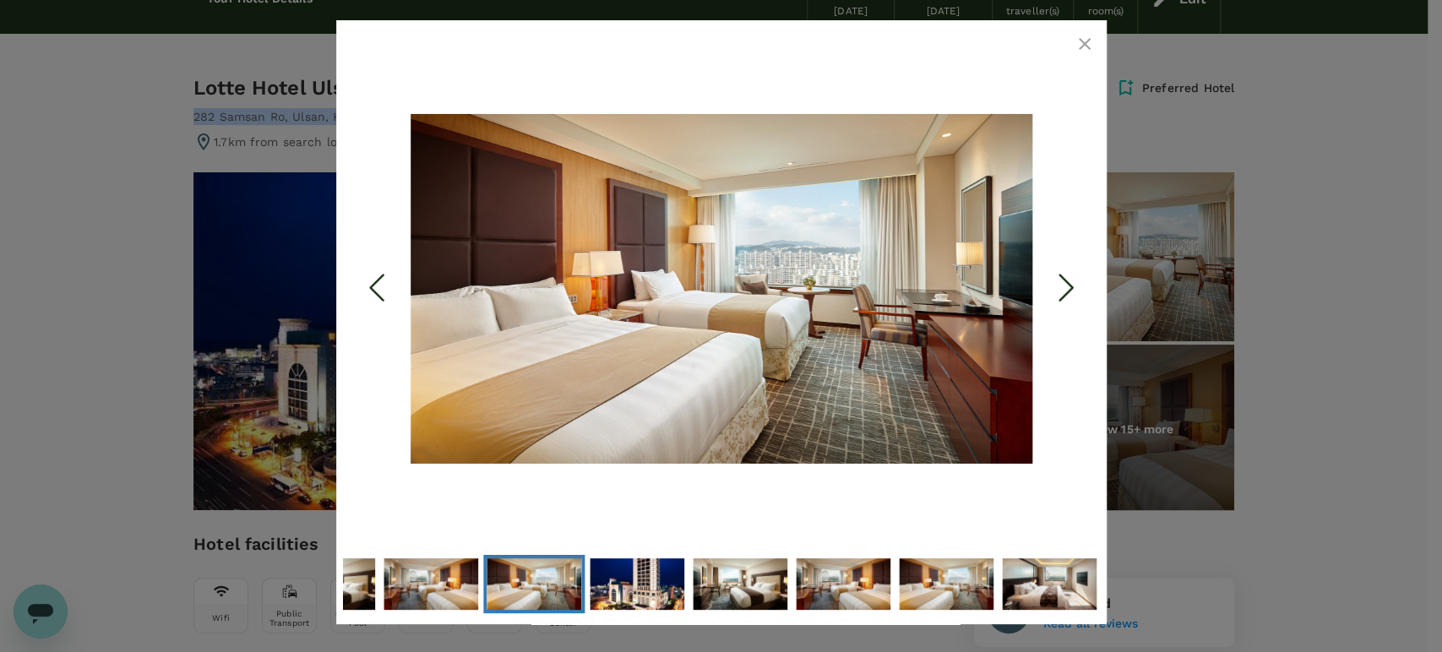
click at [372, 285] on polyline "Previous Slide" at bounding box center [376, 287] width 13 height 25
click at [375, 282] on icon "Previous Slide" at bounding box center [376, 288] width 51 height 51
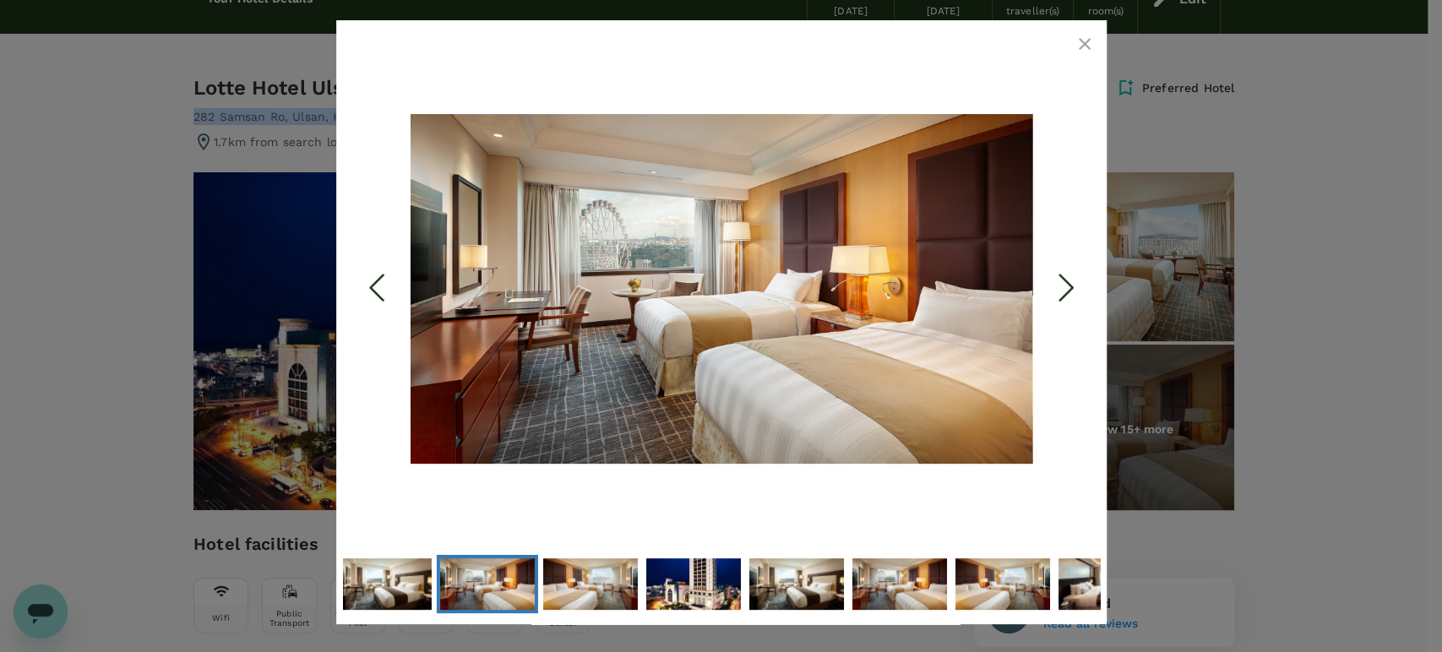
click at [376, 282] on polyline "Previous Slide" at bounding box center [376, 287] width 13 height 25
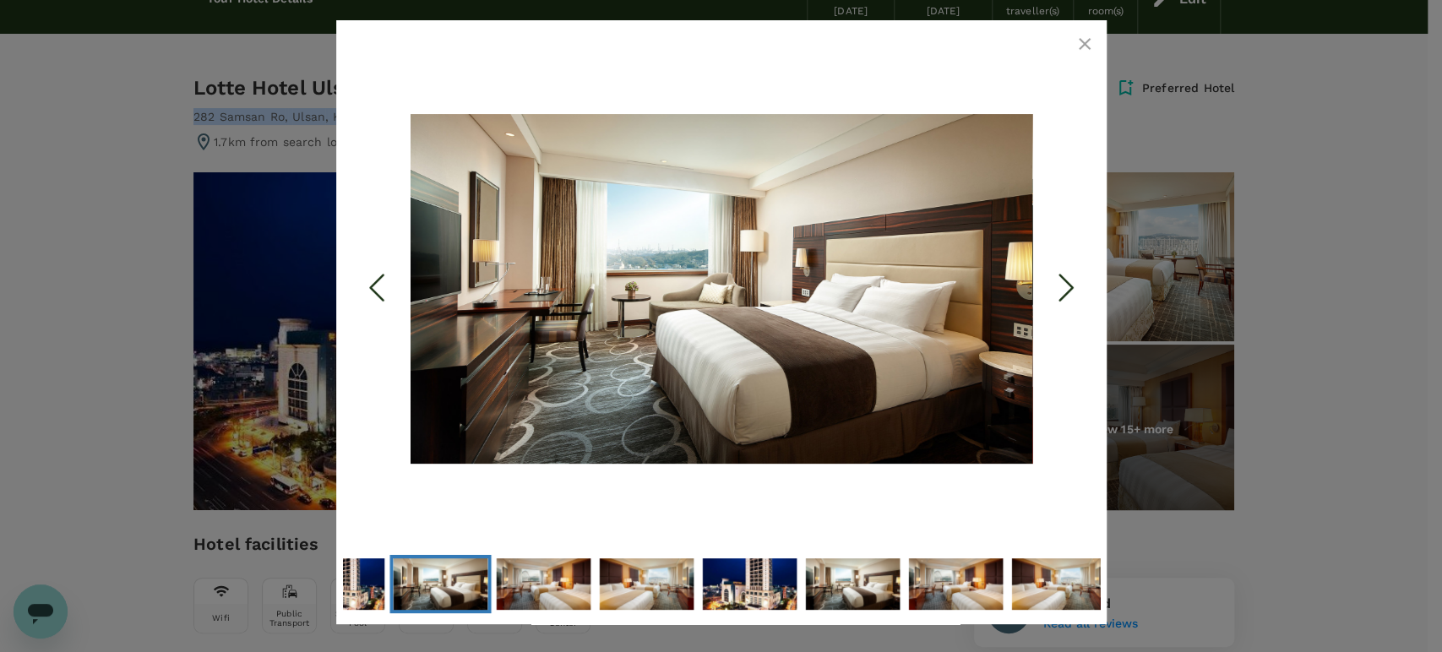
click at [376, 282] on polyline "Previous Slide" at bounding box center [376, 287] width 13 height 25
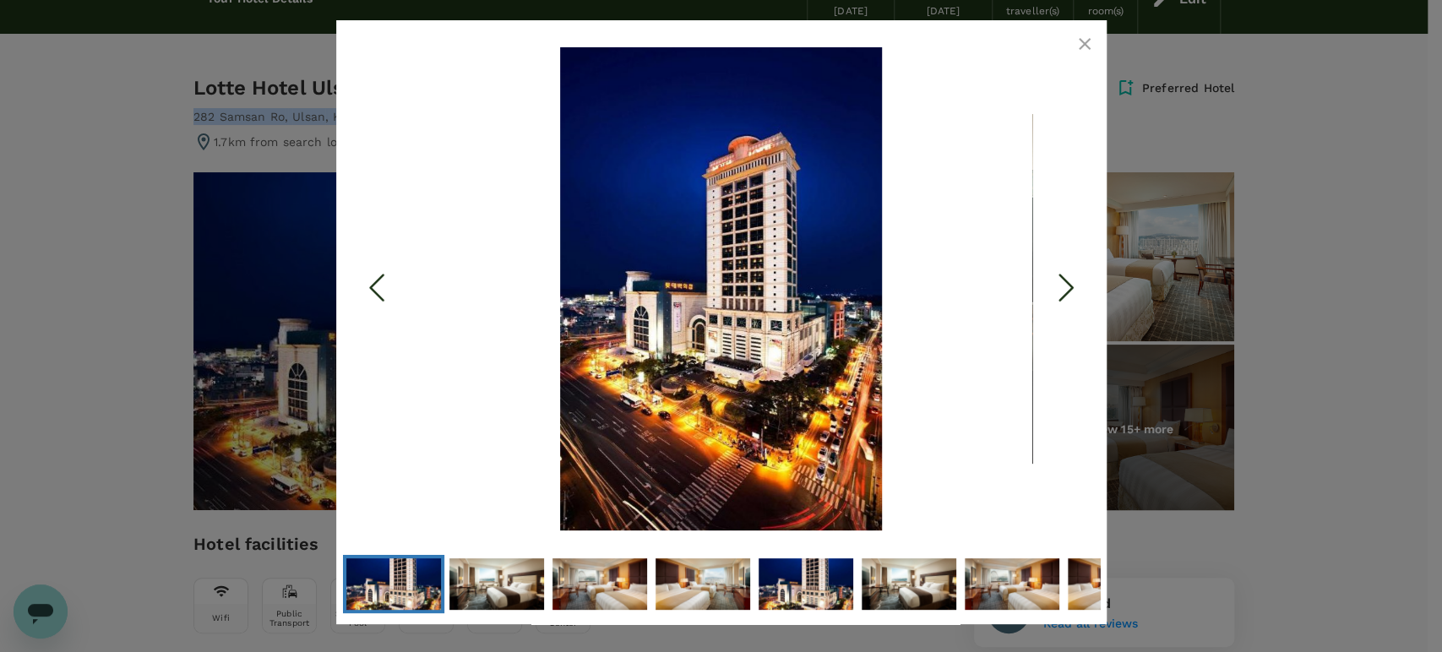
drag, startPoint x: 747, startPoint y: 329, endPoint x: 851, endPoint y: 231, distance: 143.4
click at [845, 229] on img "Go to Slide 1" at bounding box center [721, 288] width 622 height 483
click at [1084, 39] on icon "button" at bounding box center [1084, 44] width 20 height 20
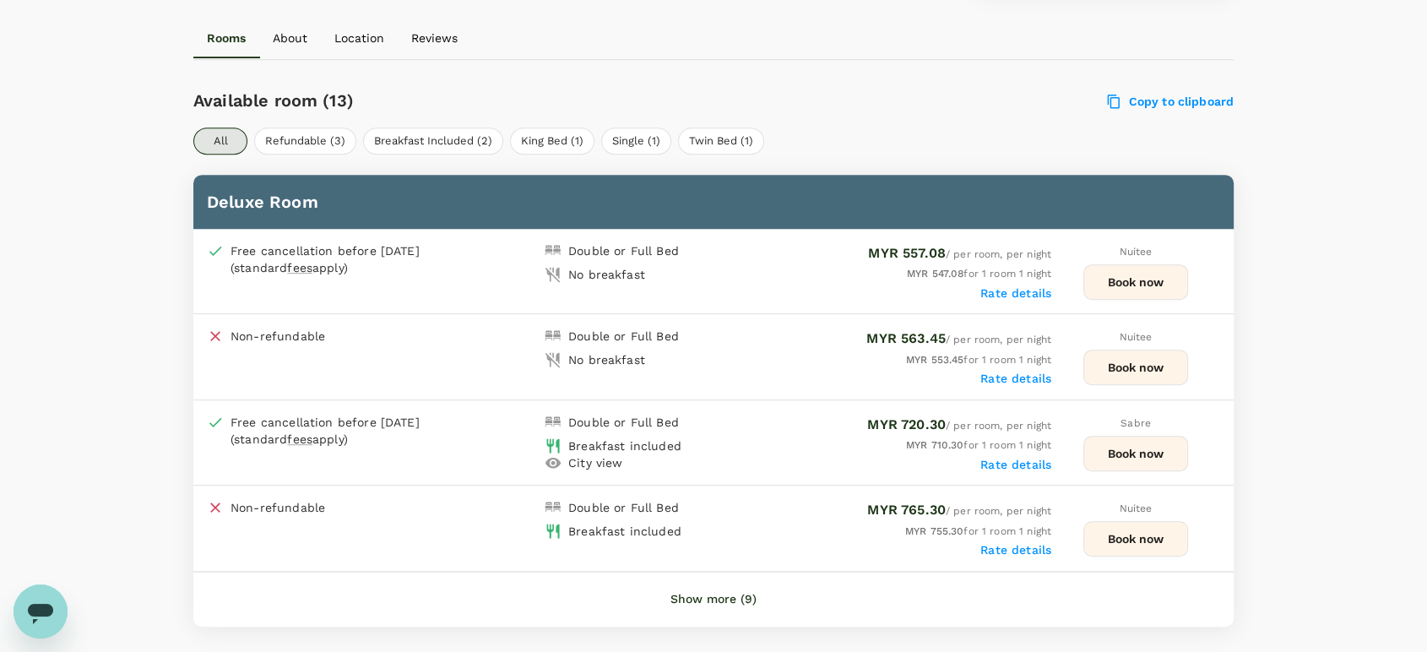
scroll to position [750, 0]
click at [434, 140] on button "Breakfast Included (2)" at bounding box center [433, 141] width 140 height 27
